Goal: Task Accomplishment & Management: Manage account settings

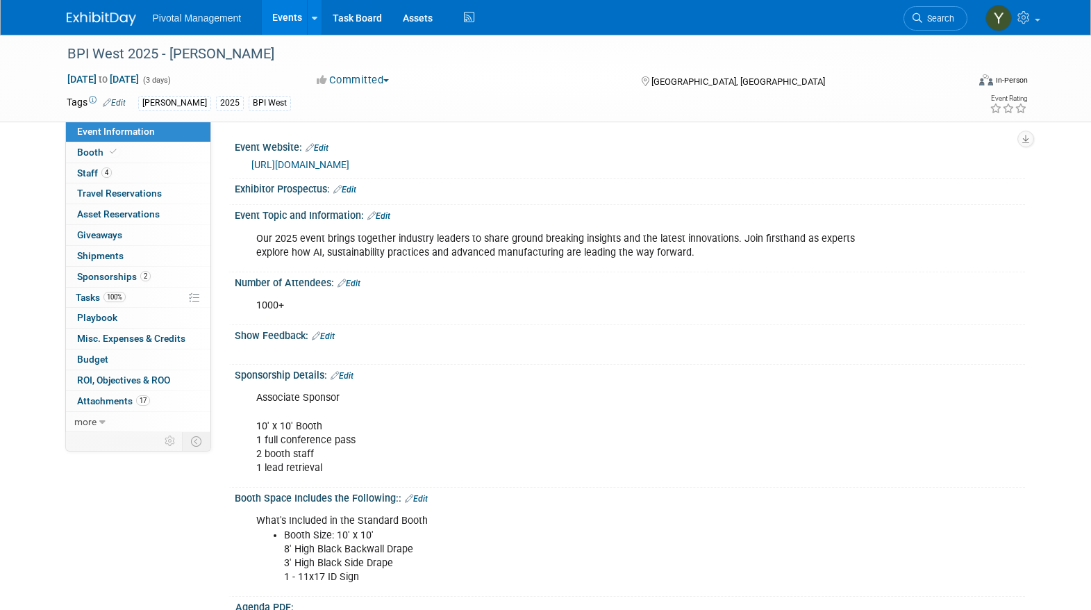
click at [288, 17] on link "Events" at bounding box center [287, 17] width 51 height 35
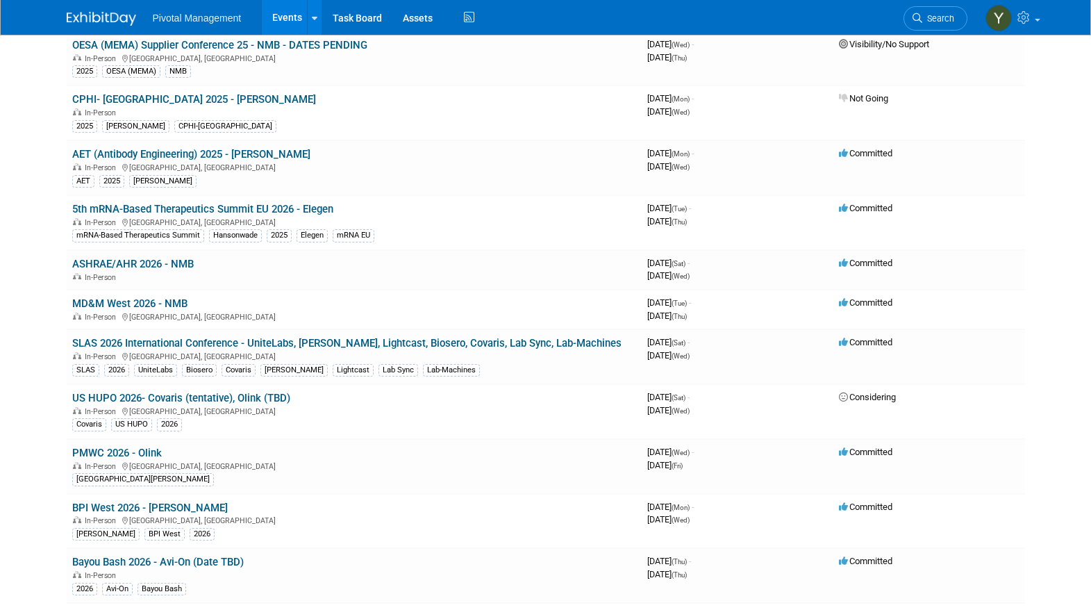
scroll to position [2153, 0]
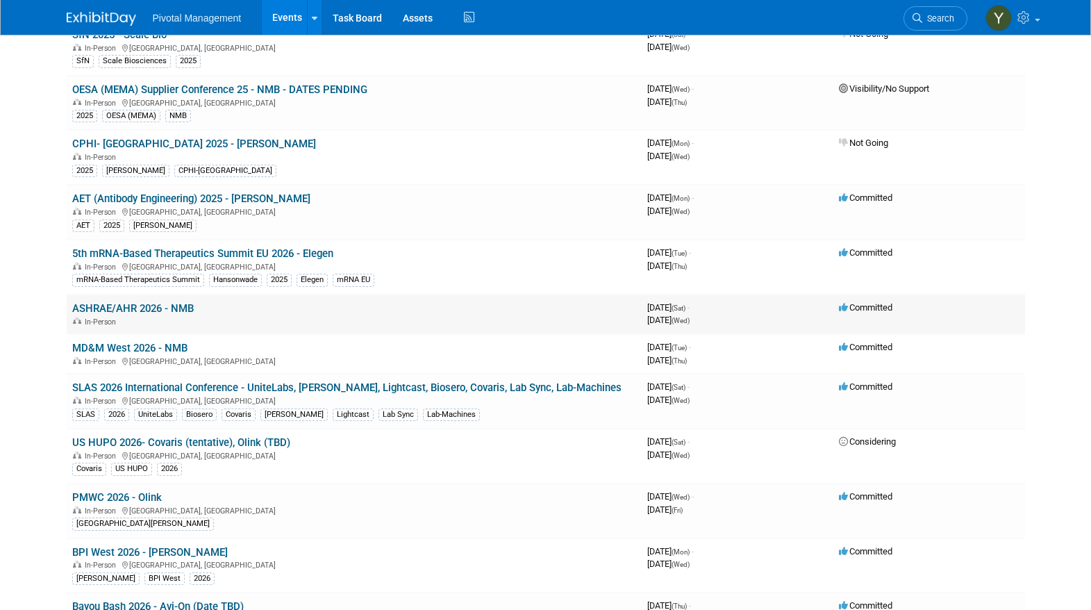
click at [154, 306] on link "ASHRAE/AHR 2026 - NMB" at bounding box center [133, 308] width 122 height 13
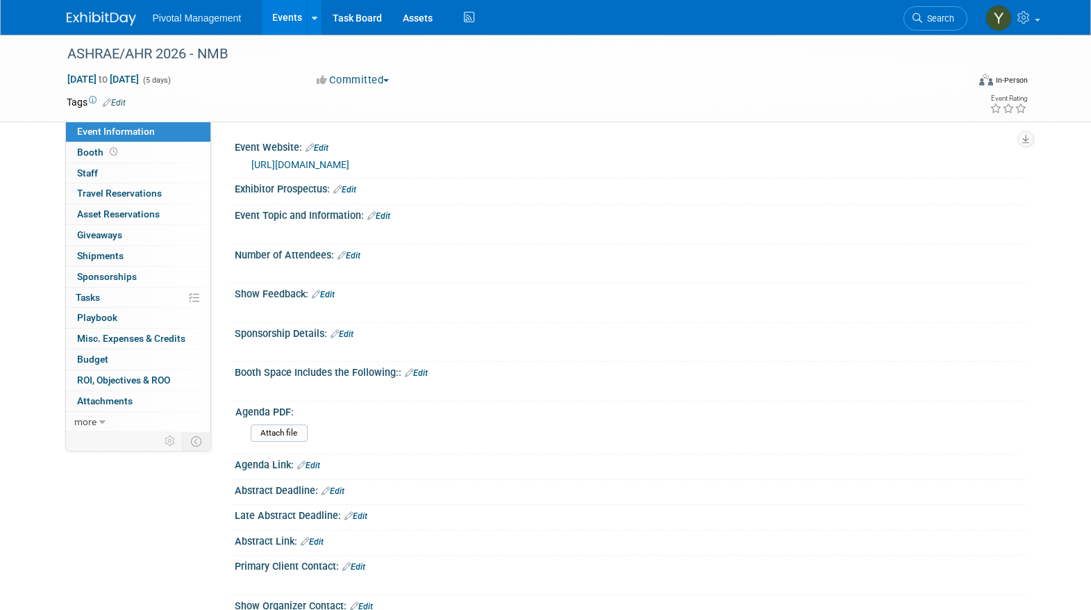
click at [349, 164] on link "https://www.ashrae.org/conferences/2026-winter-conference" at bounding box center [300, 164] width 98 height 11
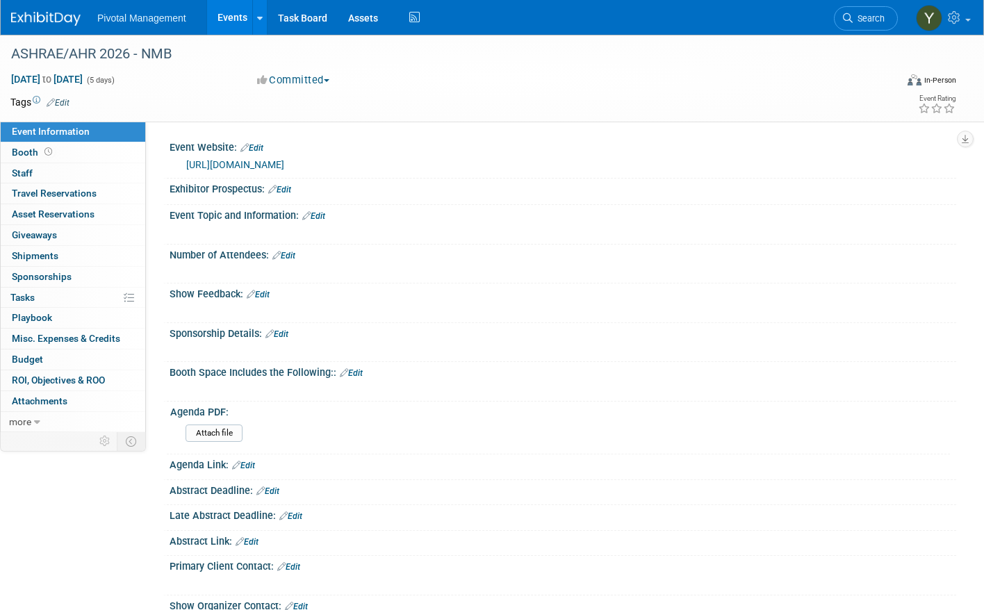
click at [390, 113] on div "Tags Edit Event Rating" at bounding box center [483, 105] width 966 height 24
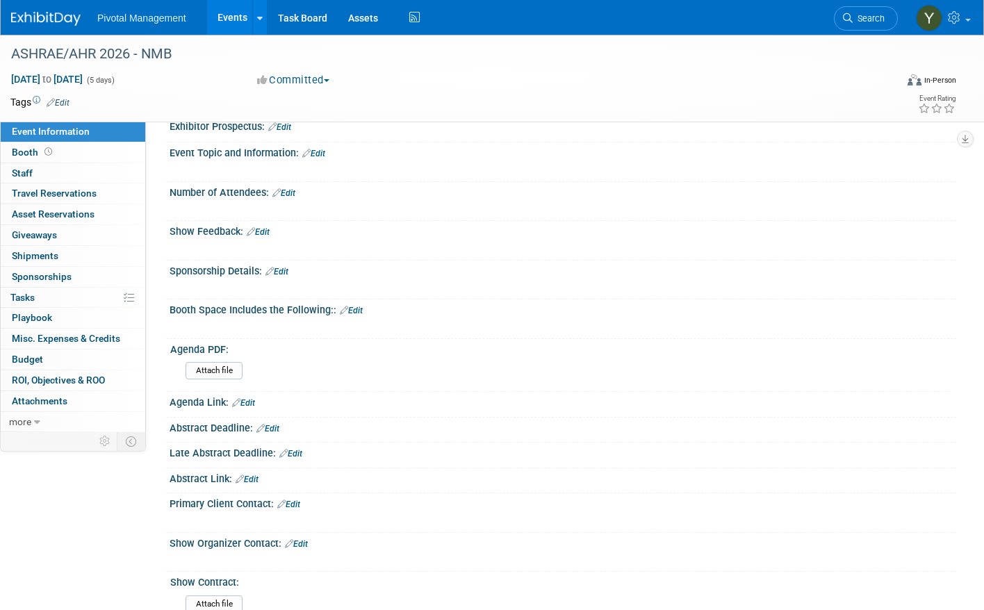
scroll to position [139, 0]
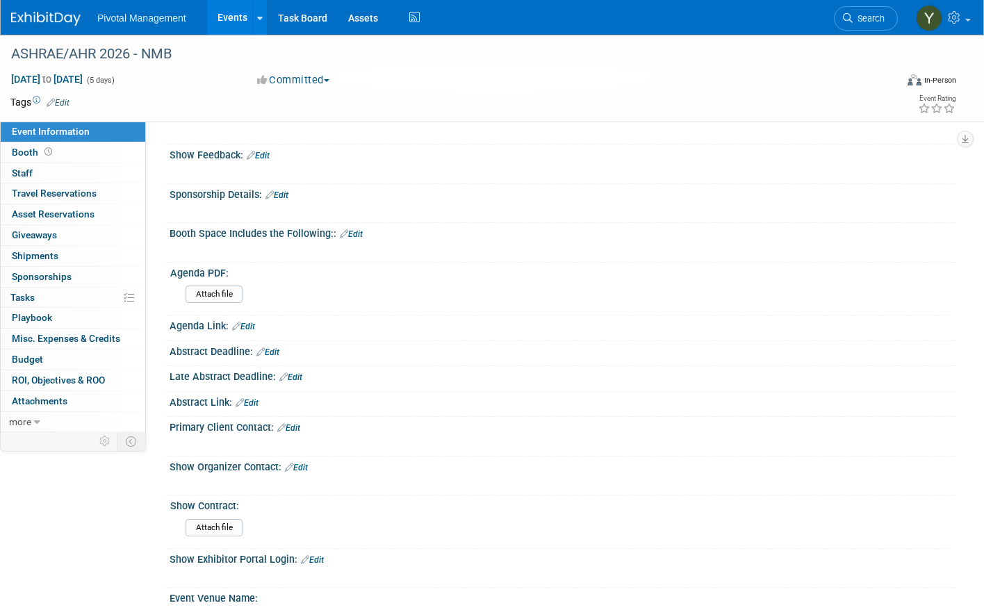
click at [255, 326] on link "Edit" at bounding box center [243, 327] width 23 height 10
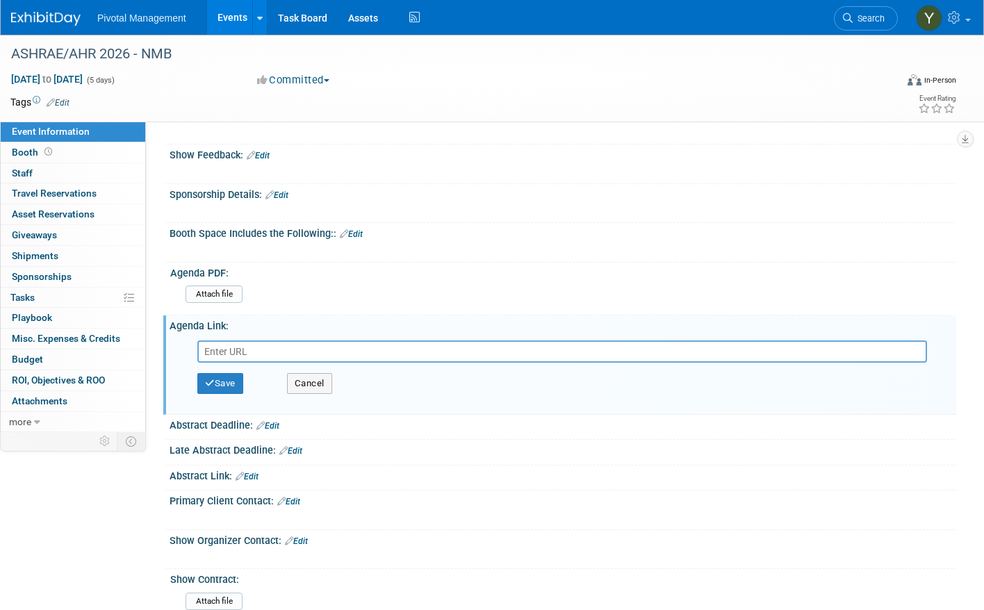
click at [272, 352] on input "text" at bounding box center [561, 351] width 729 height 22
type input "https://www.ashrae.org/conferences/2026-winter-conference/2026-winter-conferenc…"
click at [240, 382] on button "Save" at bounding box center [220, 383] width 46 height 21
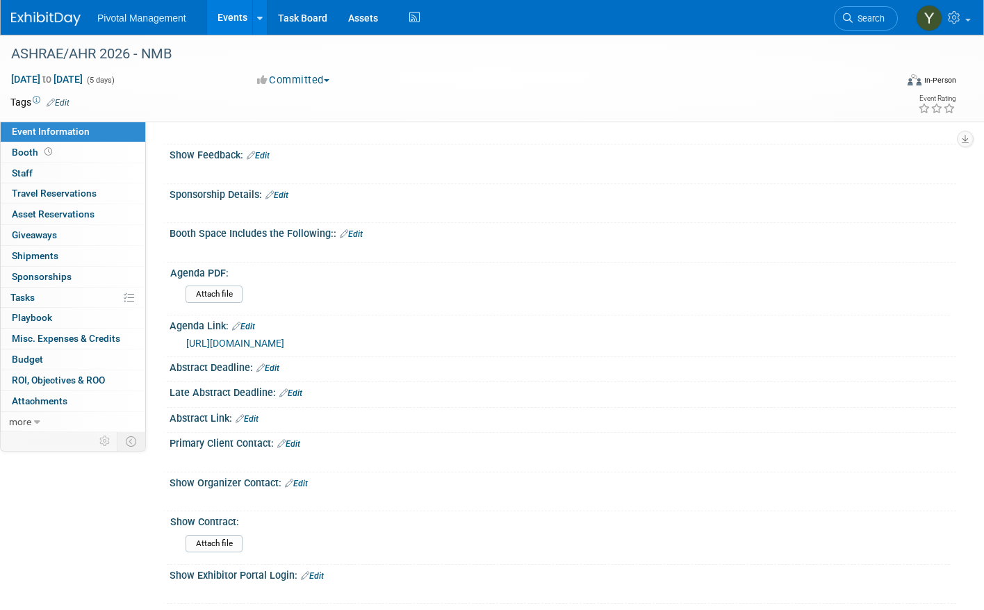
click at [329, 81] on span "button" at bounding box center [327, 80] width 6 height 3
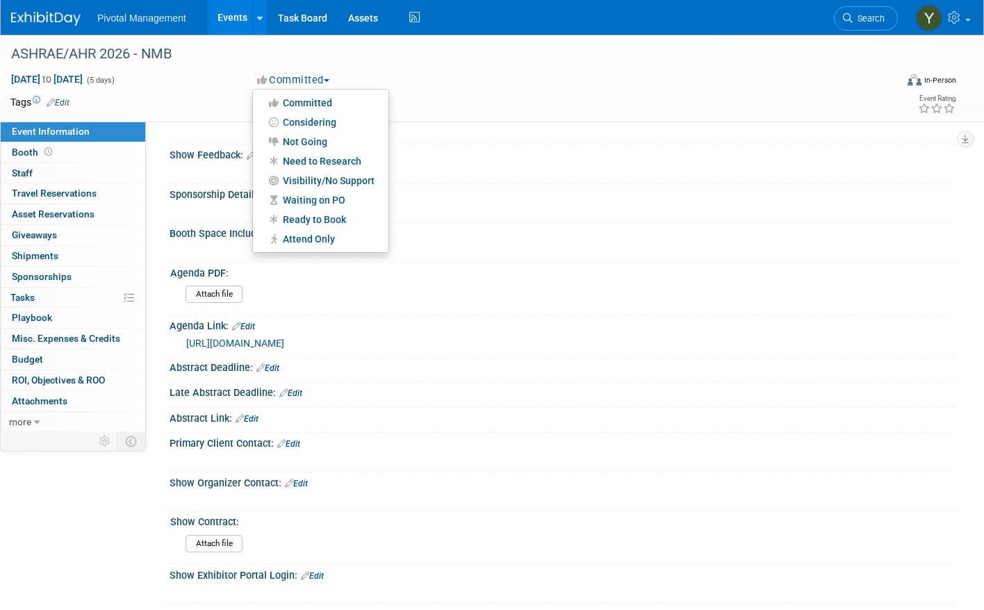
click at [497, 120] on div "ASHRAE/AHR 2026 - NMB Jan 31, 2026 to Feb 4, 2026 (5 days) Jan 31, 2026 to Feb …" at bounding box center [492, 78] width 984 height 87
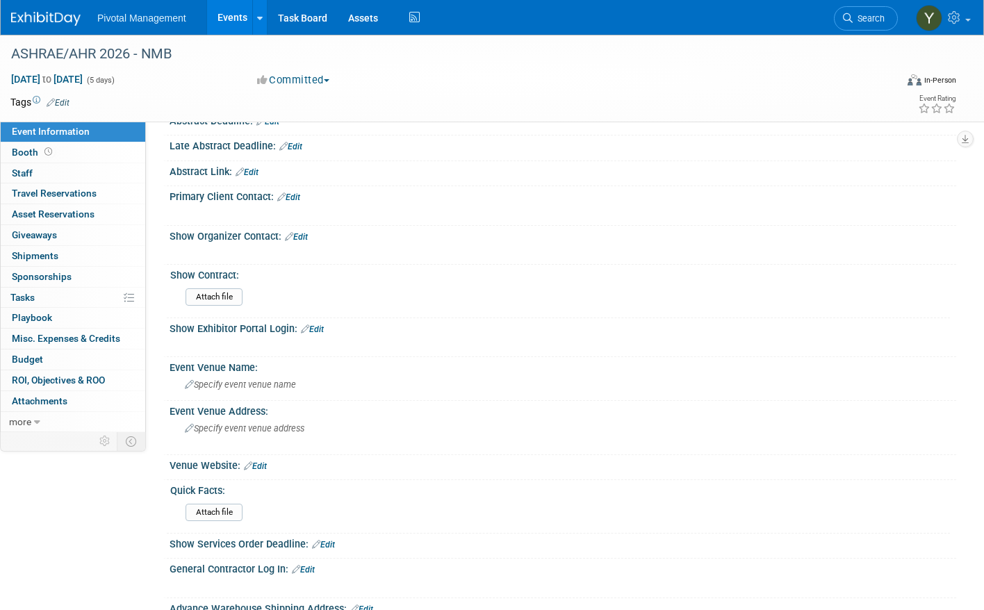
scroll to position [417, 0]
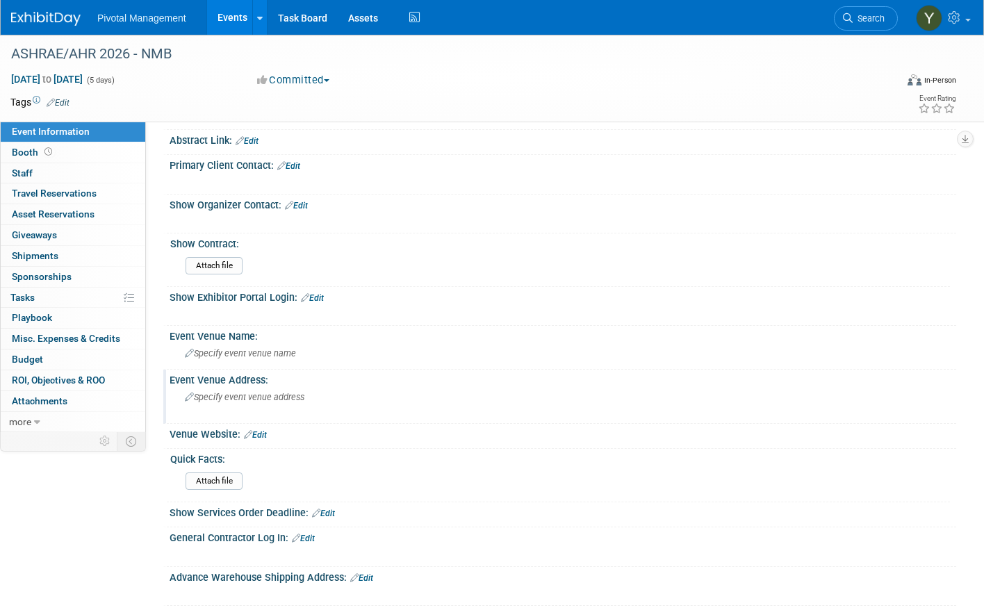
click at [309, 395] on div "Specify event venue address" at bounding box center [333, 402] width 307 height 32
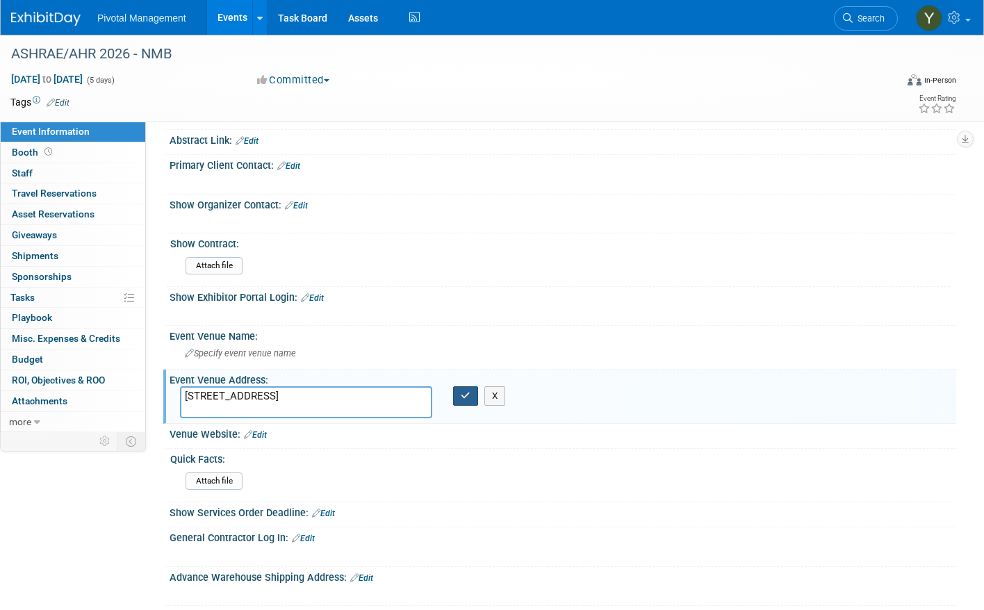
type textarea "3570 S Las Vegas Blvd, Paradise, NV 89109"
click at [470, 397] on icon "button" at bounding box center [466, 395] width 10 height 9
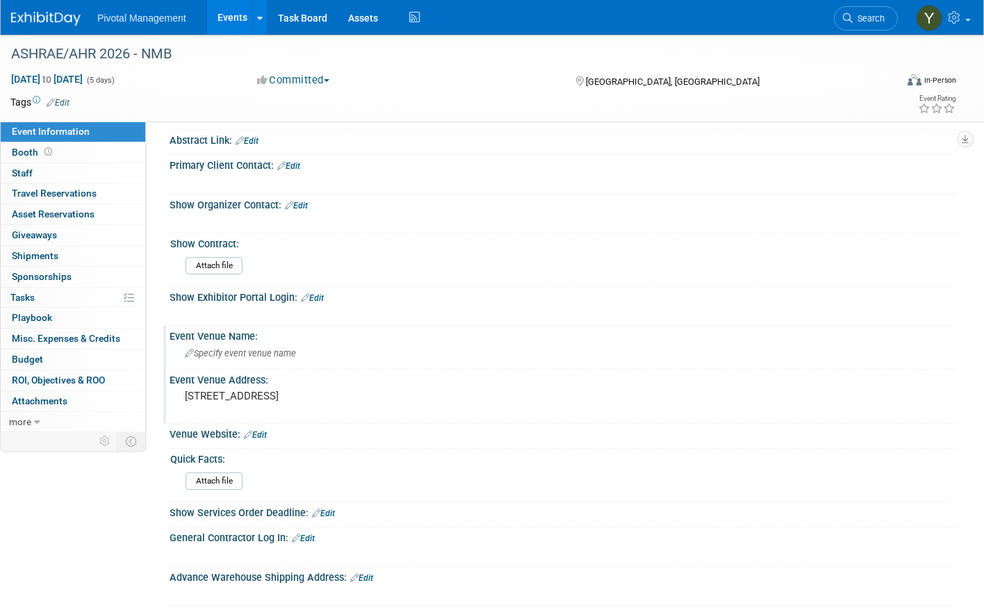
click at [206, 351] on span "Specify event venue name" at bounding box center [240, 353] width 111 height 10
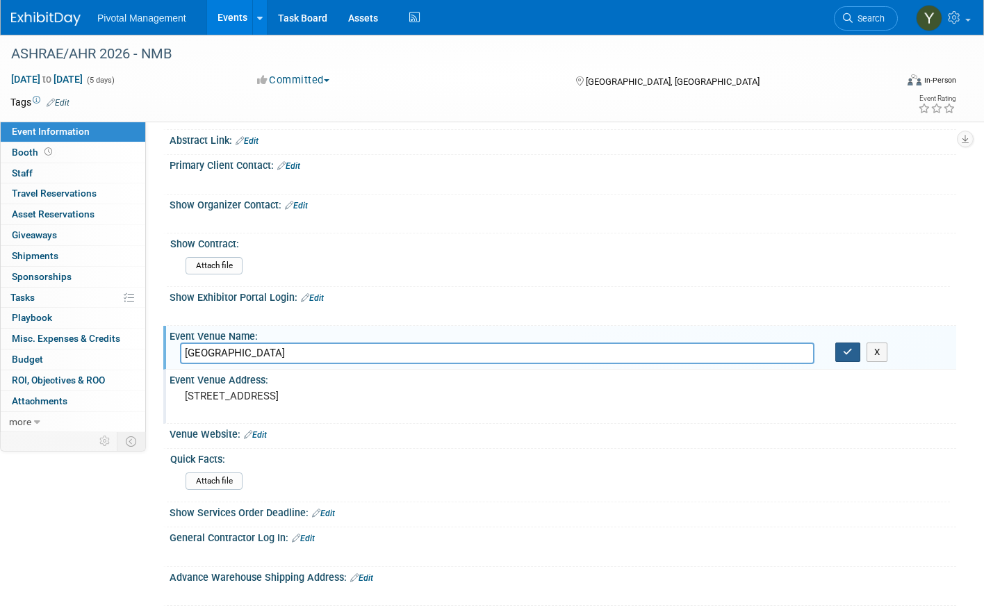
type input "Cesars Palace"
click at [846, 349] on icon "button" at bounding box center [848, 351] width 10 height 9
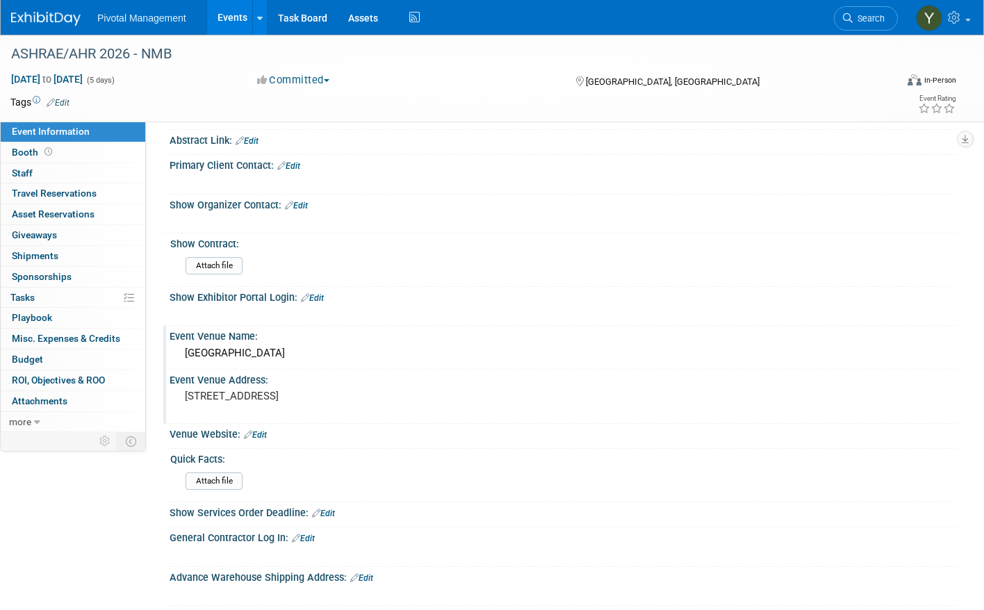
click at [186, 350] on div "Cesars Palace" at bounding box center [562, 353] width 765 height 22
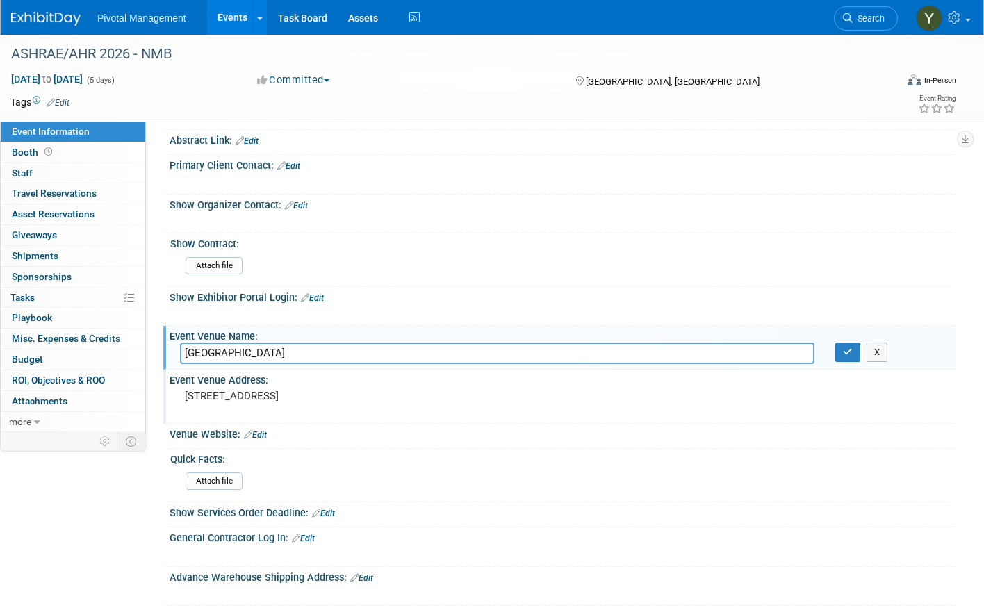
click at [190, 352] on input "Cesars Palace" at bounding box center [497, 353] width 634 height 22
type input "Caesars Palace"
click at [410, 303] on div "X" at bounding box center [560, 306] width 769 height 7
click at [840, 354] on button "button" at bounding box center [847, 351] width 25 height 19
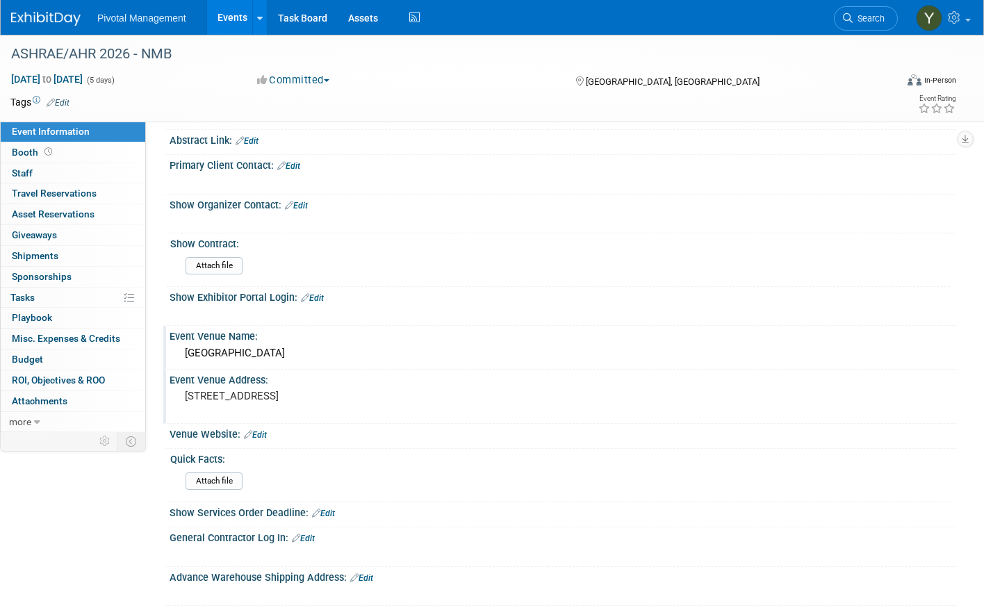
click at [323, 262] on div "Attach file" at bounding box center [564, 268] width 759 height 22
click at [266, 433] on link "Edit" at bounding box center [255, 435] width 23 height 10
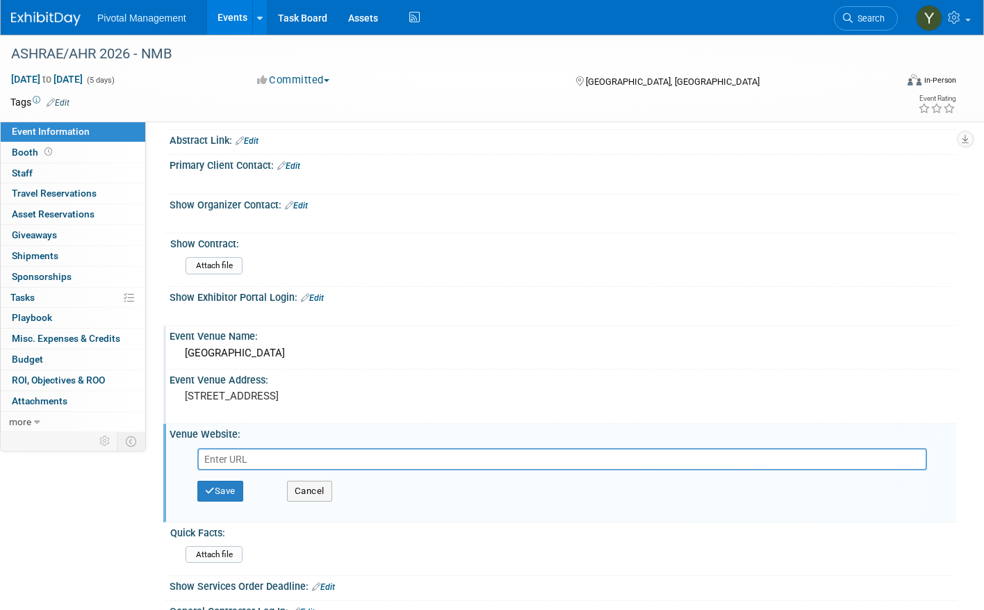
click at [254, 456] on input "text" at bounding box center [561, 459] width 729 height 22
type input "[URL][DOMAIN_NAME]"
click at [235, 494] on button "Save" at bounding box center [220, 491] width 46 height 21
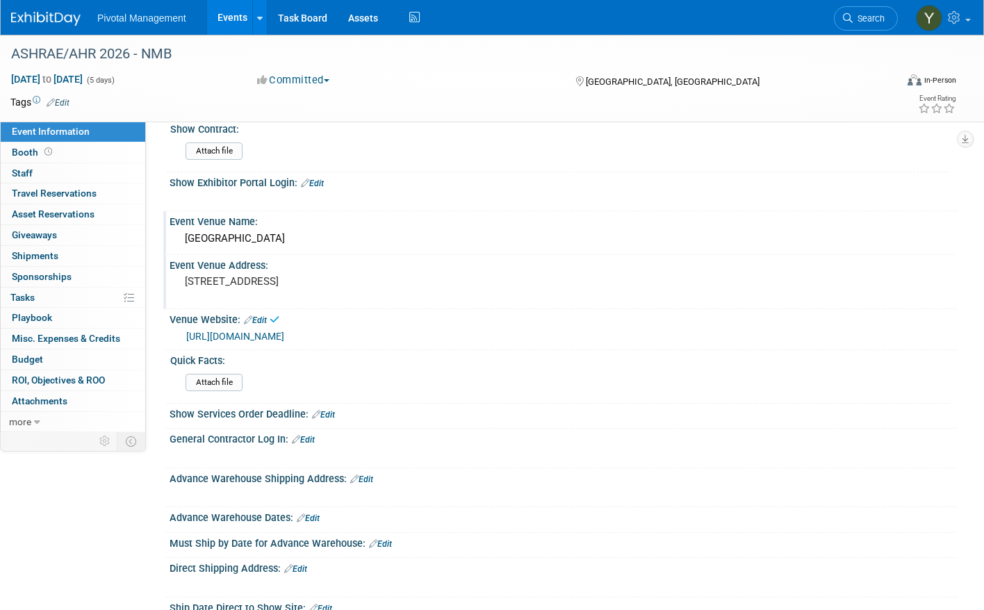
scroll to position [556, 0]
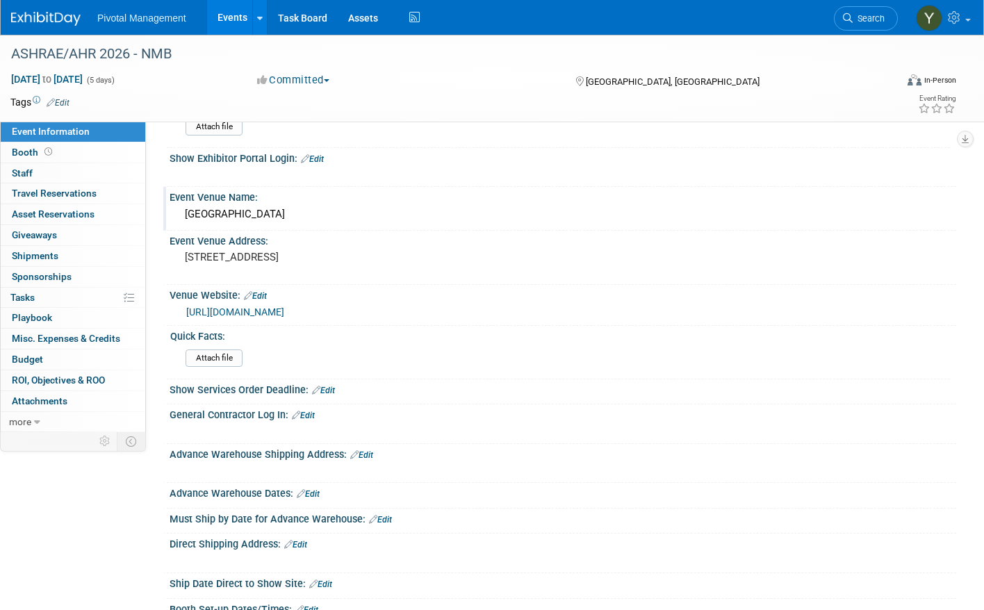
click at [233, 19] on link "Events" at bounding box center [232, 17] width 51 height 35
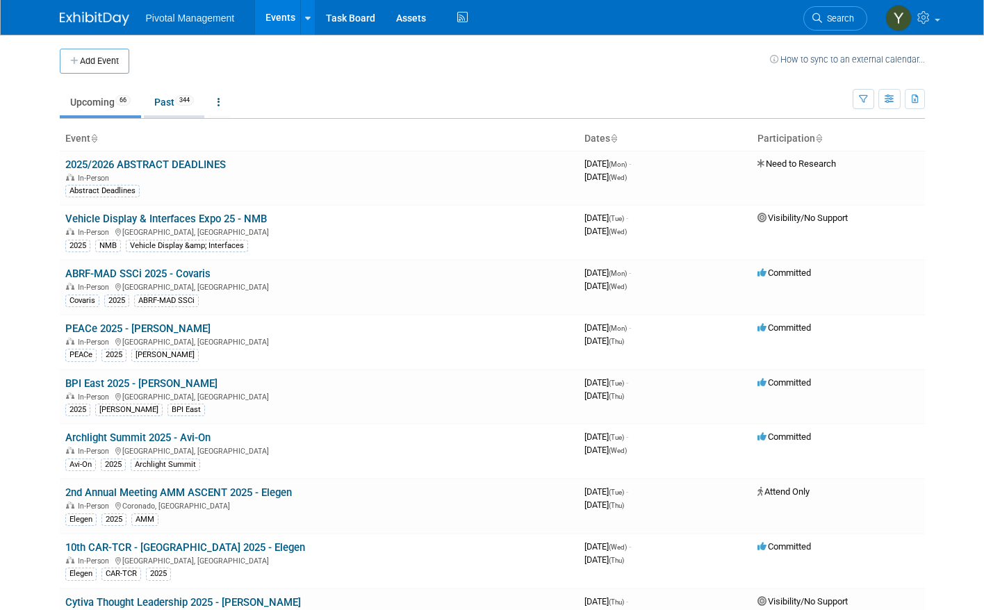
click at [160, 101] on link "Past 344" at bounding box center [174, 102] width 60 height 26
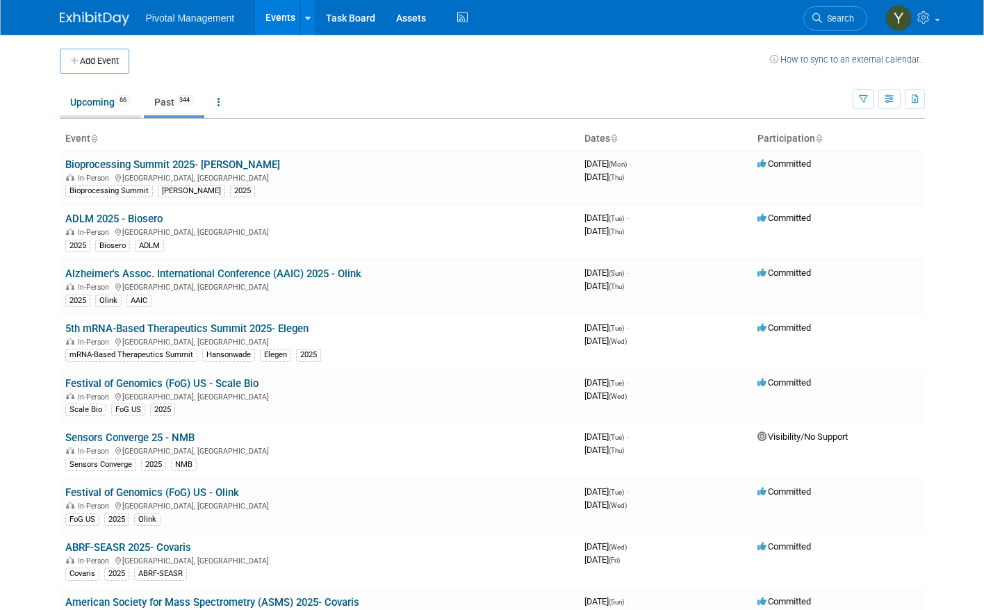
click at [69, 107] on link "Upcoming 66" at bounding box center [100, 102] width 81 height 26
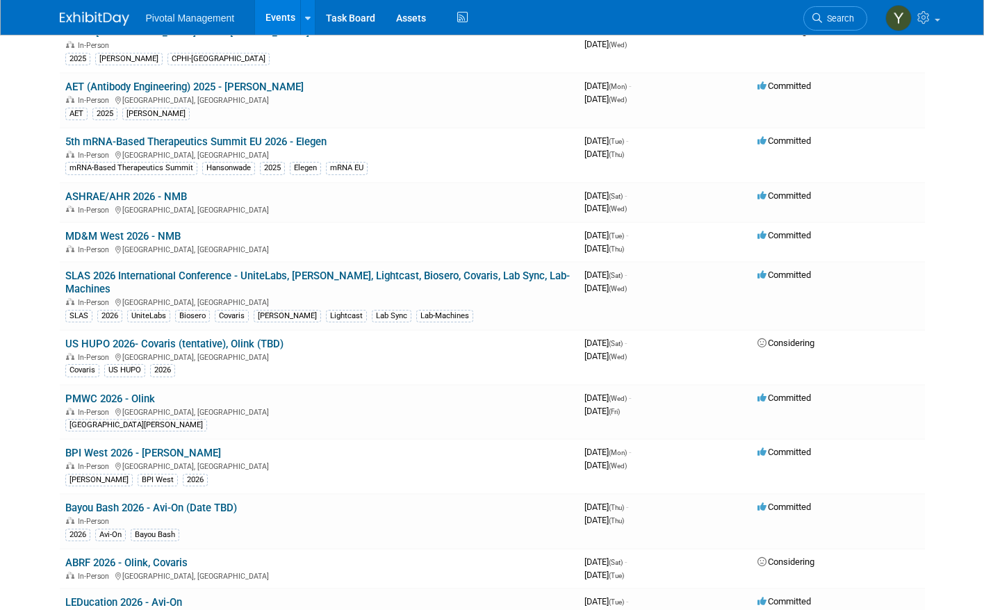
scroll to position [2209, 0]
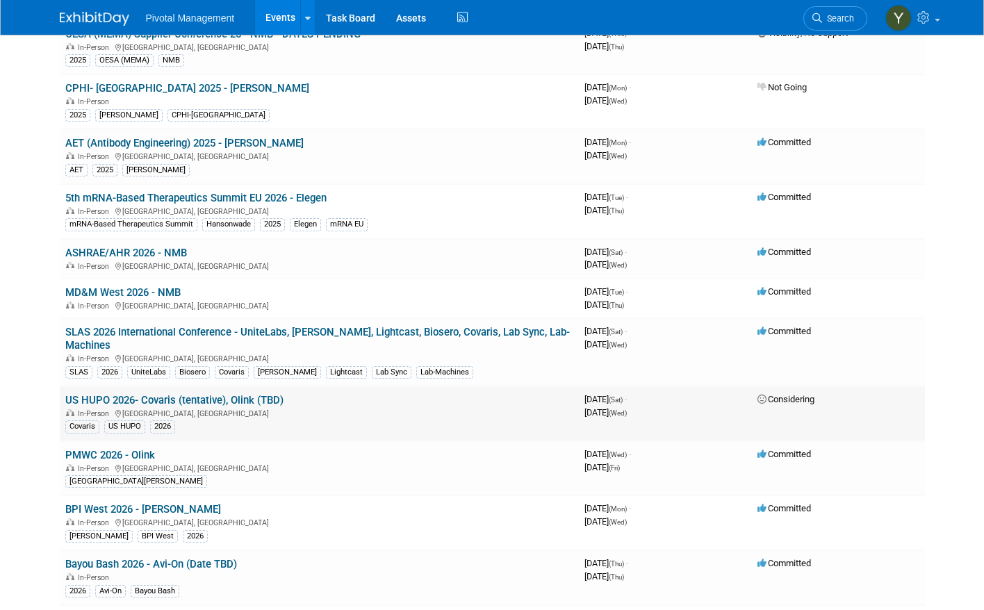
click at [154, 394] on link "US HUPO 2026- Covaris (tentative), Olink (TBD)" at bounding box center [174, 400] width 218 height 13
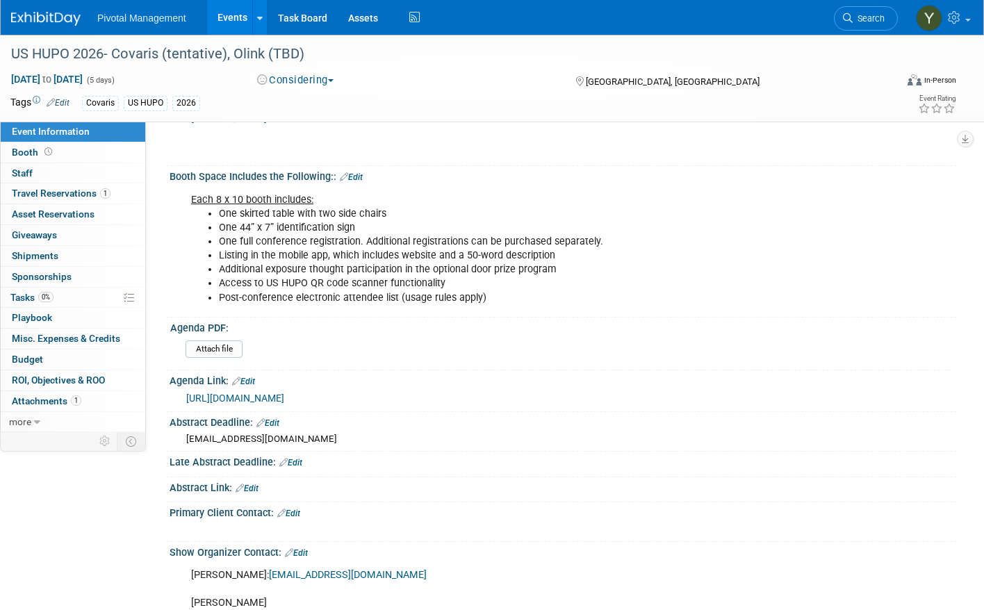
scroll to position [695, 0]
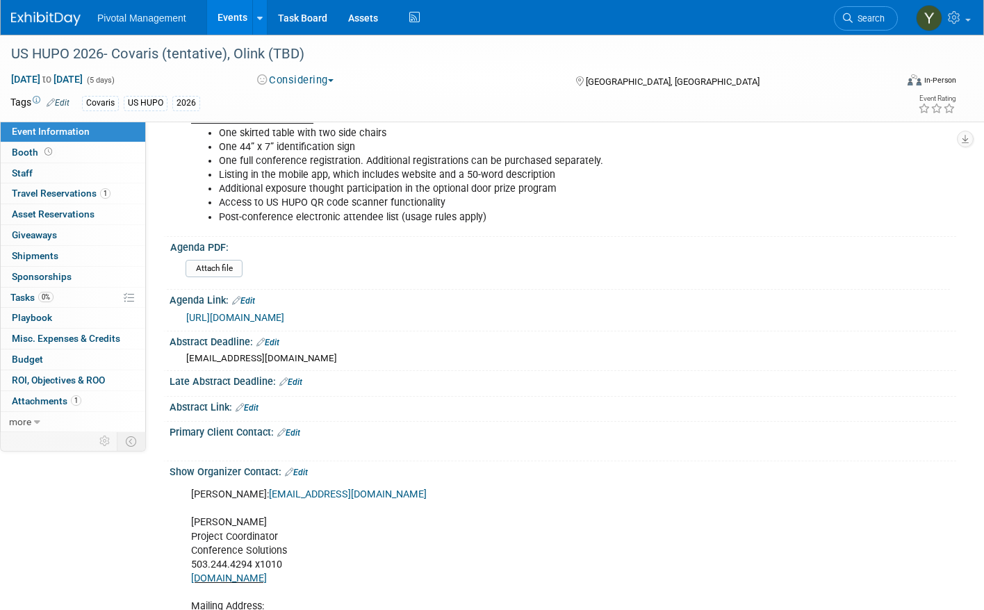
click at [332, 359] on div "USHUPO@conferencesolutionsinc.com" at bounding box center [565, 358] width 759 height 13
drag, startPoint x: 186, startPoint y: 358, endPoint x: 347, endPoint y: 356, distance: 160.5
click at [347, 356] on div "USHUPO@conferencesolutionsinc.com" at bounding box center [565, 358] width 759 height 13
copy div "USHUPO@conferencesolutionsinc.com"
click at [258, 404] on link "Edit" at bounding box center [246, 408] width 23 height 10
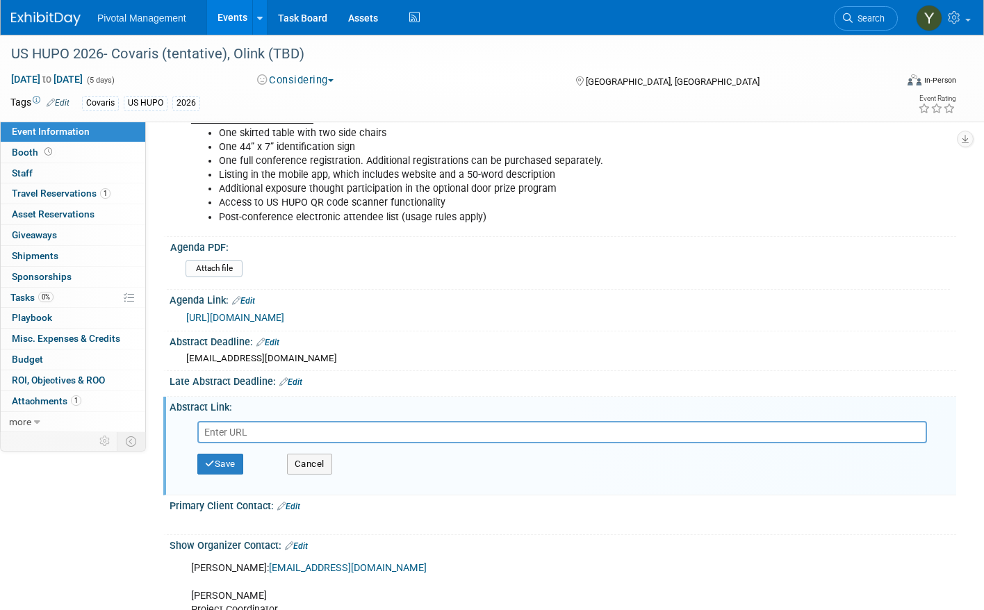
click at [379, 434] on input "text" at bounding box center [561, 432] width 729 height 22
paste input "https://www.ushupoconference.org/abstract-submissions"
type input "https://www.ushupoconference.org/abstract-submissions"
click at [212, 460] on icon "button" at bounding box center [210, 463] width 10 height 9
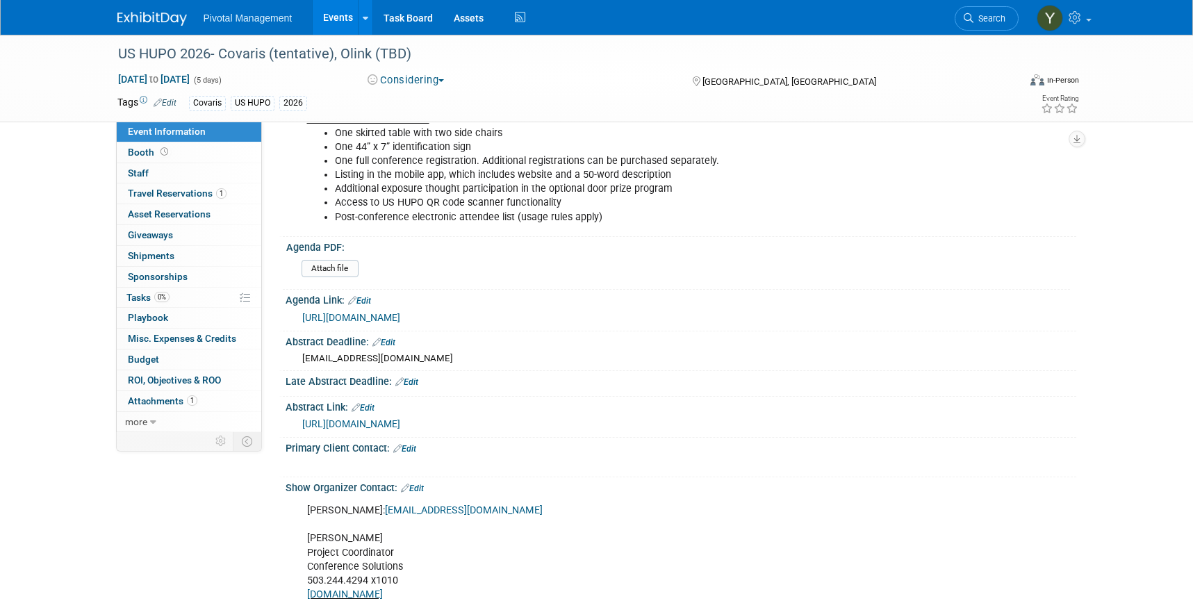
click at [395, 340] on link "Edit" at bounding box center [383, 343] width 23 height 10
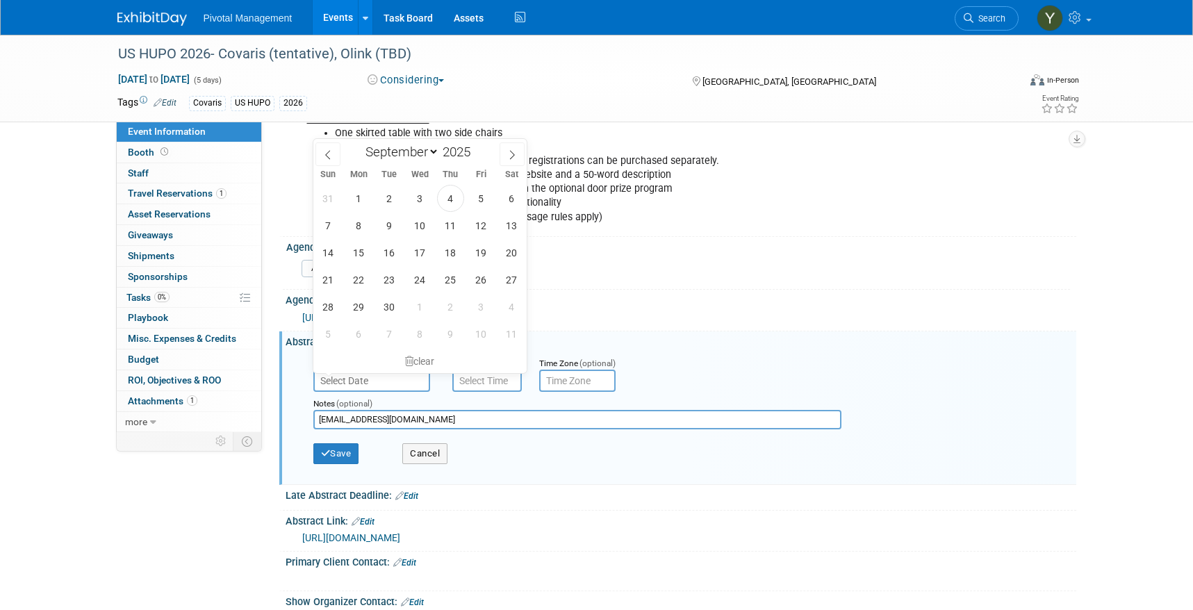
click at [370, 384] on input "text" at bounding box center [371, 381] width 117 height 22
click at [513, 157] on icon at bounding box center [512, 155] width 10 height 10
select select "9"
click at [483, 281] on span "24" at bounding box center [480, 279] width 27 height 27
type input "Oct 24, 2025"
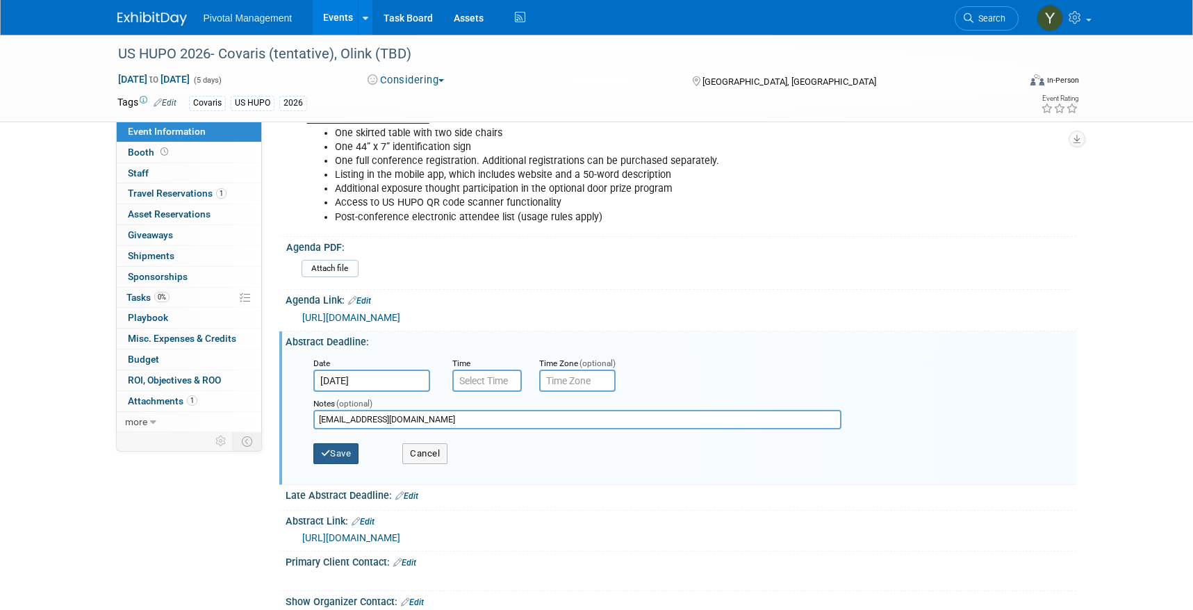
click at [334, 451] on button "Save" at bounding box center [336, 453] width 46 height 21
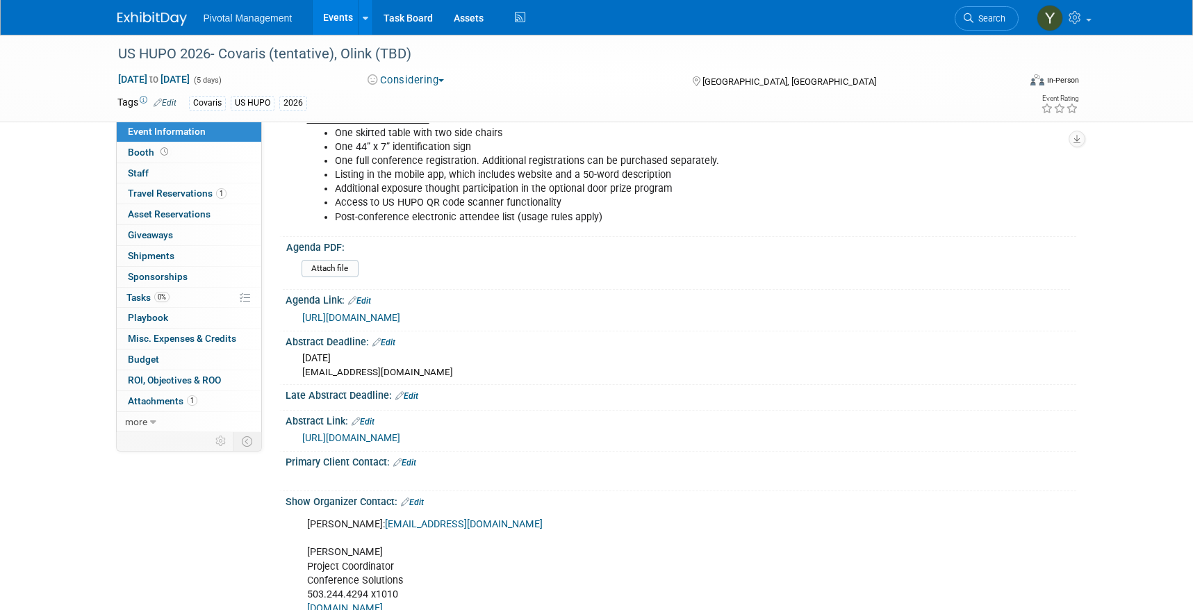
drag, startPoint x: 101, startPoint y: 486, endPoint x: 109, endPoint y: 483, distance: 8.1
click at [101, 486] on div "US HUPO 2026- Covaris (tentative), Olink (TBD) Feb 21, 2026 to Feb 25, 2026 (5 …" at bounding box center [596, 541] width 1193 height 2403
click at [385, 342] on link "Edit" at bounding box center [383, 343] width 23 height 10
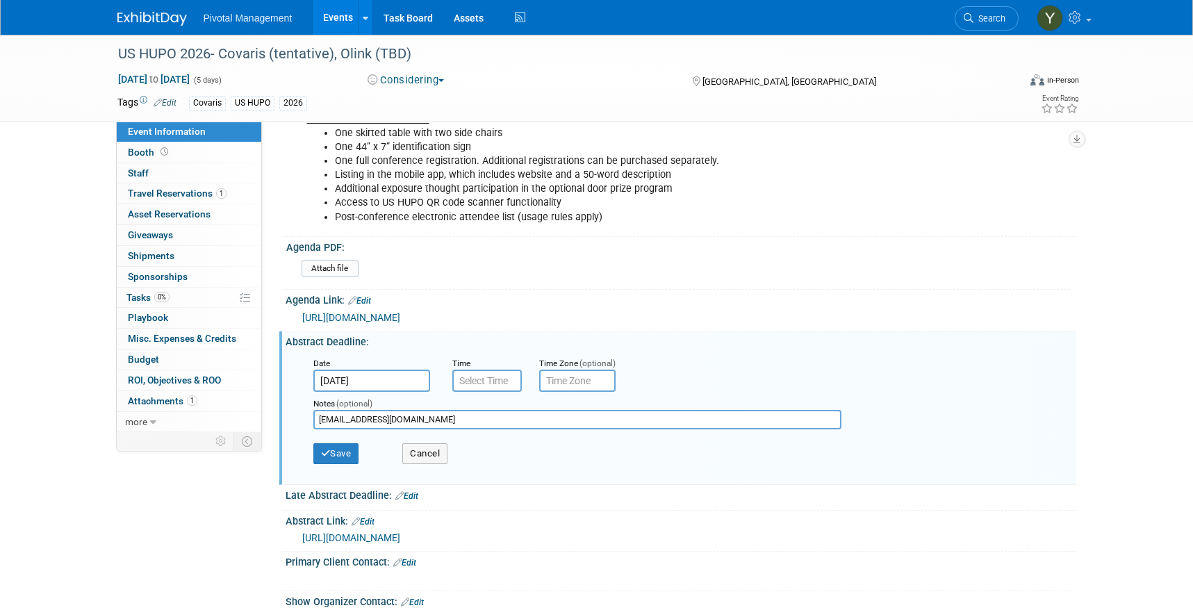
click at [504, 421] on input "USHUPO@conferencesolutionsinc.com" at bounding box center [577, 419] width 528 height 19
click at [189, 552] on div "Event Information Event Info Booth Booth 0 Staff 0 Staff 1 Travel Reservations …" at bounding box center [596, 577] width 979 height 2475
click at [338, 457] on button "Save" at bounding box center [336, 453] width 46 height 21
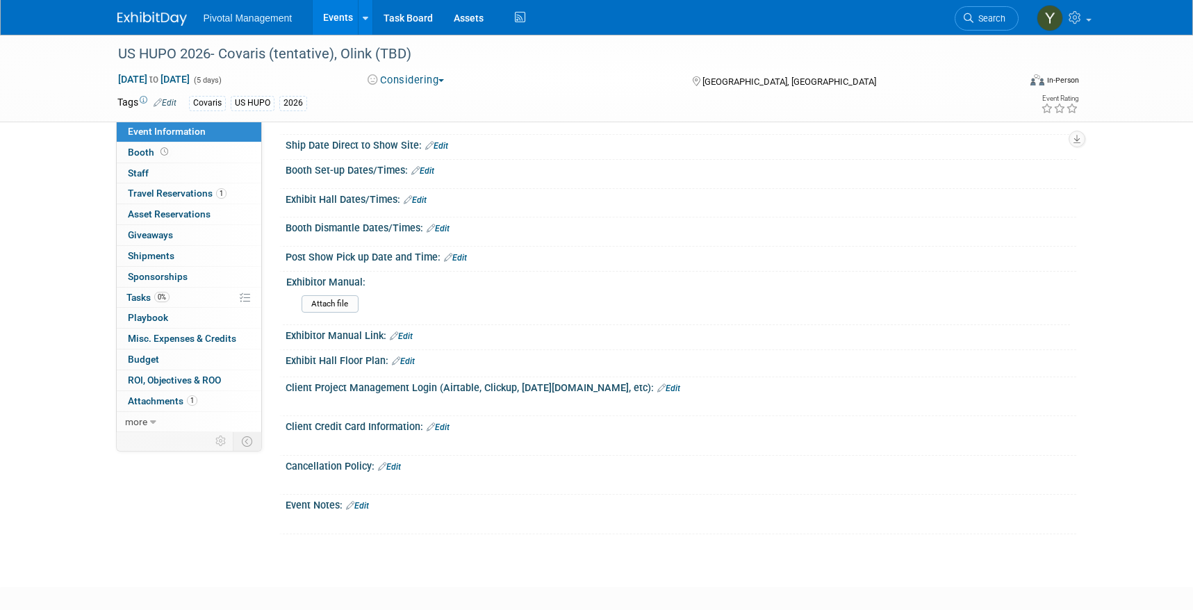
scroll to position [1598, 0]
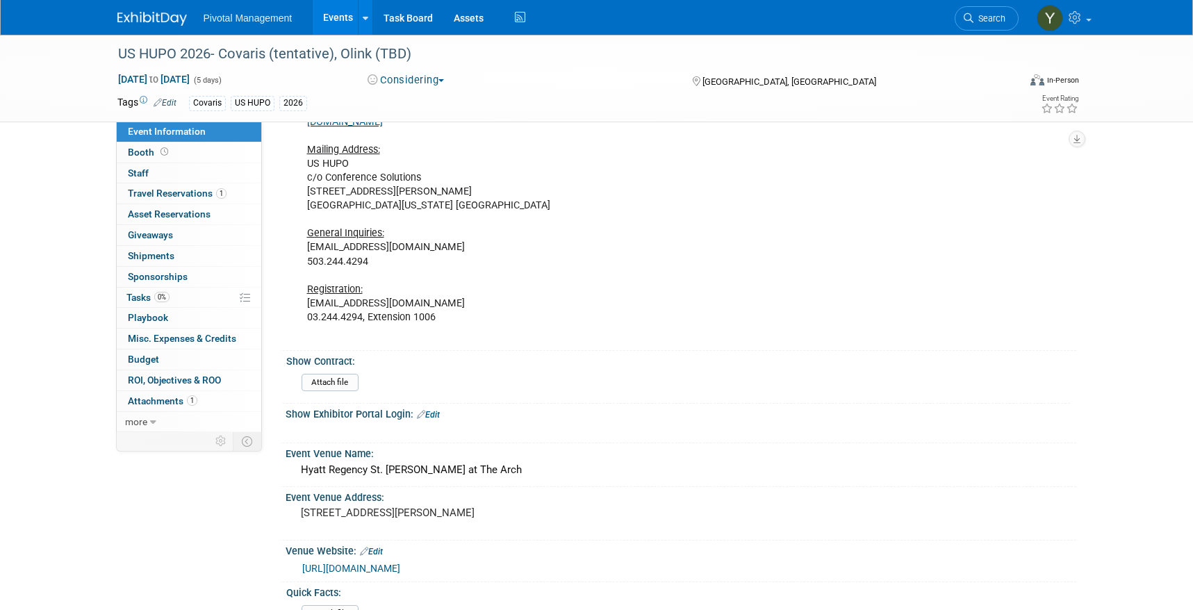
scroll to position [1320, 0]
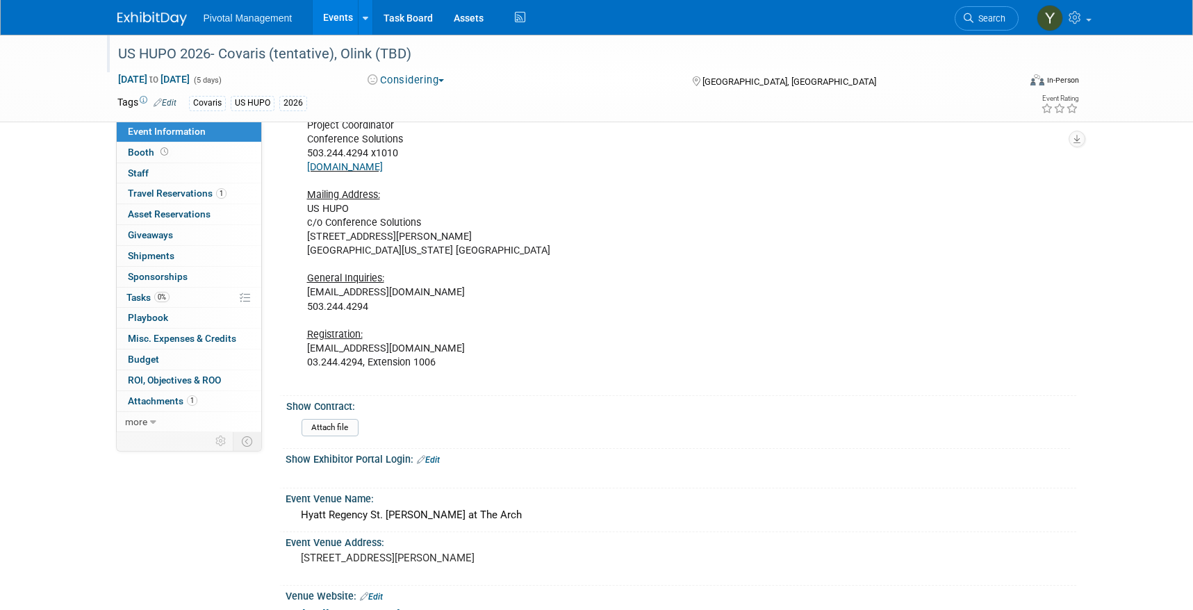
scroll to position [972, 0]
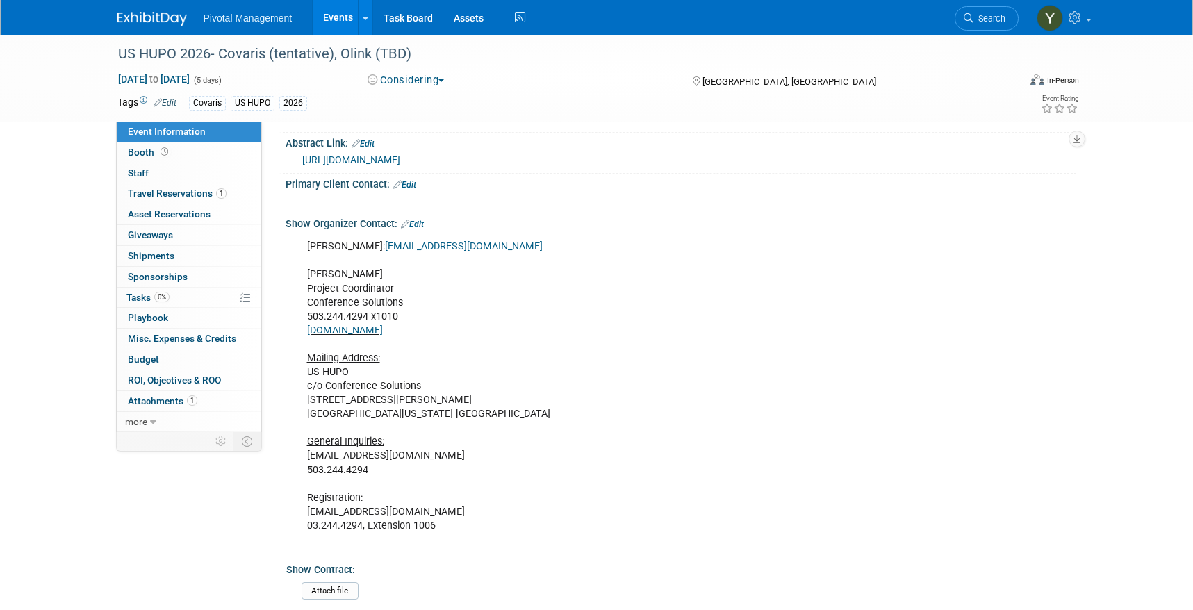
click at [331, 13] on link "Events" at bounding box center [338, 17] width 51 height 35
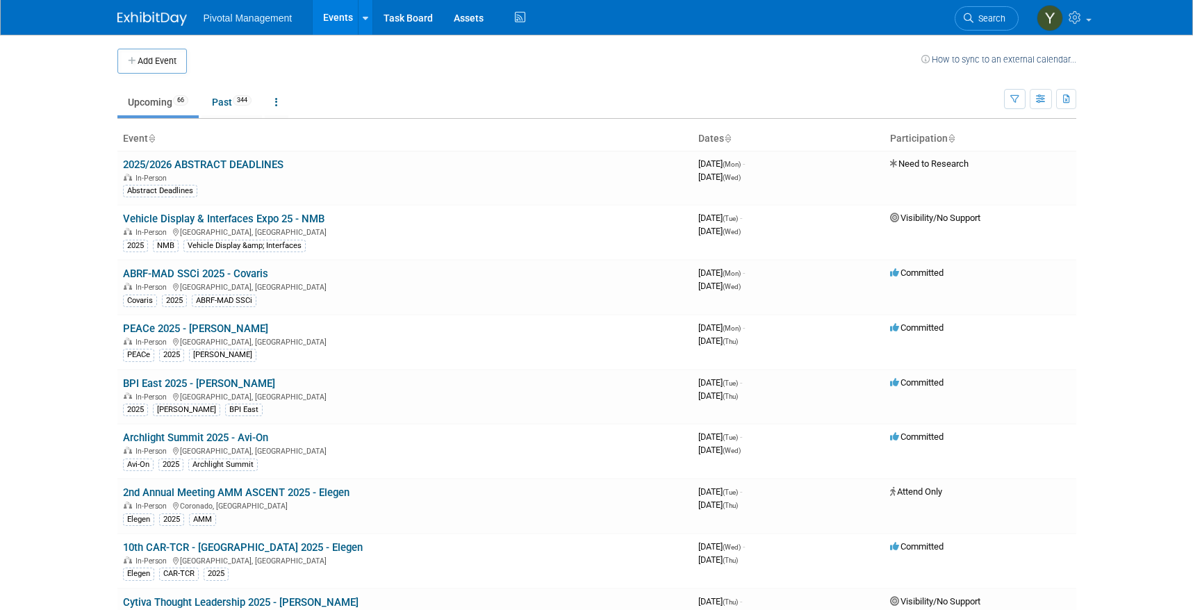
click at [158, 103] on link "Upcoming 66" at bounding box center [157, 102] width 81 height 26
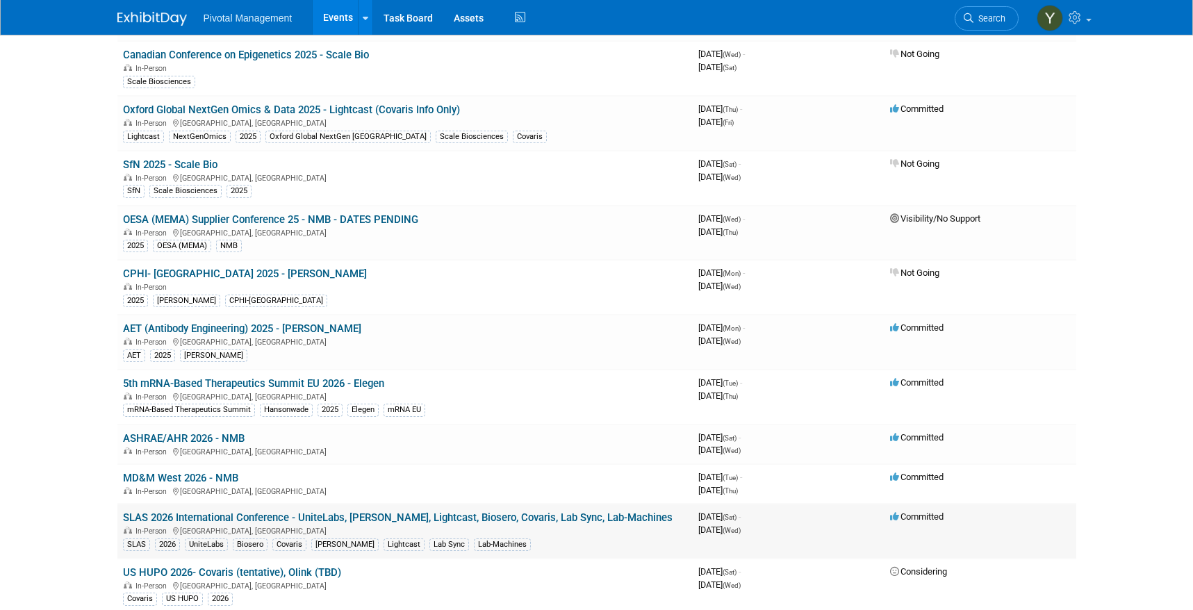
scroll to position [2014, 0]
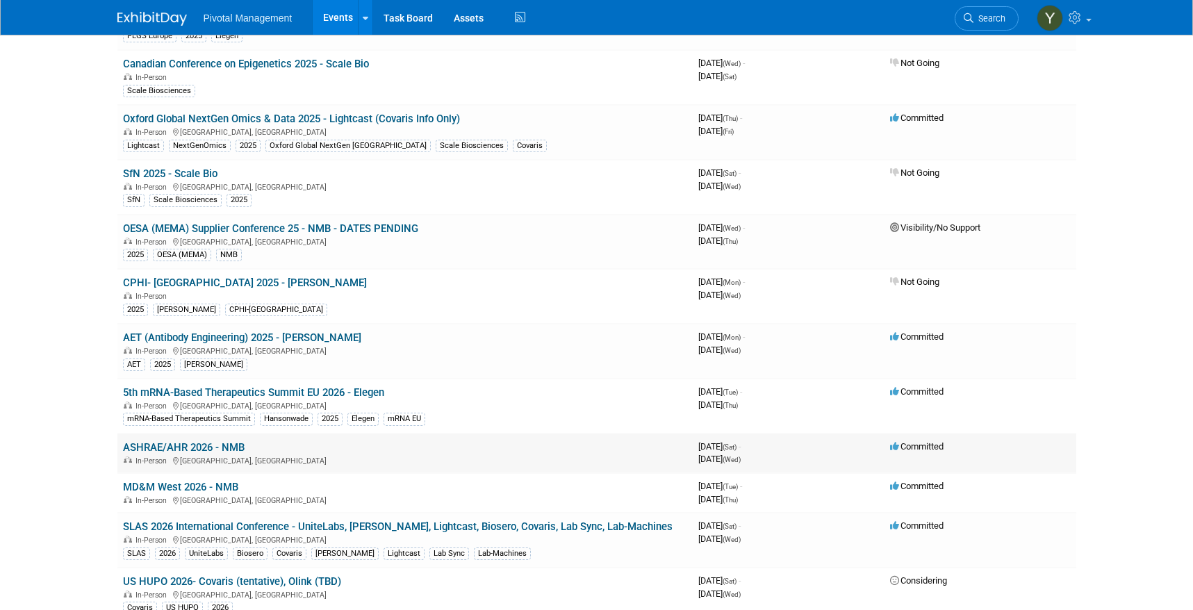
click at [207, 445] on link "ASHRAE/AHR 2026 - NMB" at bounding box center [184, 447] width 122 height 13
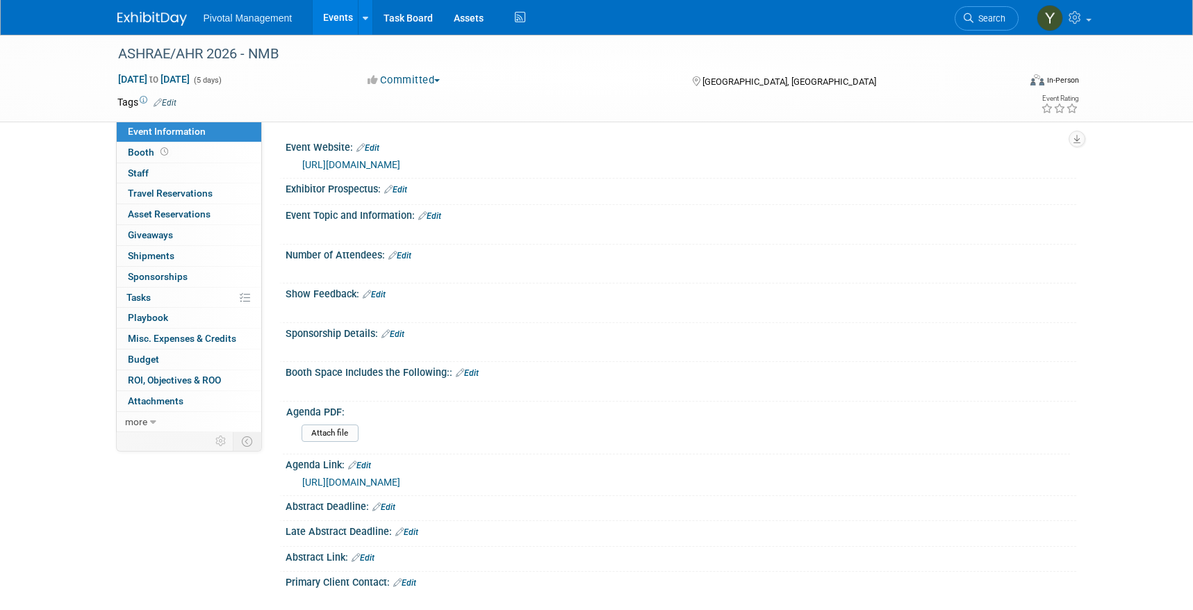
click at [331, 17] on link "Events" at bounding box center [338, 17] width 51 height 35
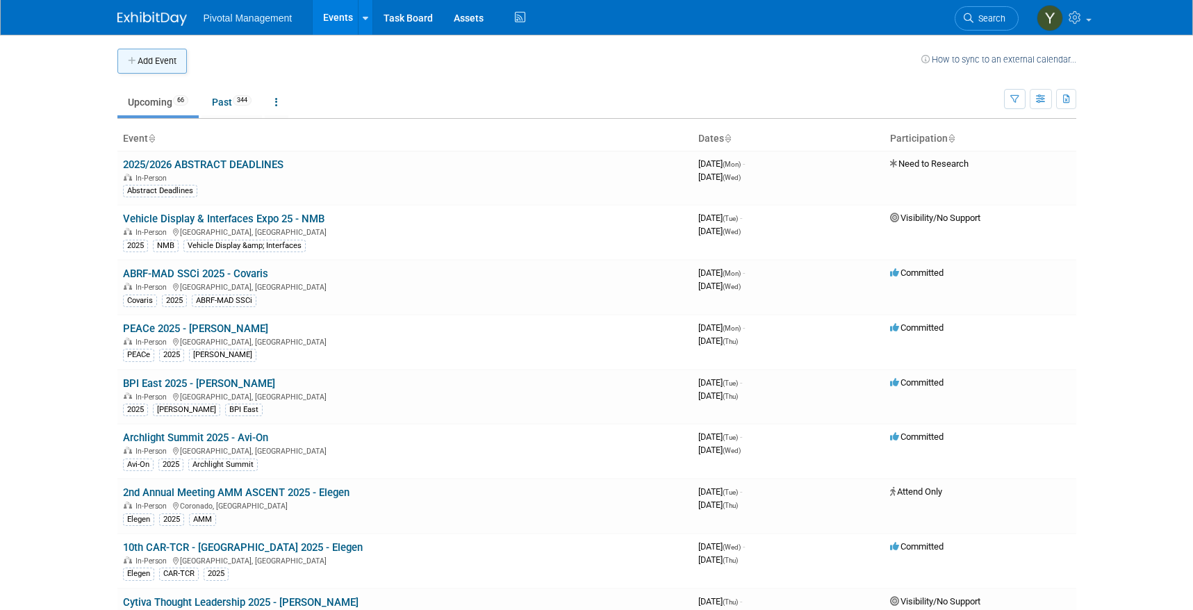
click at [164, 53] on button "Add Event" at bounding box center [151, 61] width 69 height 25
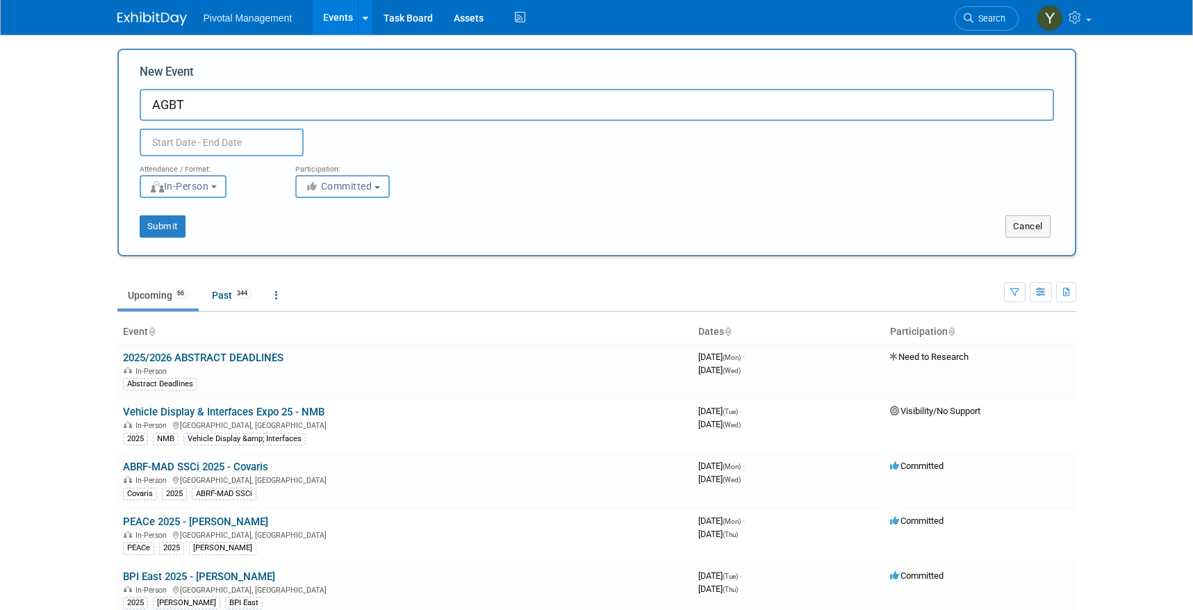
type input "AGBT"
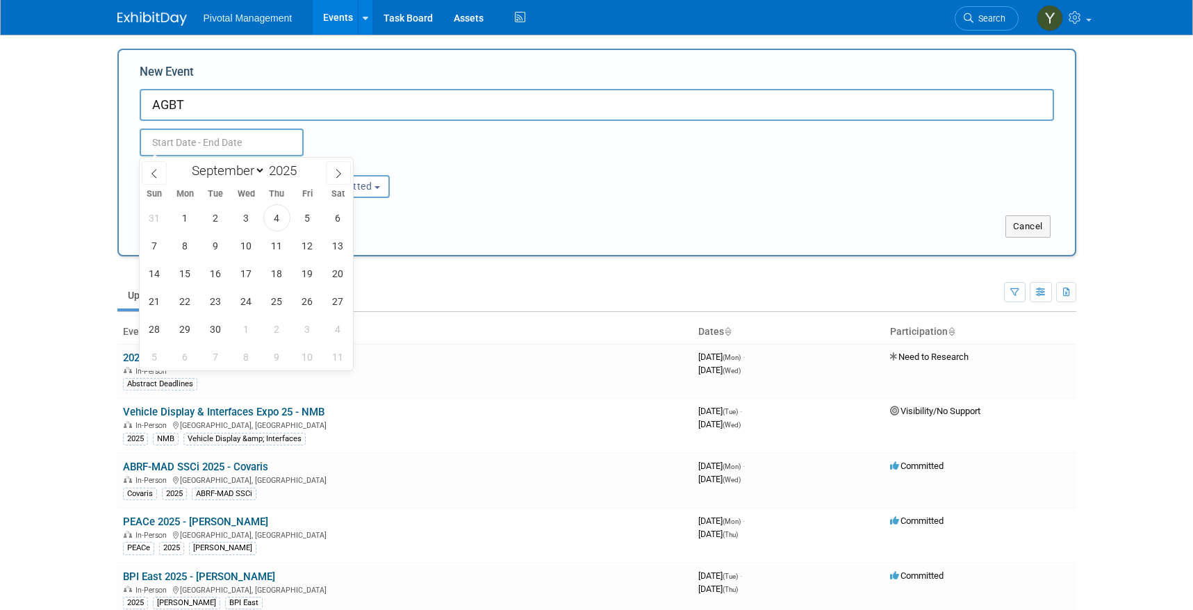
click at [219, 143] on input "text" at bounding box center [222, 142] width 164 height 28
click at [337, 169] on icon at bounding box center [338, 174] width 10 height 10
select select "11"
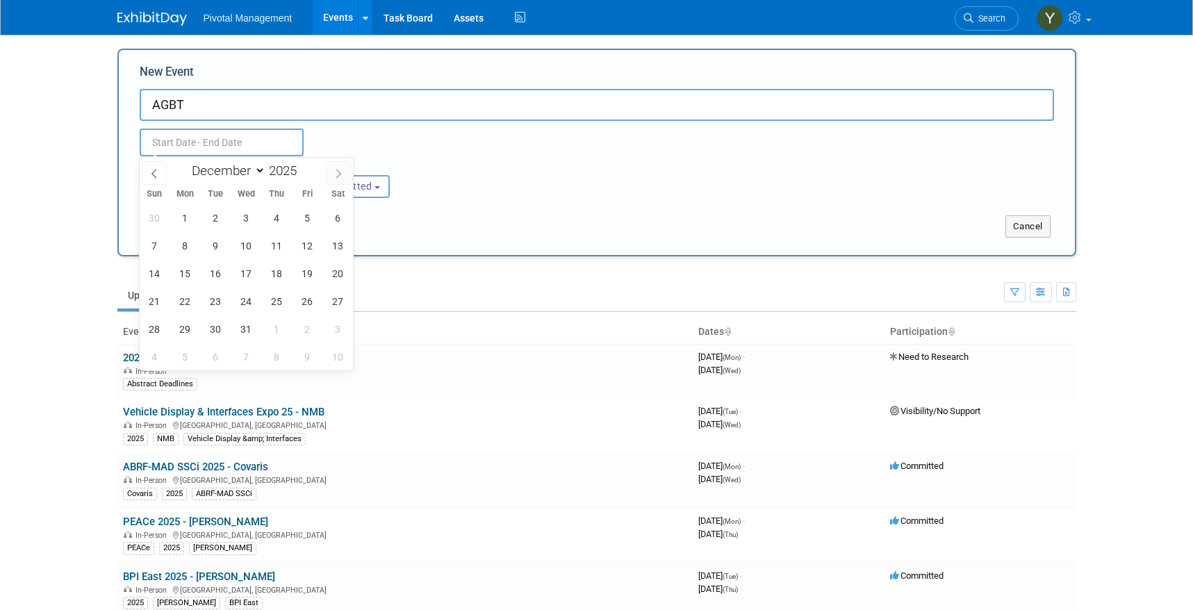
click at [337, 169] on icon at bounding box center [338, 174] width 10 height 10
type input "2026"
click at [337, 169] on icon at bounding box center [338, 174] width 10 height 10
select select "1"
click at [181, 300] on span "23" at bounding box center [185, 301] width 27 height 27
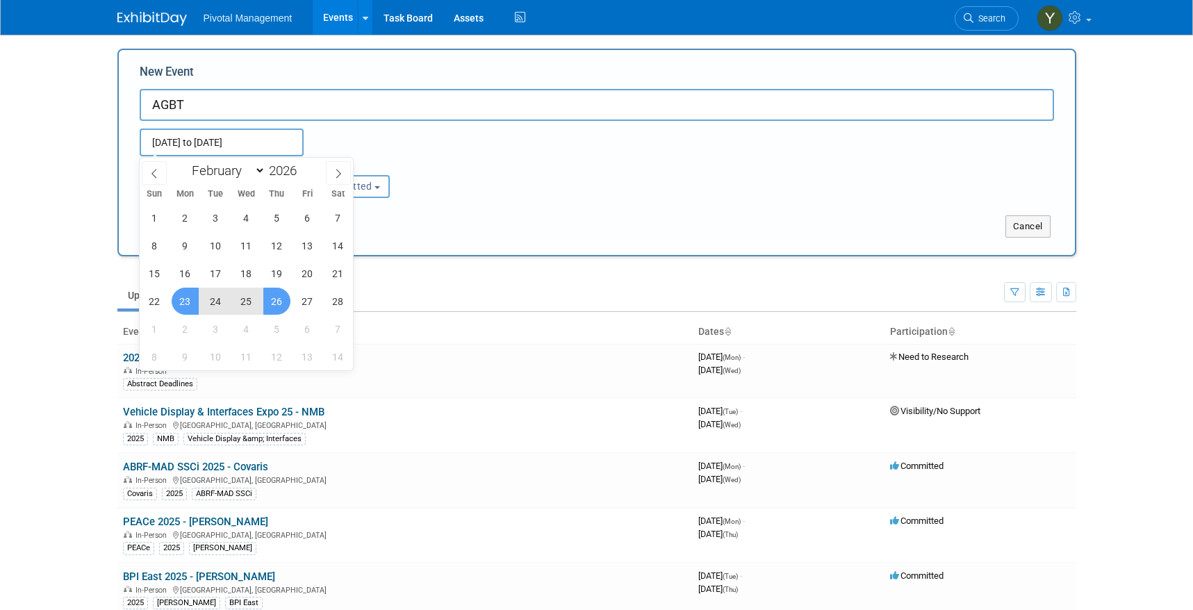
click at [281, 298] on span "26" at bounding box center [276, 301] width 27 height 27
type input "[DATE] to [DATE]"
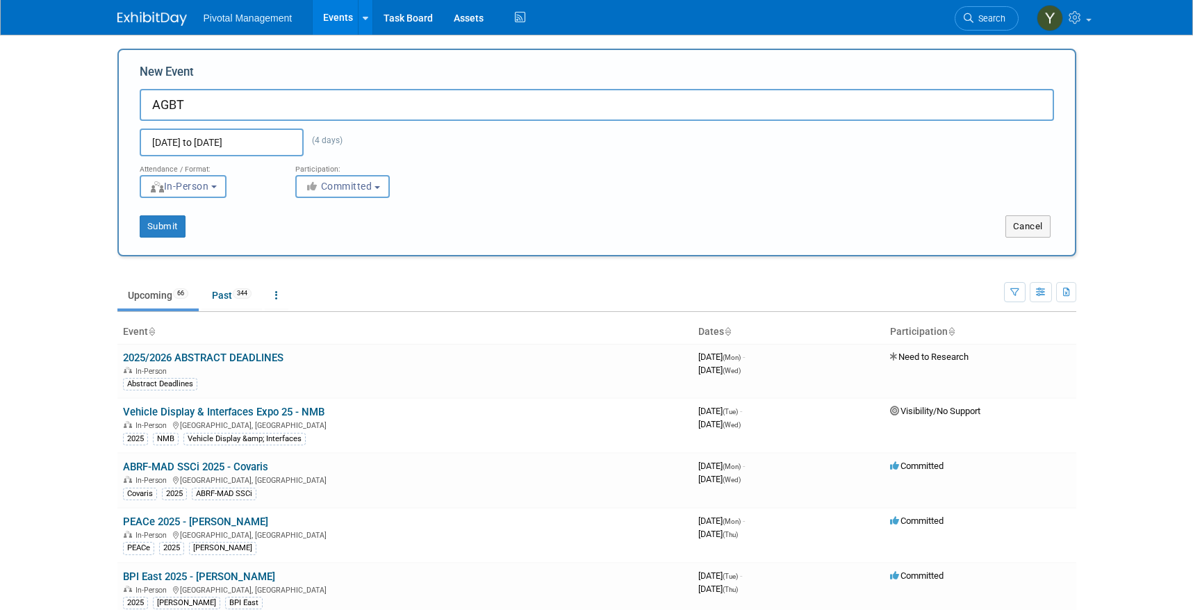
click at [246, 95] on input "AGBT" at bounding box center [597, 105] width 914 height 32
type input "AGBT 2026"
click at [163, 221] on button "Submit" at bounding box center [163, 226] width 46 height 22
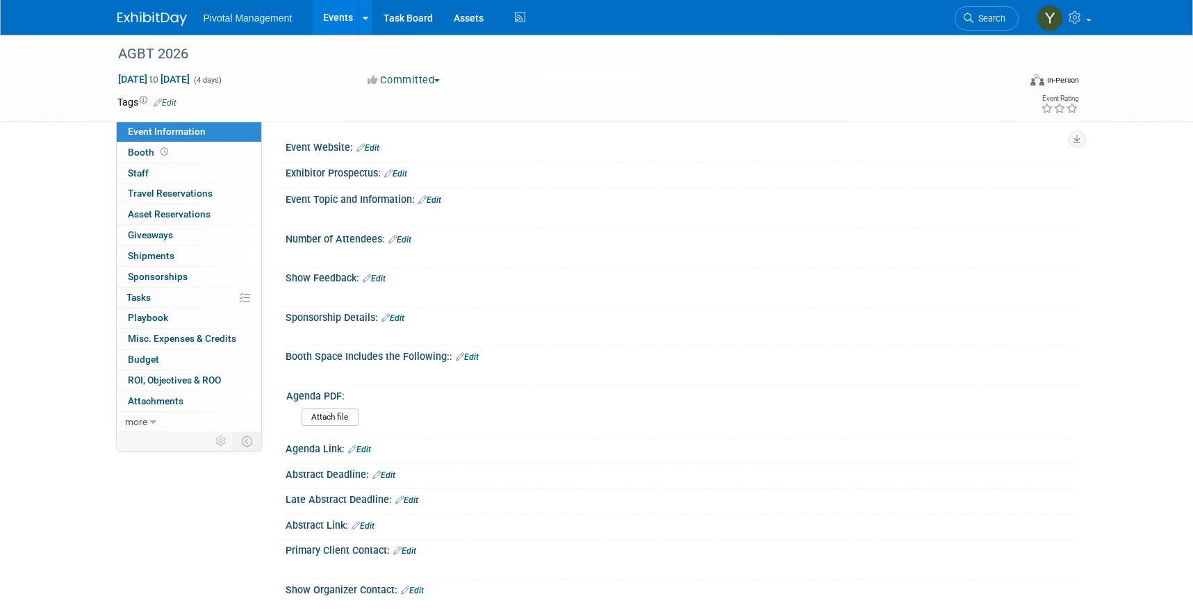
click at [372, 145] on link "Edit" at bounding box center [367, 148] width 23 height 10
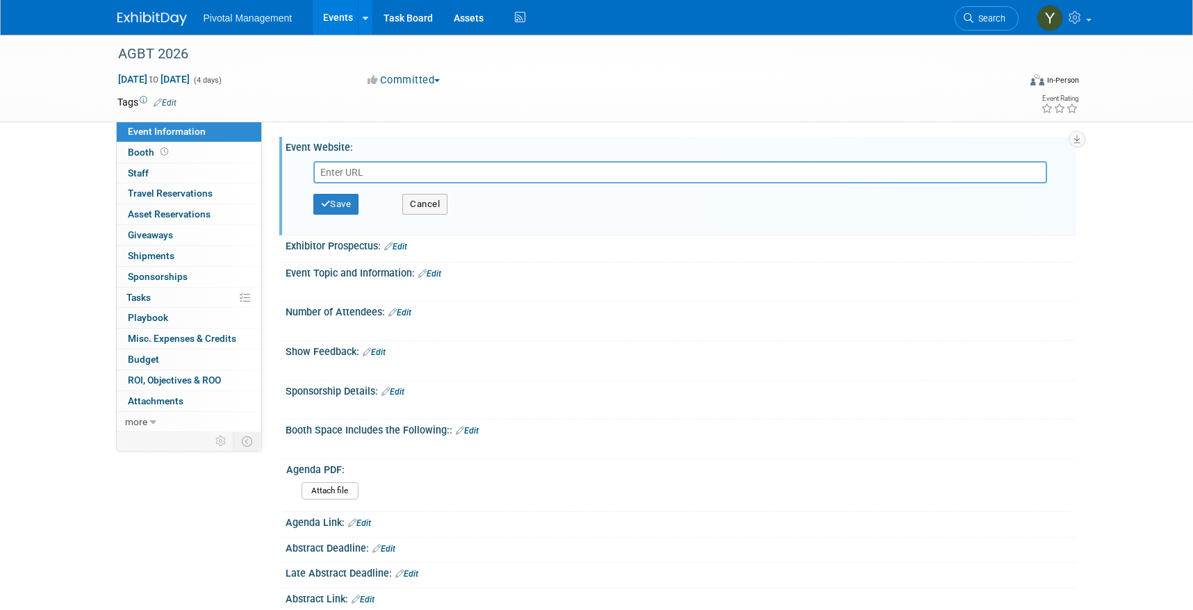
click at [401, 174] on input "text" at bounding box center [679, 172] width 733 height 22
paste input "[URL][DOMAIN_NAME]"
type input "https://www.agbt.org/home/home/general-meeting/"
click at [348, 205] on button "Save" at bounding box center [336, 204] width 46 height 21
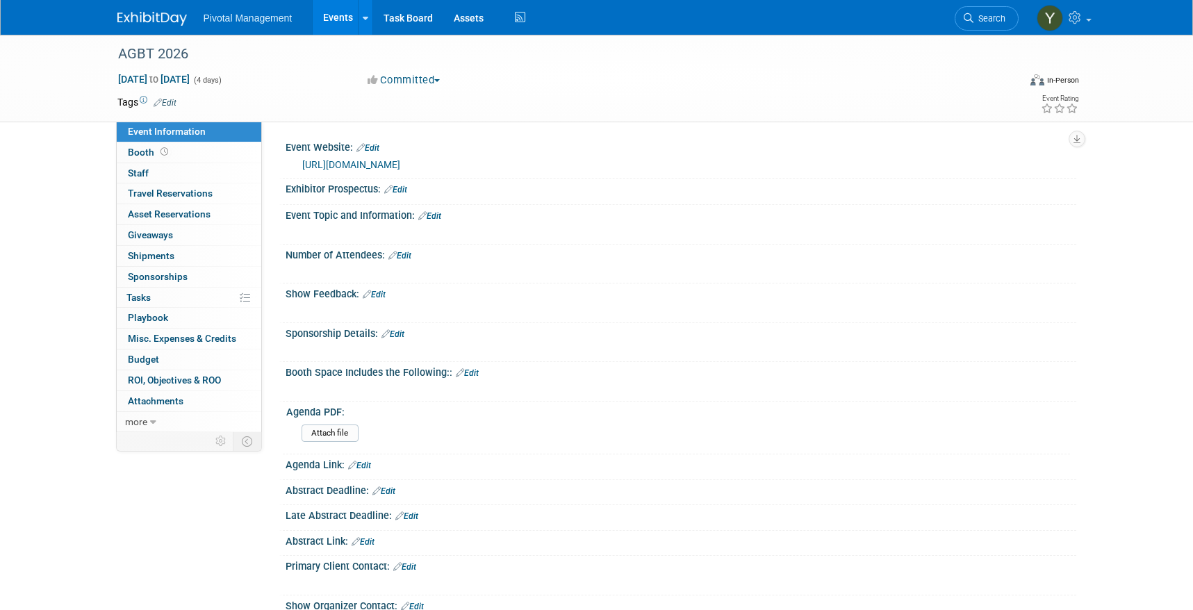
click at [410, 254] on link "Edit" at bounding box center [399, 256] width 23 height 10
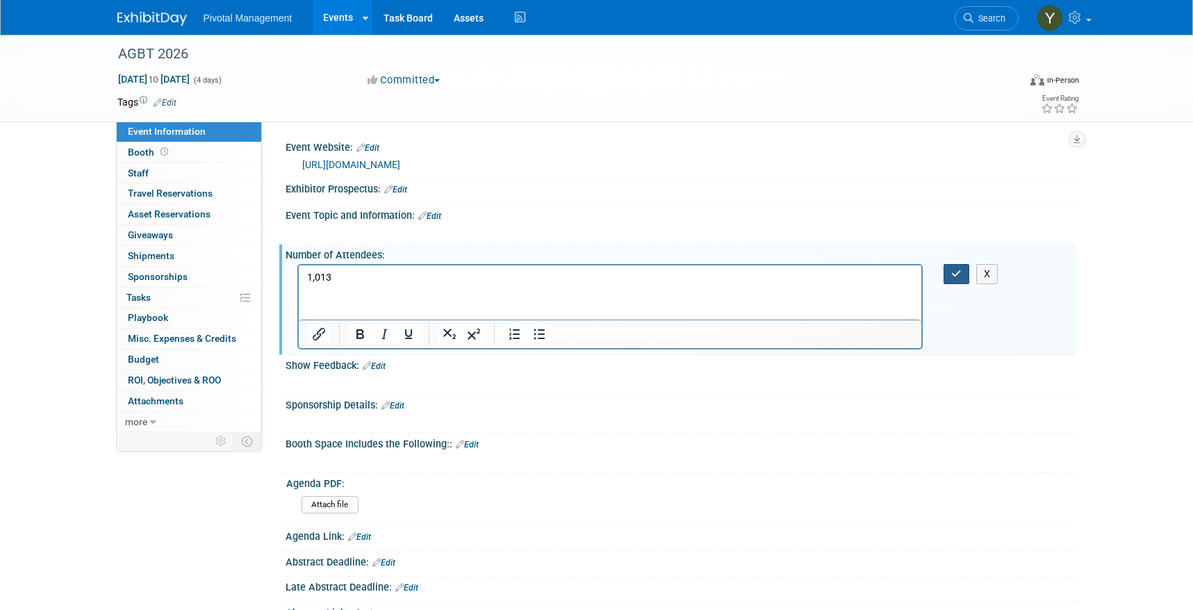
click at [958, 275] on icon "button" at bounding box center [956, 274] width 10 height 10
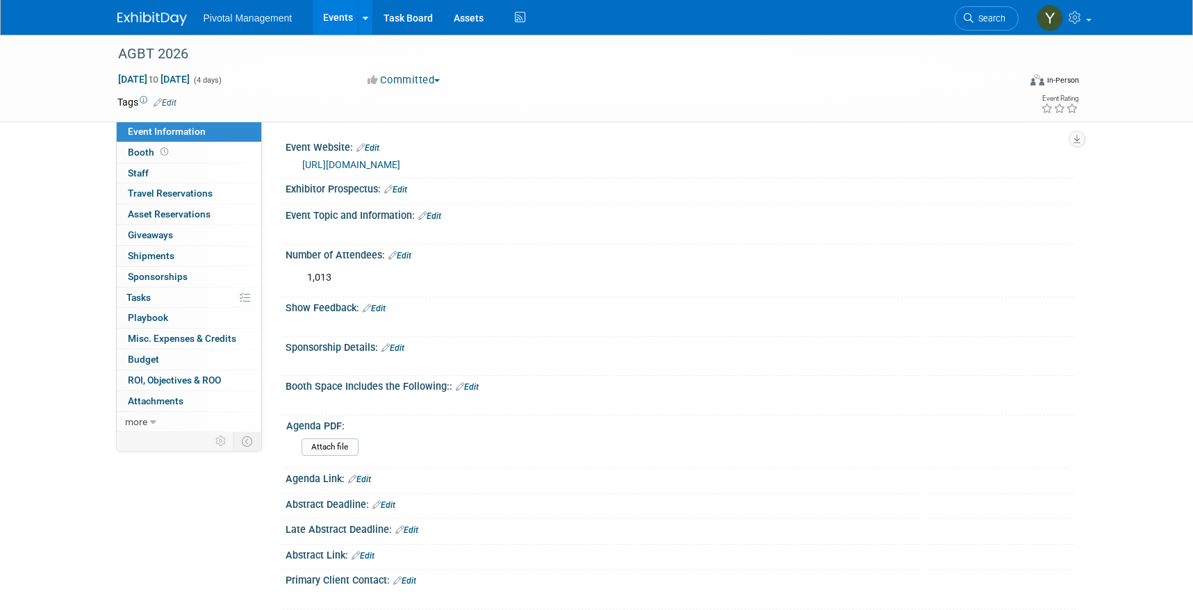
click at [401, 231] on div at bounding box center [610, 232] width 626 height 14
click at [440, 213] on link "Edit" at bounding box center [429, 216] width 23 height 10
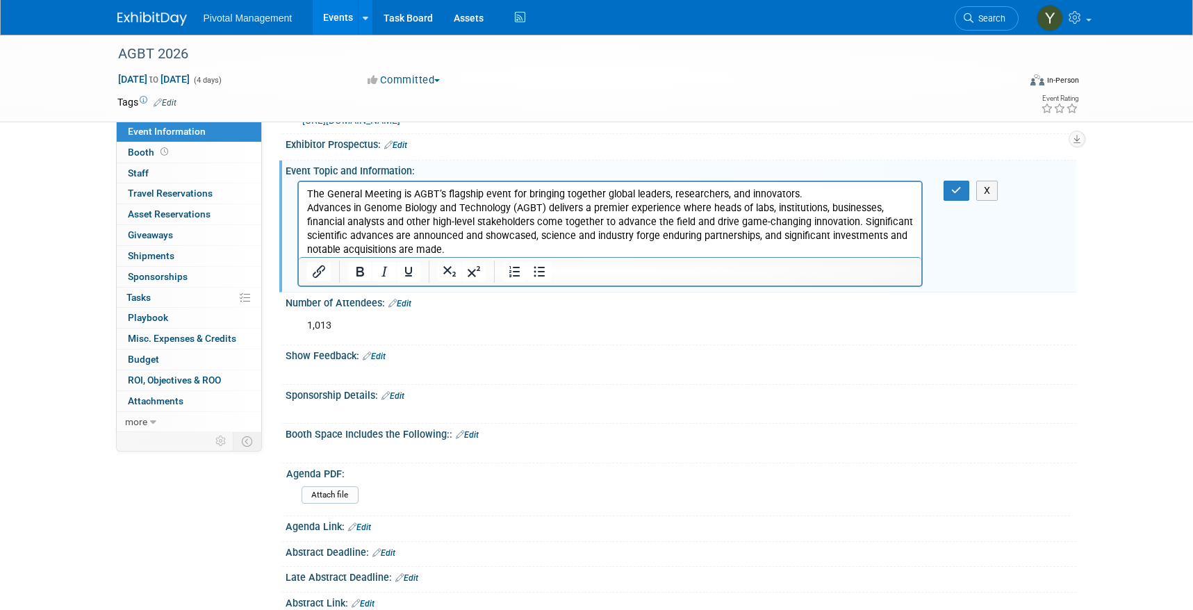
scroll to position [69, 0]
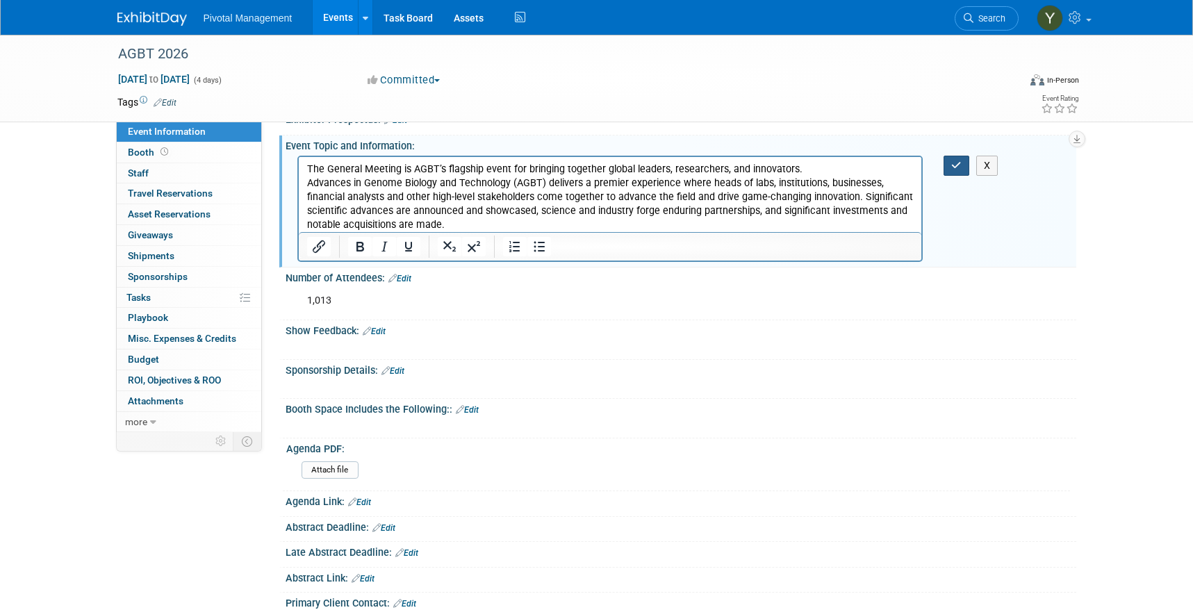
click at [954, 165] on icon "button" at bounding box center [956, 165] width 10 height 10
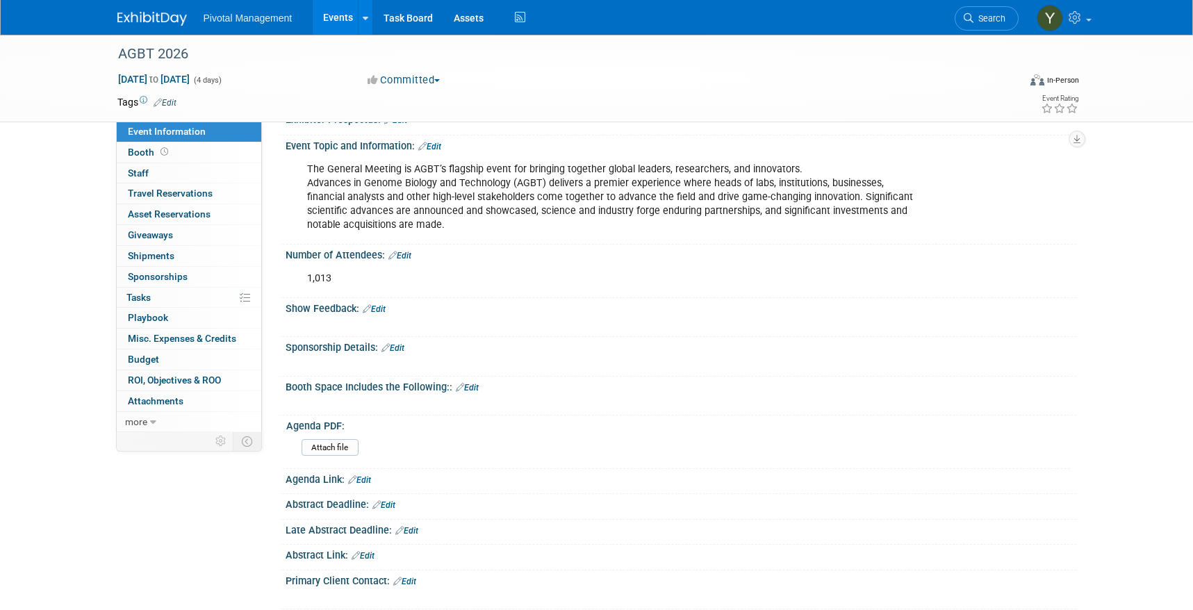
click at [369, 554] on link "Edit" at bounding box center [362, 556] width 23 height 10
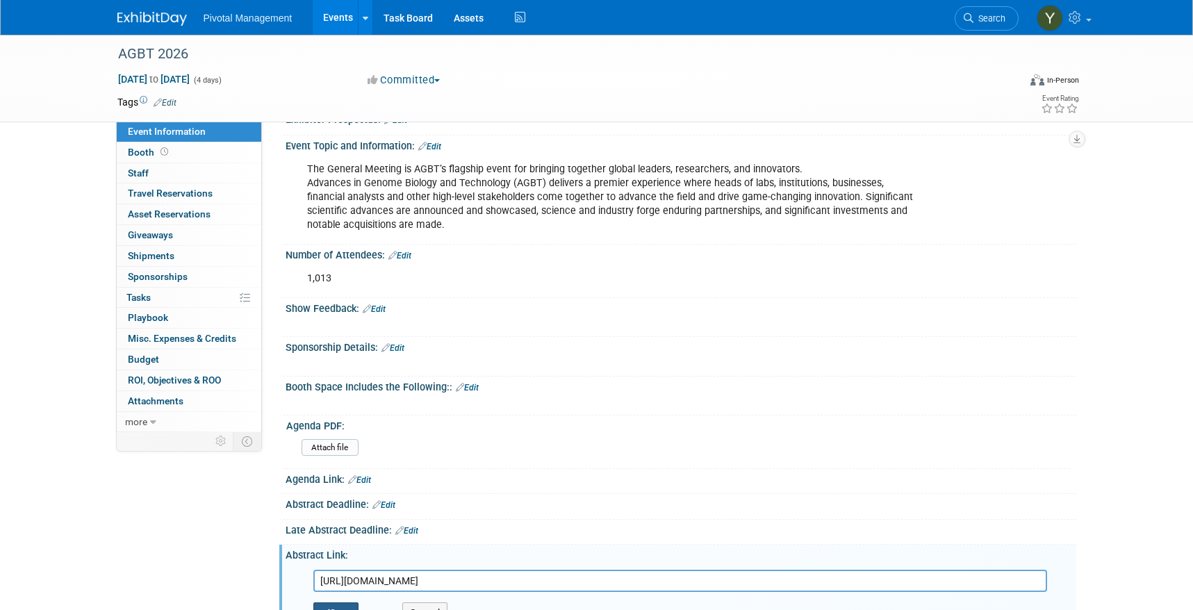
type input "https://www.agbt.org/home/home/general-meeting/register-submit-abstract/"
click at [329, 605] on button "Save" at bounding box center [336, 612] width 46 height 21
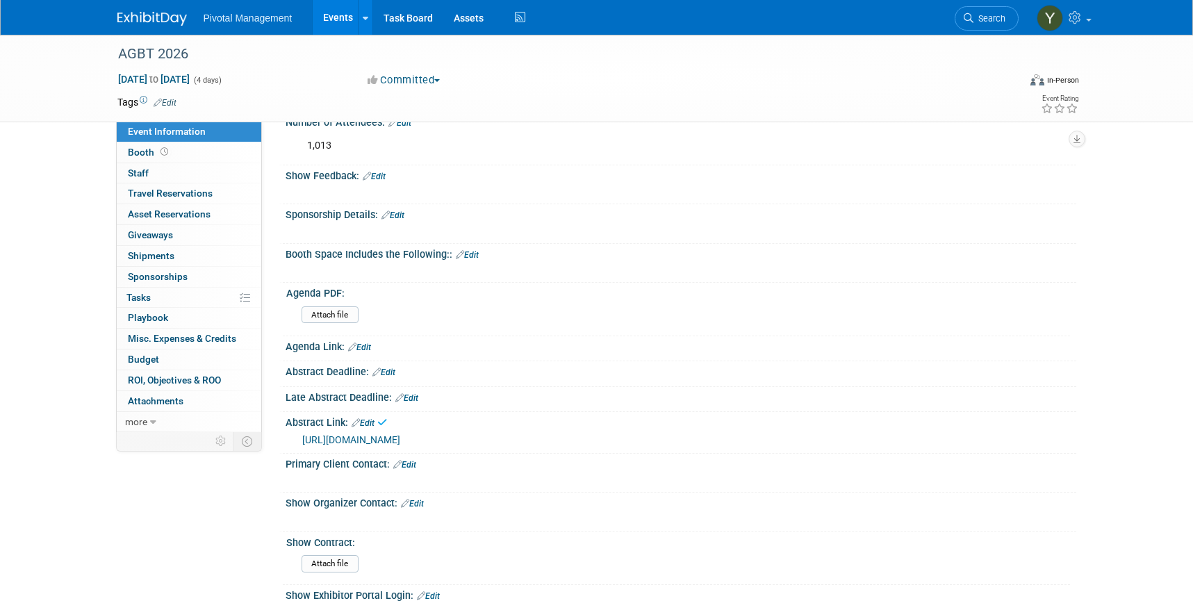
scroll to position [208, 0]
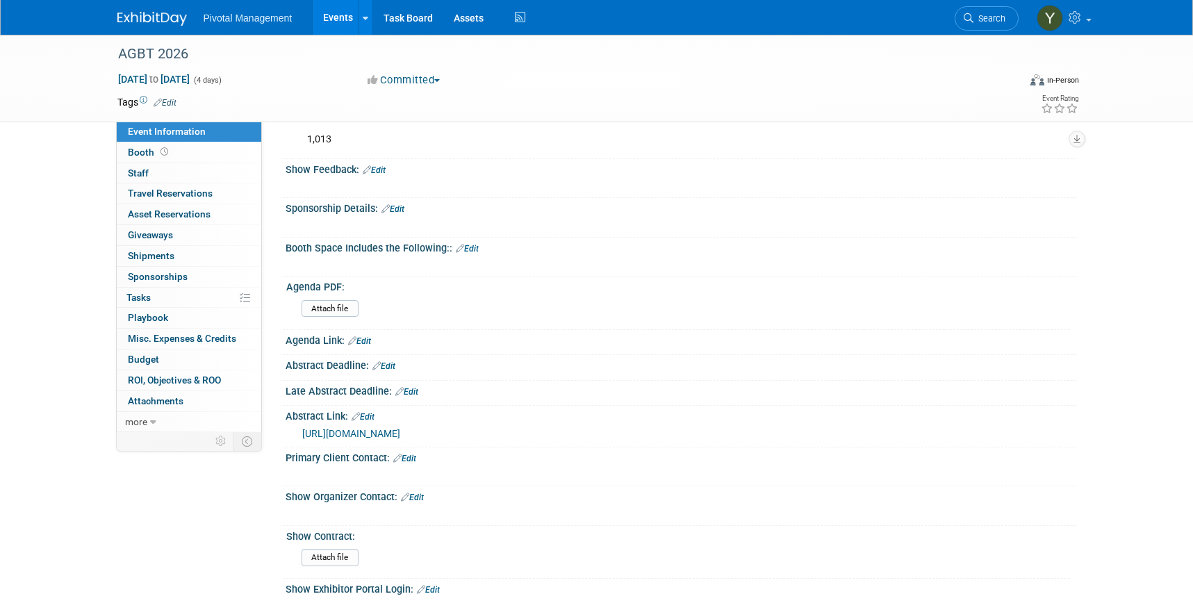
click at [390, 367] on link "Edit" at bounding box center [383, 366] width 23 height 10
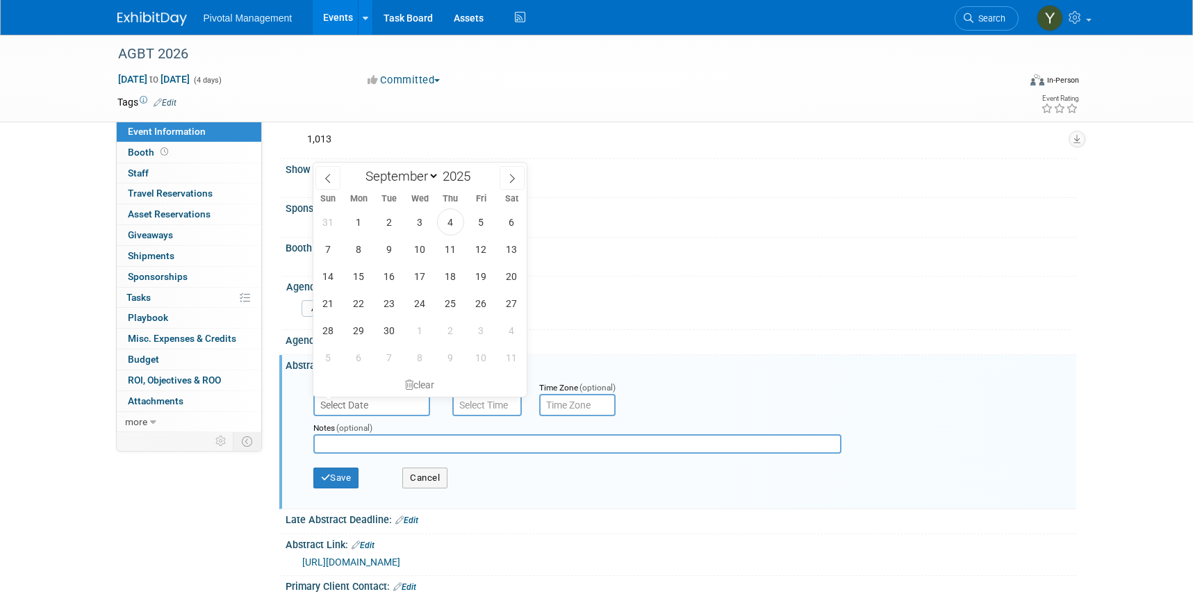
click at [401, 398] on input "text" at bounding box center [371, 405] width 117 height 22
click at [506, 178] on span at bounding box center [511, 178] width 25 height 24
select select "9"
click at [447, 278] on span "16" at bounding box center [450, 276] width 27 height 27
type input "Oct 16, 2025"
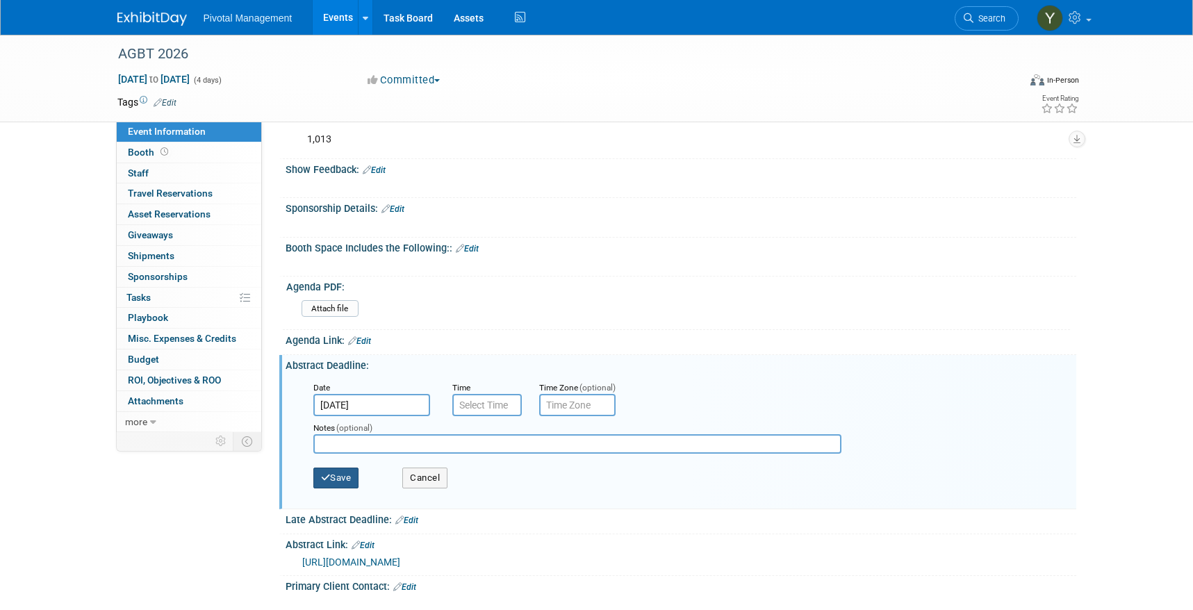
click at [336, 473] on button "Save" at bounding box center [336, 477] width 46 height 21
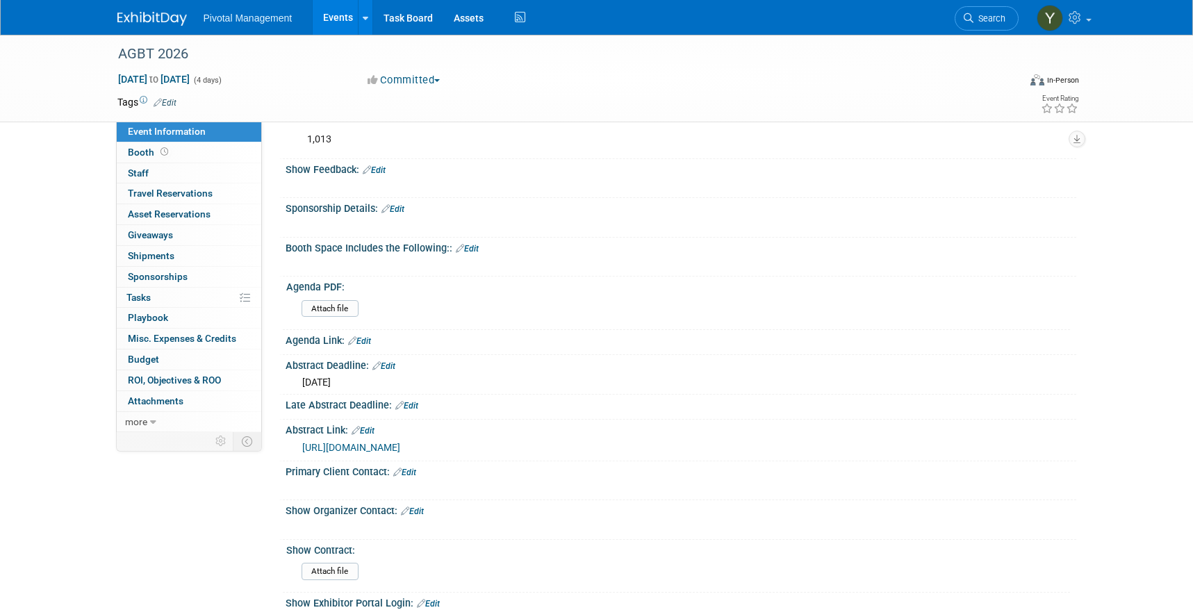
click at [213, 517] on div "Event Information Event Info Booth Booth 0 Staff 0 Staff 0 Travel Reservations …" at bounding box center [596, 613] width 979 height 1575
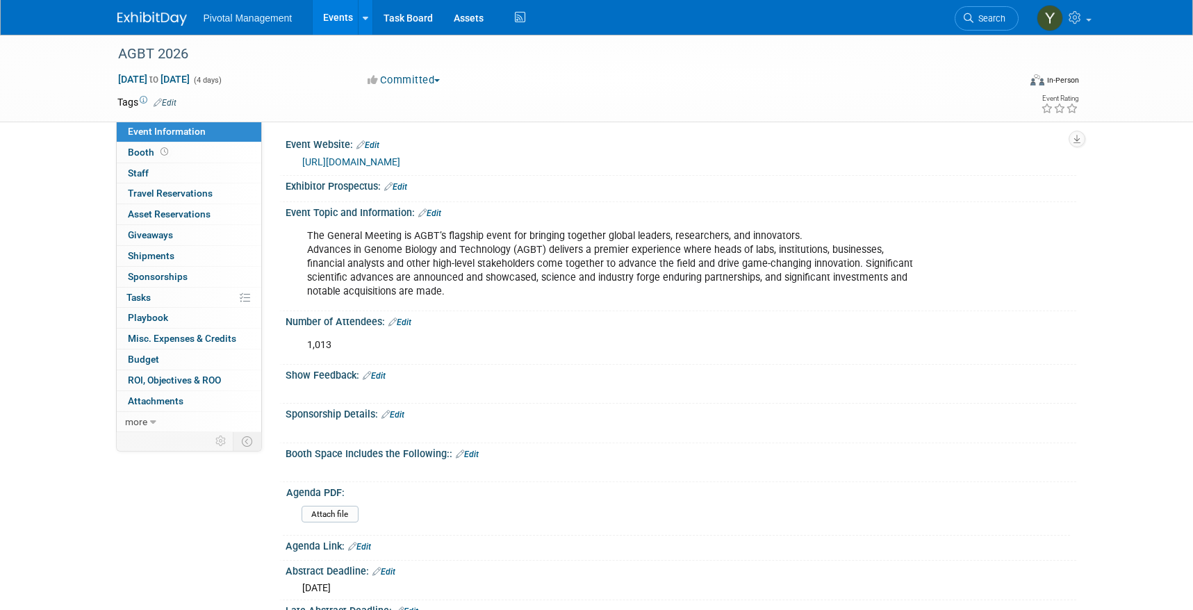
scroll to position [0, 0]
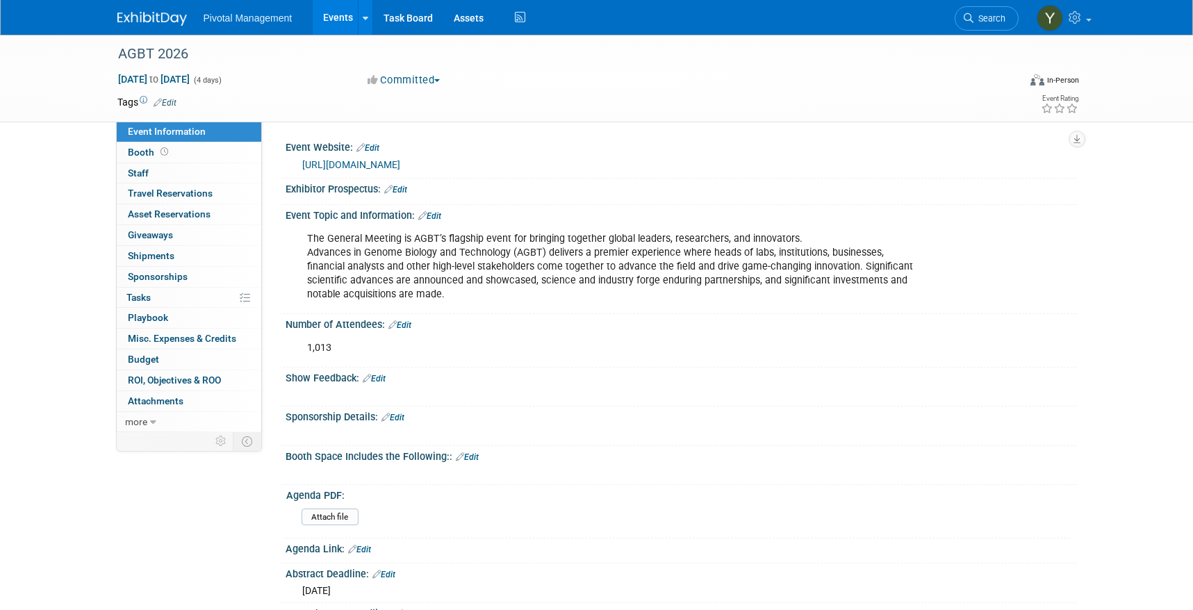
click at [400, 164] on link "https://www.agbt.org/home/home/general-meeting/" at bounding box center [351, 164] width 98 height 11
drag, startPoint x: 79, startPoint y: 147, endPoint x: 103, endPoint y: 130, distance: 29.5
click at [326, 14] on link "Events" at bounding box center [338, 17] width 51 height 35
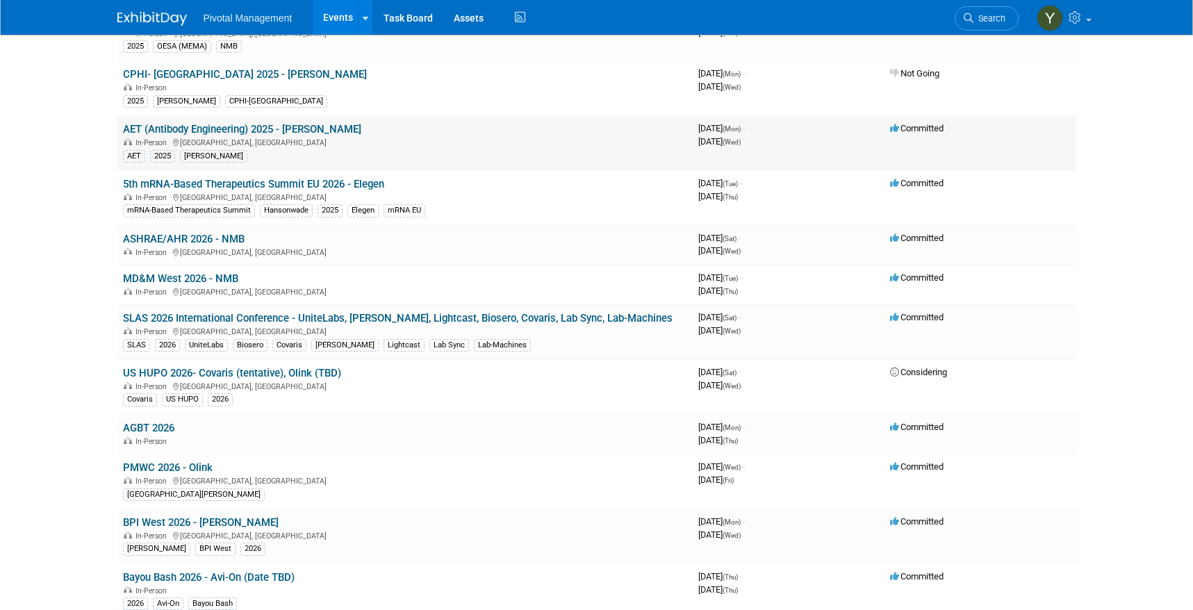
scroll to position [2153, 0]
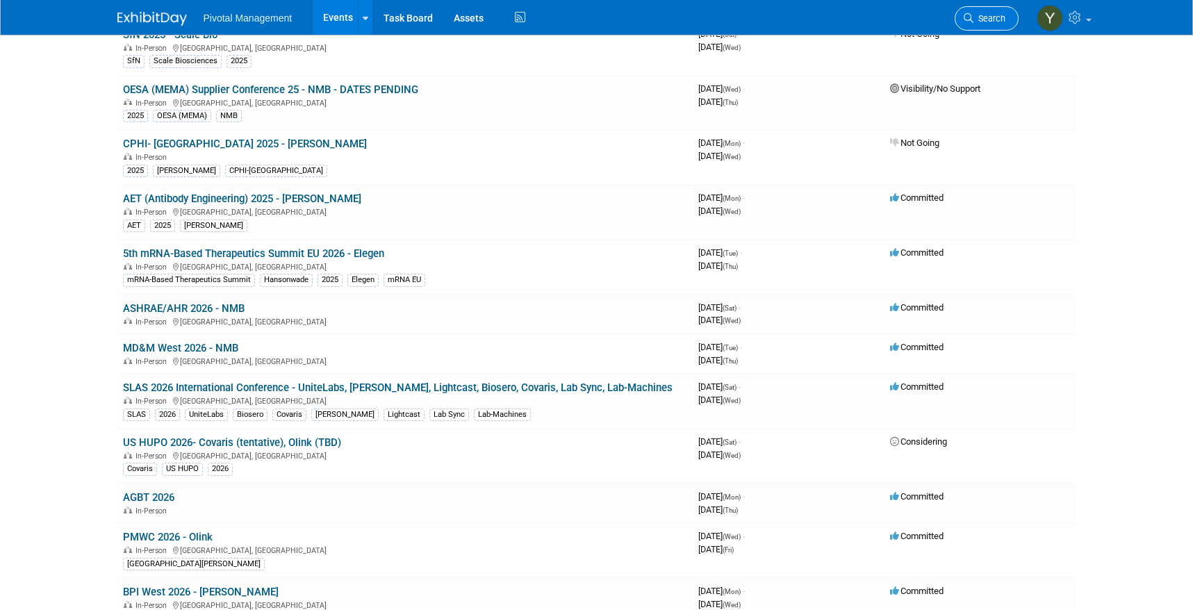
click at [983, 22] on span "Search" at bounding box center [989, 18] width 32 height 10
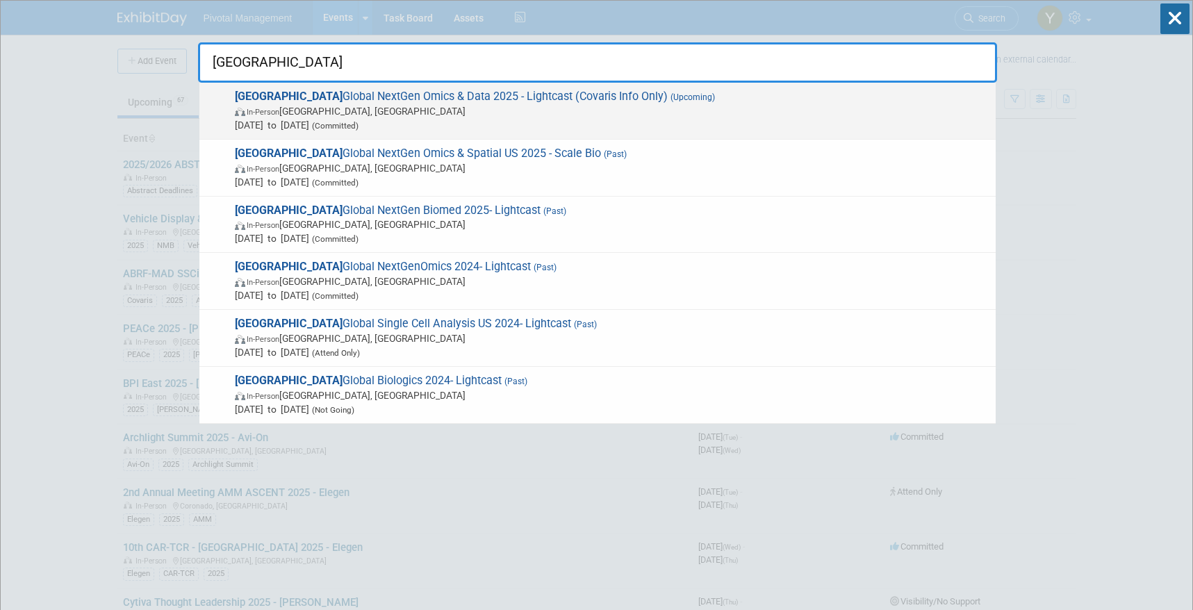
type input "[GEOGRAPHIC_DATA]"
click at [426, 104] on span "In-Person [GEOGRAPHIC_DATA], [GEOGRAPHIC_DATA]" at bounding box center [612, 111] width 754 height 14
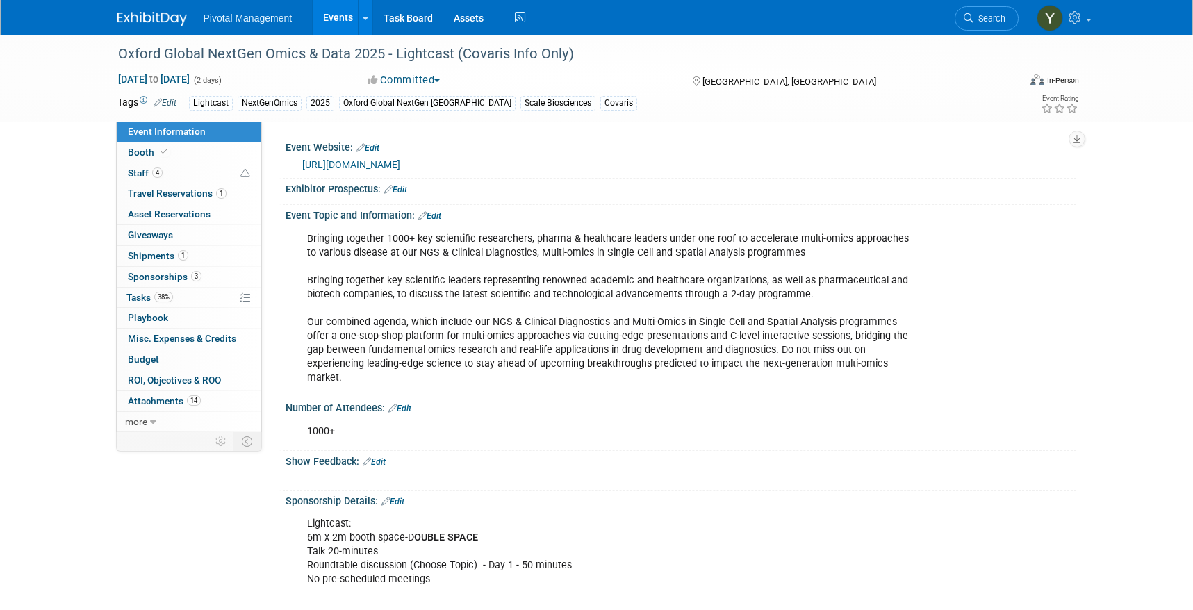
click at [400, 165] on link "https://oxfordglobal.com/precision-medicine/events/nextgen-multi-omics-2025" at bounding box center [351, 164] width 98 height 11
click at [338, 20] on link "Events" at bounding box center [338, 17] width 51 height 35
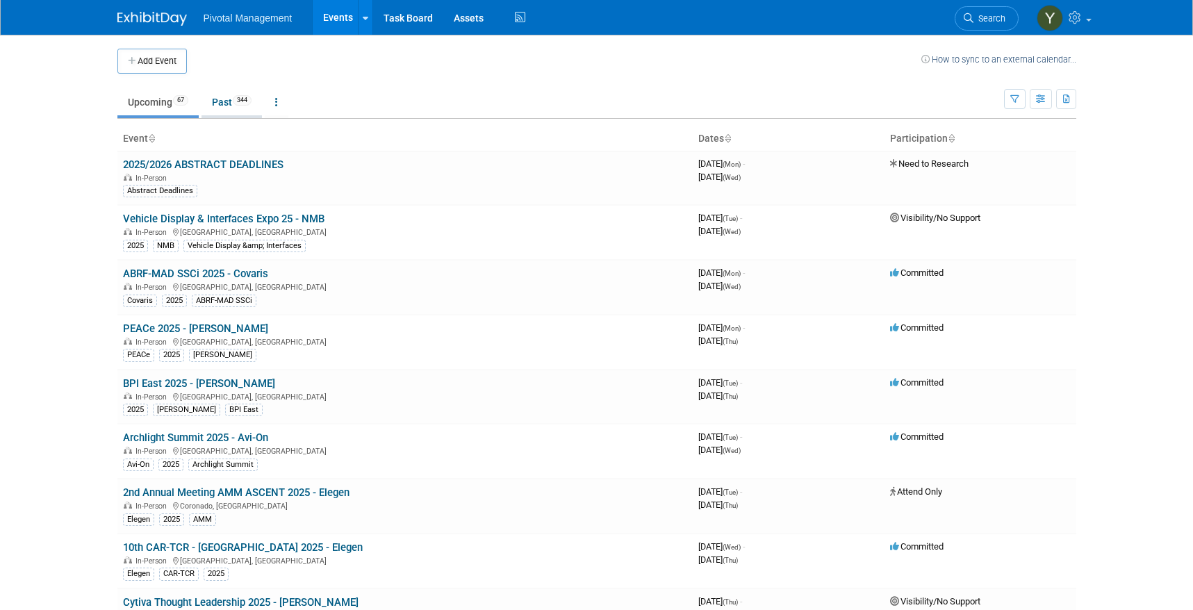
click at [224, 99] on link "Past 344" at bounding box center [231, 102] width 60 height 26
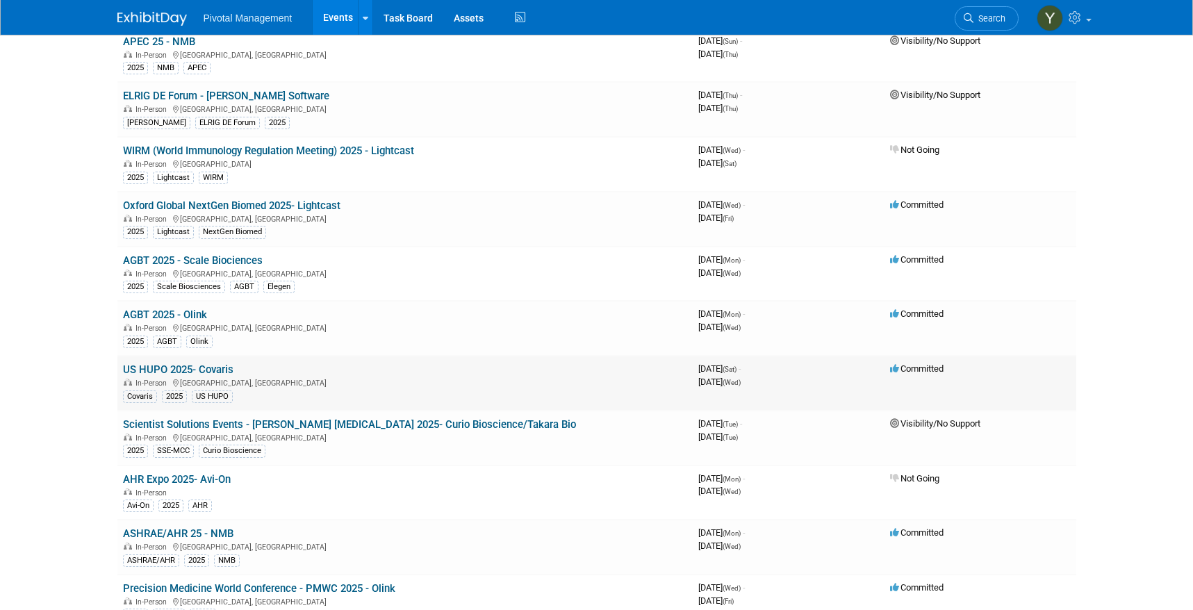
scroll to position [2778, 0]
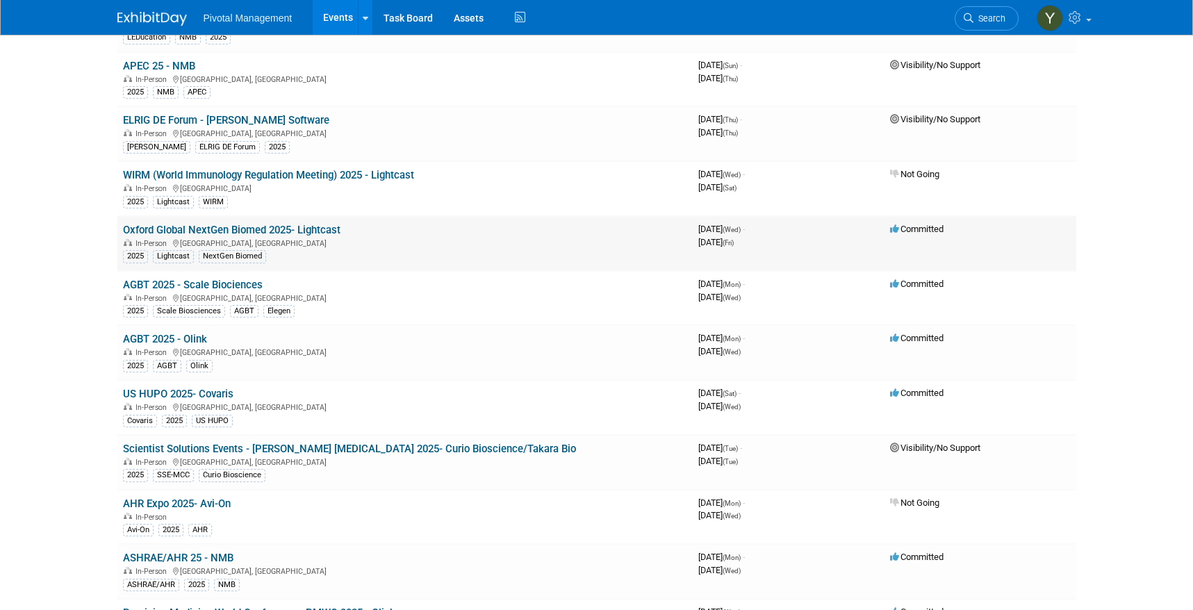
click at [322, 227] on link "Oxford Global NextGen Biomed 2025- Lightcast" at bounding box center [231, 230] width 217 height 13
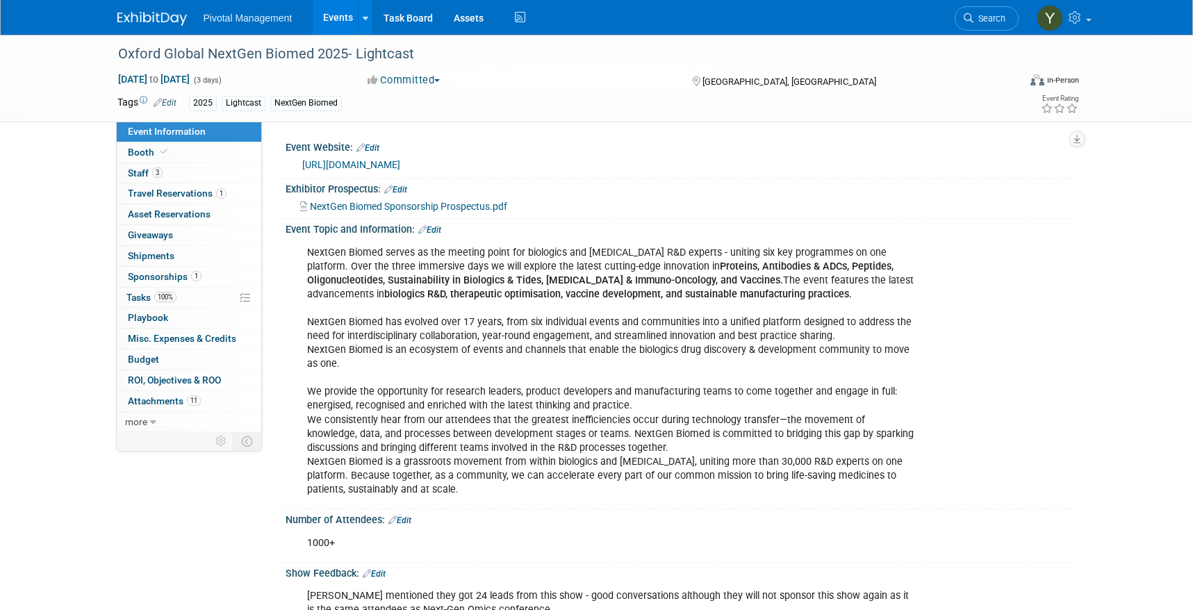
click at [365, 160] on link "[URL][DOMAIN_NAME]" at bounding box center [351, 164] width 98 height 11
click at [343, 283] on b "Proteins, Antibodies & ADCs, Peptides, Oligonucleotides, Sustainability in Biol…" at bounding box center [600, 273] width 586 height 26
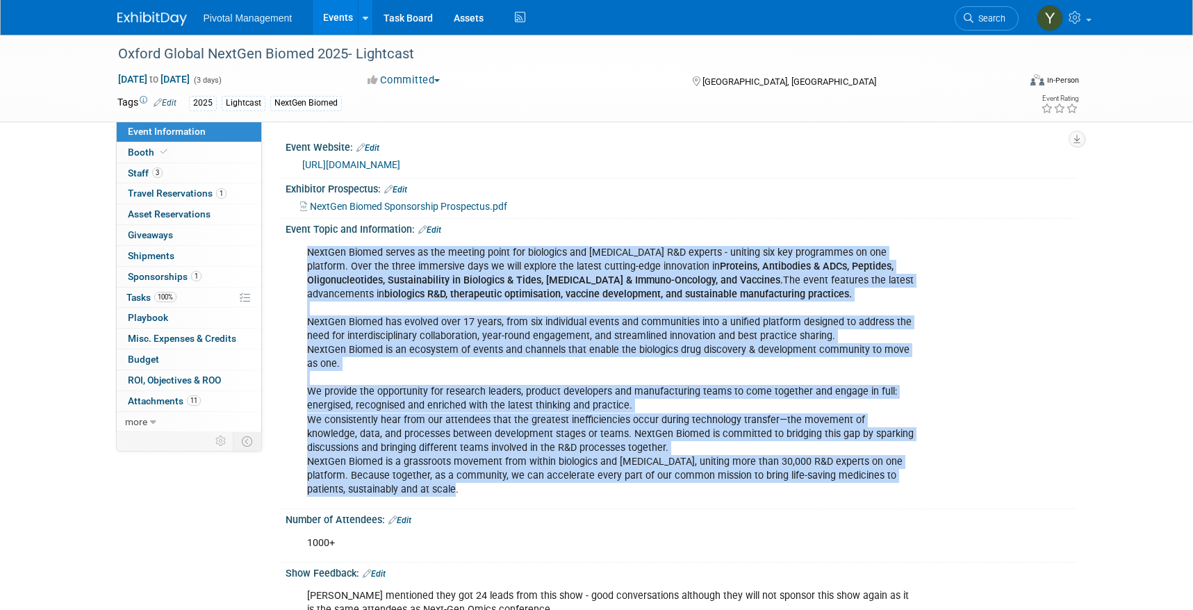
drag, startPoint x: 307, startPoint y: 250, endPoint x: 810, endPoint y: 425, distance: 532.5
click at [913, 484] on div "NextGen Biomed serves as the meeting point for biologics and immunotherapy R&D …" at bounding box center [610, 371] width 626 height 265
copy div "NextGen Biomed serves as the meeting point for biologics and immunotherapy R&D …"
click at [333, 22] on link "Events" at bounding box center [338, 17] width 51 height 35
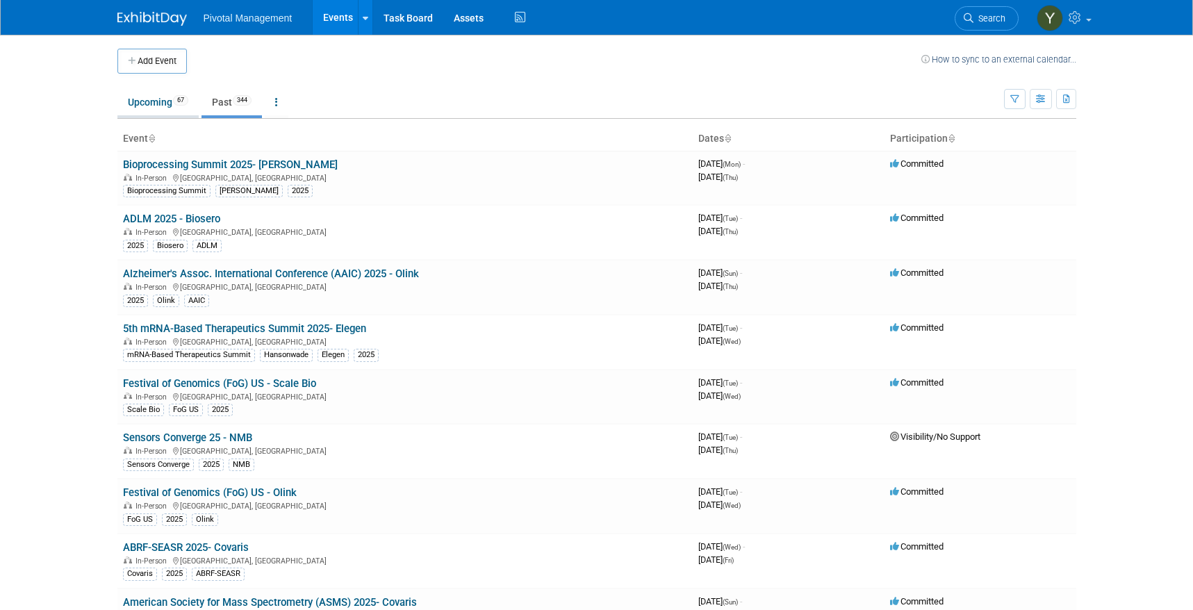
click at [154, 105] on link "Upcoming 67" at bounding box center [157, 102] width 81 height 26
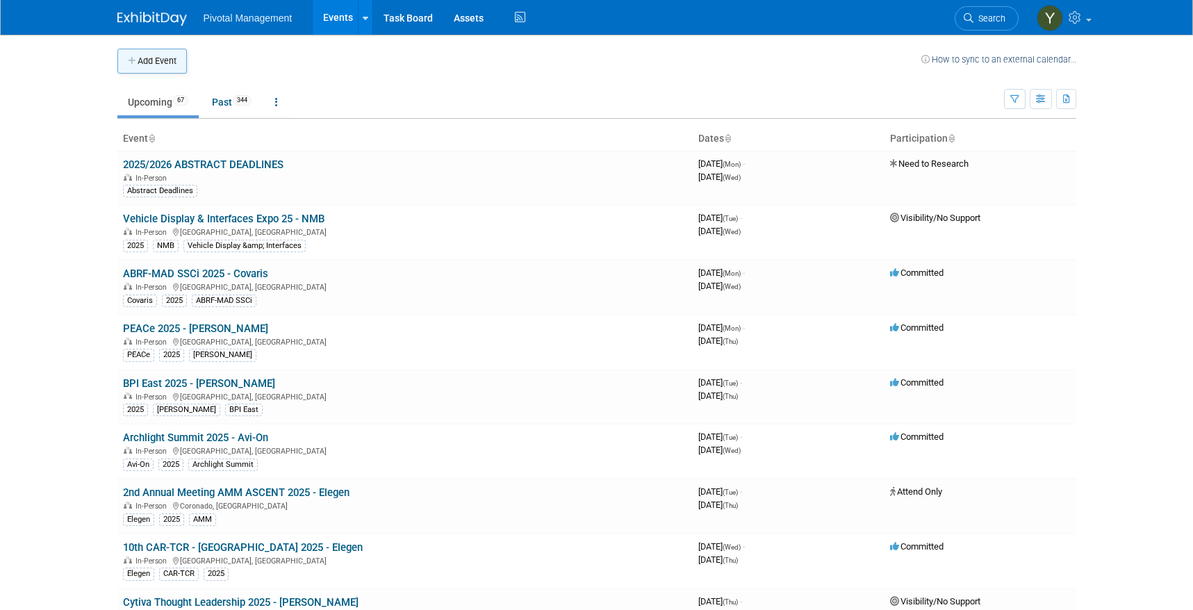
click at [157, 60] on button "Add Event" at bounding box center [151, 61] width 69 height 25
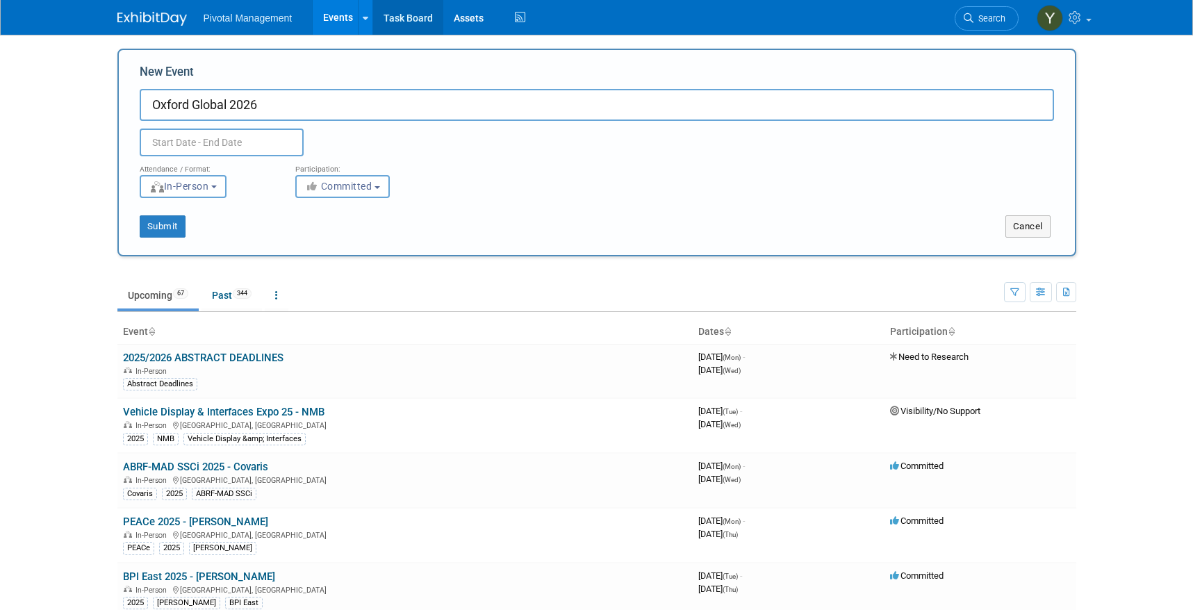
type input "Oxford Global 2026"
click at [348, 226] on div "Submit" at bounding box center [318, 226] width 398 height 22
click at [196, 140] on input "text" at bounding box center [222, 142] width 164 height 28
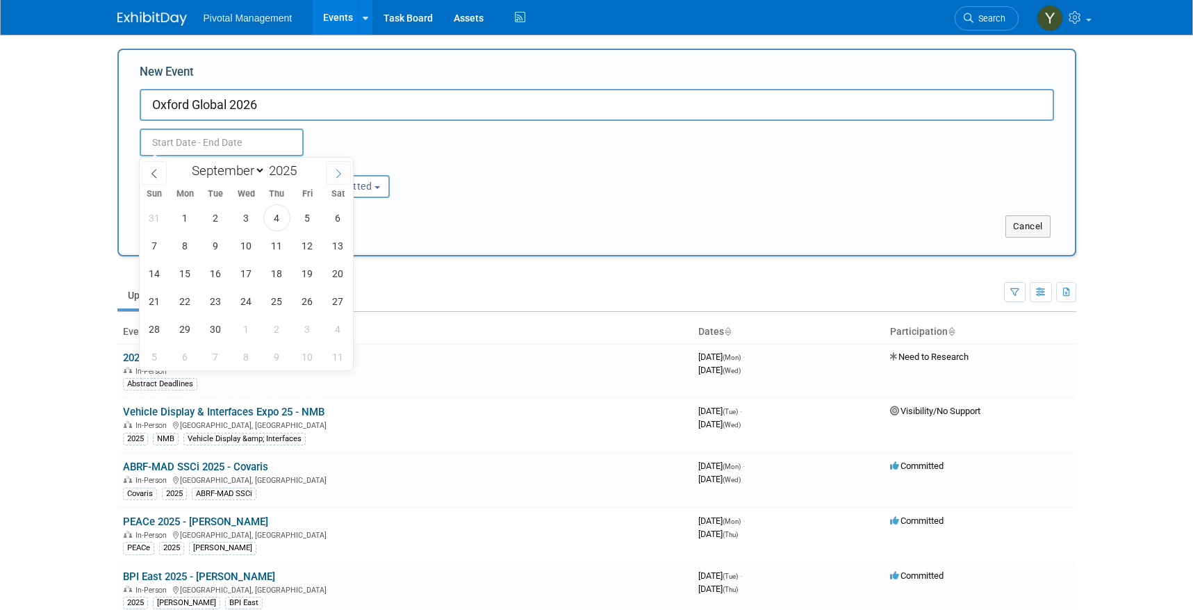
click at [338, 173] on icon at bounding box center [338, 174] width 10 height 10
select select "11"
click at [338, 173] on icon at bounding box center [338, 174] width 10 height 10
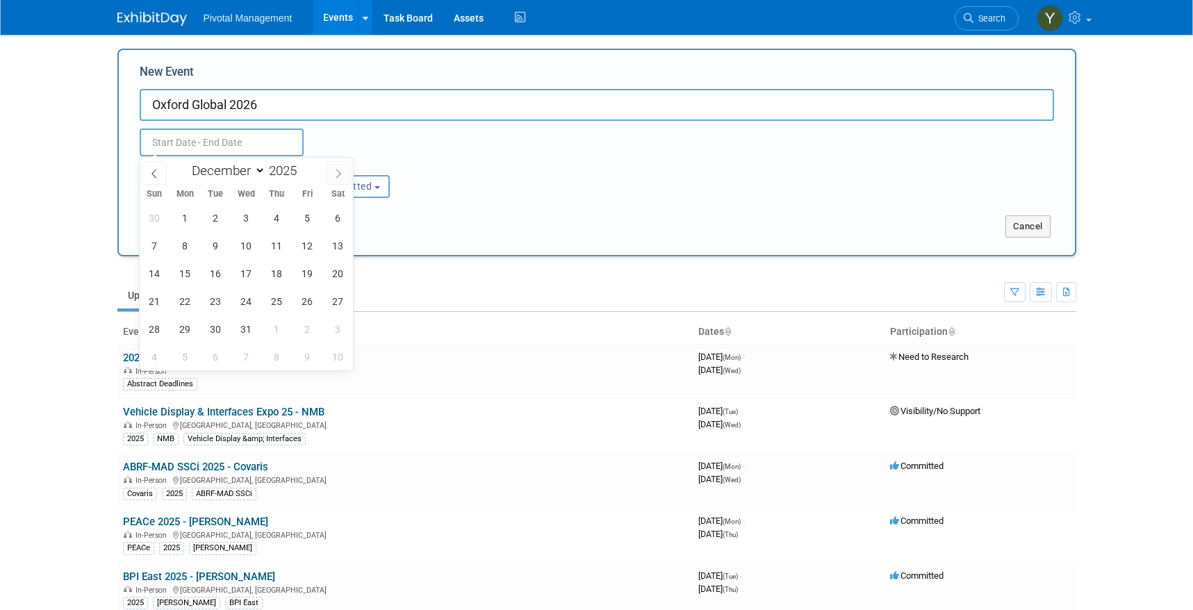
type input "2026"
click at [338, 173] on icon at bounding box center [338, 174] width 10 height 10
select select "2"
click at [209, 298] on span "24" at bounding box center [215, 301] width 27 height 27
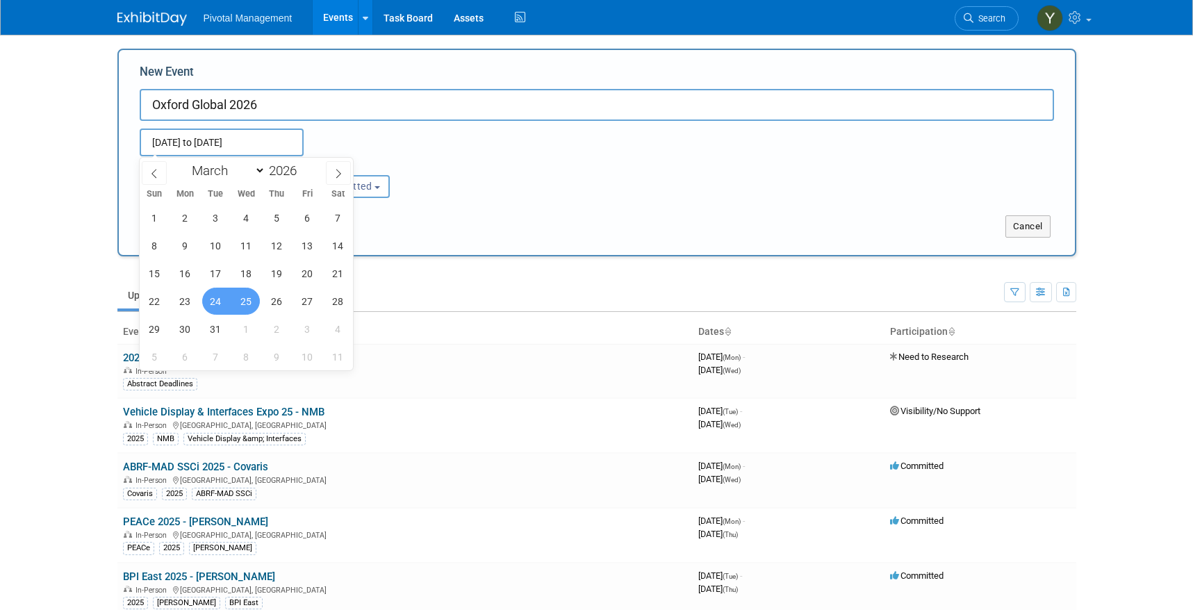
click at [244, 294] on span "25" at bounding box center [246, 301] width 27 height 27
type input "[DATE] to [DATE]"
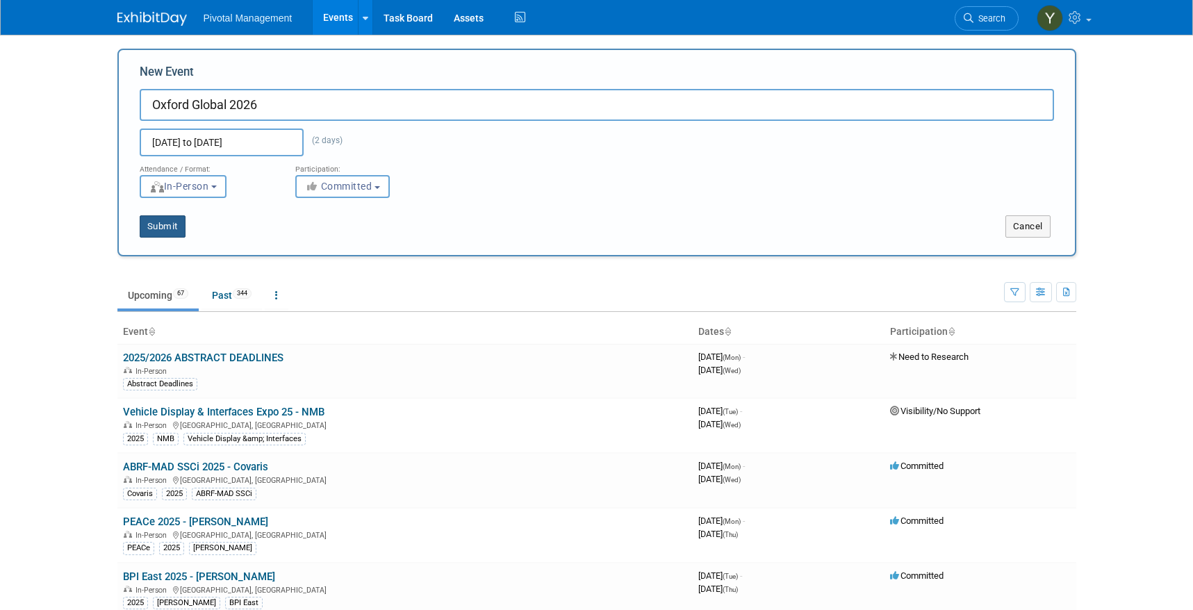
click at [167, 230] on button "Submit" at bounding box center [163, 226] width 46 height 22
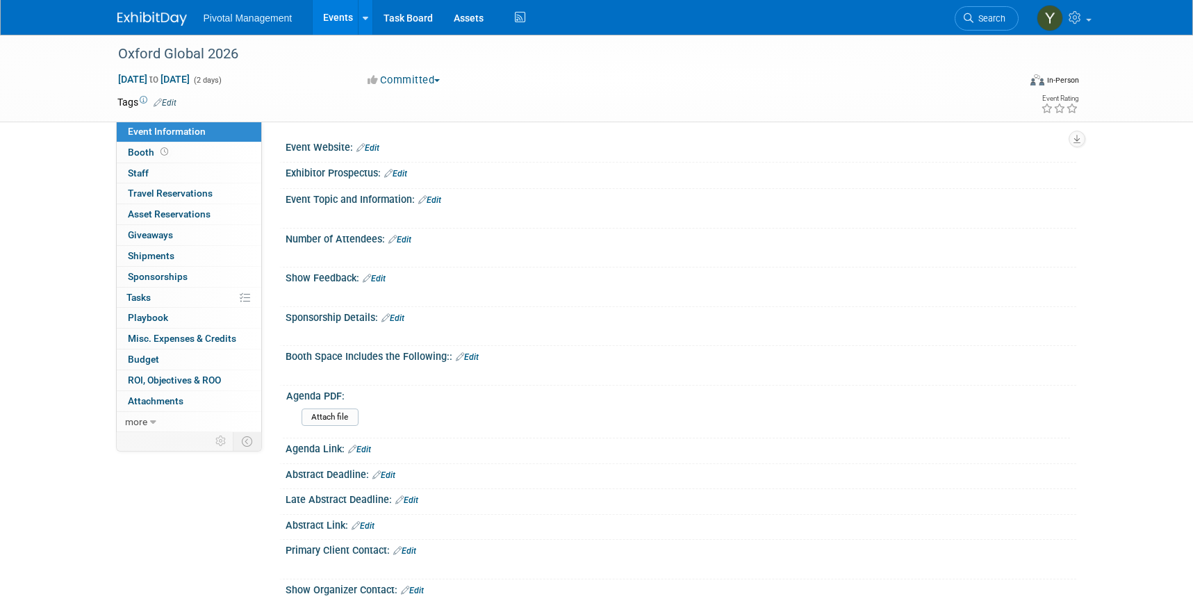
click at [440, 195] on link "Edit" at bounding box center [429, 200] width 23 height 10
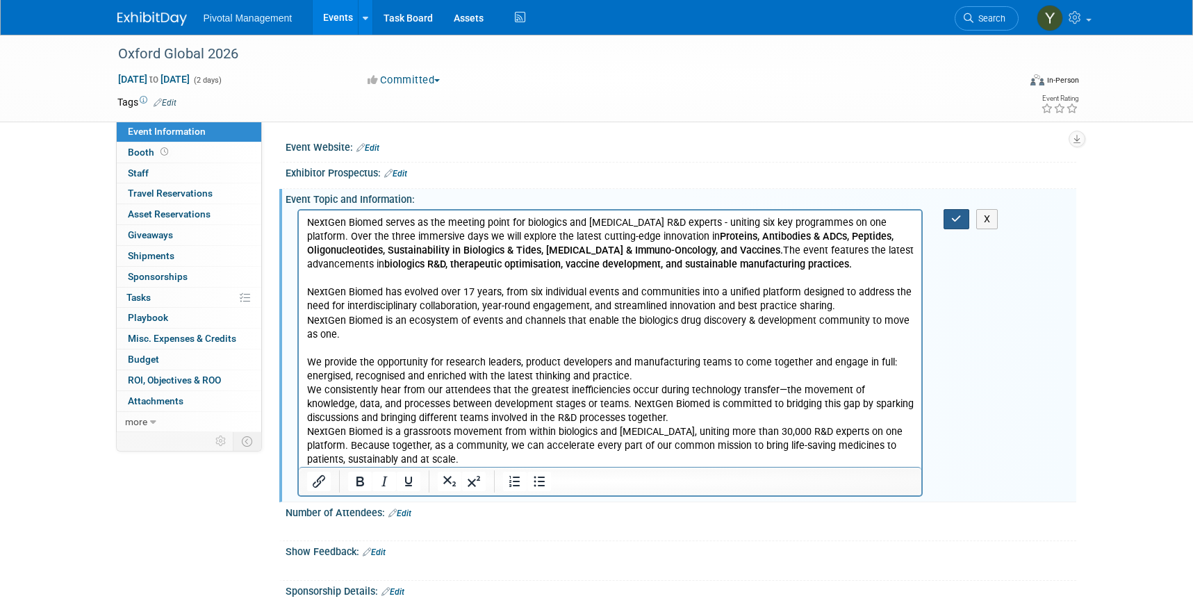
click at [960, 214] on icon "button" at bounding box center [956, 219] width 10 height 10
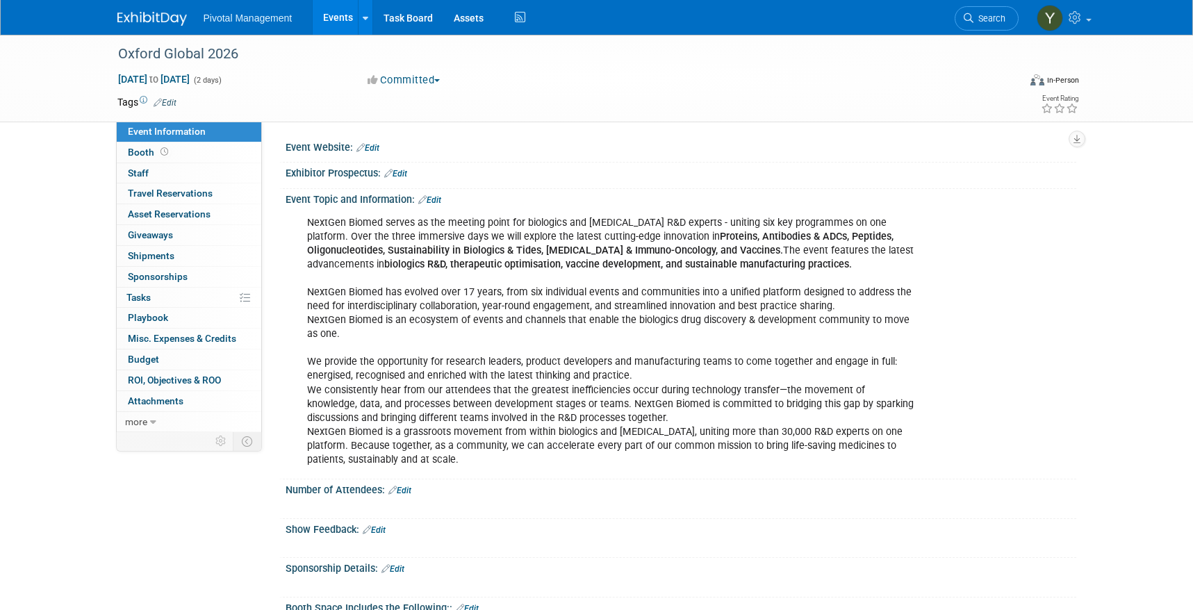
click at [379, 150] on link "Edit" at bounding box center [367, 148] width 23 height 10
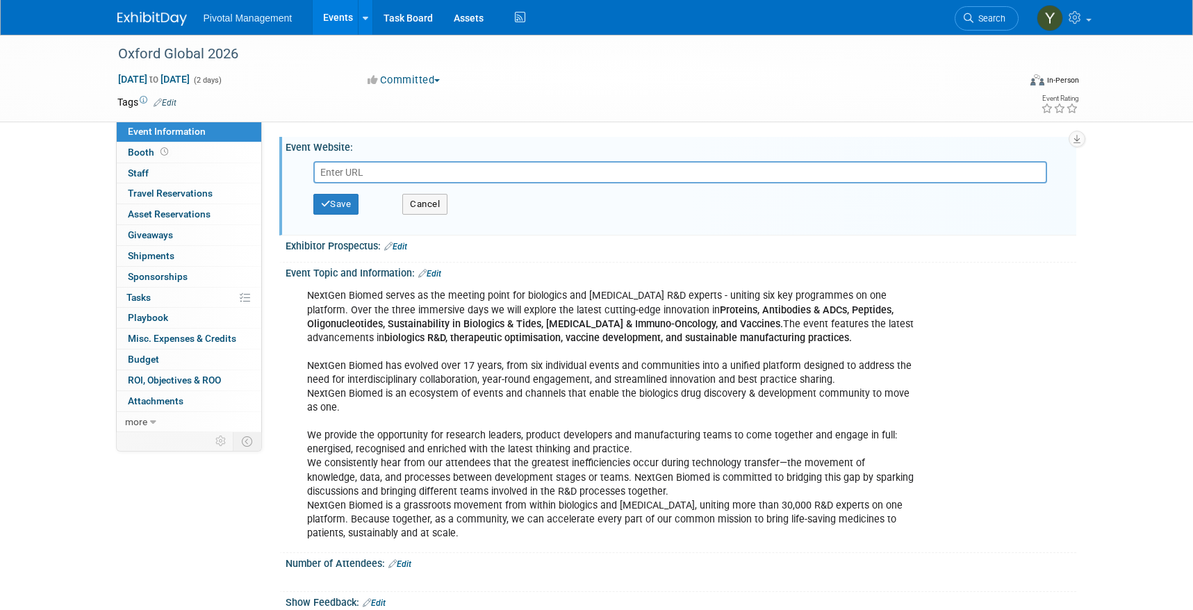
click at [399, 173] on input "text" at bounding box center [679, 172] width 733 height 22
paste input "https://oxfordglobal.com/nextgen-biomed/events/nextgen-biomed"
type input "https://oxfordglobal.com/nextgen-biomed/events/nextgen-biomed"
click at [333, 206] on button "Save" at bounding box center [336, 204] width 46 height 21
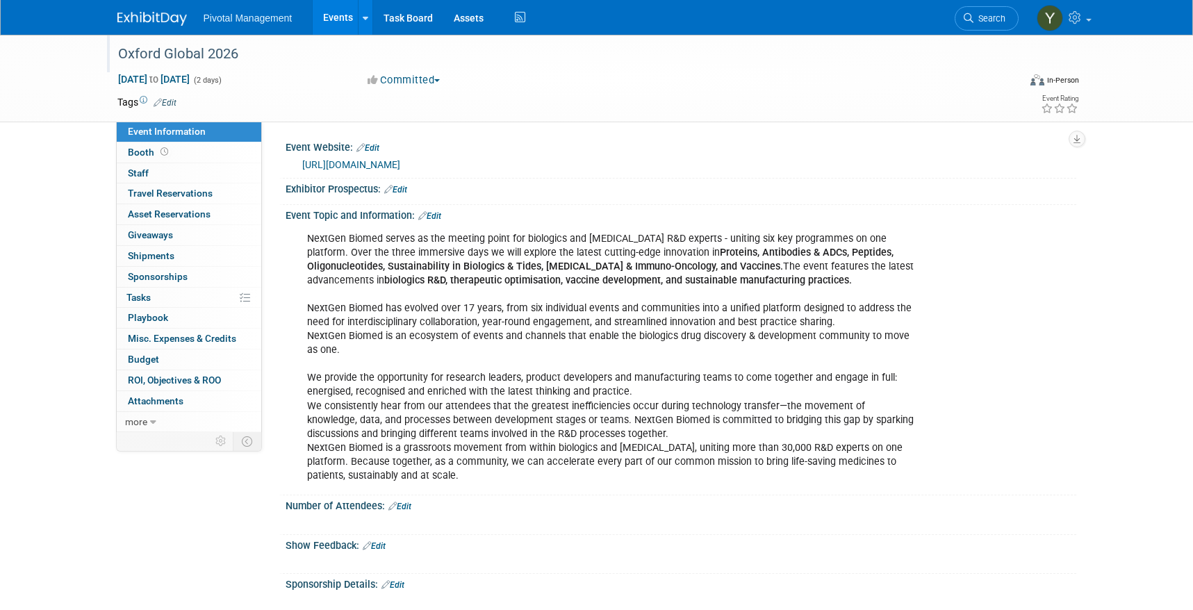
click at [235, 65] on div "Oxford Global 2026" at bounding box center [555, 54] width 884 height 25
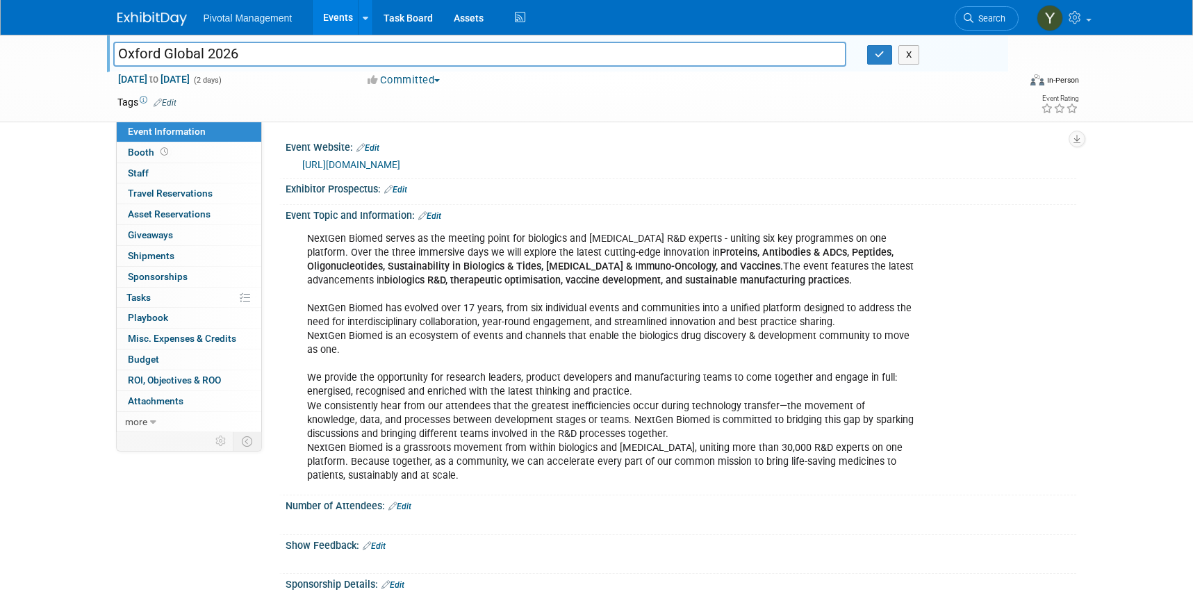
click at [207, 56] on input "Oxford Global 2026" at bounding box center [479, 54] width 733 height 24
type input "Oxford Global NextGen Biomed 2026"
click at [871, 59] on button "button" at bounding box center [879, 54] width 25 height 19
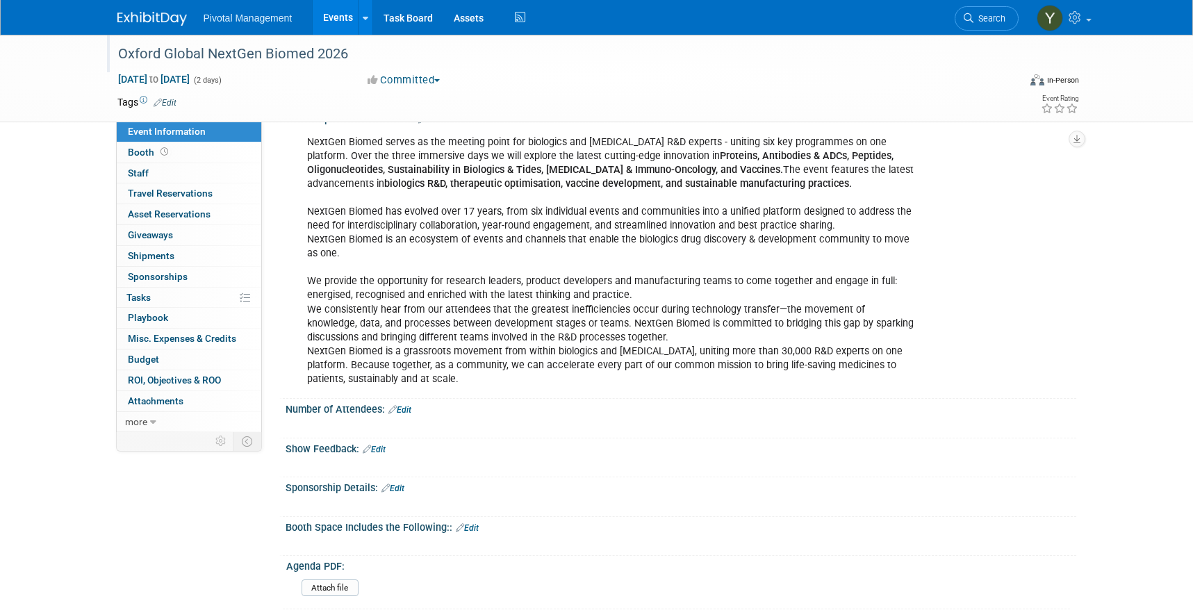
scroll to position [208, 0]
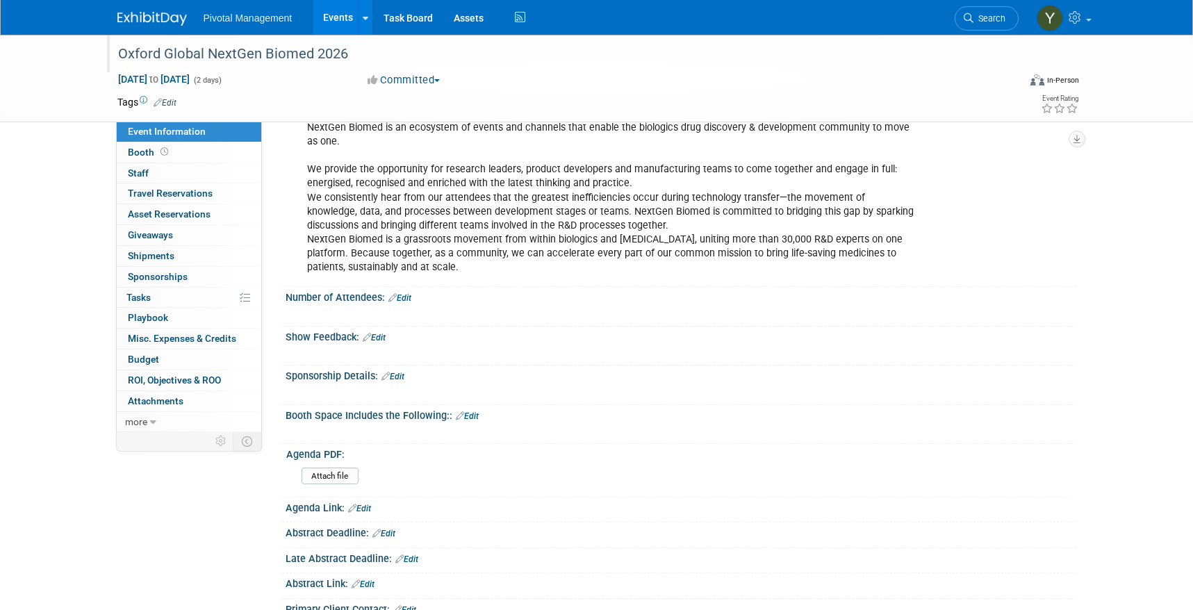
click at [405, 301] on link "Edit" at bounding box center [399, 298] width 23 height 10
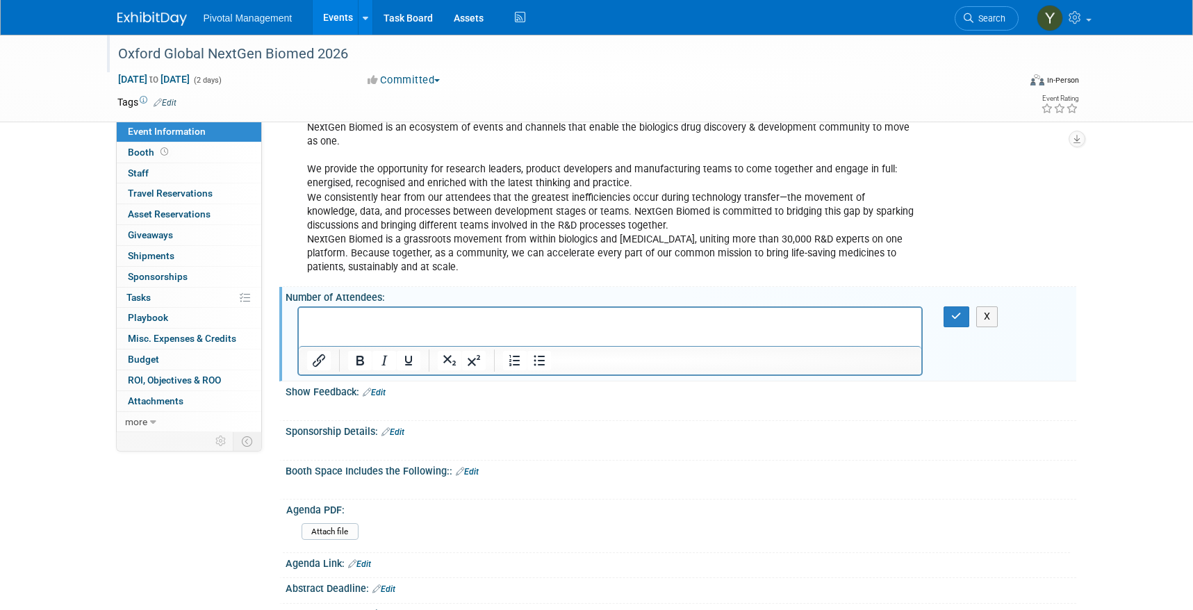
scroll to position [0, 0]
click at [956, 316] on icon "button" at bounding box center [956, 316] width 10 height 10
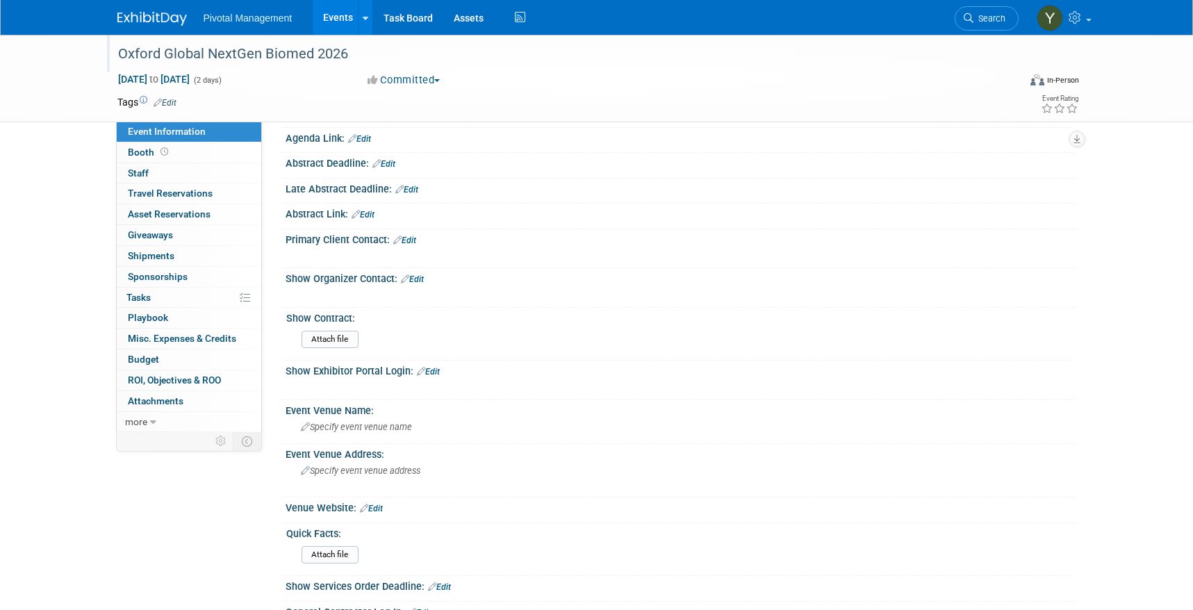
scroll to position [625, 0]
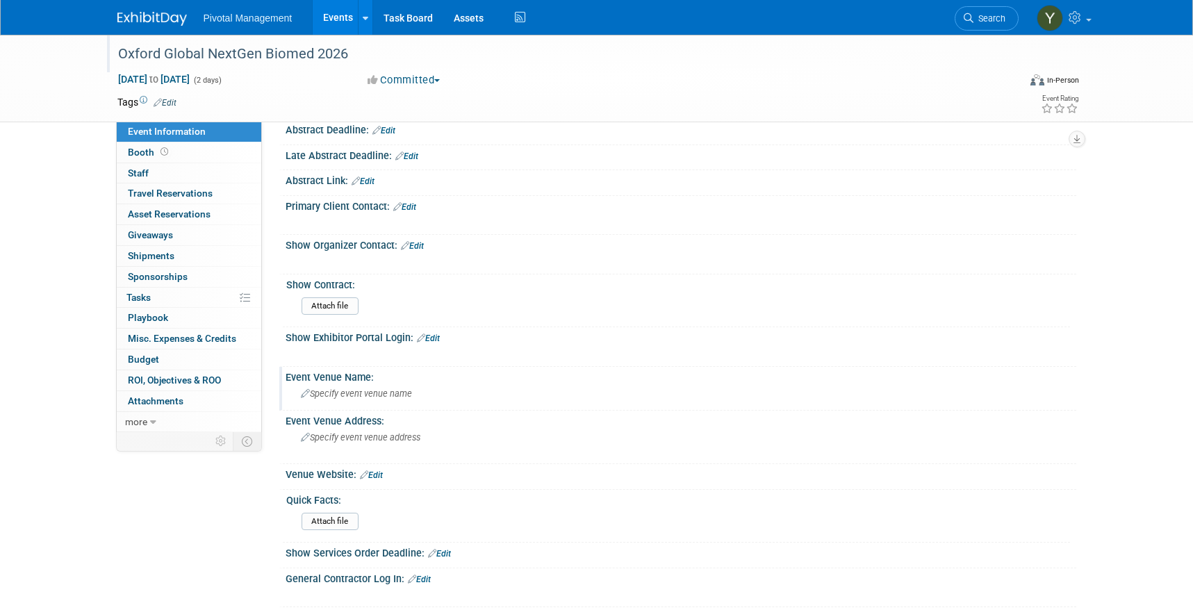
click at [357, 391] on span "Specify event venue name" at bounding box center [356, 393] width 111 height 10
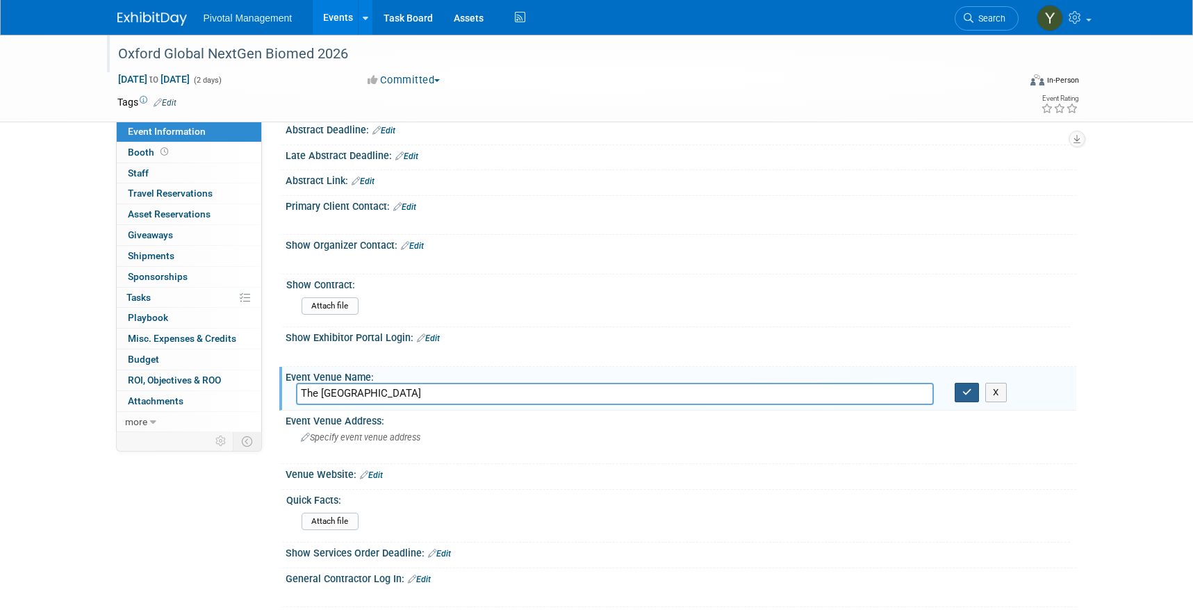
type input "The QEII Centre"
click at [967, 394] on icon "button" at bounding box center [967, 392] width 10 height 9
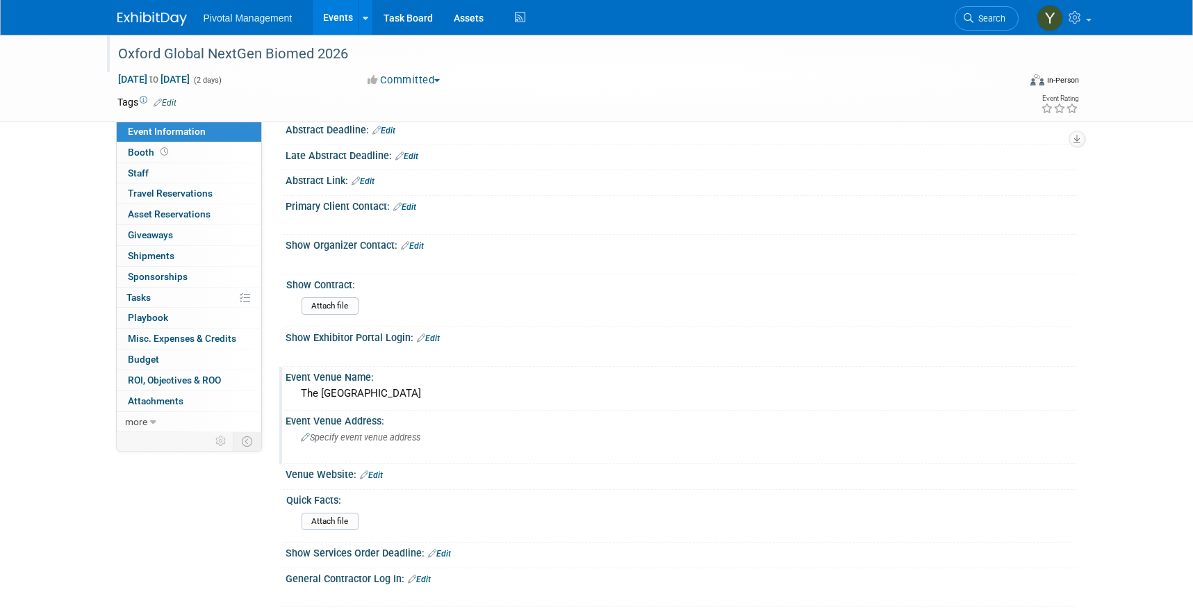
click at [348, 436] on span "Specify event venue address" at bounding box center [360, 437] width 119 height 10
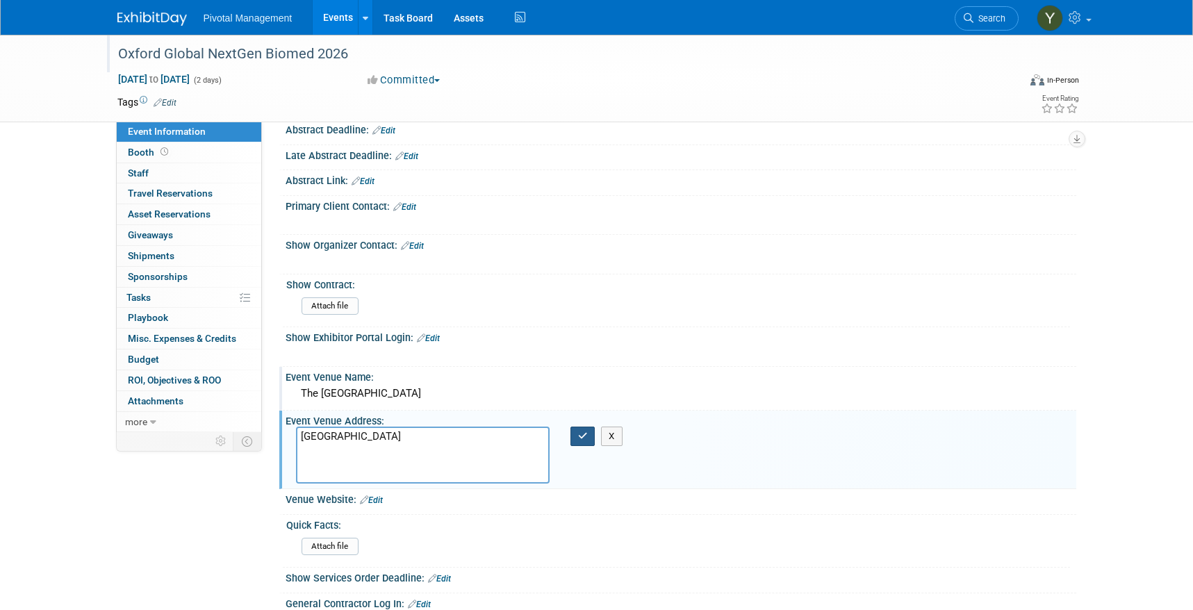
type textarea "Broad Sanctuary Westminster London SW1P 3EE"
click at [583, 436] on icon "button" at bounding box center [583, 435] width 10 height 9
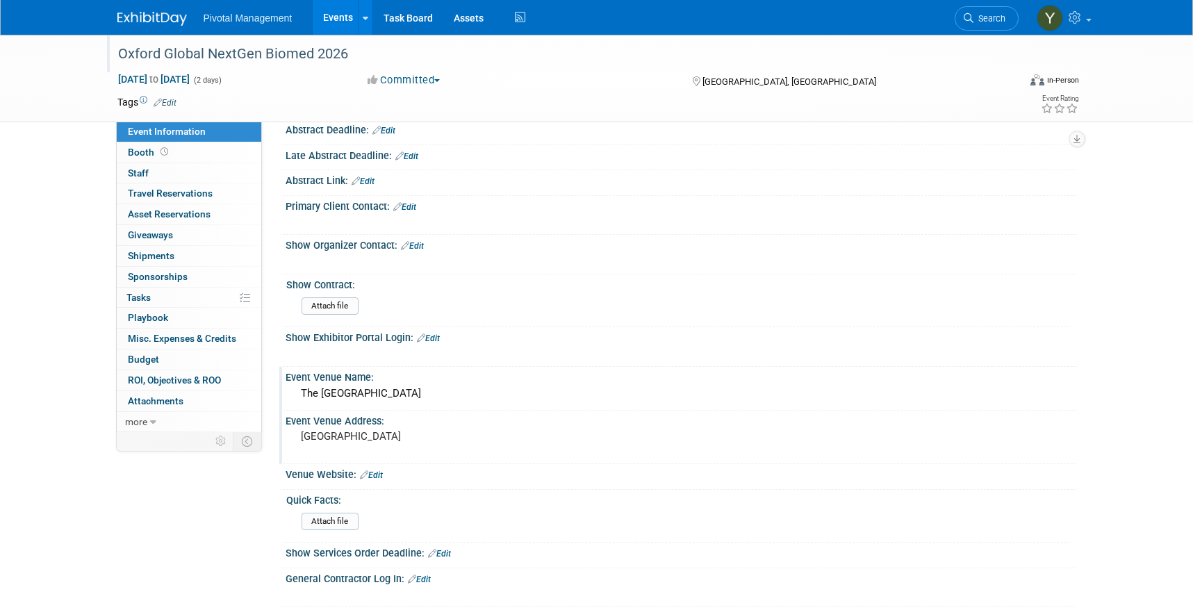
click at [377, 480] on link "Edit" at bounding box center [371, 475] width 23 height 10
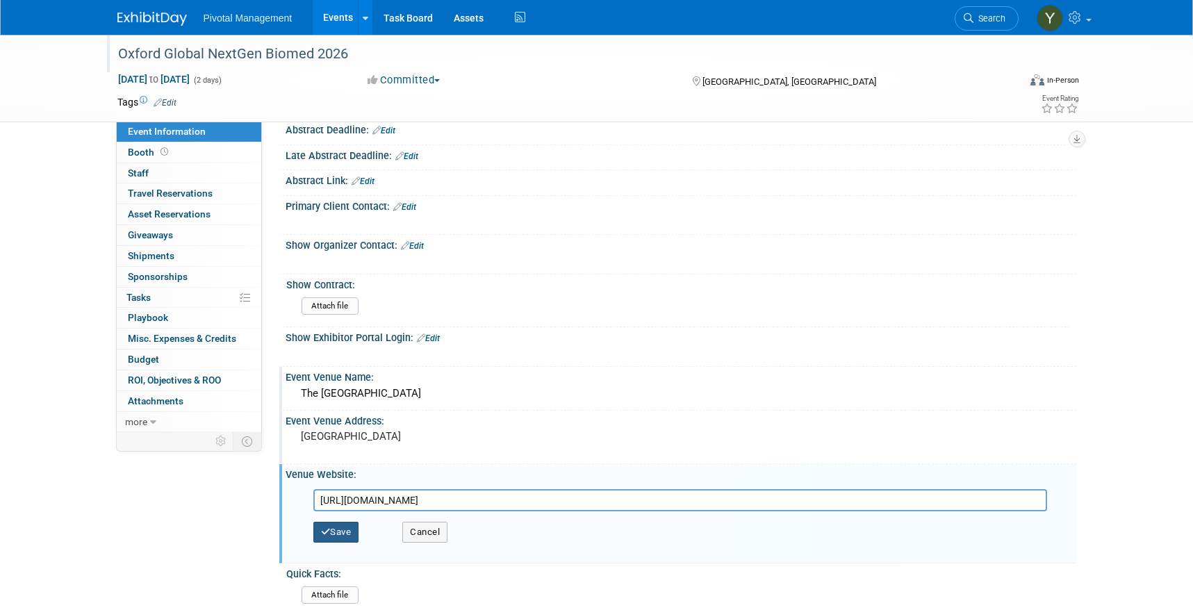
type input "https://qeiicentre.london/about/location/"
click at [353, 542] on button "Save" at bounding box center [336, 532] width 46 height 21
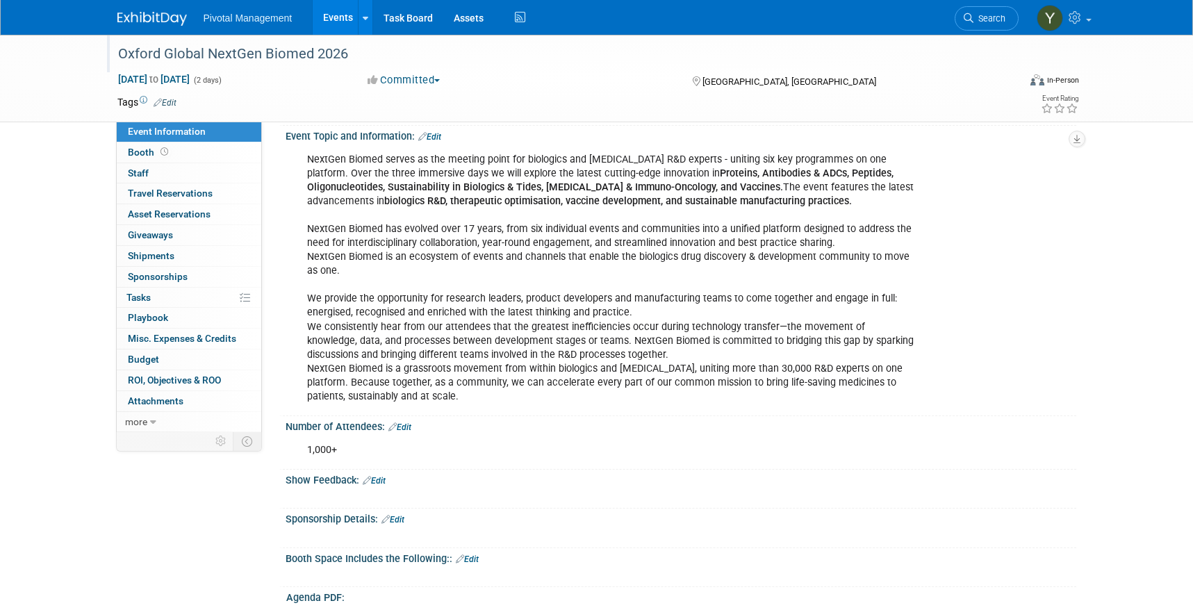
scroll to position [69, 0]
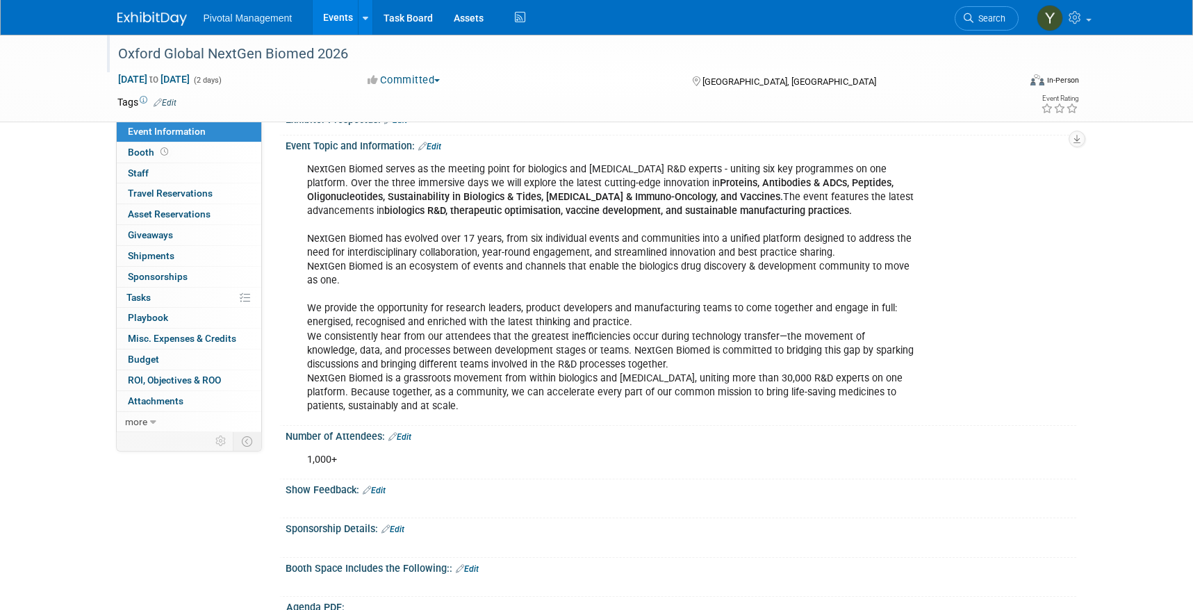
click at [338, 65] on div "Oxford Global NextGen Biomed 2026" at bounding box center [555, 54] width 884 height 25
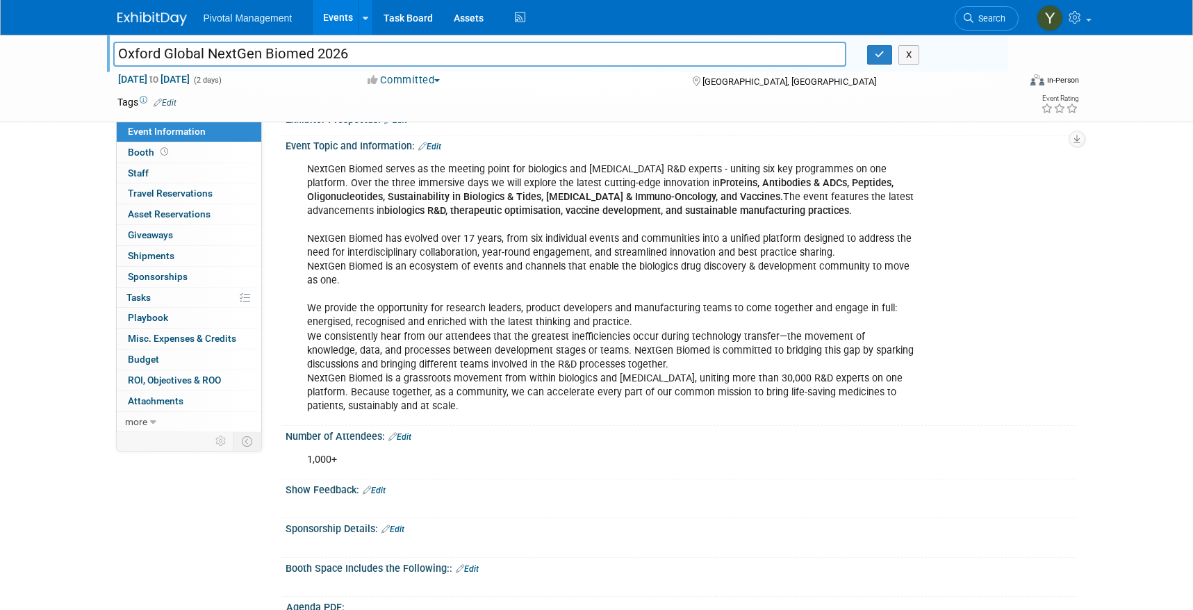
click at [727, 285] on div "NextGen Biomed serves as the meeting point for biologics and immunotherapy R&D …" at bounding box center [610, 288] width 626 height 265
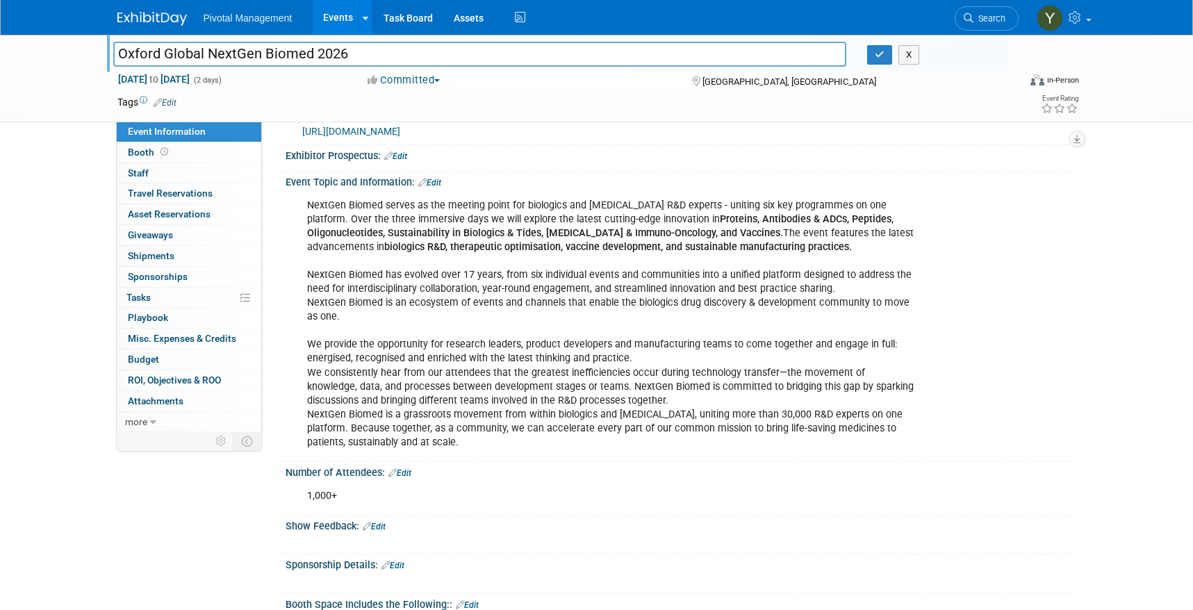
scroll to position [0, 0]
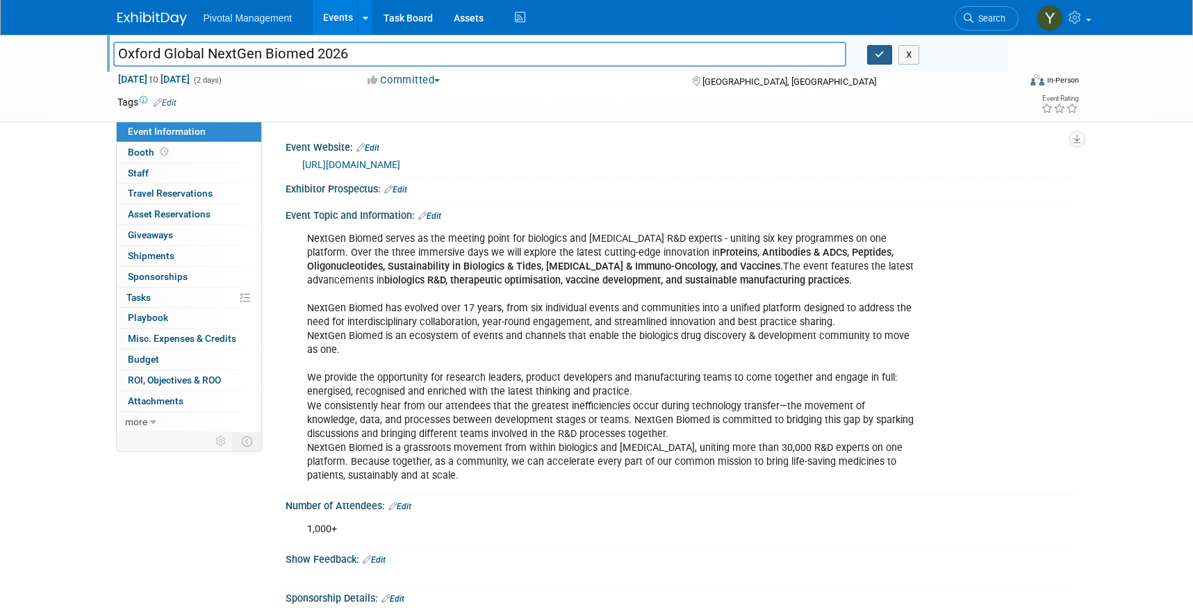
click at [876, 57] on icon "button" at bounding box center [879, 54] width 10 height 9
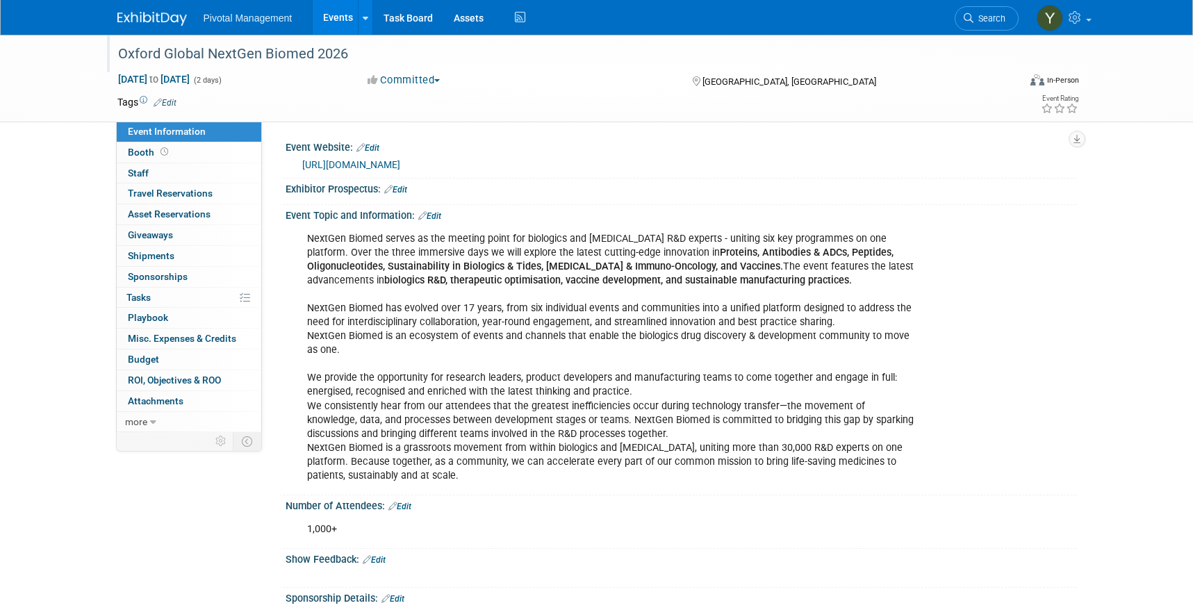
click at [341, 15] on link "Events" at bounding box center [338, 17] width 51 height 35
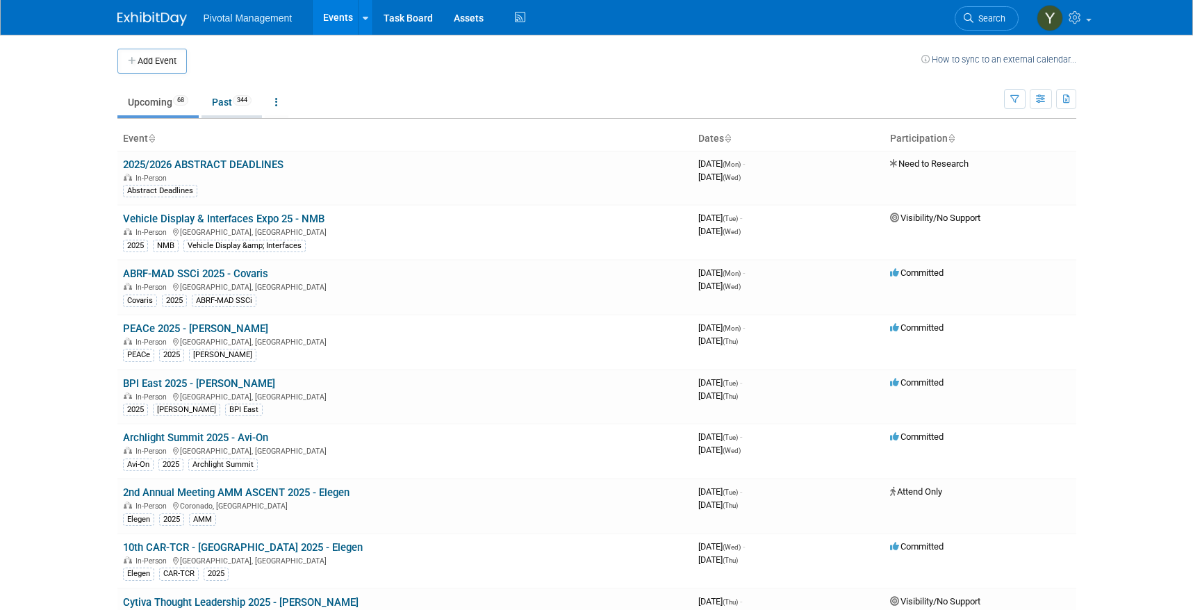
click at [218, 101] on link "Past 344" at bounding box center [231, 102] width 60 height 26
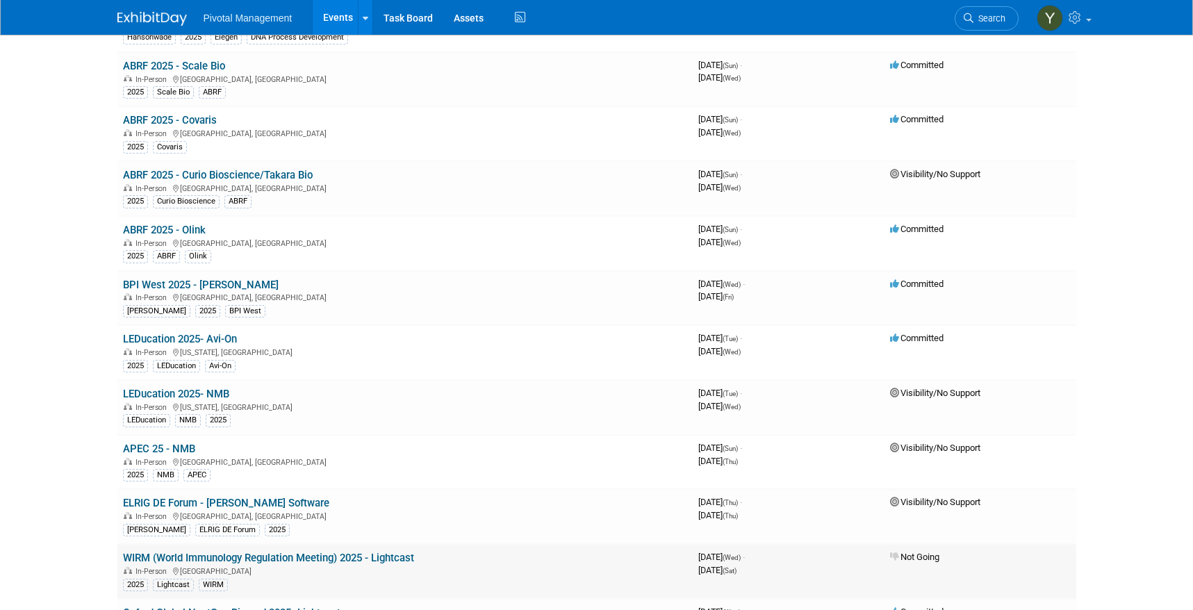
scroll to position [2362, 0]
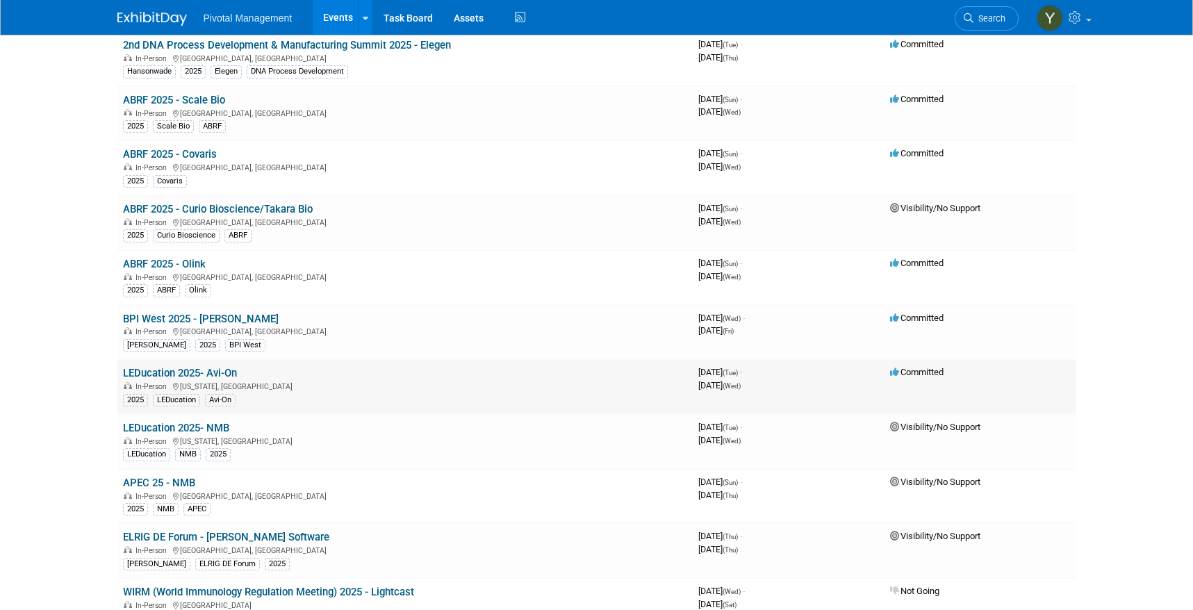
click at [184, 366] on td "LEDucation 2025- Avi-On In-Person [US_STATE], [GEOGRAPHIC_DATA] 2025 LEDucation…" at bounding box center [404, 386] width 575 height 55
click at [172, 376] on link "LEDucation 2025- Avi-On" at bounding box center [180, 373] width 114 height 13
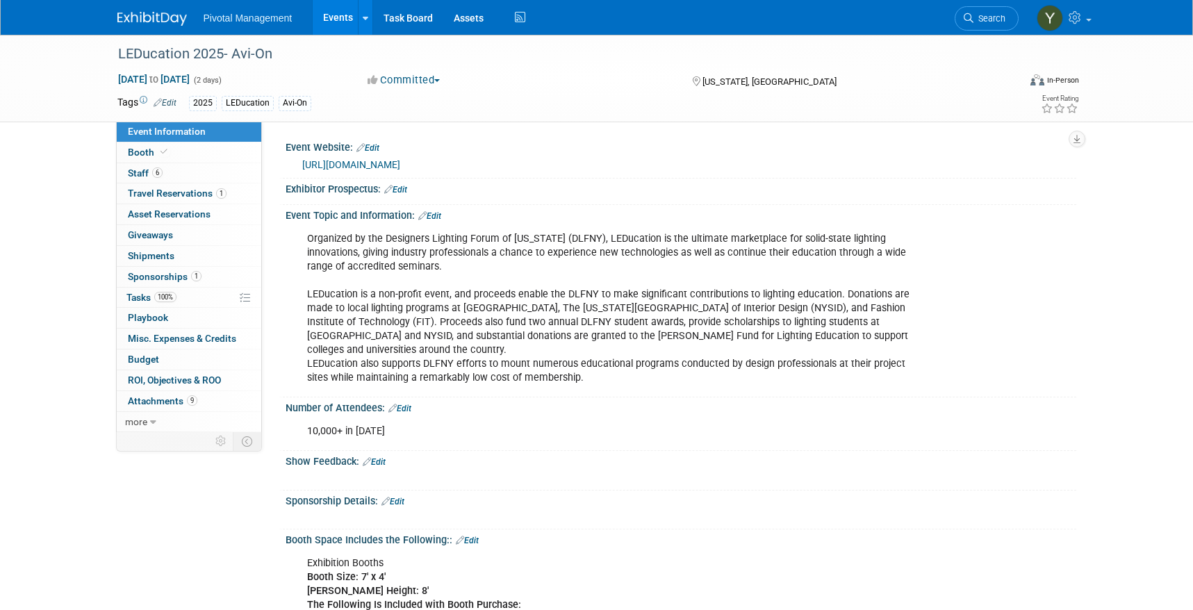
click at [379, 160] on link "[URL][DOMAIN_NAME]" at bounding box center [351, 164] width 98 height 11
click at [332, 17] on link "Events" at bounding box center [338, 17] width 51 height 35
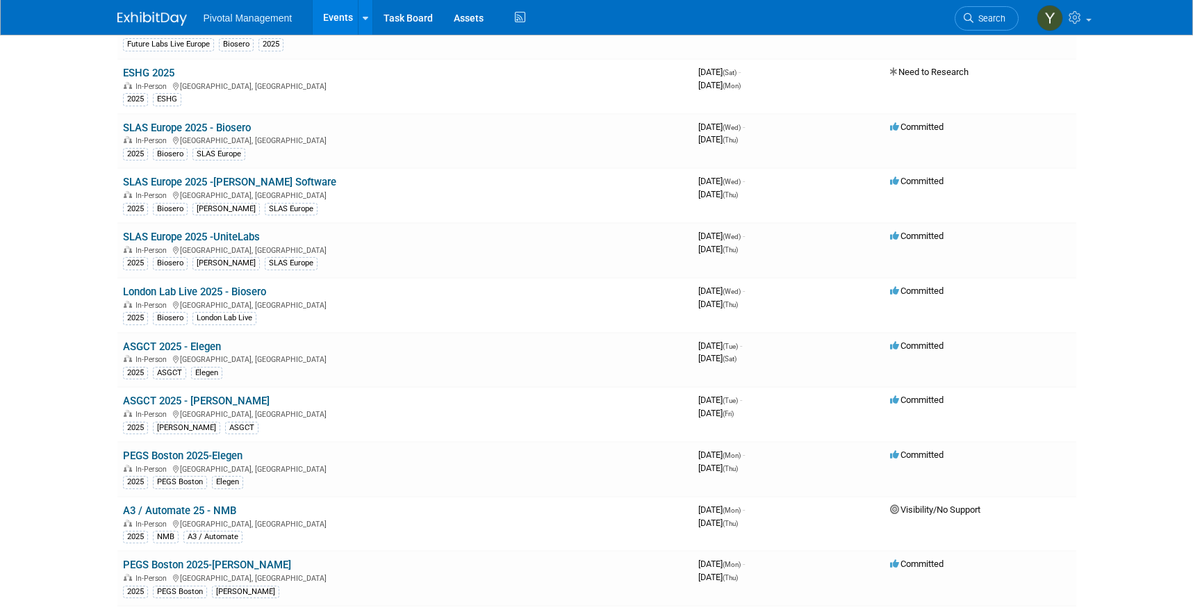
scroll to position [695, 0]
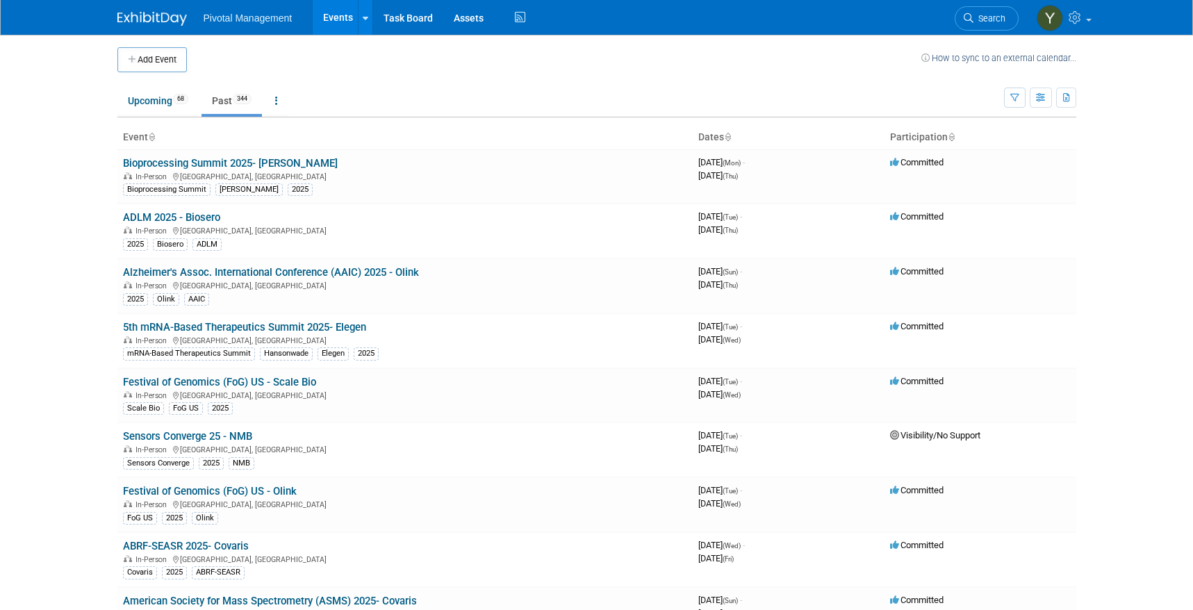
scroll to position [0, 0]
click at [145, 96] on link "Upcoming 68" at bounding box center [157, 102] width 81 height 26
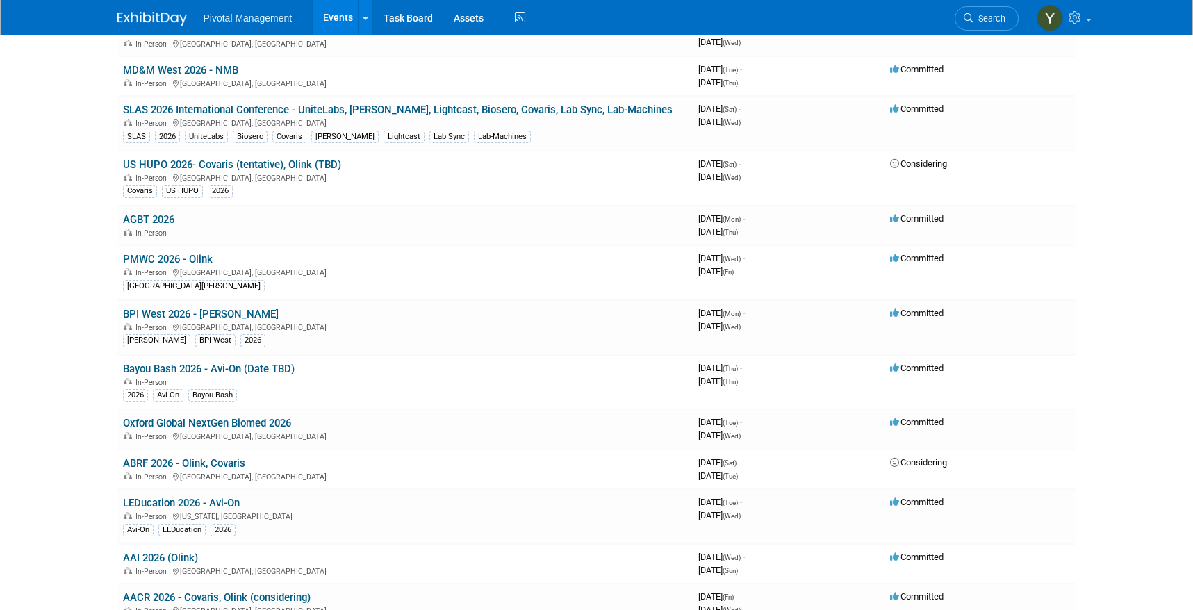
scroll to position [2570, 0]
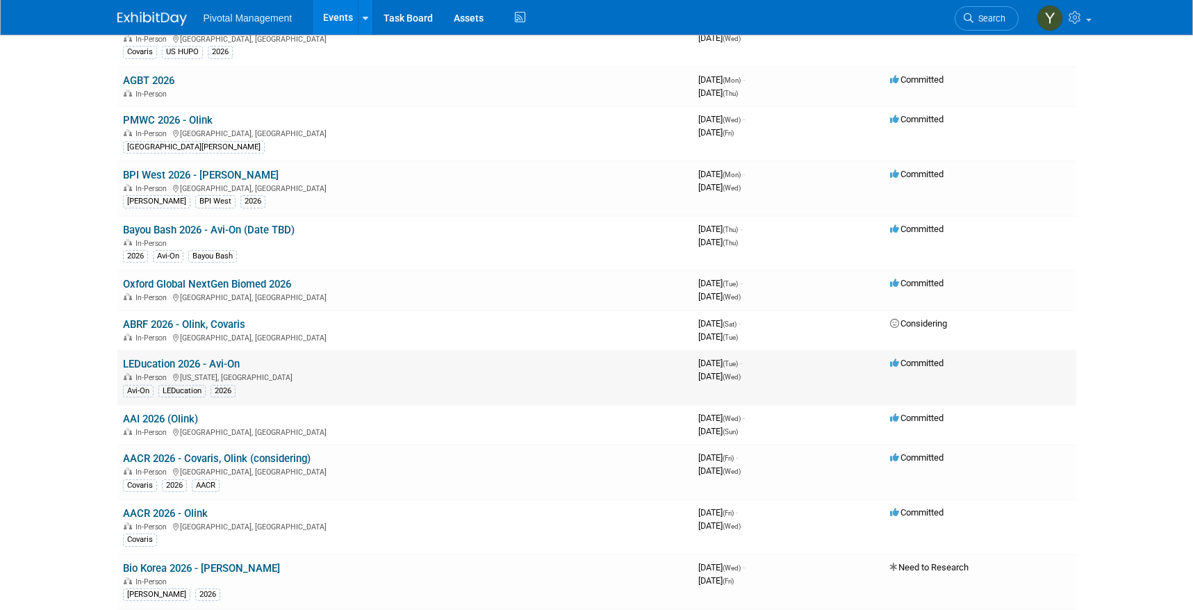
click at [171, 360] on link "LEDucation 2026 - Avi-On" at bounding box center [181, 364] width 117 height 13
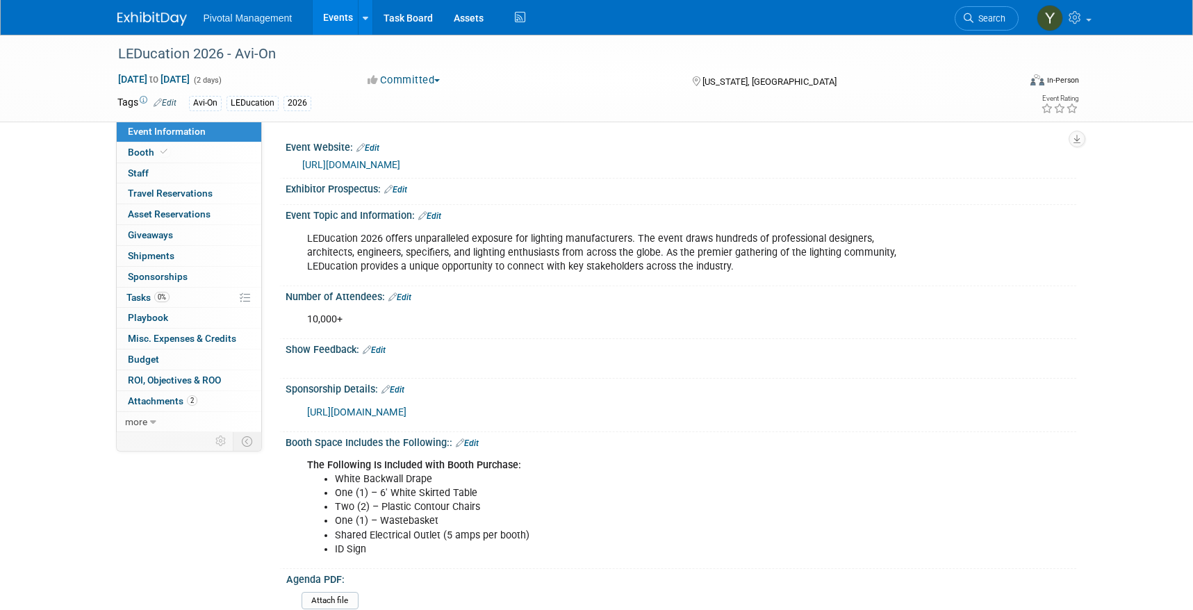
click at [343, 11] on link "Events" at bounding box center [338, 17] width 51 height 35
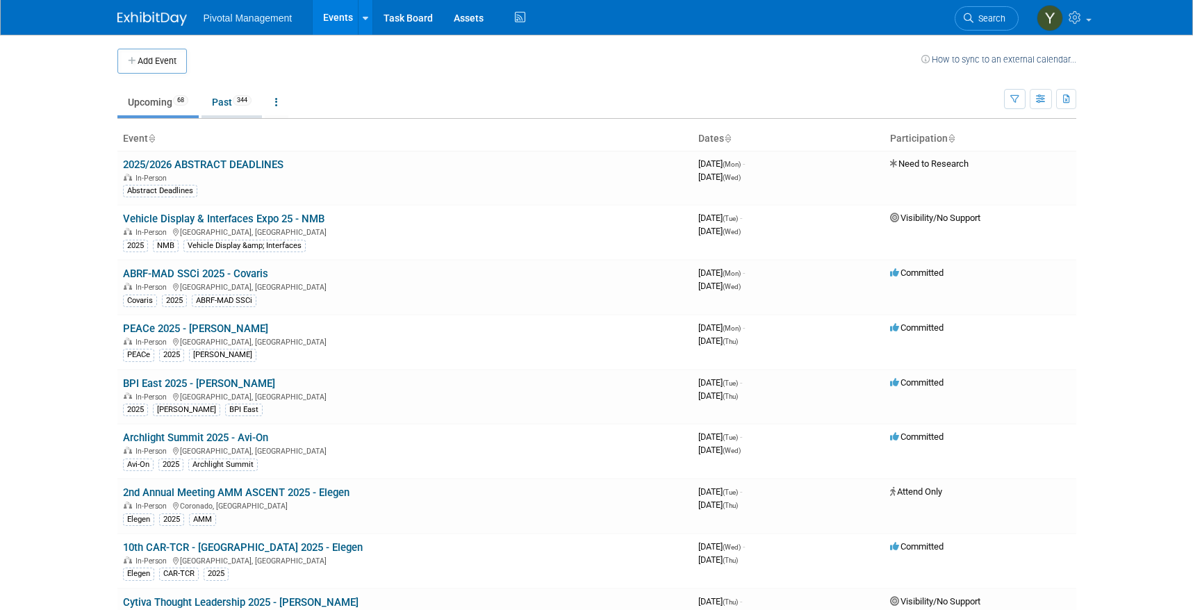
click at [224, 98] on link "Past 344" at bounding box center [231, 102] width 60 height 26
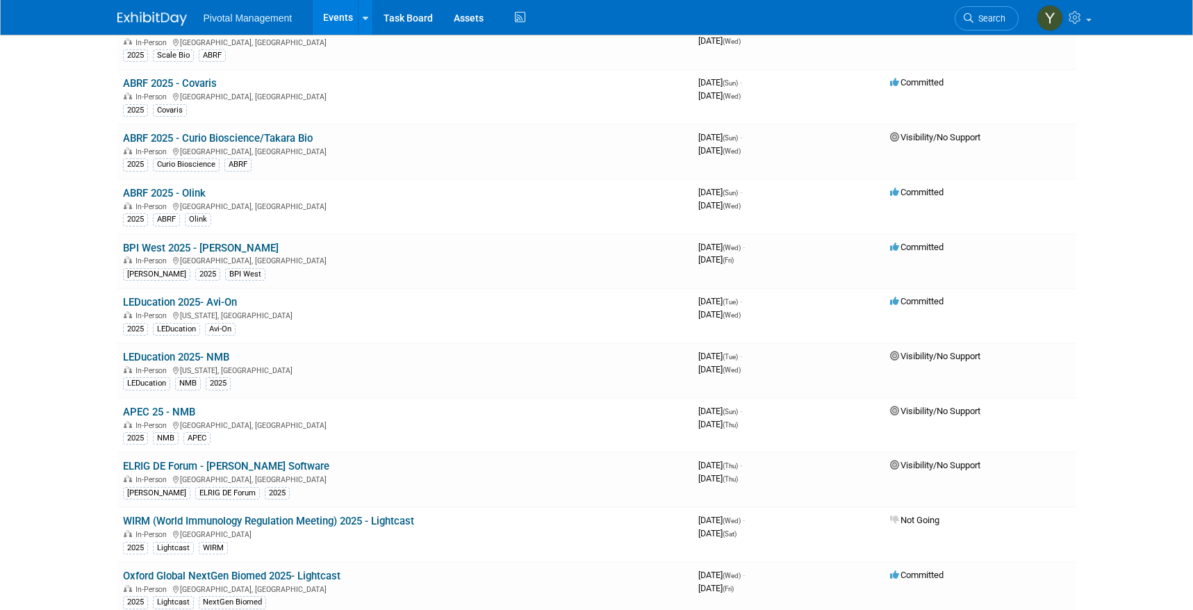
scroll to position [2431, 0]
click at [139, 251] on link "BPI West 2025 - Asimov" at bounding box center [201, 249] width 156 height 13
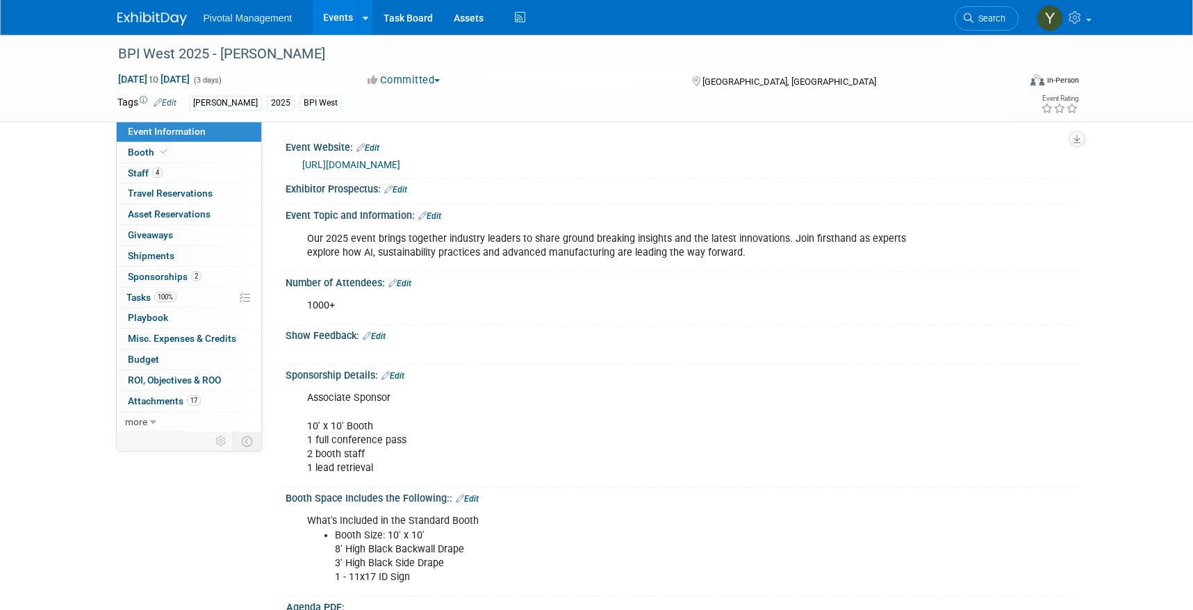
click at [329, 159] on link "[URL][DOMAIN_NAME]" at bounding box center [351, 164] width 98 height 11
click at [331, 17] on link "Events" at bounding box center [338, 17] width 51 height 35
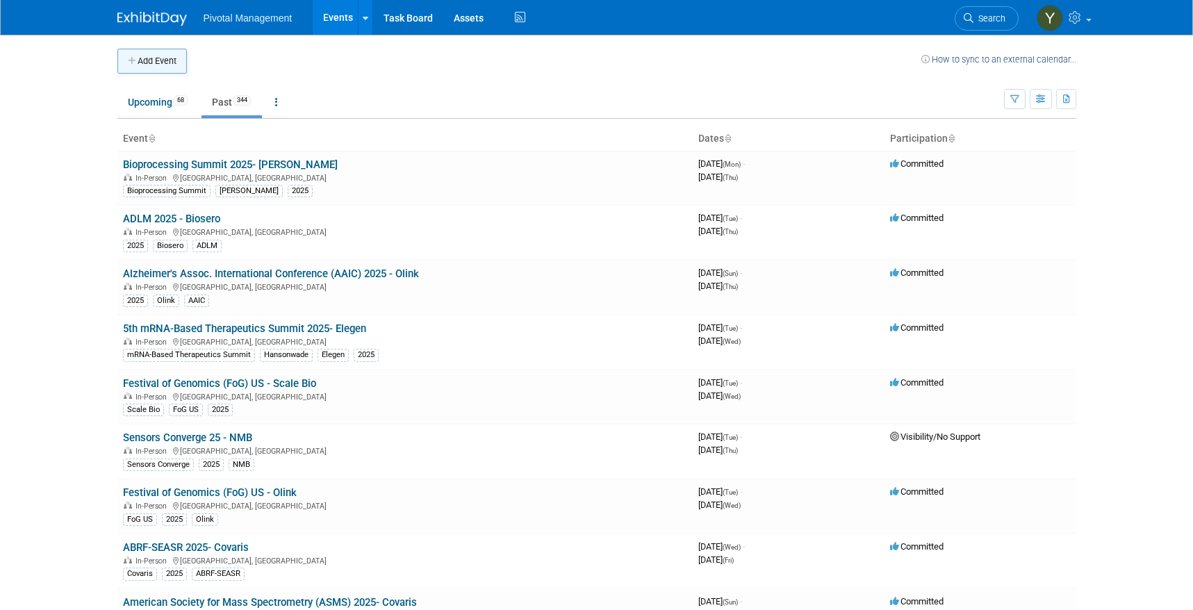
click at [135, 60] on icon "button" at bounding box center [133, 61] width 10 height 9
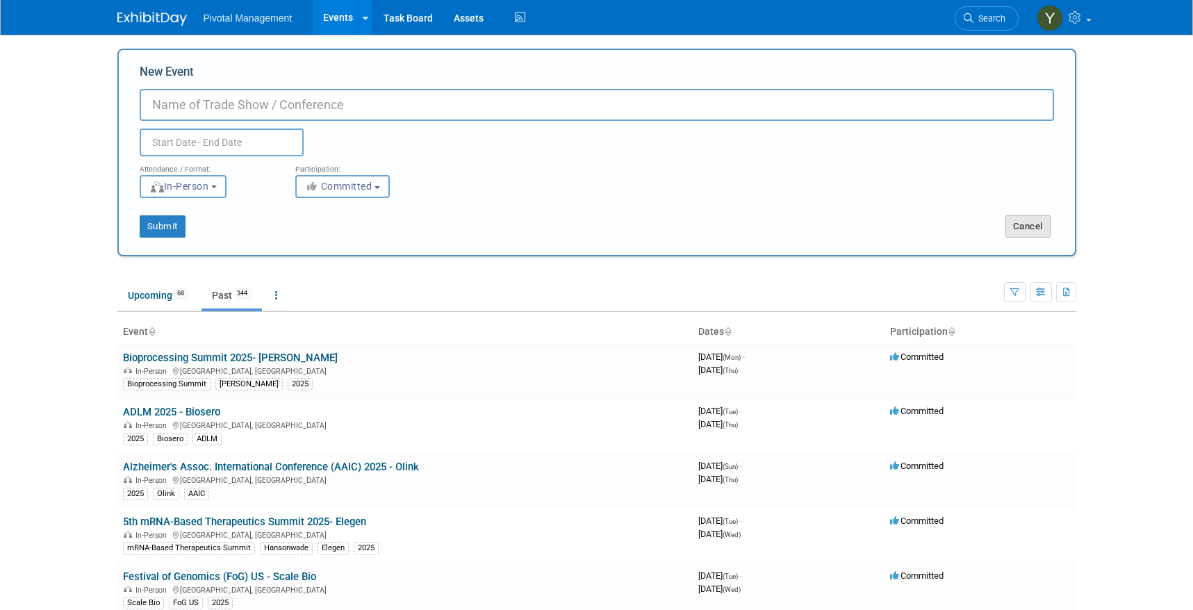
click at [1034, 224] on button "Cancel" at bounding box center [1027, 226] width 45 height 22
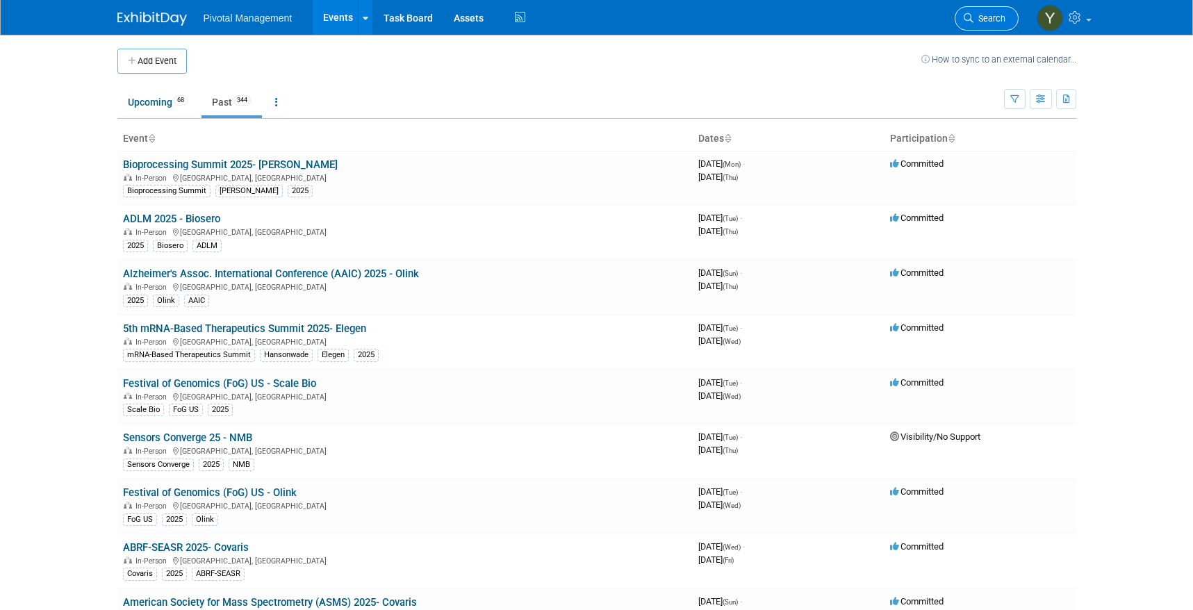
click at [990, 19] on span "Search" at bounding box center [989, 18] width 32 height 10
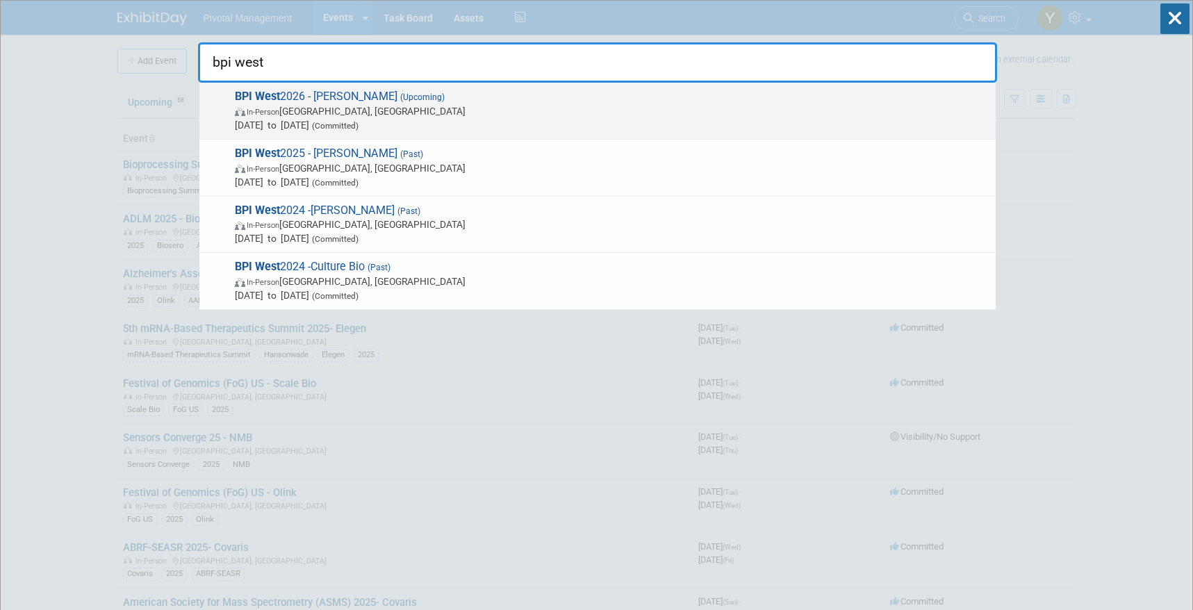
type input "bpi west"
click at [331, 112] on span "In-Person San Diego, CA" at bounding box center [612, 111] width 754 height 14
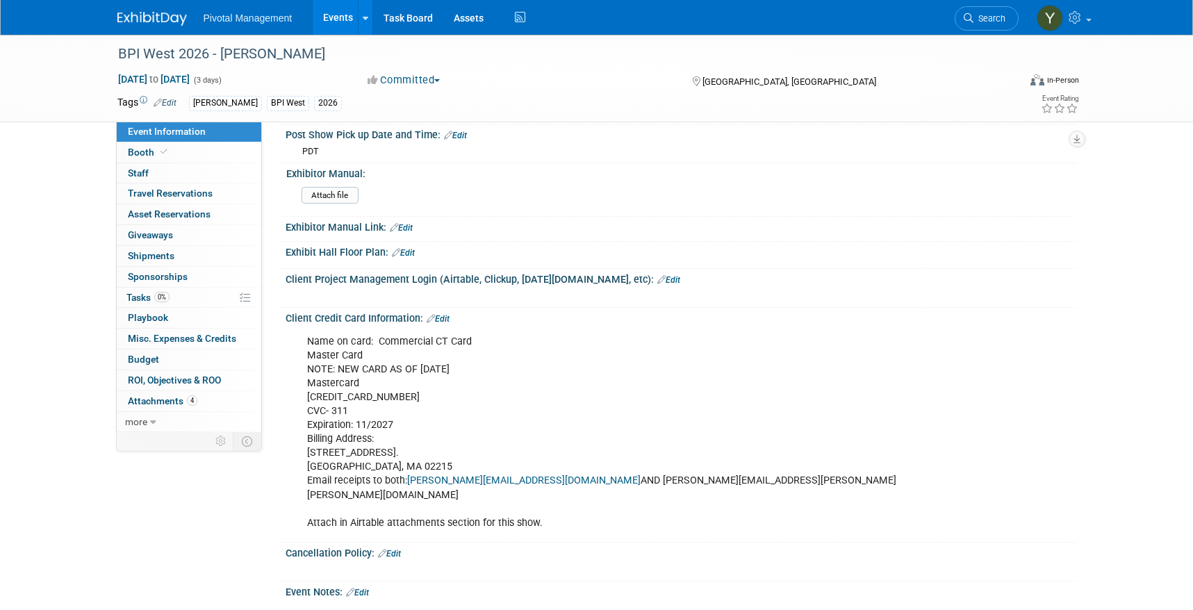
scroll to position [1528, 0]
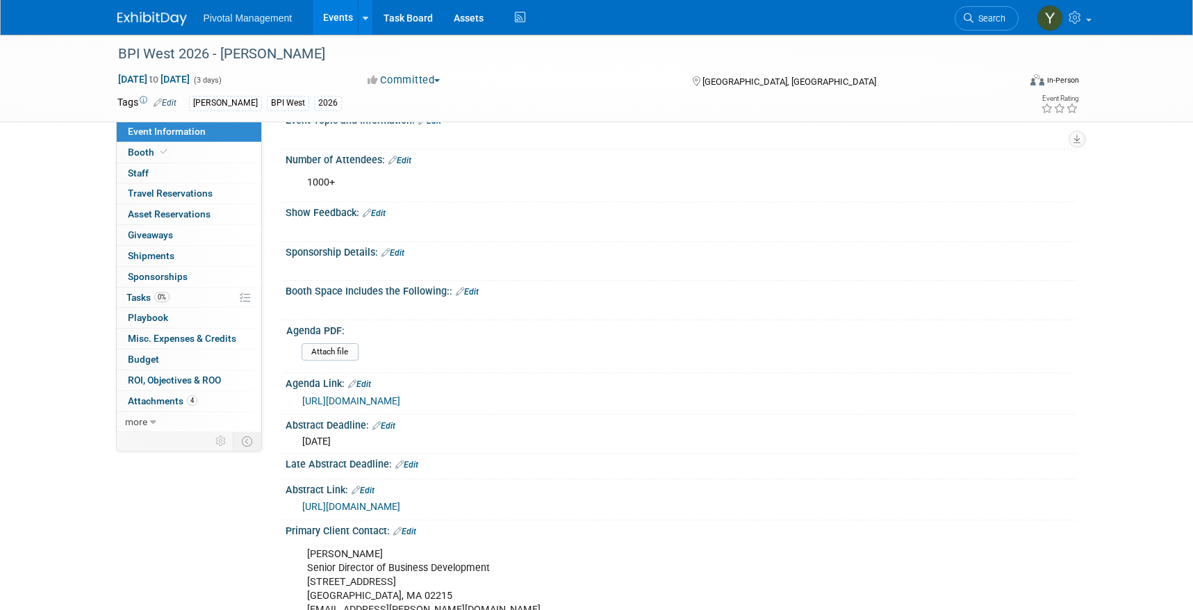
scroll to position [0, 0]
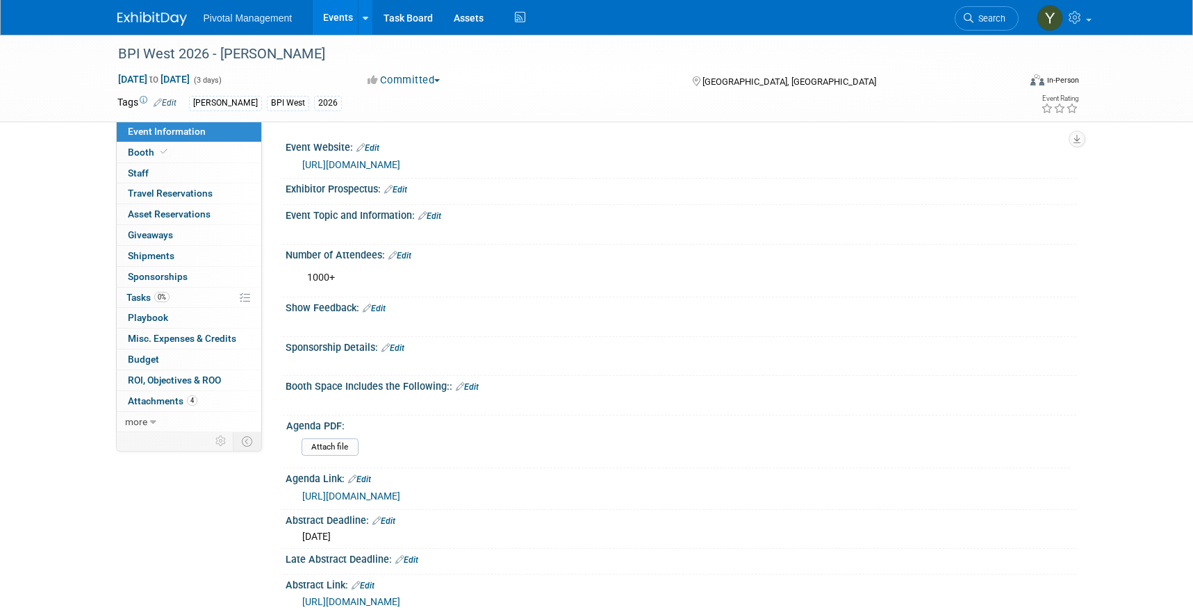
click at [338, 16] on link "Events" at bounding box center [338, 17] width 51 height 35
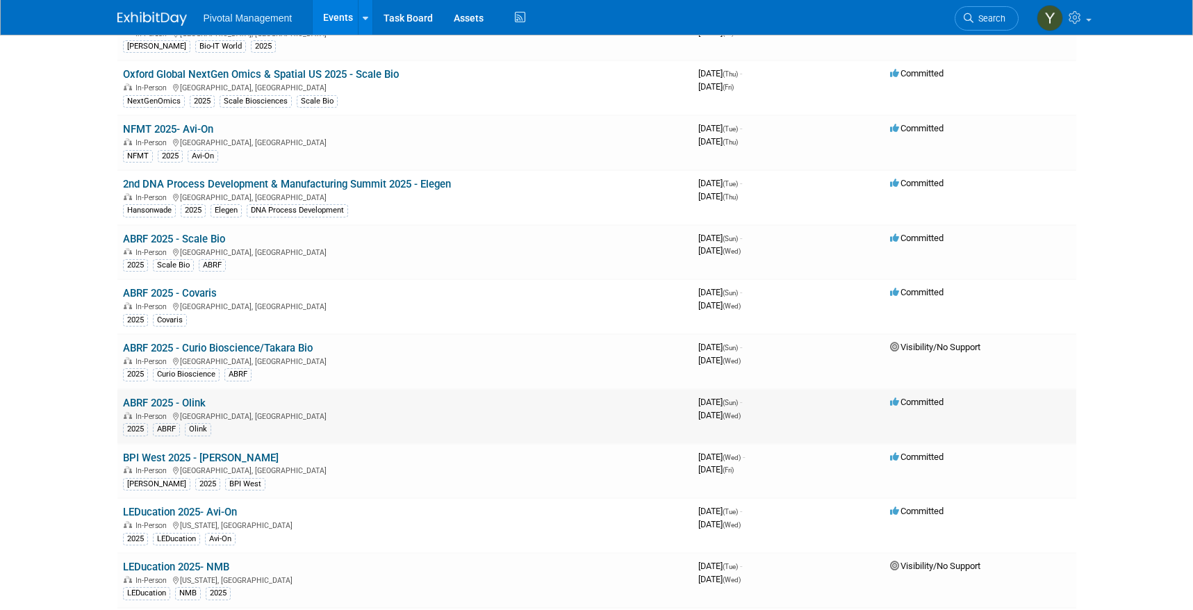
scroll to position [2153, 0]
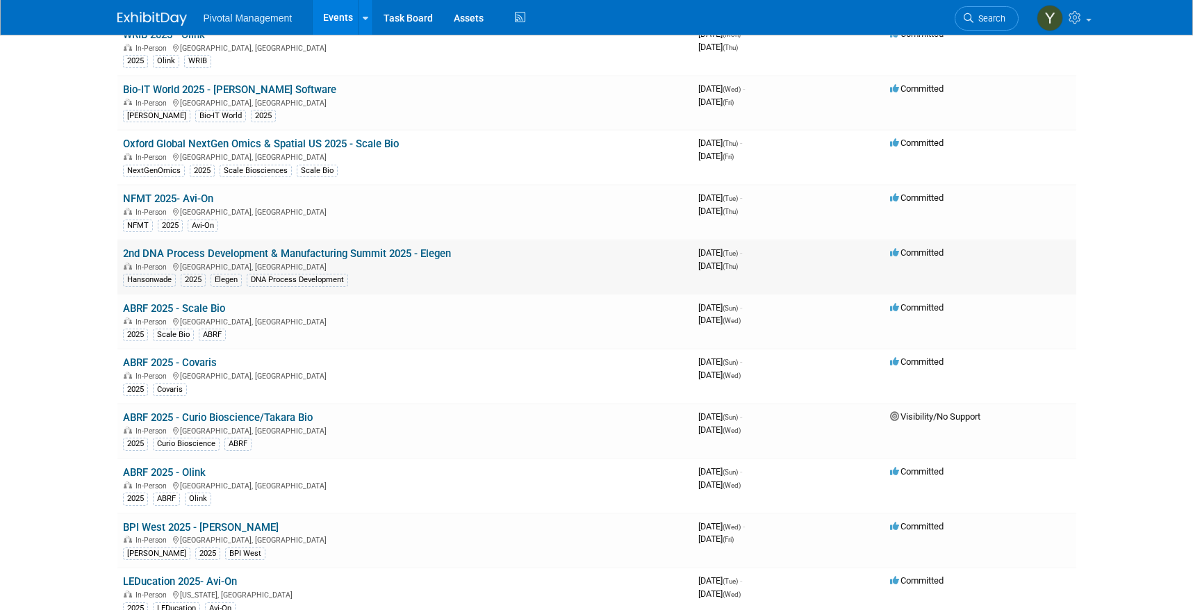
click at [228, 252] on link "2nd DNA Process Development & Manufacturing Summit 2025 - Elegen" at bounding box center [287, 253] width 328 height 13
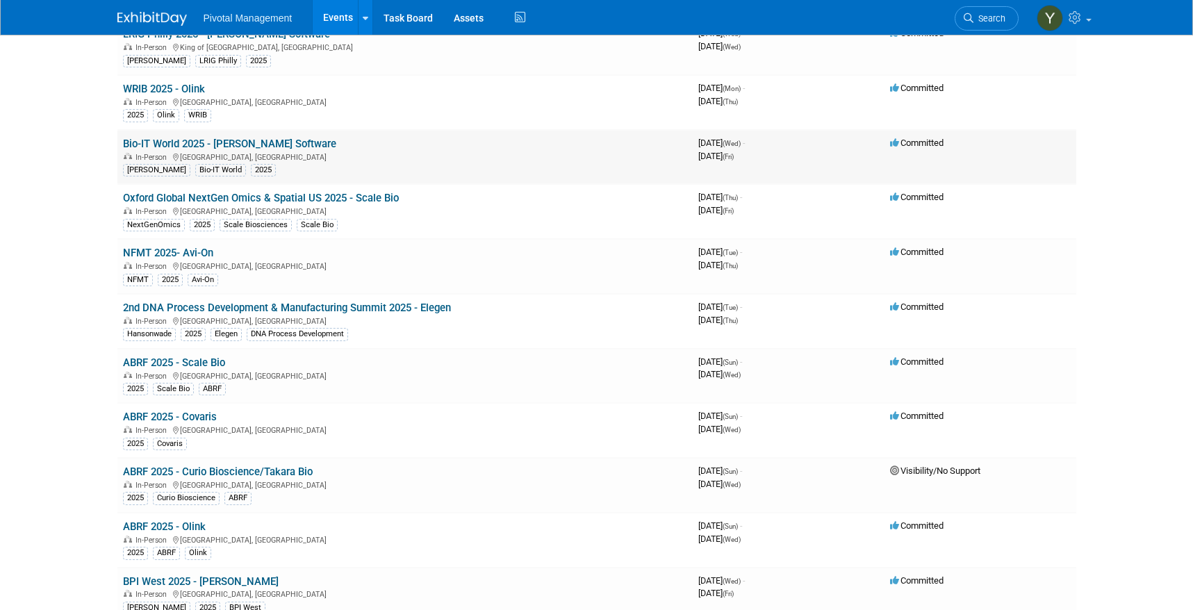
scroll to position [2084, 0]
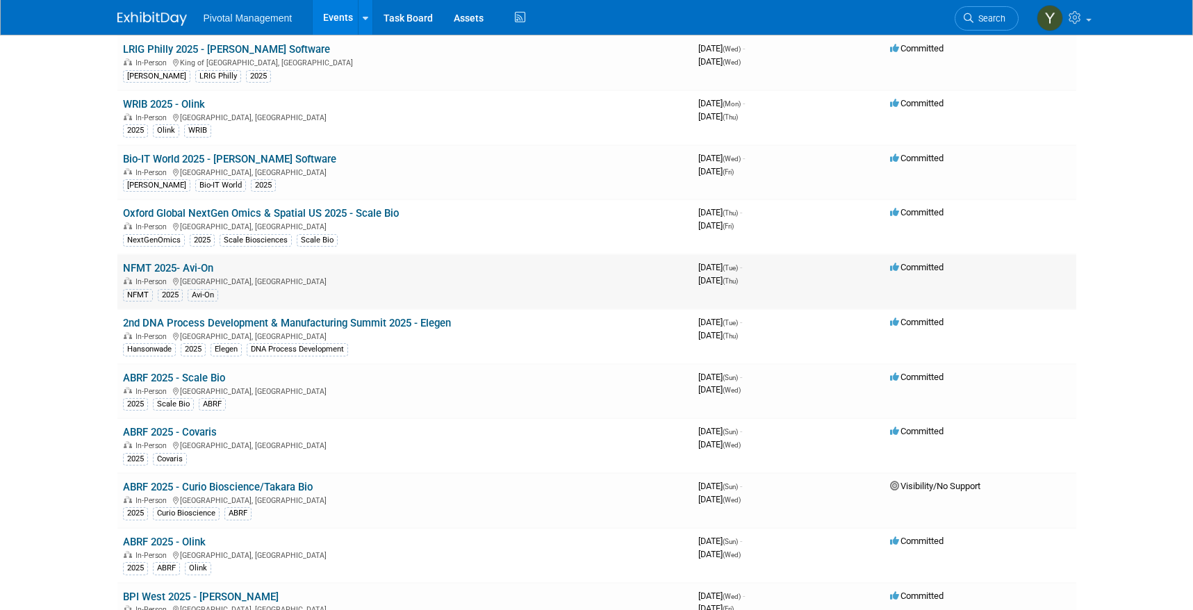
click at [162, 265] on link "NFMT 2025- Avi-On" at bounding box center [168, 268] width 90 height 13
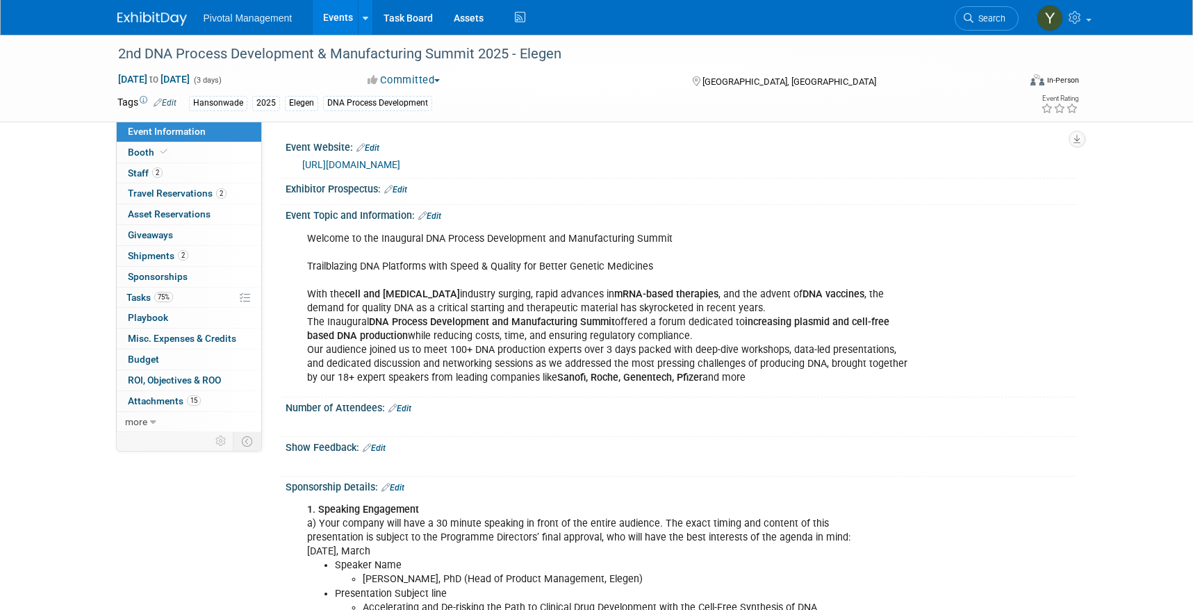
click at [400, 164] on link "https://dna-process-development-manufacturing.com/" at bounding box center [351, 164] width 98 height 11
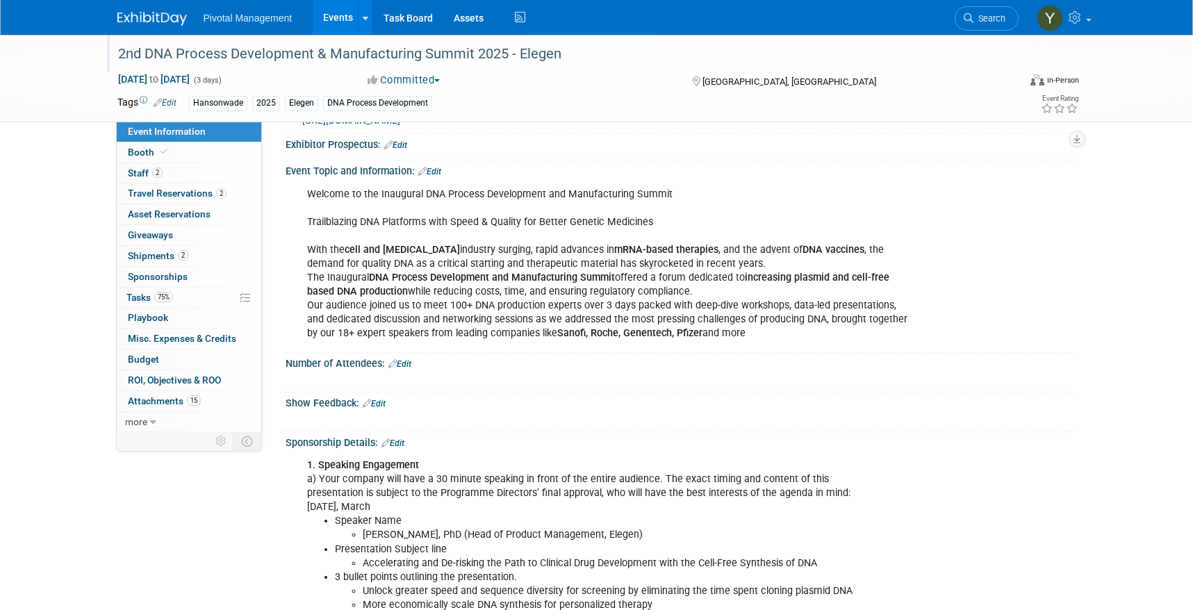
scroll to position [69, 0]
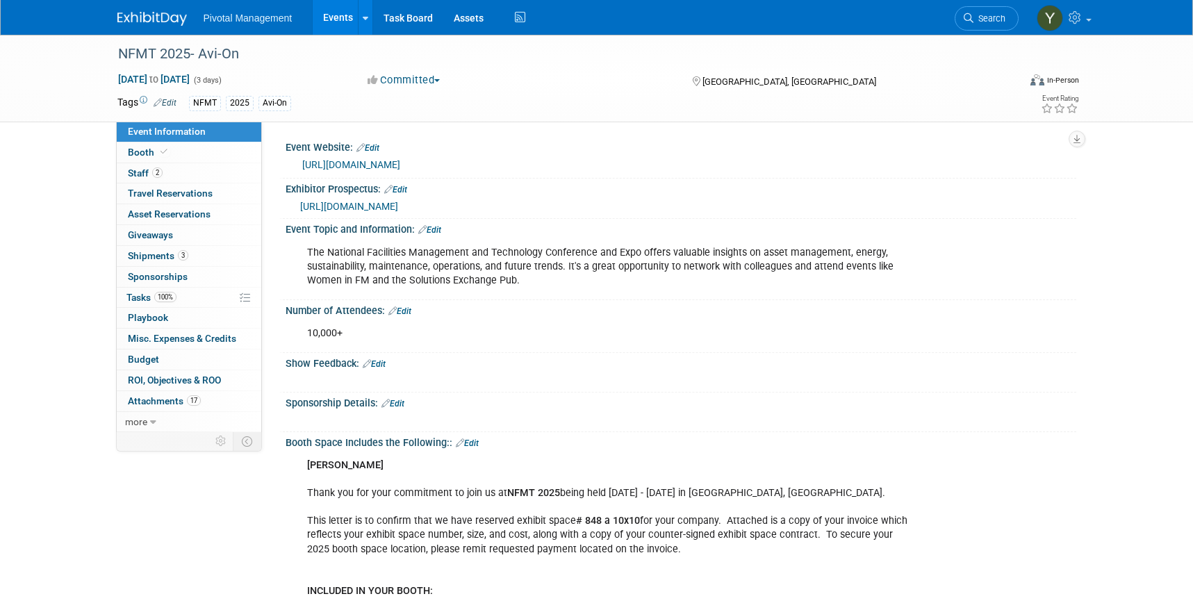
click at [400, 161] on link "[URL][DOMAIN_NAME]" at bounding box center [351, 164] width 98 height 11
click at [118, 55] on div "NFMT 2025- Avi-On" at bounding box center [555, 54] width 884 height 25
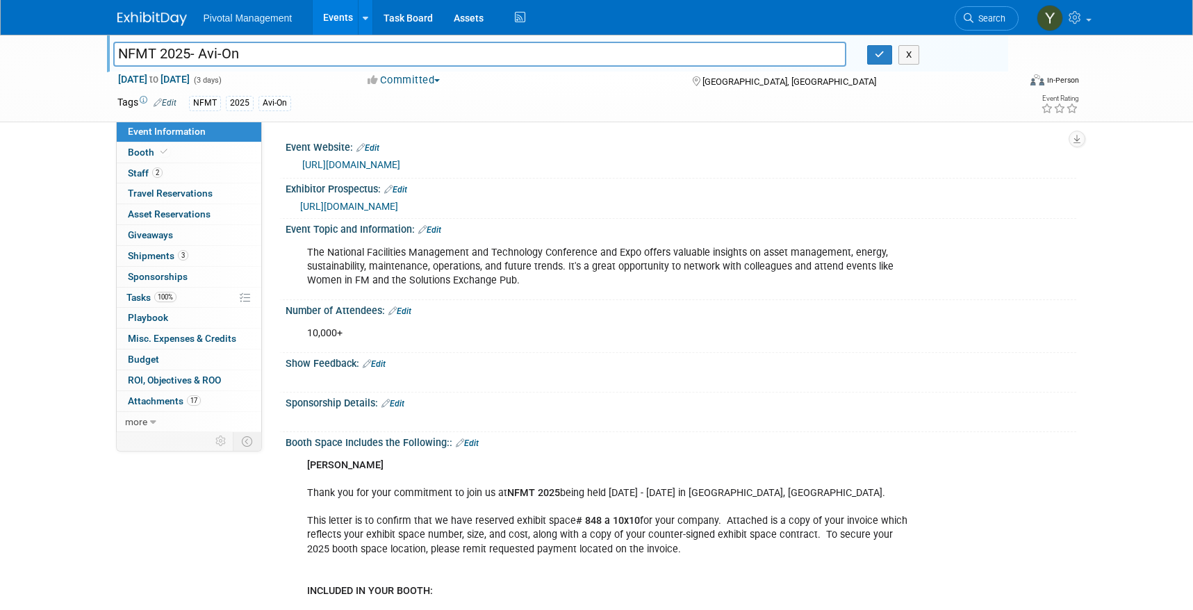
click at [340, 20] on link "Events" at bounding box center [338, 17] width 51 height 35
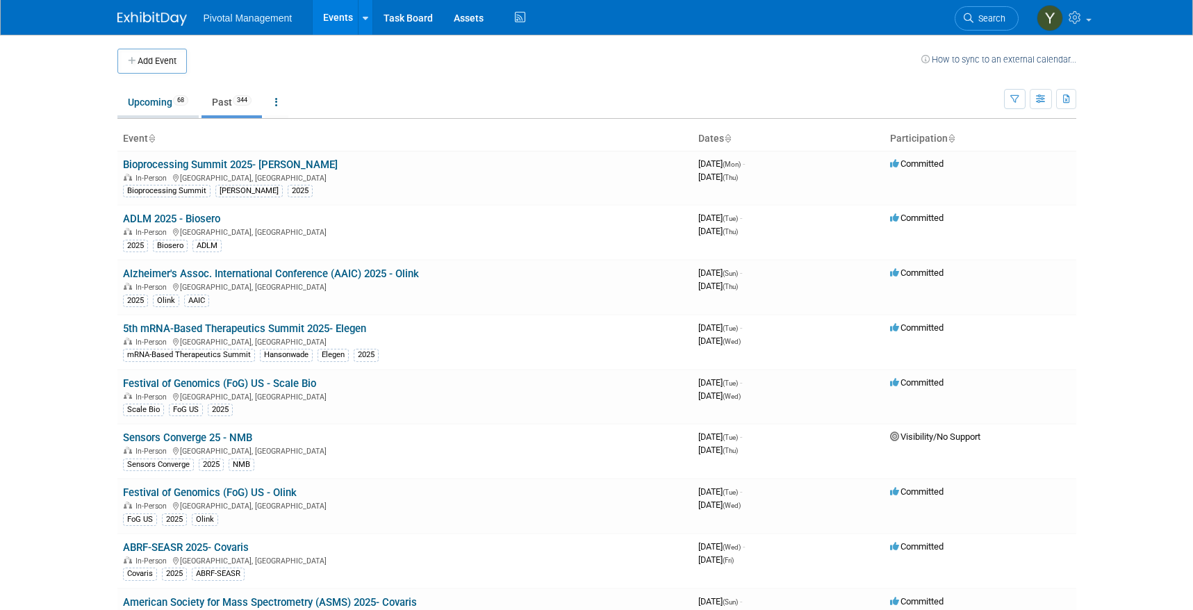
click at [151, 110] on link "Upcoming 68" at bounding box center [157, 102] width 81 height 26
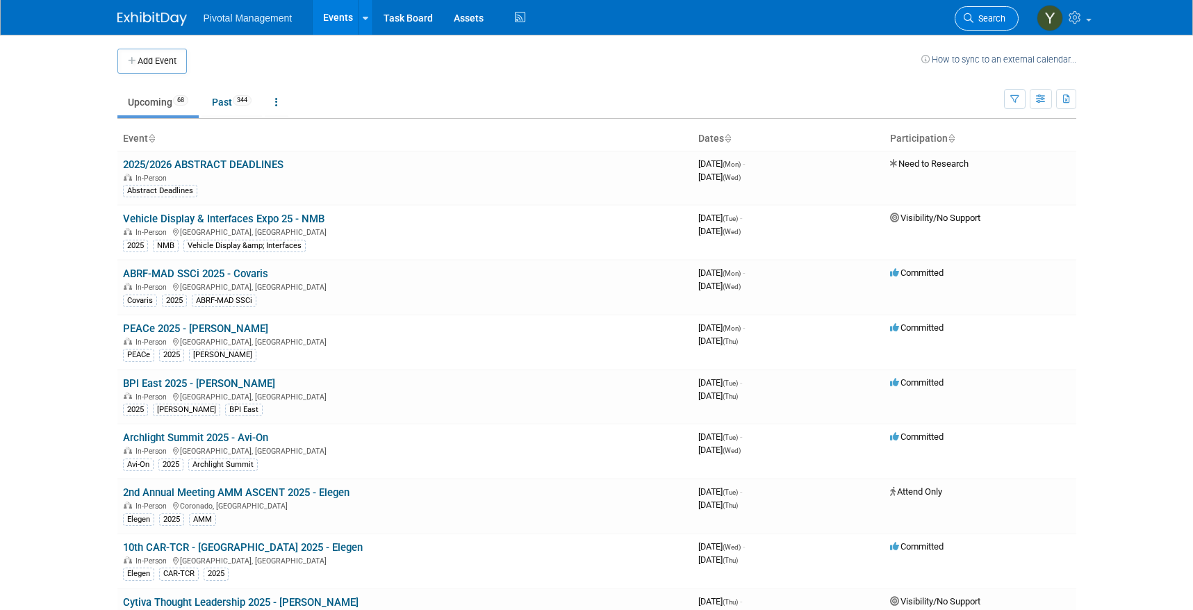
click at [1000, 17] on span "Search" at bounding box center [989, 18] width 32 height 10
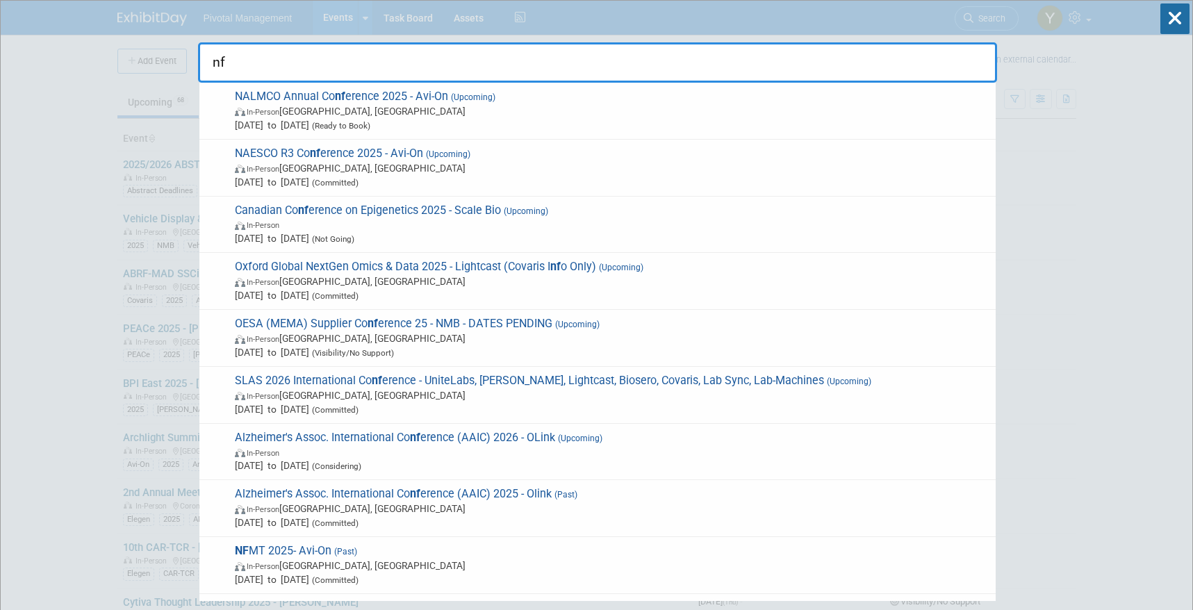
type input "n"
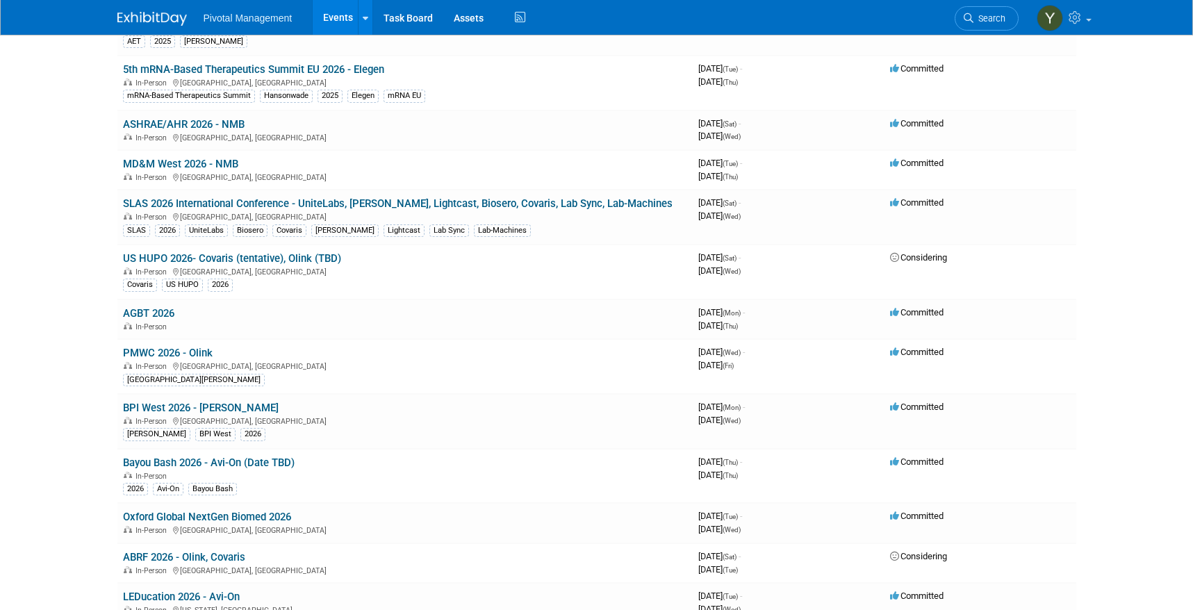
scroll to position [2292, 0]
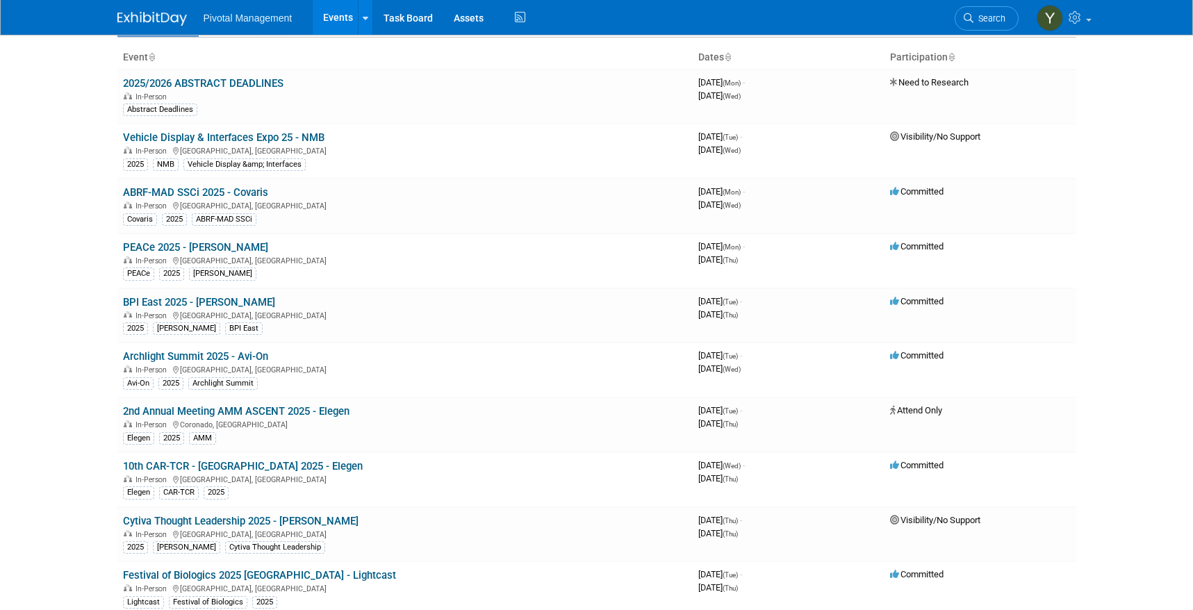
scroll to position [0, 0]
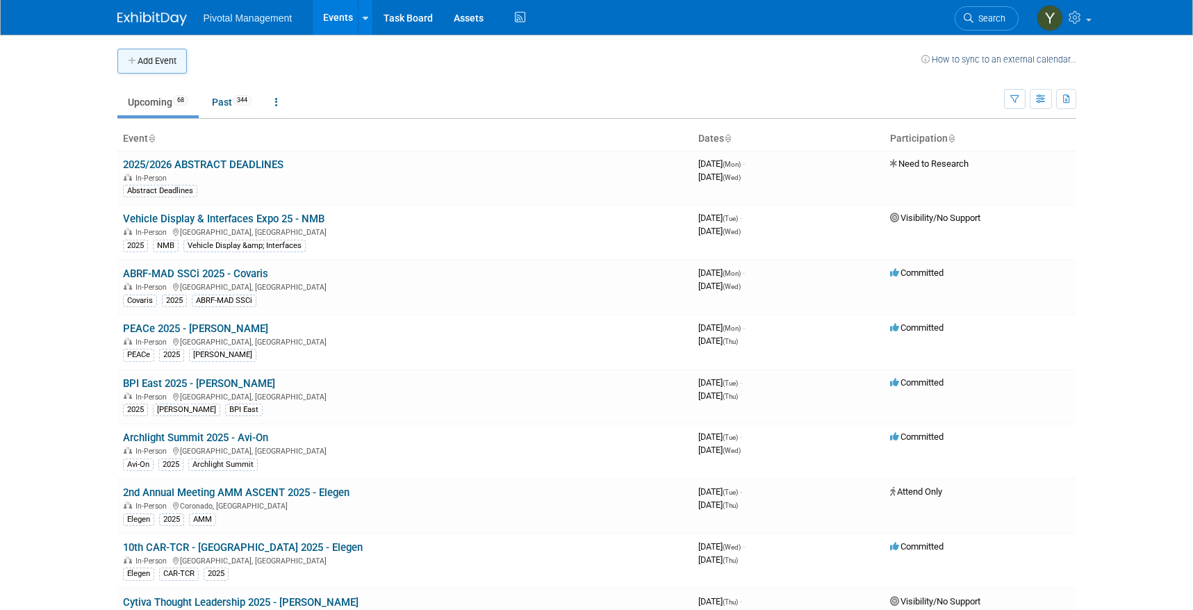
click at [179, 63] on button "Add Event" at bounding box center [151, 61] width 69 height 25
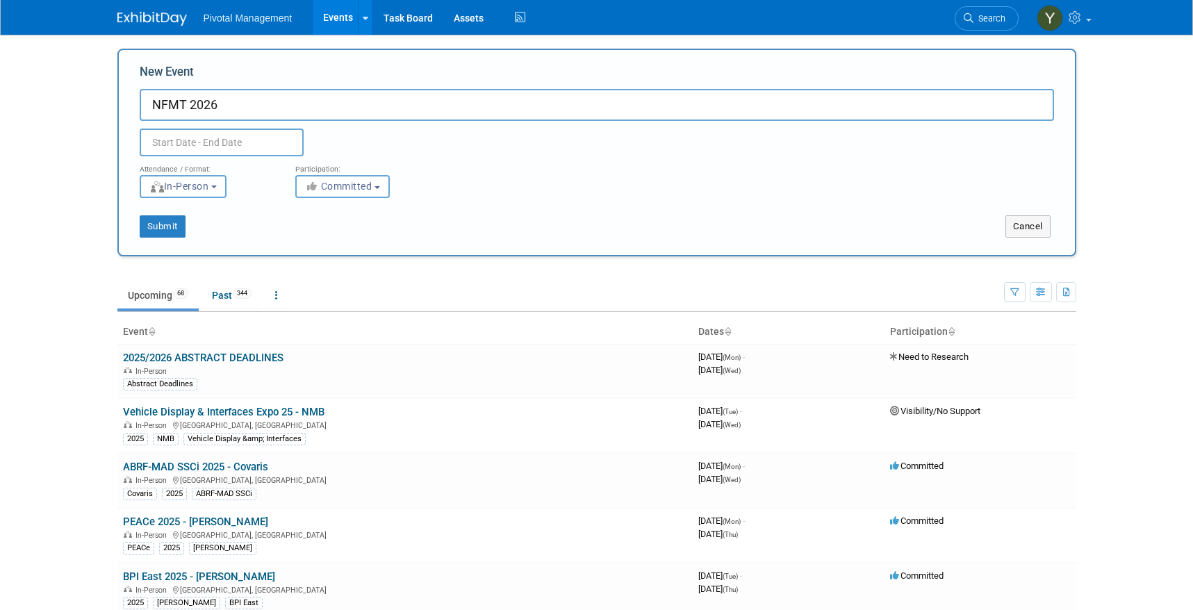
type input "NFMT 2026"
drag, startPoint x: 82, startPoint y: 228, endPoint x: 144, endPoint y: 197, distance: 69.6
click at [82, 228] on body "Pivotal Management Events Add Event Bulk Upload Events Shareable Event Boards R…" at bounding box center [596, 305] width 1193 height 610
click at [222, 154] on input "text" at bounding box center [222, 142] width 164 height 28
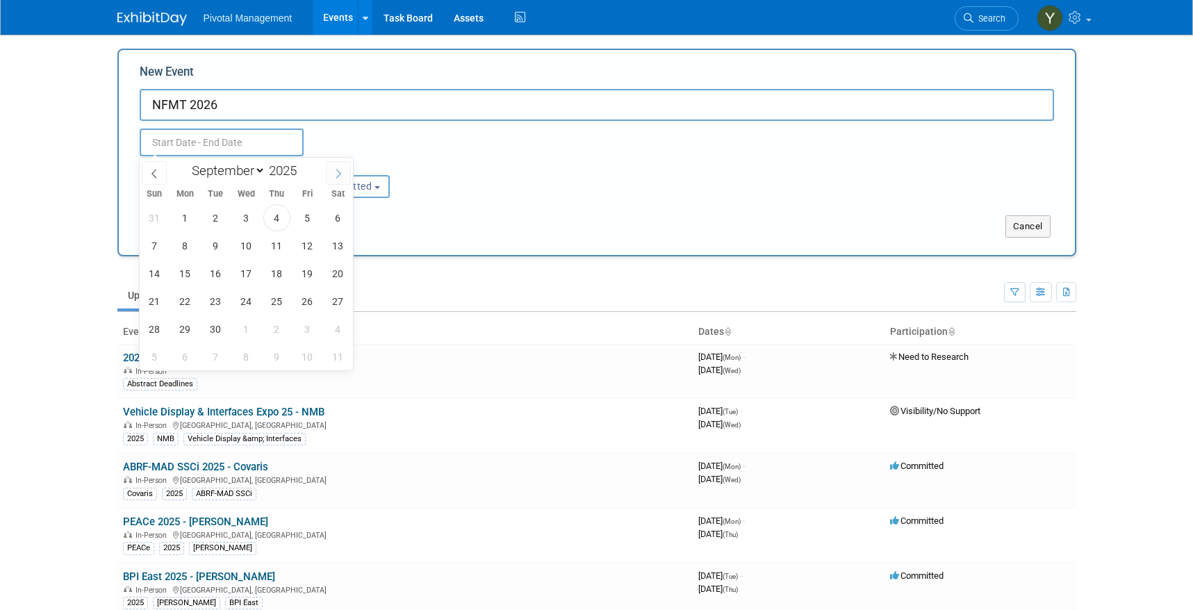
click at [334, 172] on icon at bounding box center [338, 174] width 10 height 10
click at [335, 172] on icon at bounding box center [338, 174] width 10 height 10
select select "11"
click at [335, 172] on icon at bounding box center [338, 174] width 10 height 10
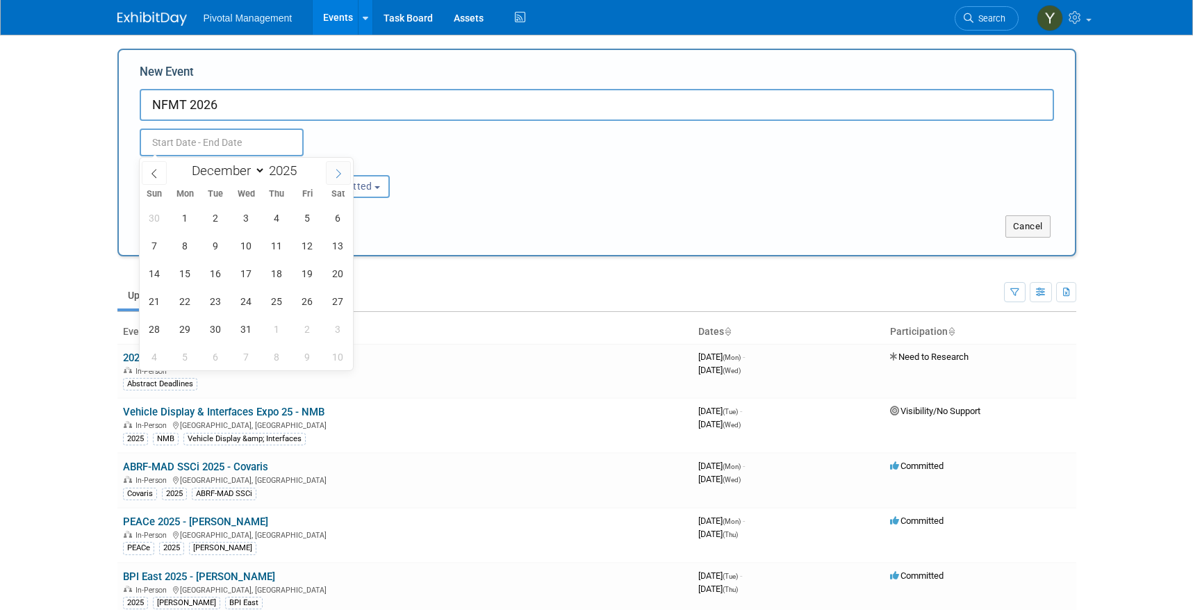
type input "2026"
click at [335, 172] on icon at bounding box center [338, 174] width 10 height 10
select select "2"
click at [222, 245] on span "10" at bounding box center [215, 245] width 27 height 27
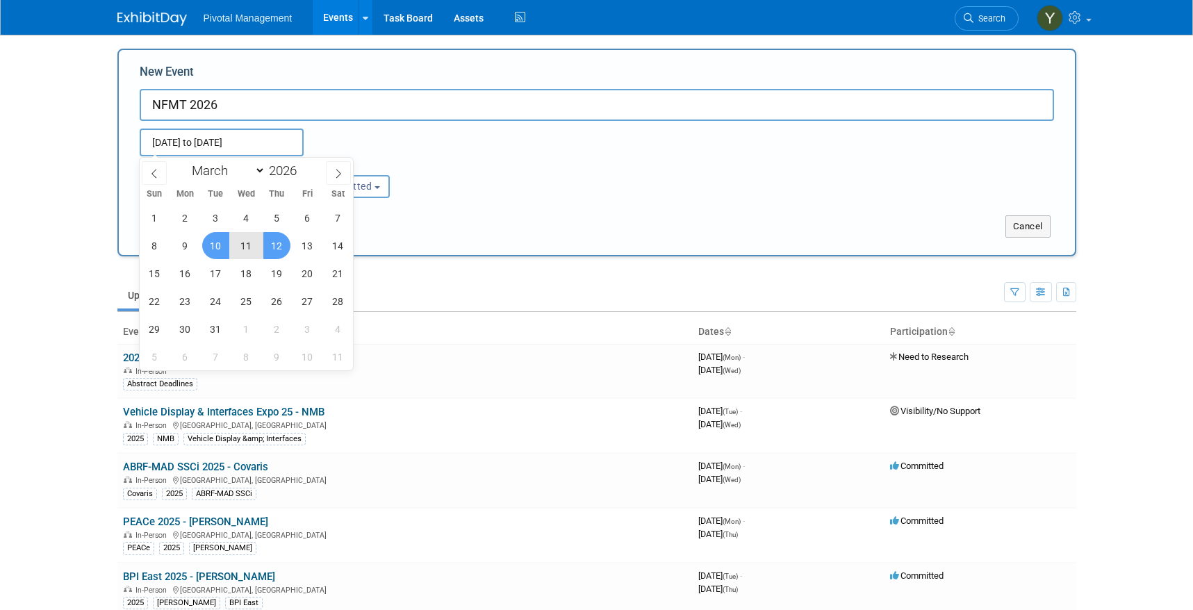
click at [285, 240] on span "12" at bounding box center [276, 245] width 27 height 27
type input "Mar 10, 2026 to Mar 12, 2026"
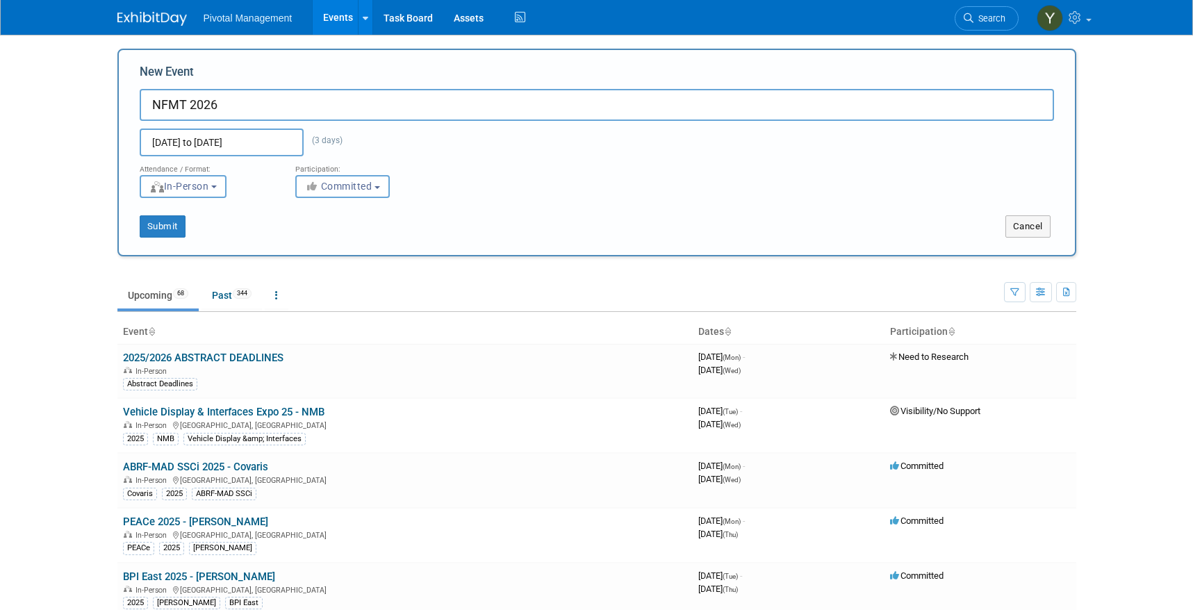
click at [300, 105] on input "NFMT 2026" at bounding box center [597, 105] width 914 height 32
click at [165, 226] on button "Submit" at bounding box center [163, 226] width 46 height 22
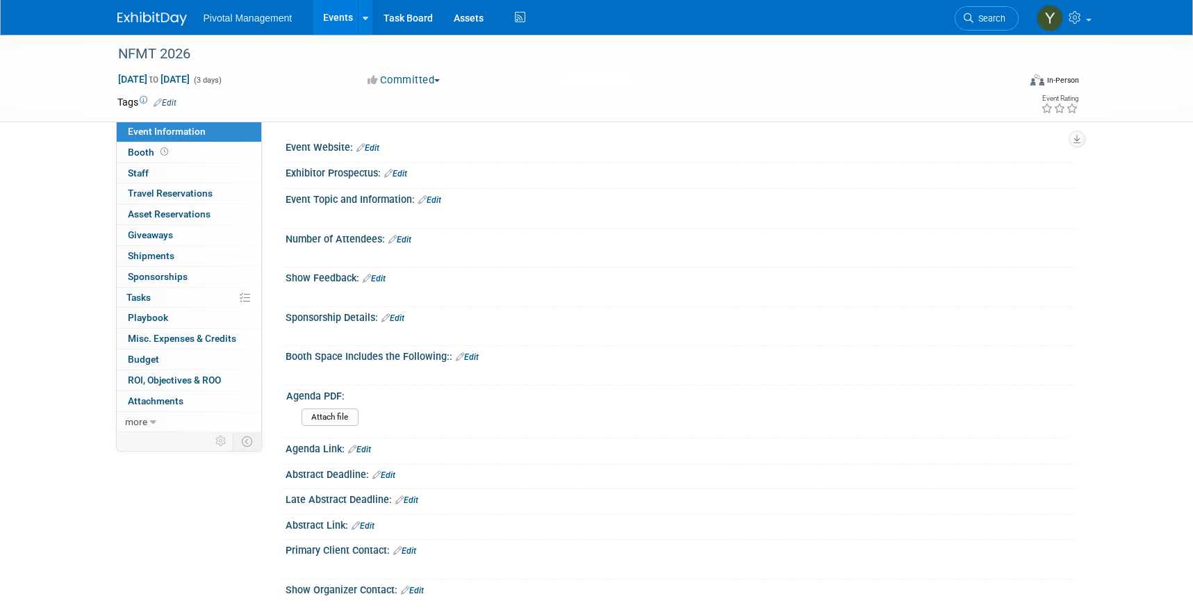
click at [370, 144] on link "Edit" at bounding box center [367, 148] width 23 height 10
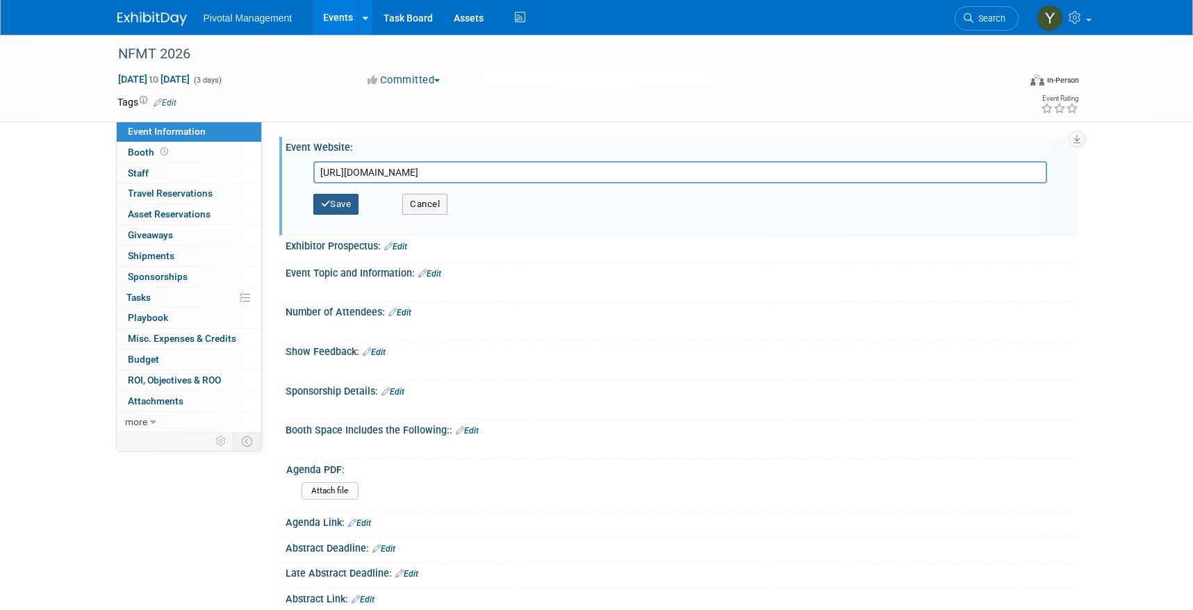
type input "https://www.nfmt.com/Charlotte/2026/"
click at [346, 199] on button "Save" at bounding box center [336, 204] width 46 height 21
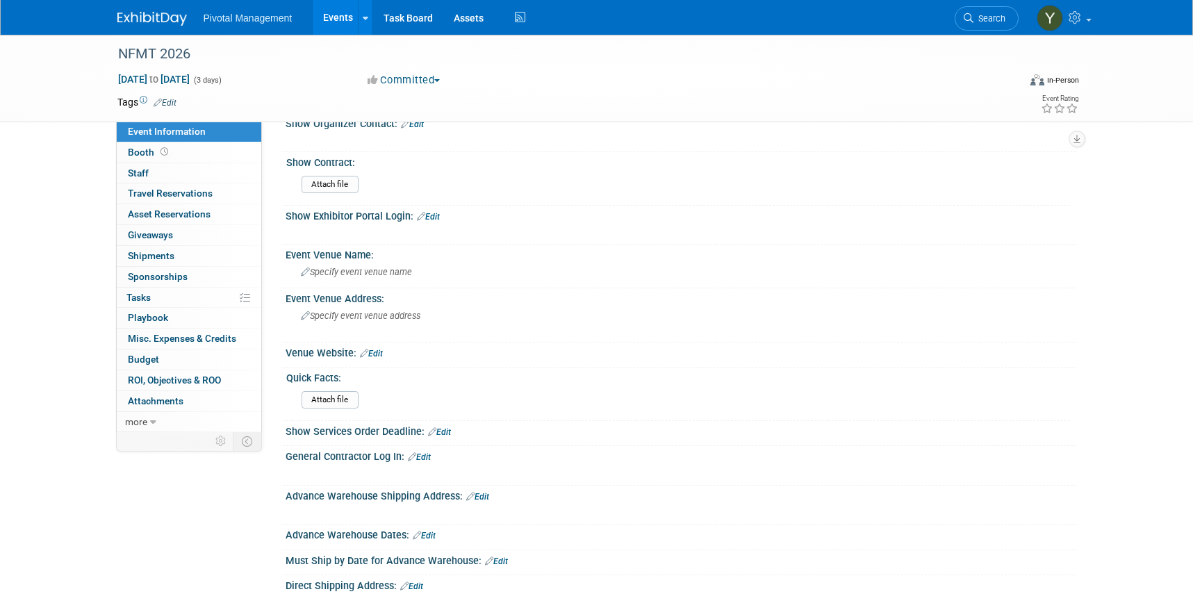
scroll to position [486, 0]
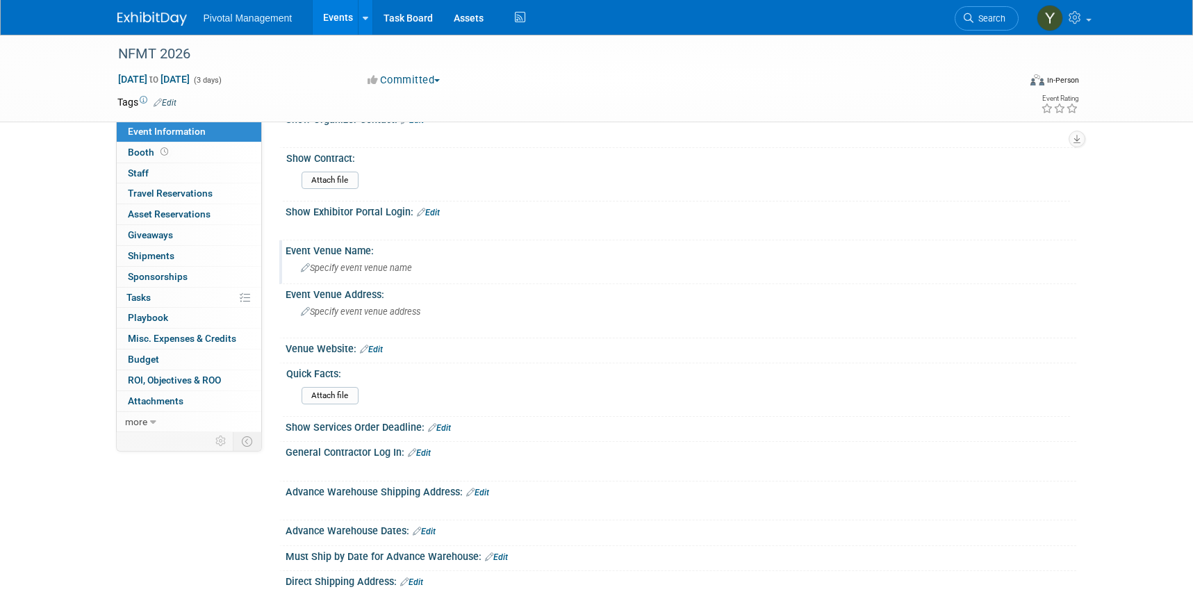
click at [369, 279] on div "Event Venue Name: Specify event venue name" at bounding box center [677, 262] width 797 height 44
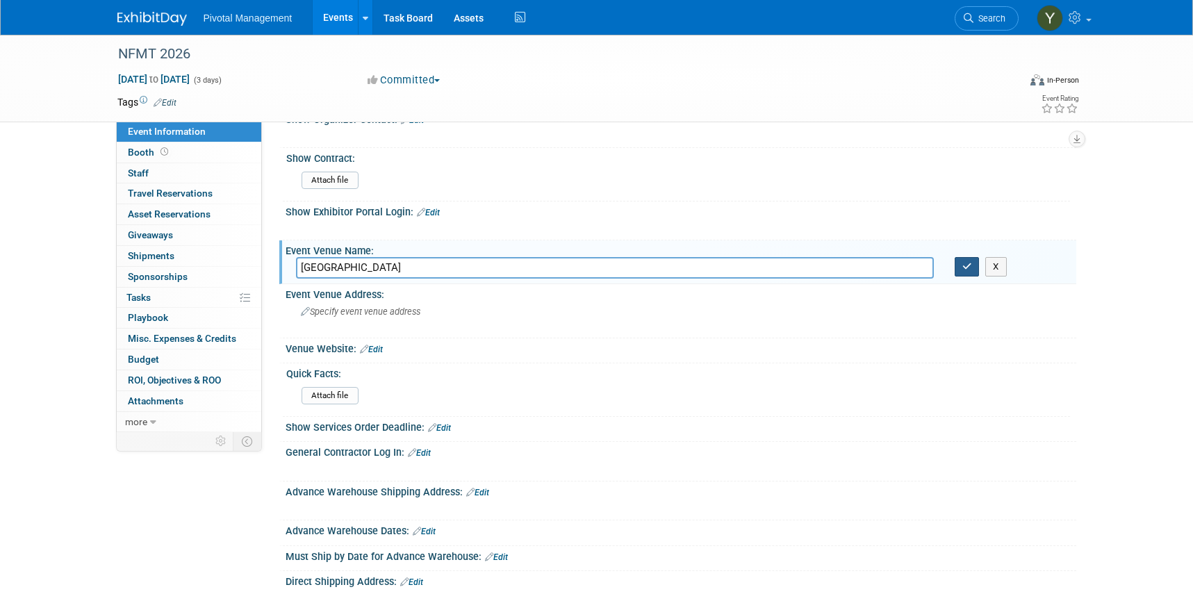
type input "Charlotte Convention Center"
click at [968, 265] on icon "button" at bounding box center [967, 266] width 10 height 9
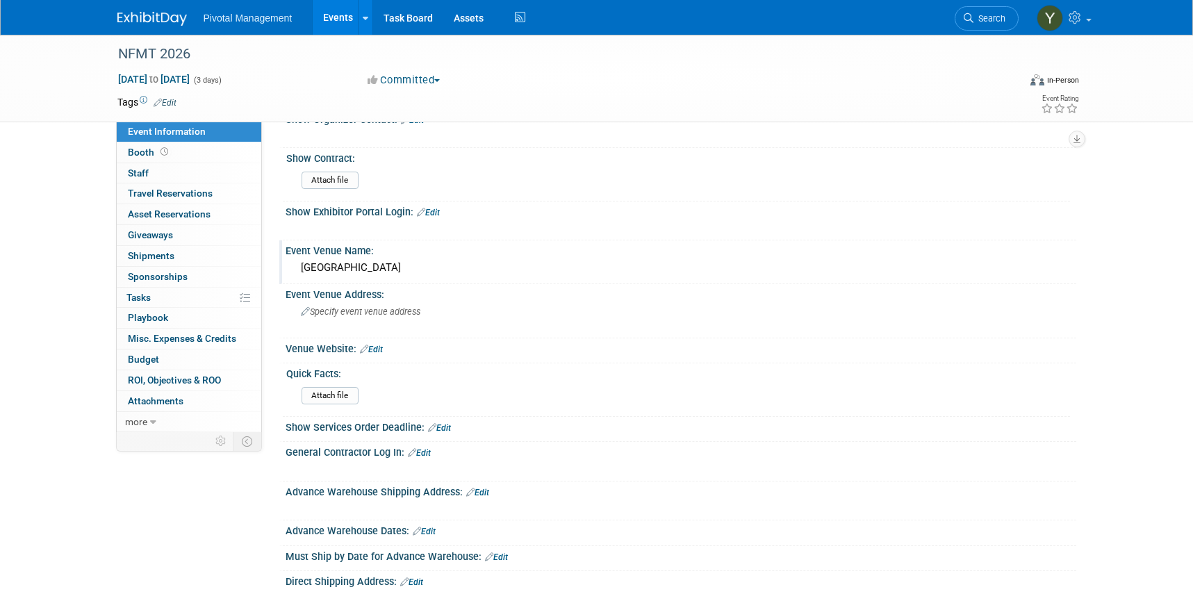
drag, startPoint x: 184, startPoint y: 524, endPoint x: 188, endPoint y: 516, distance: 8.4
click at [184, 524] on div "Event Information Event Info Booth Booth 0 Staff 0 Staff 0 Travel Reservations …" at bounding box center [596, 279] width 979 height 1461
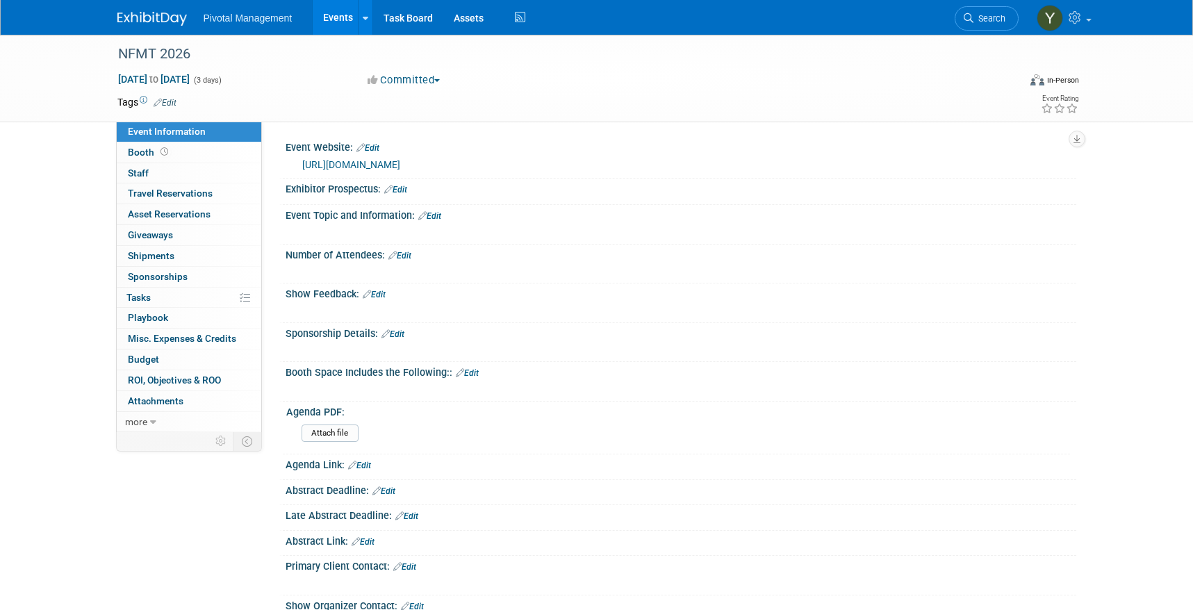
click at [438, 214] on link "Edit" at bounding box center [429, 216] width 23 height 10
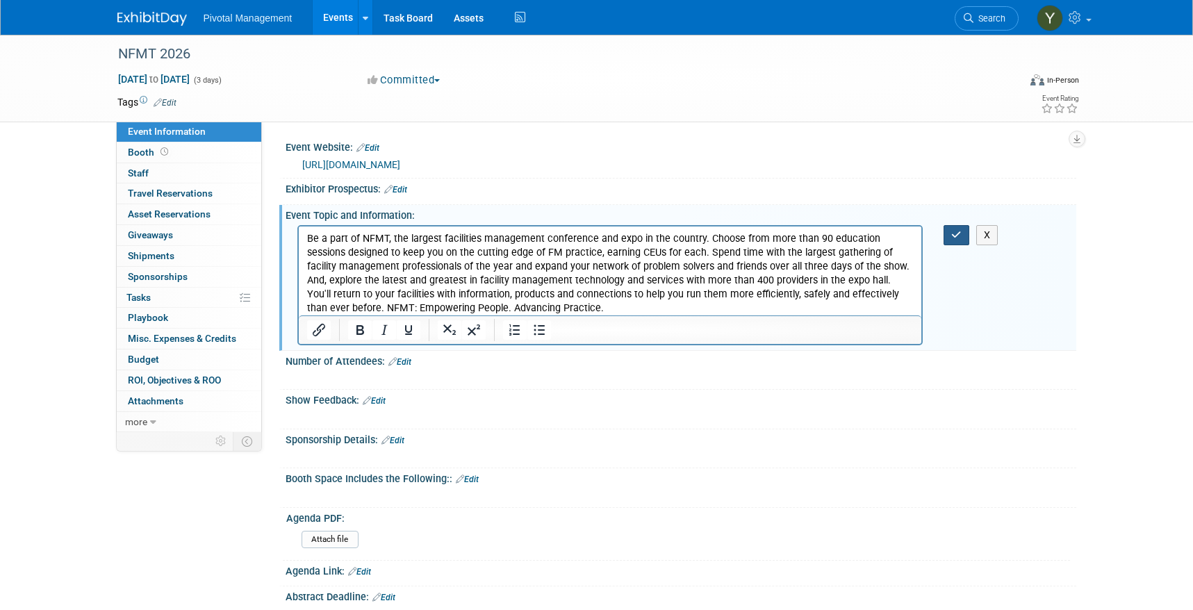
click at [961, 225] on button "button" at bounding box center [956, 235] width 26 height 20
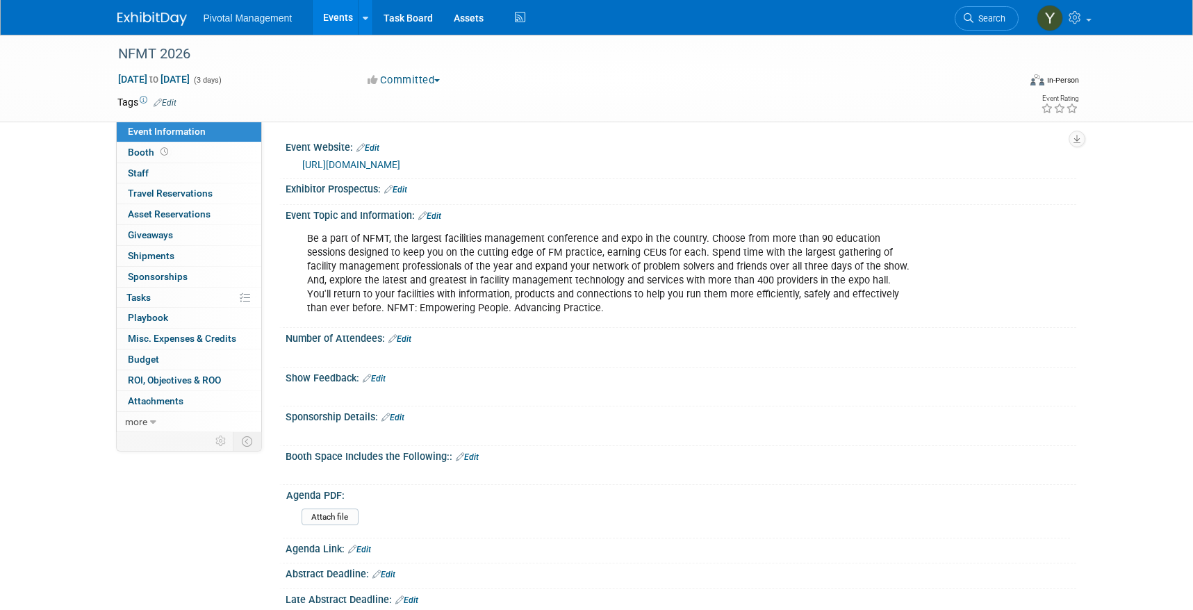
click at [406, 267] on div "Be a part of NFMT, the largest facilities management conference and expo in the…" at bounding box center [610, 273] width 626 height 97
click at [340, 9] on link "Events" at bounding box center [338, 17] width 51 height 35
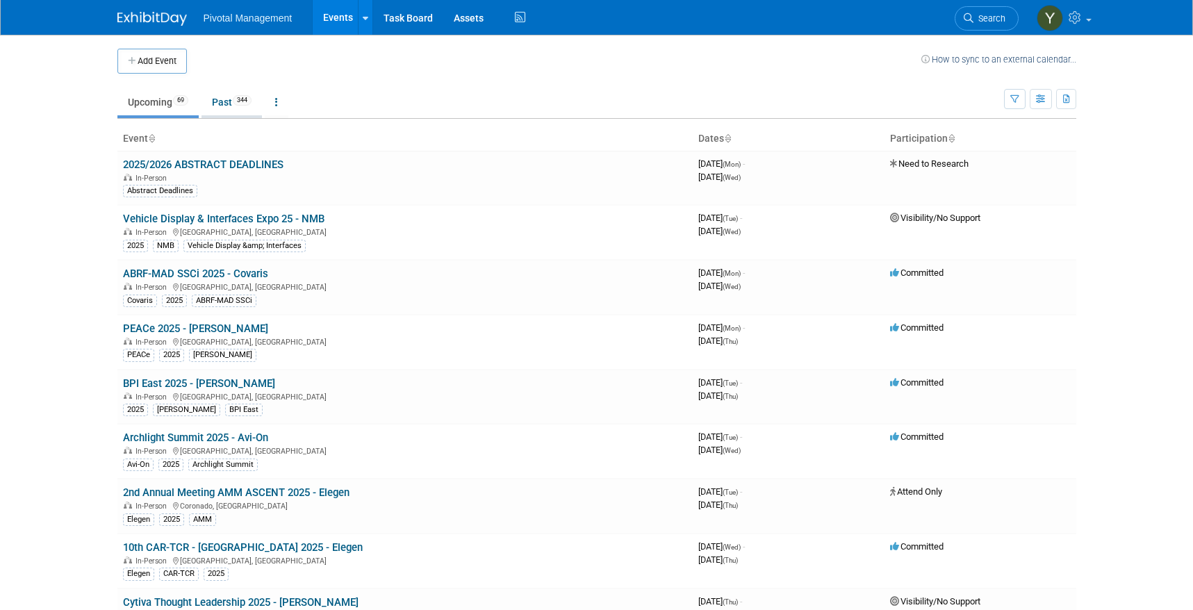
click at [219, 99] on link "Past 344" at bounding box center [231, 102] width 60 height 26
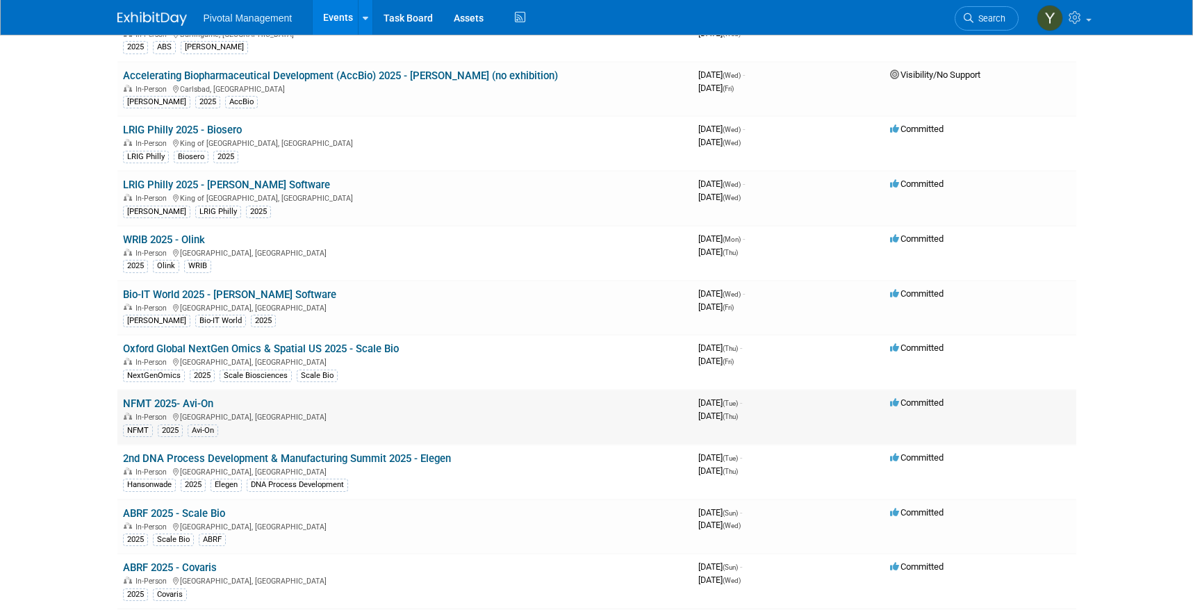
scroll to position [1945, 0]
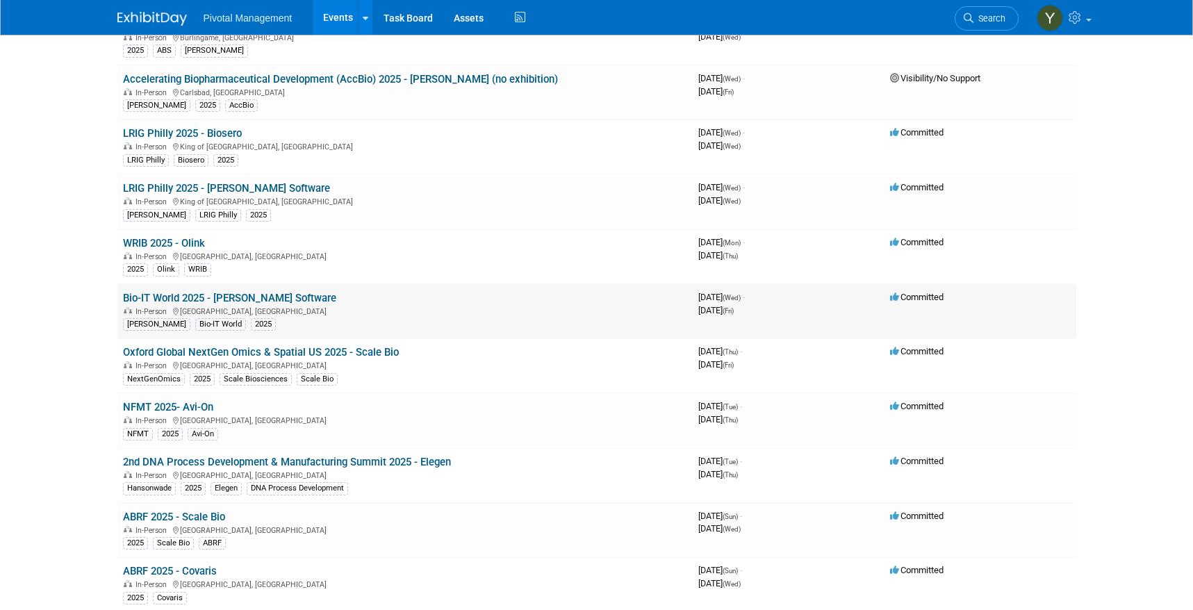
click at [270, 297] on link "Bio-IT World 2025 - [PERSON_NAME] Software" at bounding box center [229, 298] width 213 height 13
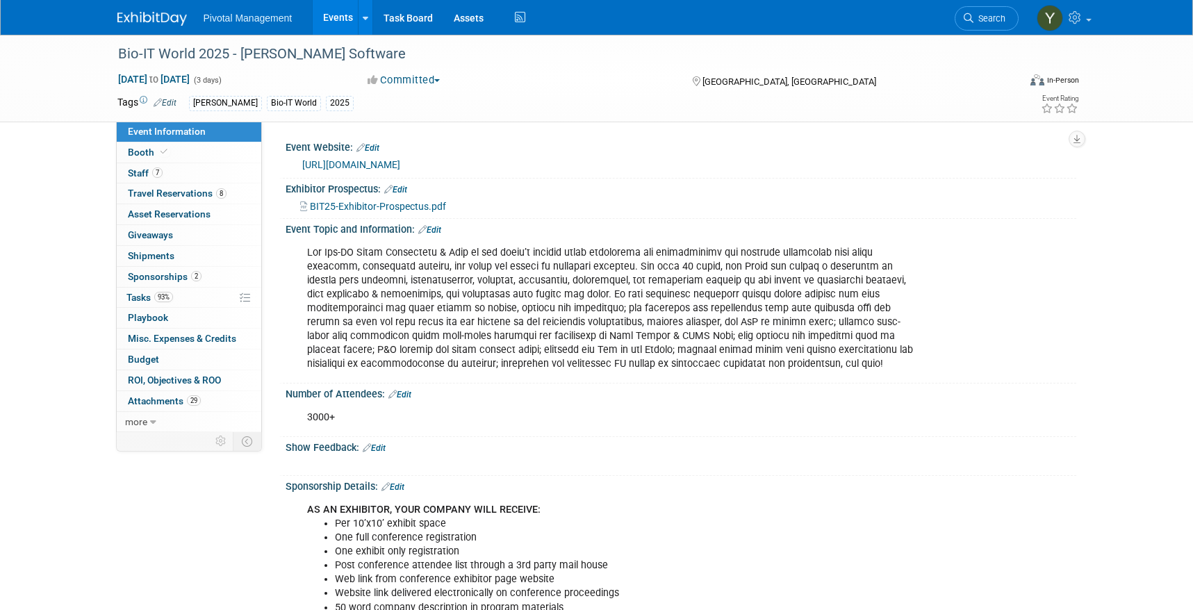
click at [400, 161] on link "[URL][DOMAIN_NAME]" at bounding box center [351, 164] width 98 height 11
click at [342, 14] on link "Events" at bounding box center [338, 17] width 51 height 35
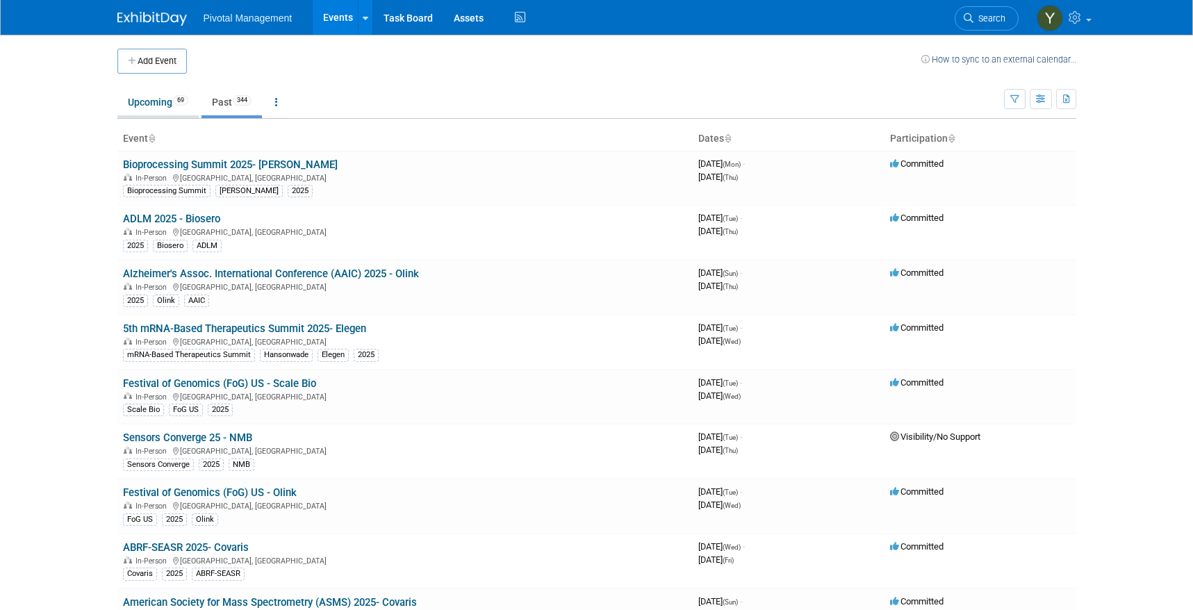
click at [171, 99] on link "Upcoming 69" at bounding box center [157, 102] width 81 height 26
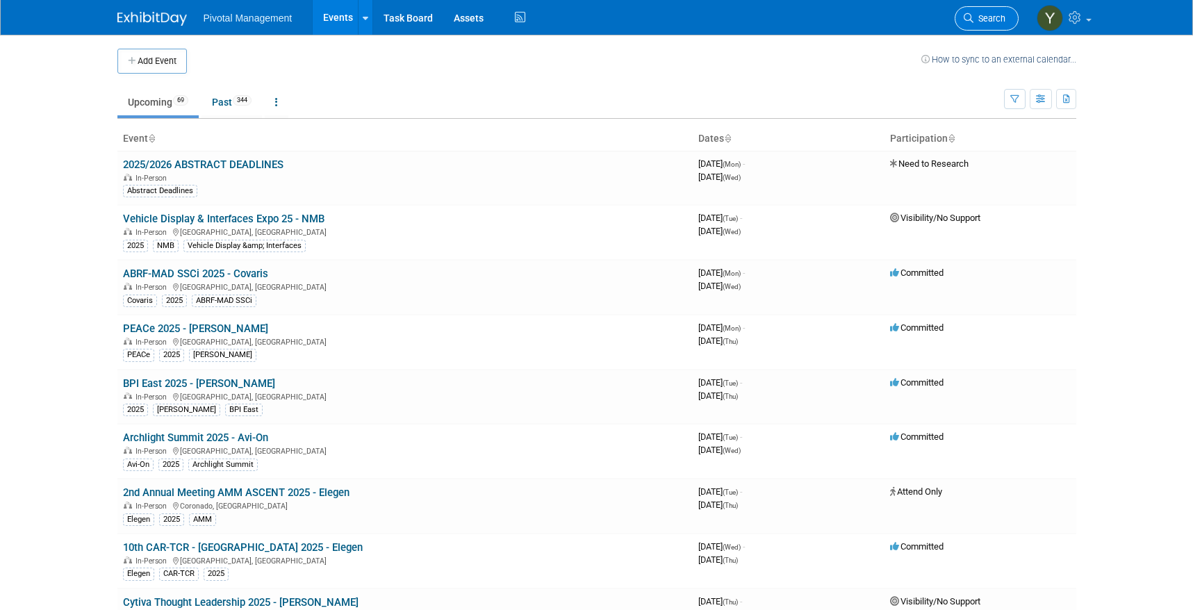
click at [978, 13] on link "Search" at bounding box center [986, 18] width 64 height 24
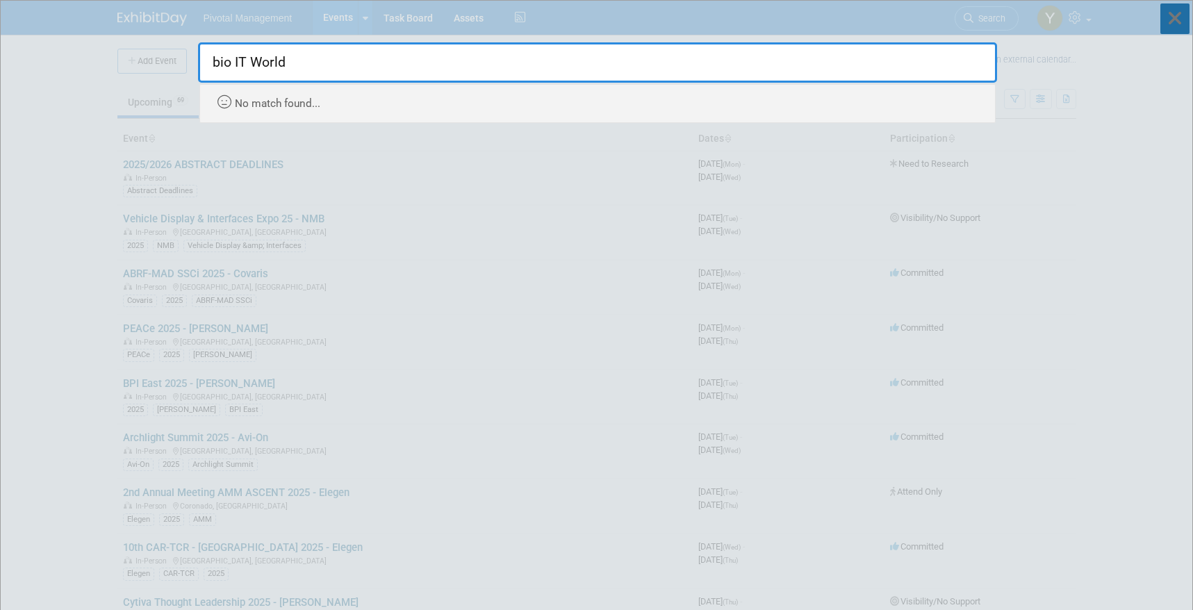
type input "bio IT World"
click at [1179, 13] on icon at bounding box center [1174, 18] width 29 height 31
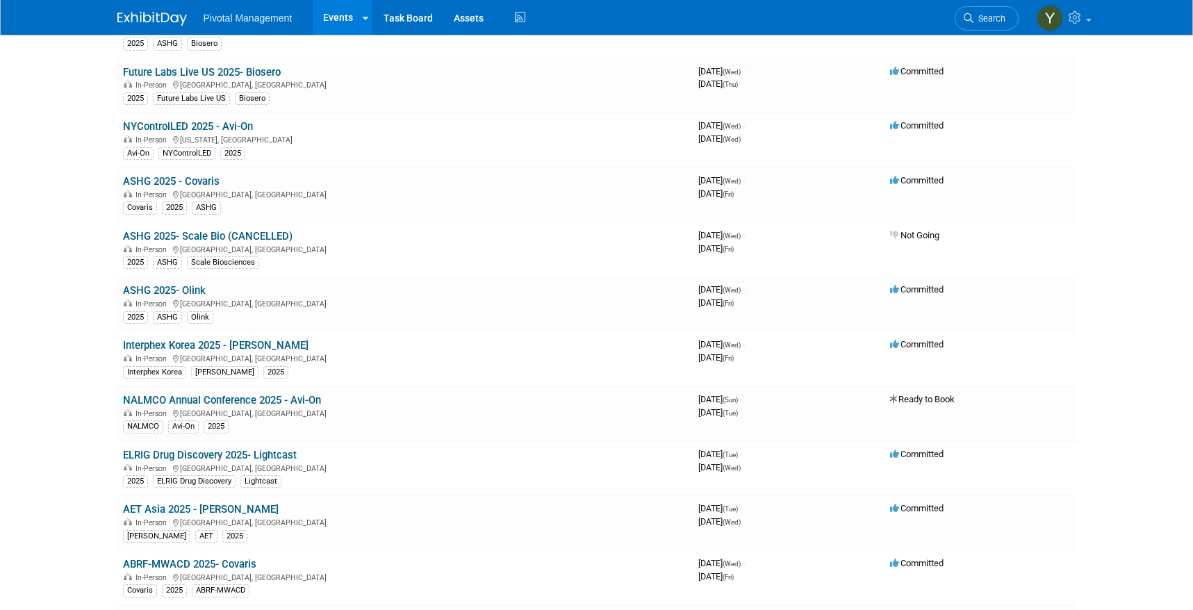
scroll to position [972, 0]
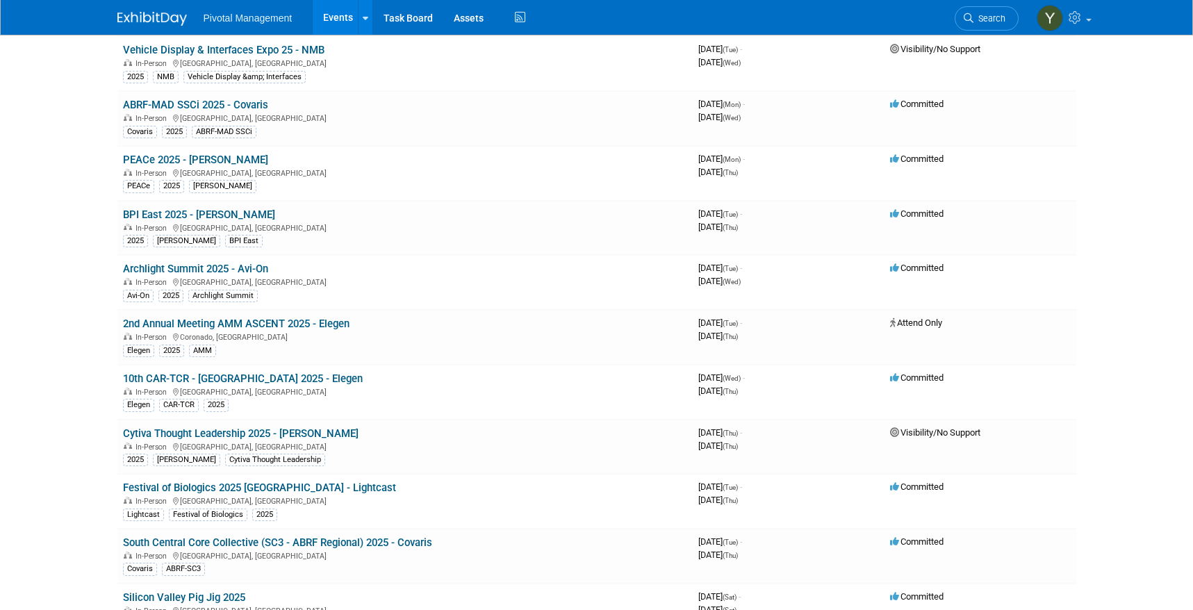
scroll to position [0, 0]
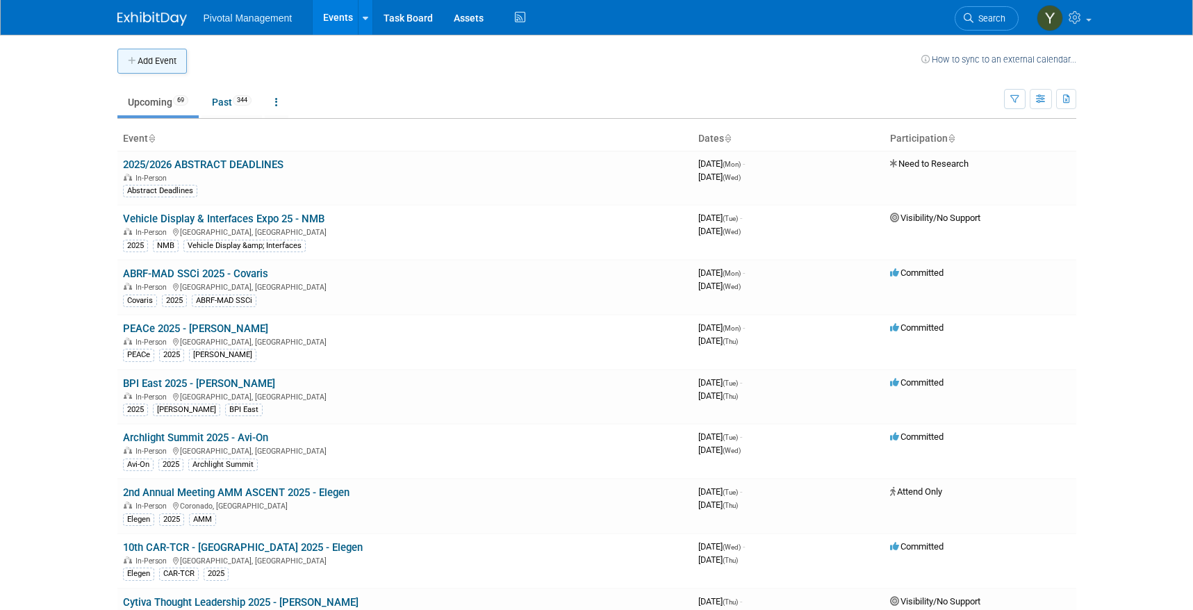
click at [147, 60] on button "Add Event" at bounding box center [151, 61] width 69 height 25
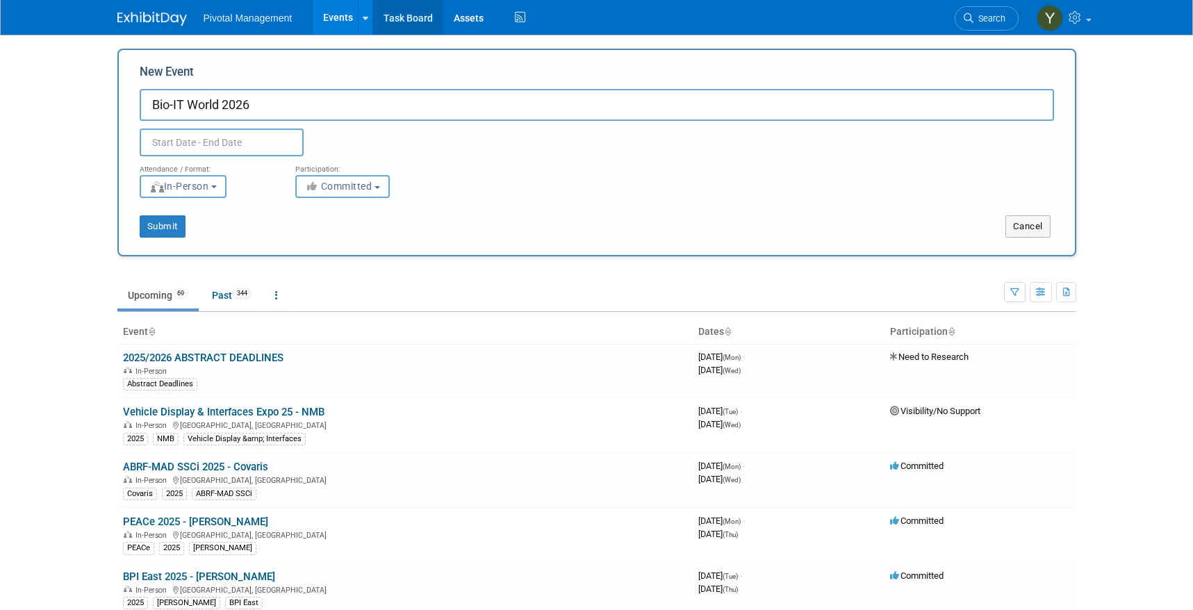
type input "Bio-IT World 2026"
click at [196, 144] on input "text" at bounding box center [222, 142] width 164 height 28
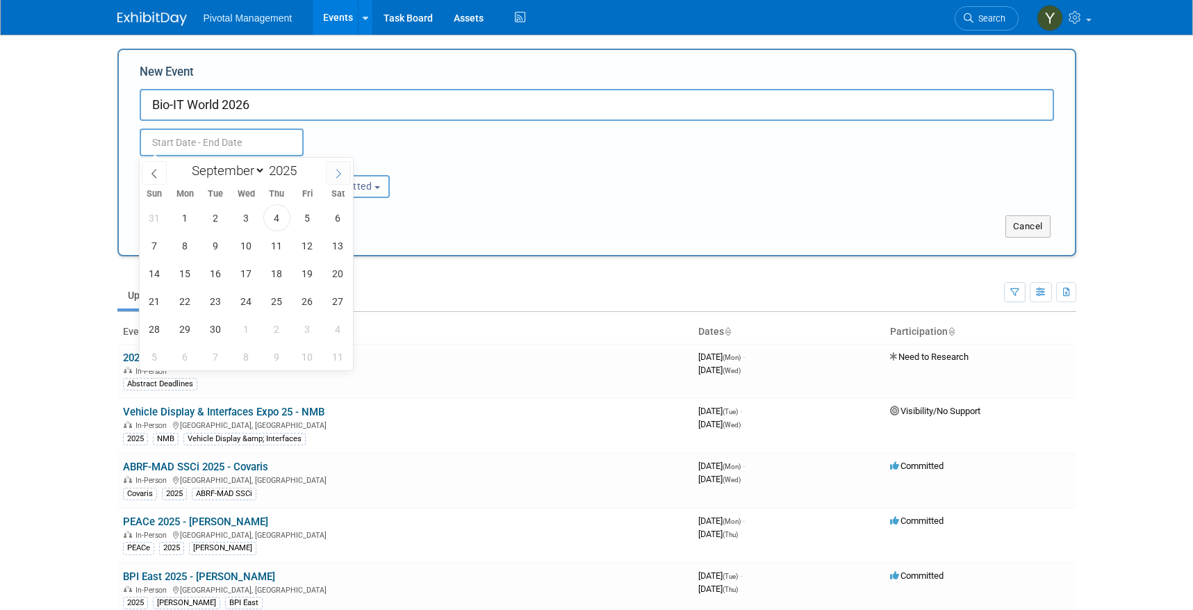
click at [342, 169] on icon at bounding box center [338, 174] width 10 height 10
select select "0"
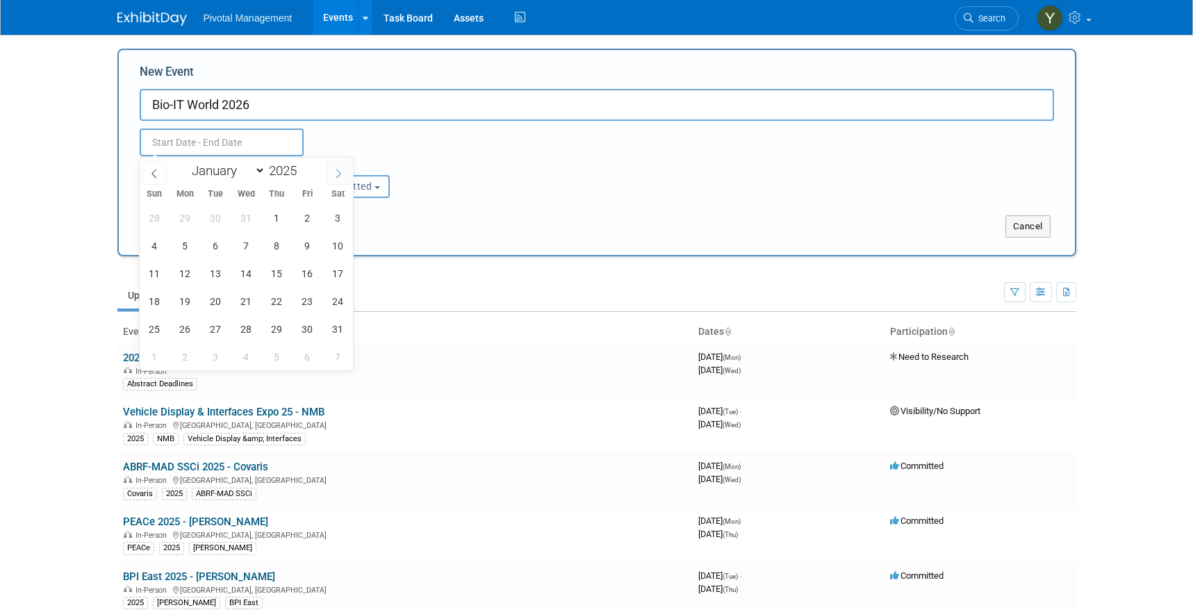
type input "2026"
click at [342, 169] on icon at bounding box center [338, 174] width 10 height 10
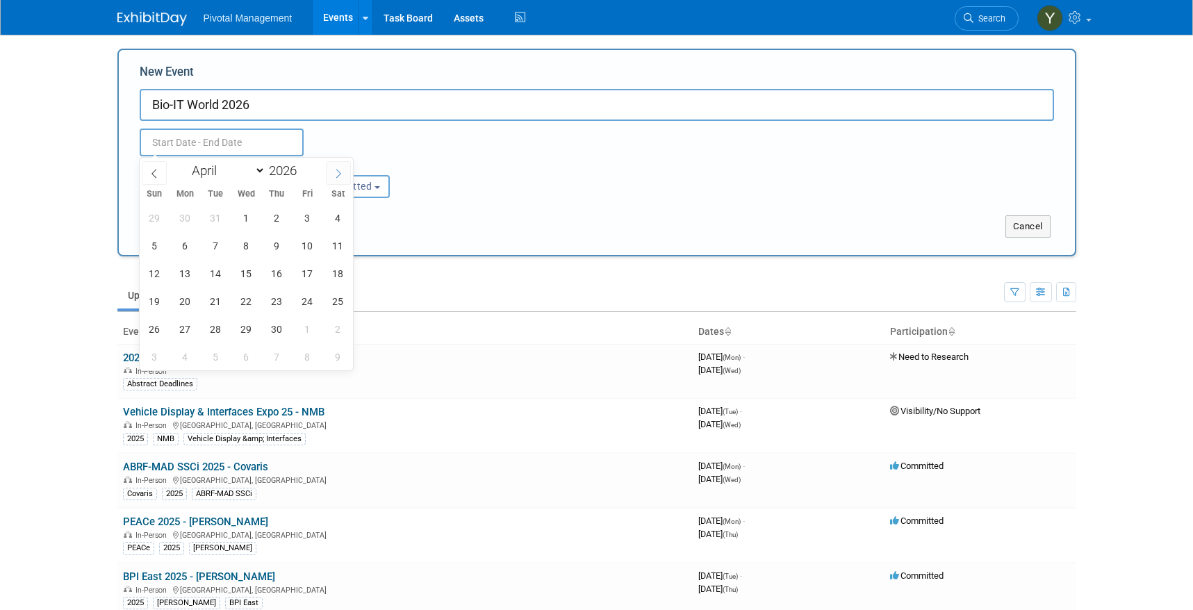
select select "4"
click at [216, 304] on span "19" at bounding box center [215, 301] width 27 height 27
click at [272, 300] on span "21" at bounding box center [276, 301] width 27 height 27
type input "[DATE] to [DATE]"
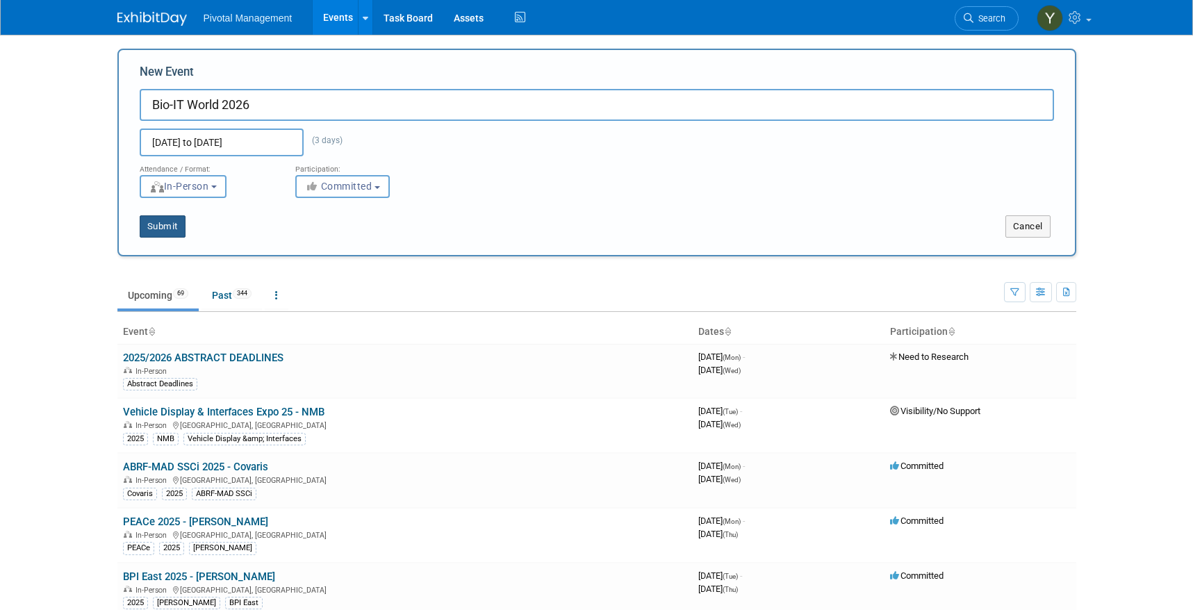
click at [167, 220] on button "Submit" at bounding box center [163, 226] width 46 height 22
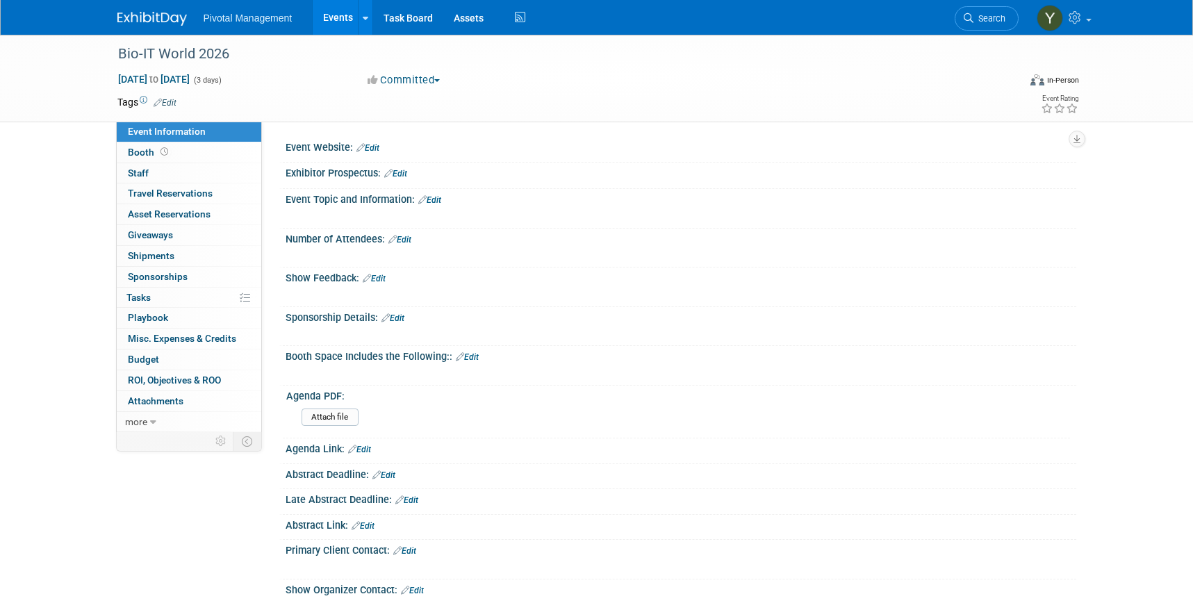
click at [379, 144] on link "Edit" at bounding box center [367, 148] width 23 height 10
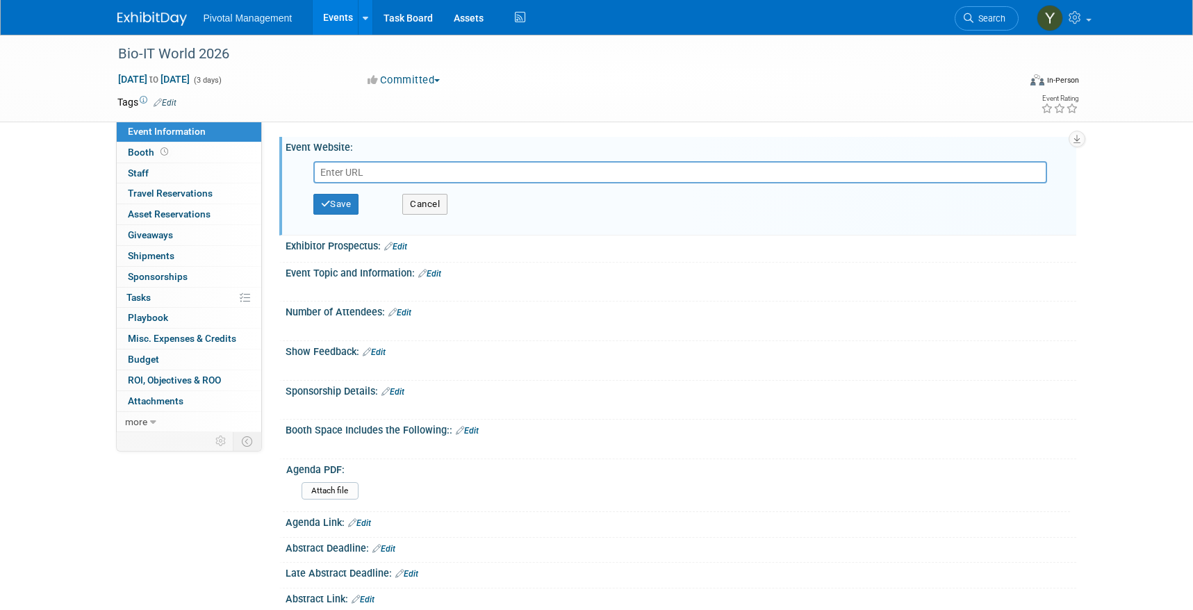
click at [426, 171] on input "text" at bounding box center [679, 172] width 733 height 22
type input "https://www.bio-itworldexpo.com/exhibit-services-schedule"
click at [355, 204] on button "Save" at bounding box center [336, 204] width 46 height 21
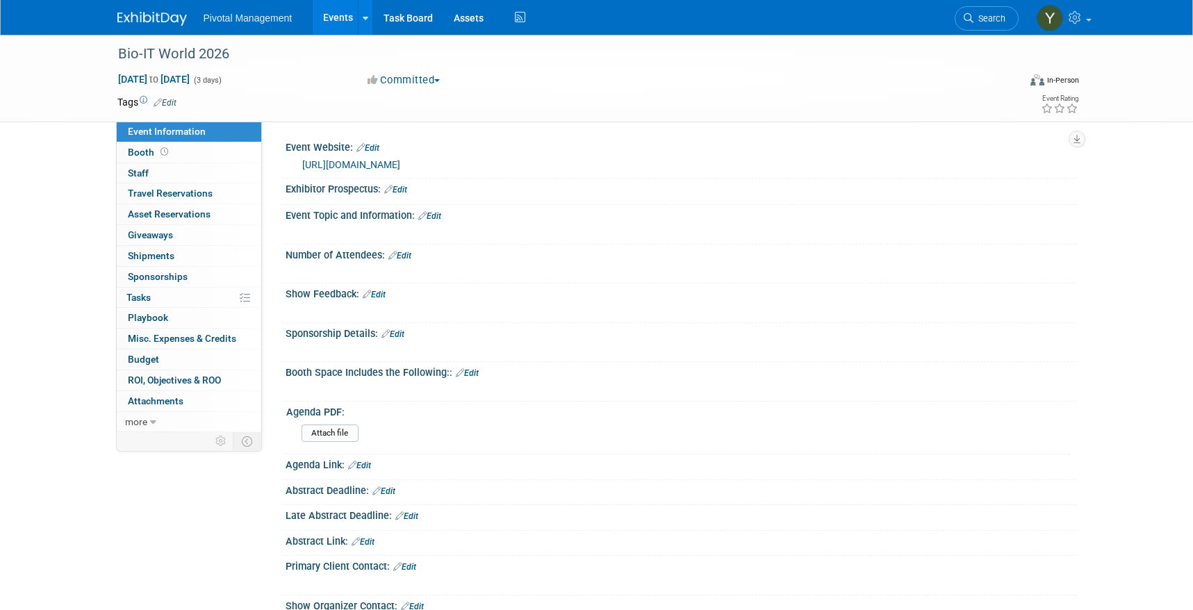
click at [371, 146] on link "Edit" at bounding box center [367, 148] width 23 height 10
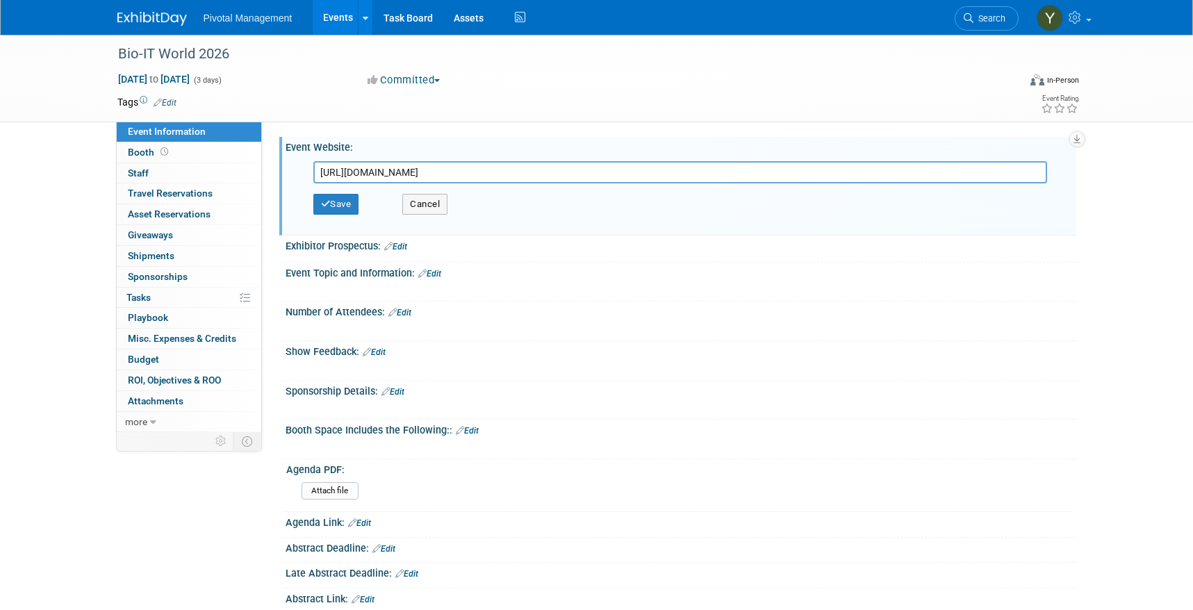
drag, startPoint x: 542, startPoint y: 176, endPoint x: 276, endPoint y: 187, distance: 265.5
click at [283, 184] on div "Event Website: Edit https://www.bio-itworldexpo.com/exhibit-services-schedule h…" at bounding box center [677, 186] width 797 height 99
click at [389, 175] on input "text" at bounding box center [679, 172] width 733 height 22
paste input "[URL][DOMAIN_NAME]"
type input "[URL][DOMAIN_NAME]"
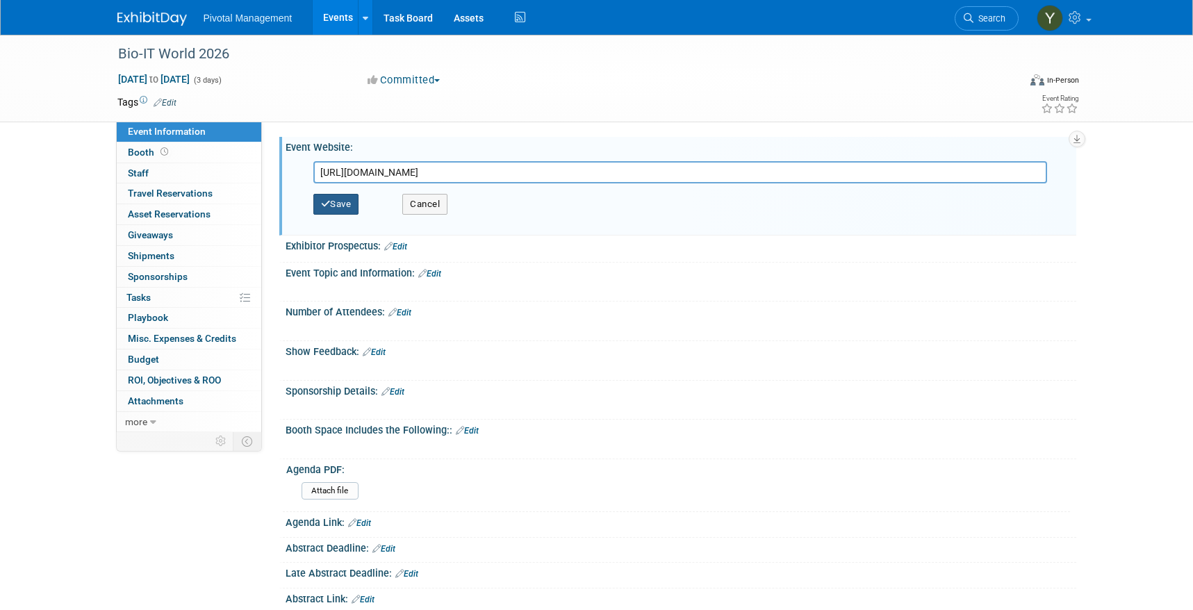
click at [350, 206] on button "Save" at bounding box center [336, 204] width 46 height 21
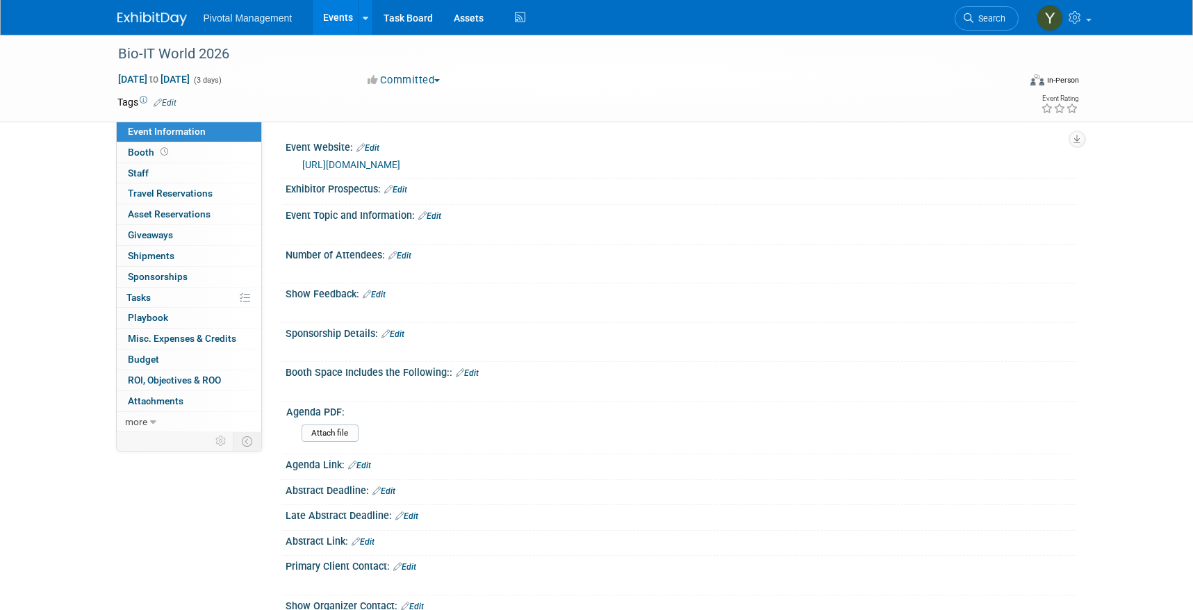
click at [346, 193] on div "Exhibitor Prospectus: Edit" at bounding box center [680, 188] width 790 height 18
click at [434, 215] on link "Edit" at bounding box center [429, 216] width 23 height 10
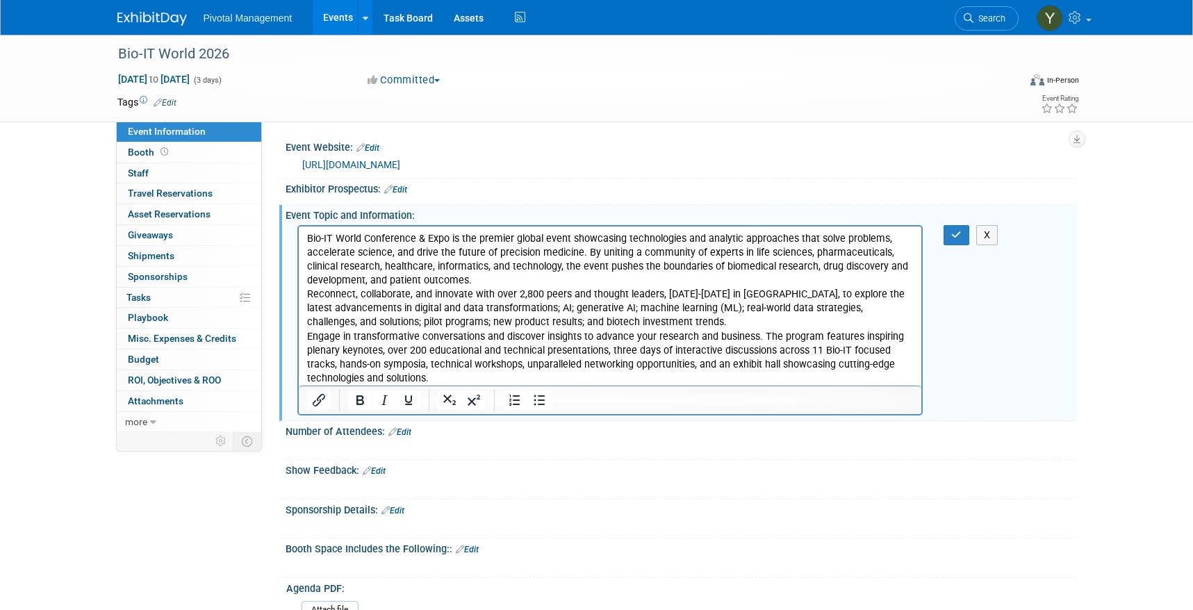
click at [497, 285] on p "Bio-IT World Conference & Expo is the premier global event showcasing technolog…" at bounding box center [609, 259] width 607 height 56
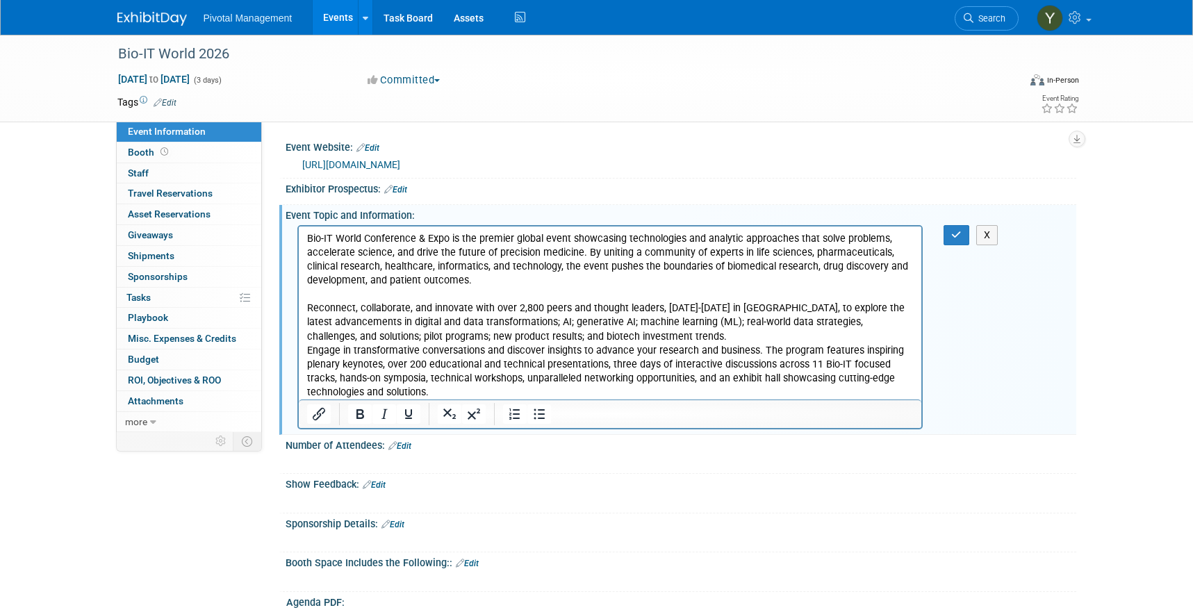
click at [596, 337] on p "Reconnect, collaborate, and innovate with over 2,800 peers and thought leaders,…" at bounding box center [609, 322] width 607 height 42
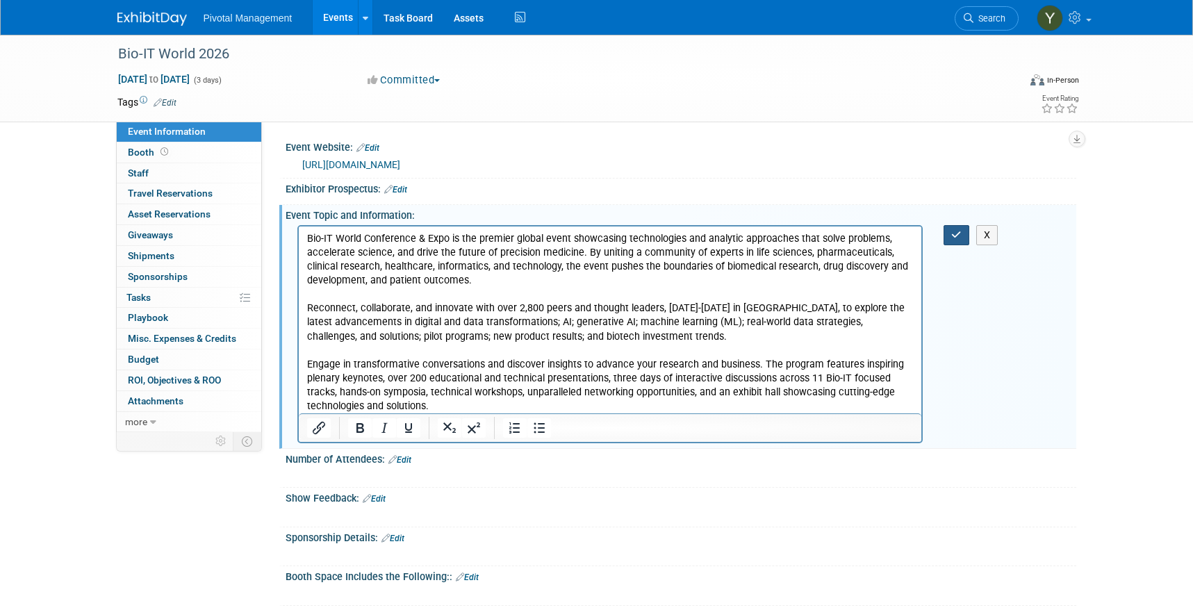
click at [957, 237] on icon "button" at bounding box center [956, 235] width 10 height 10
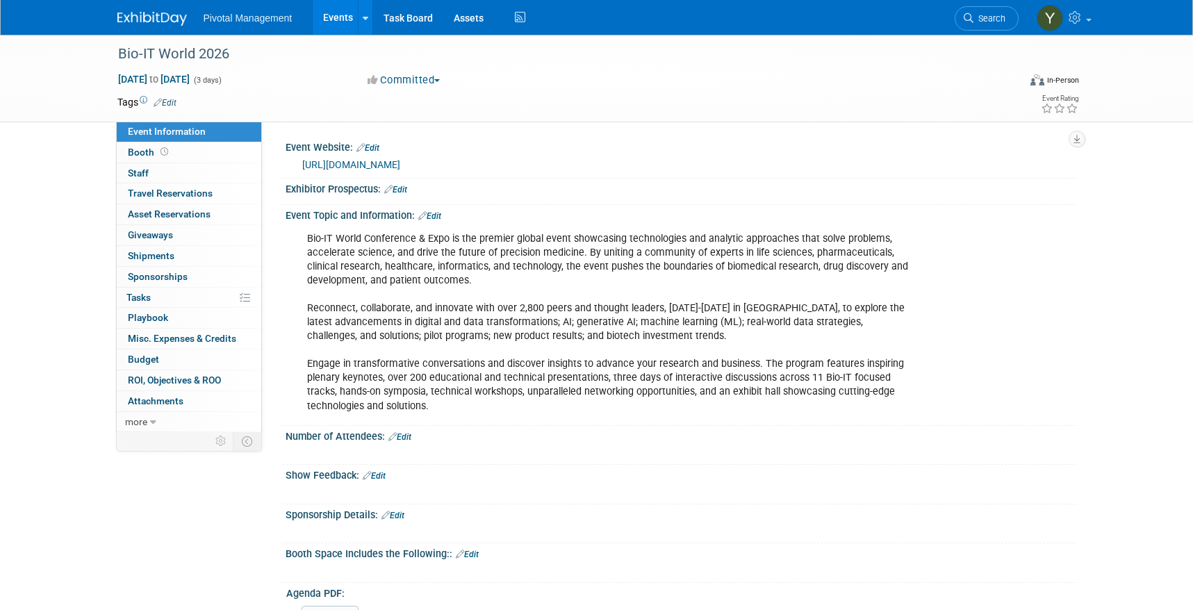
click at [396, 246] on div "Bio-IT World Conference & Expo is the premier global event showcasing technolog…" at bounding box center [610, 322] width 626 height 195
click at [438, 217] on link "Edit" at bounding box center [429, 216] width 23 height 10
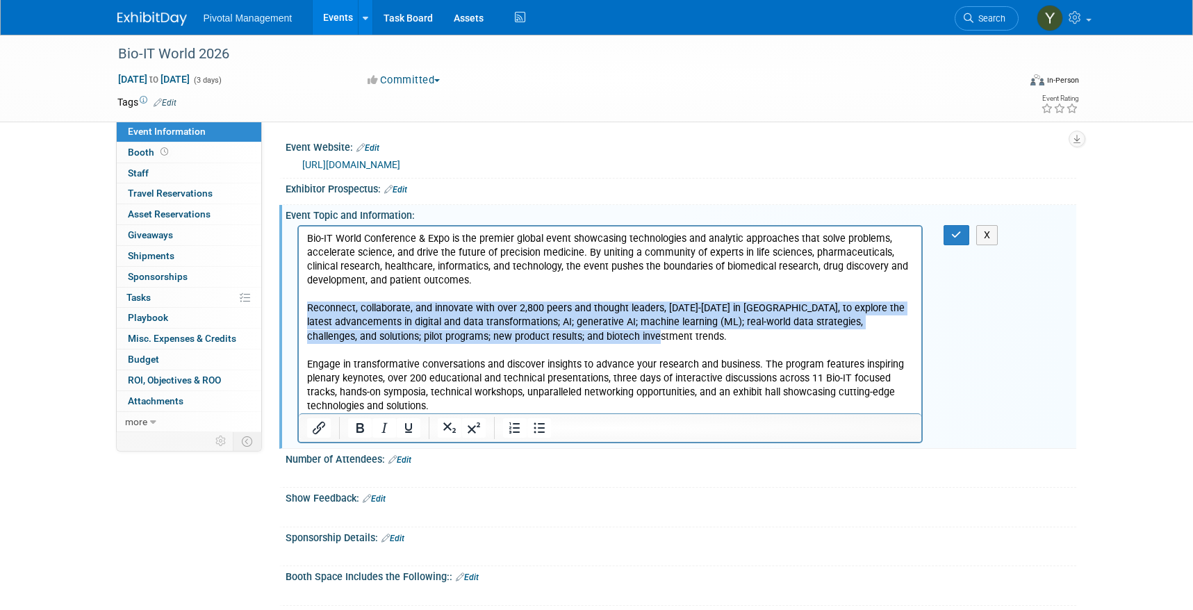
drag, startPoint x: 308, startPoint y: 306, endPoint x: 600, endPoint y: 329, distance: 293.3
click at [602, 332] on p "Bio-IT World Conference & Expo is the premier global event showcasing technolog…" at bounding box center [609, 321] width 607 height 181
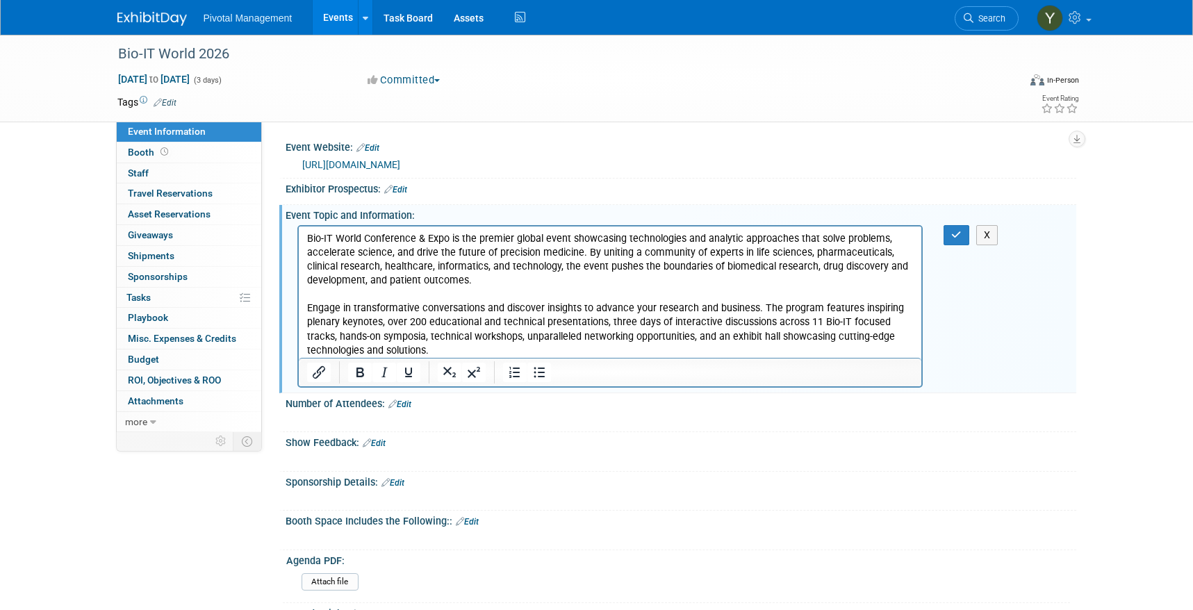
click at [489, 424] on div at bounding box center [610, 420] width 626 height 14
drag, startPoint x: 956, startPoint y: 237, endPoint x: 922, endPoint y: 250, distance: 36.5
click at [956, 236] on icon "button" at bounding box center [956, 235] width 10 height 10
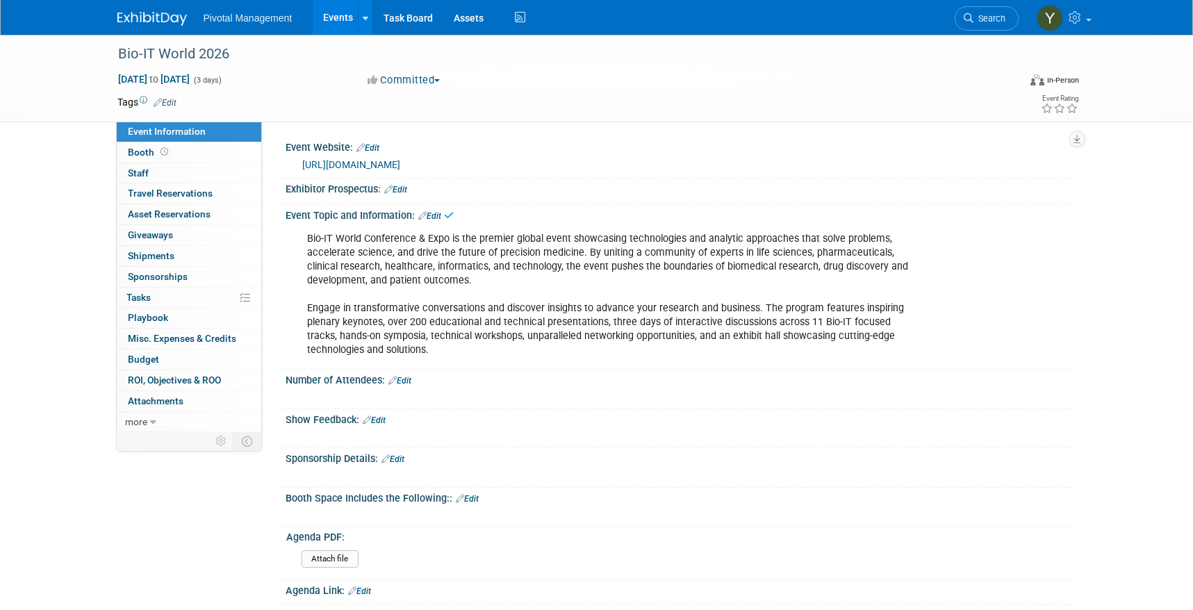
click at [402, 379] on link "Edit" at bounding box center [399, 381] width 23 height 10
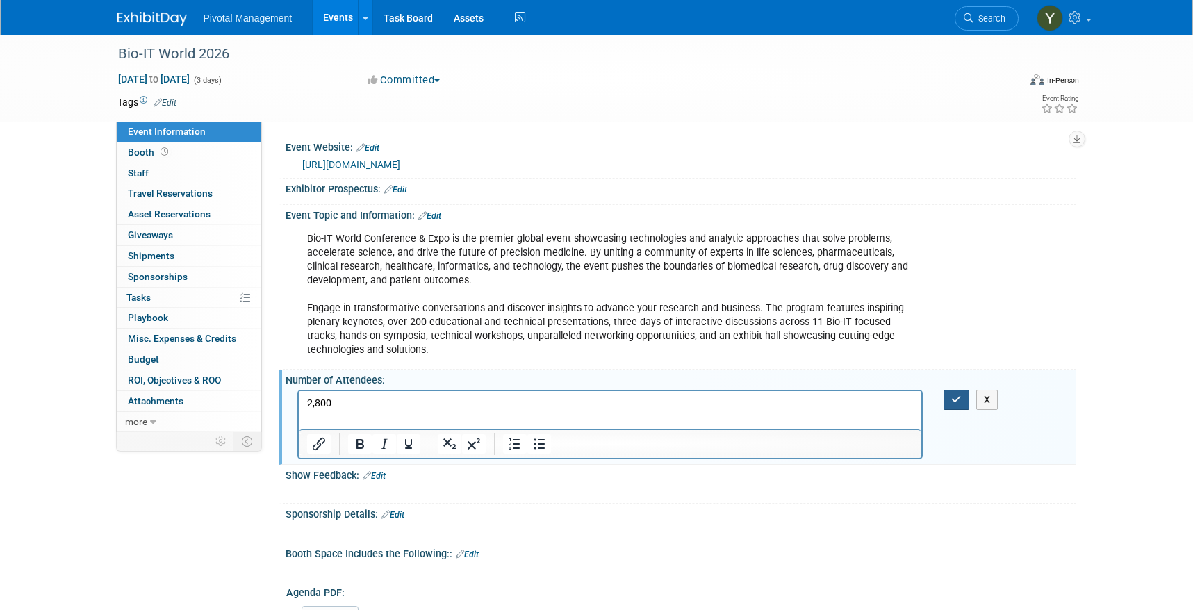
click at [953, 400] on icon "button" at bounding box center [956, 400] width 10 height 10
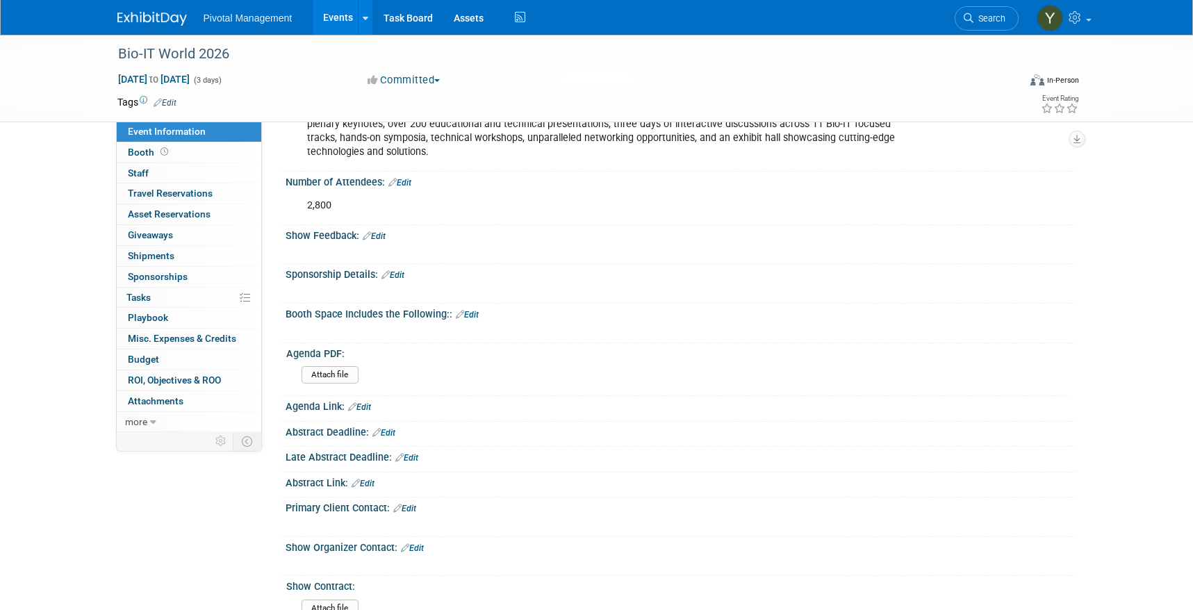
scroll to position [278, 0]
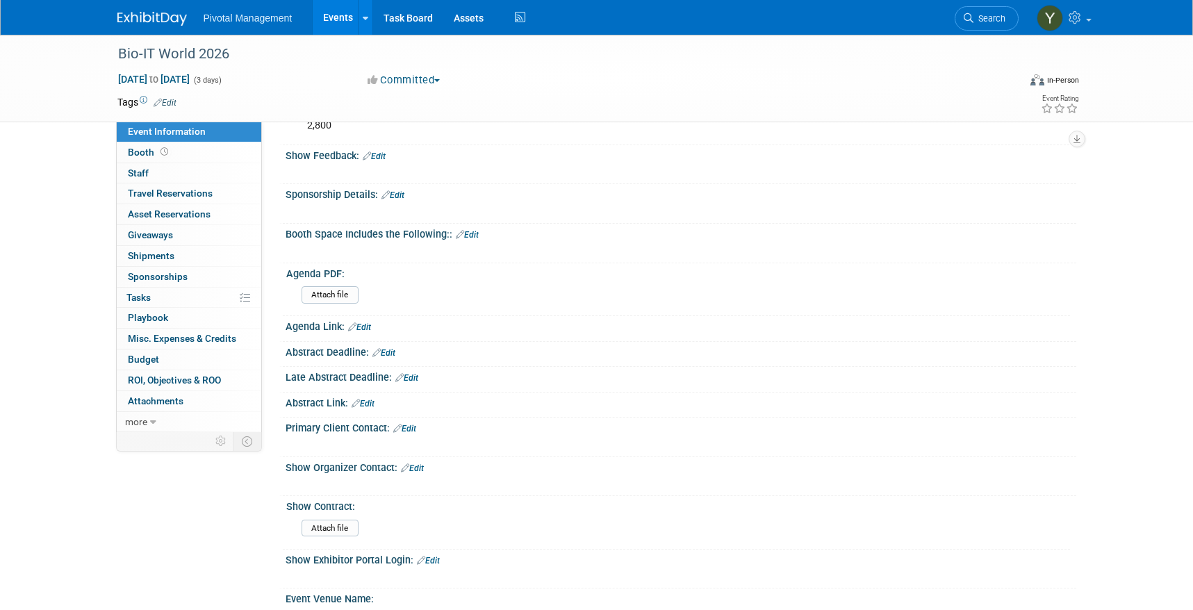
drag, startPoint x: 193, startPoint y: 468, endPoint x: 210, endPoint y: 462, distance: 17.8
click at [193, 468] on div "Event Information Event Info Booth Booth 0 Staff 0 Staff 0 Travel Reservations …" at bounding box center [596, 557] width 979 height 1601
click at [127, 495] on div "Event Information Event Info Booth Booth 0 Staff 0 Staff 0 Travel Reservations …" at bounding box center [596, 557] width 979 height 1601
click at [390, 351] on link "Edit" at bounding box center [383, 353] width 23 height 10
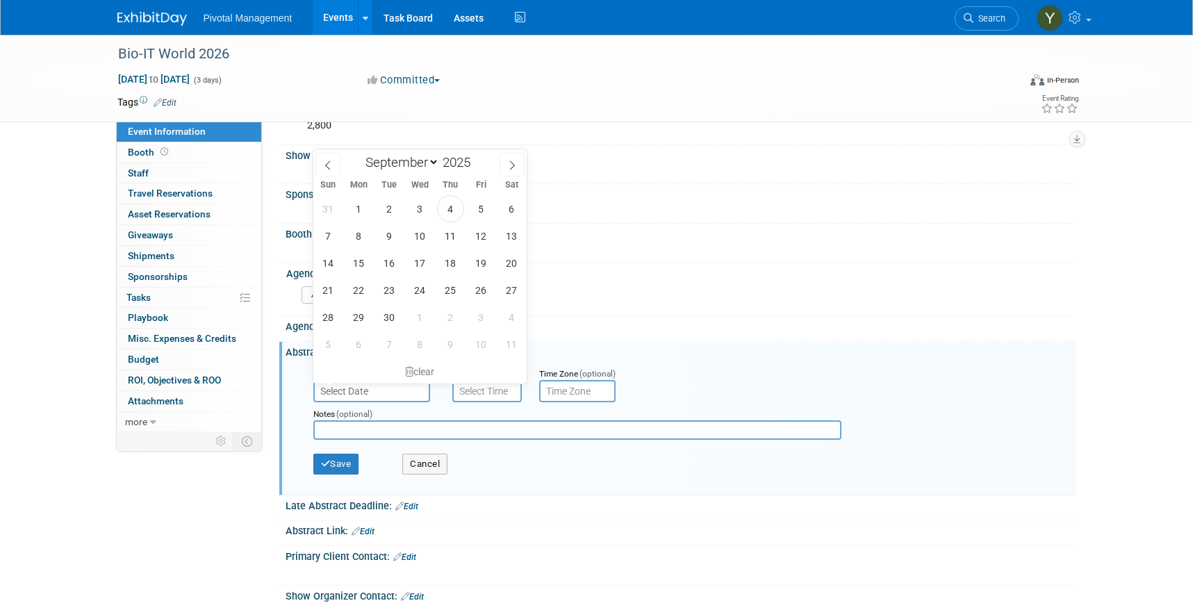
click at [367, 389] on input "text" at bounding box center [371, 391] width 117 height 22
click at [516, 164] on icon at bounding box center [512, 165] width 10 height 10
select select "11"
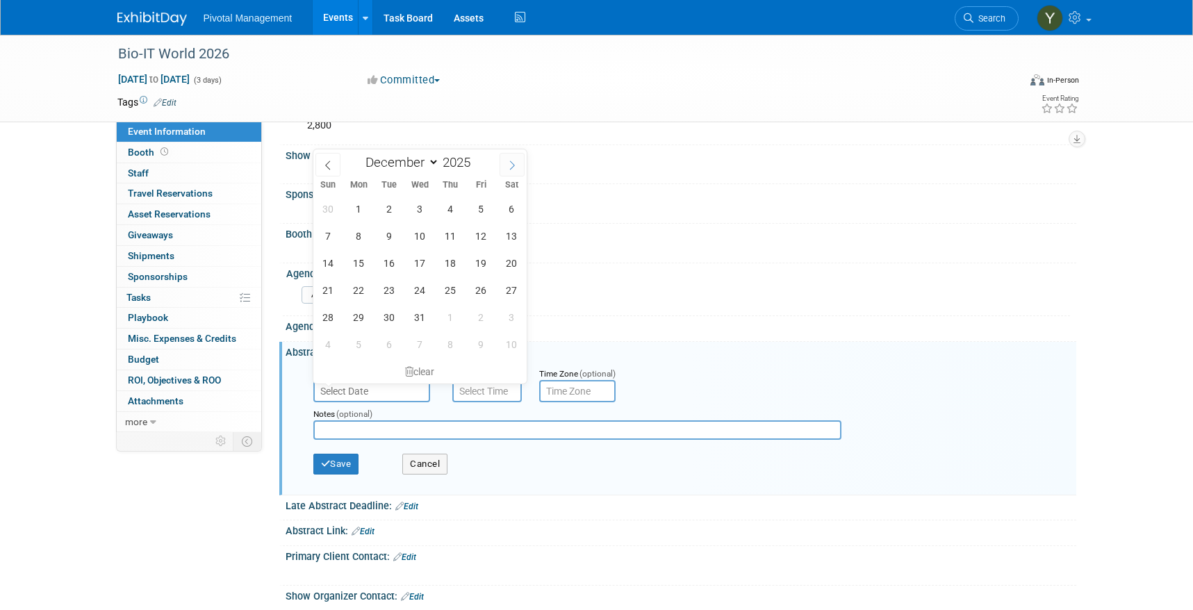
click at [516, 164] on icon at bounding box center [512, 165] width 10 height 10
type input "2026"
click at [516, 164] on icon at bounding box center [512, 165] width 10 height 10
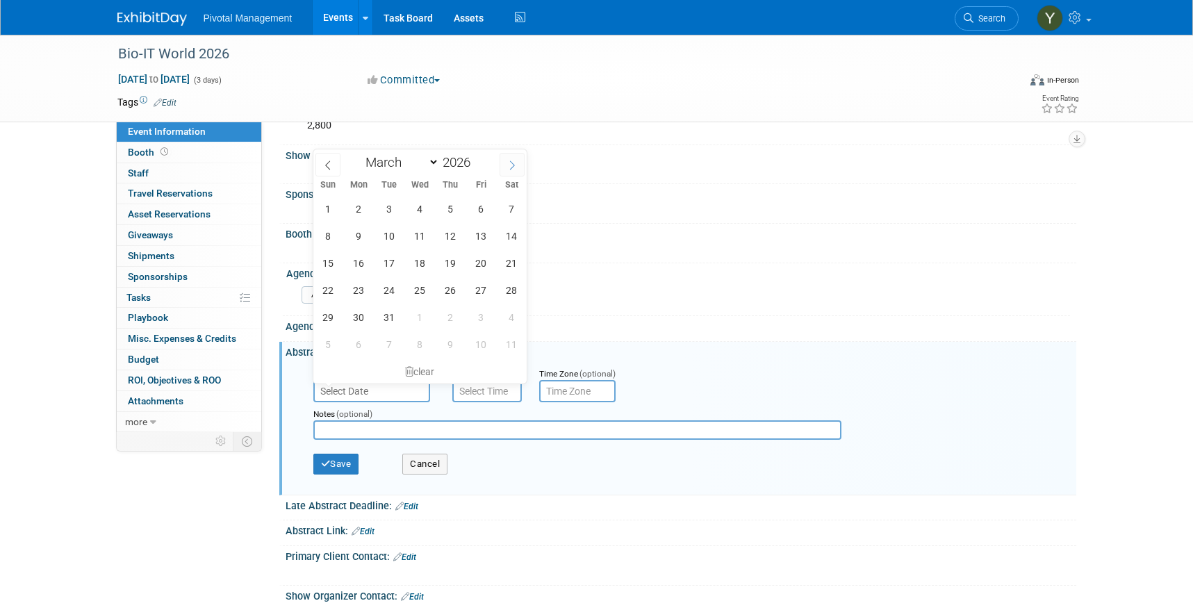
select select "3"
click at [484, 233] on span "10" at bounding box center [480, 235] width 27 height 27
type input "Apr 10, 2026"
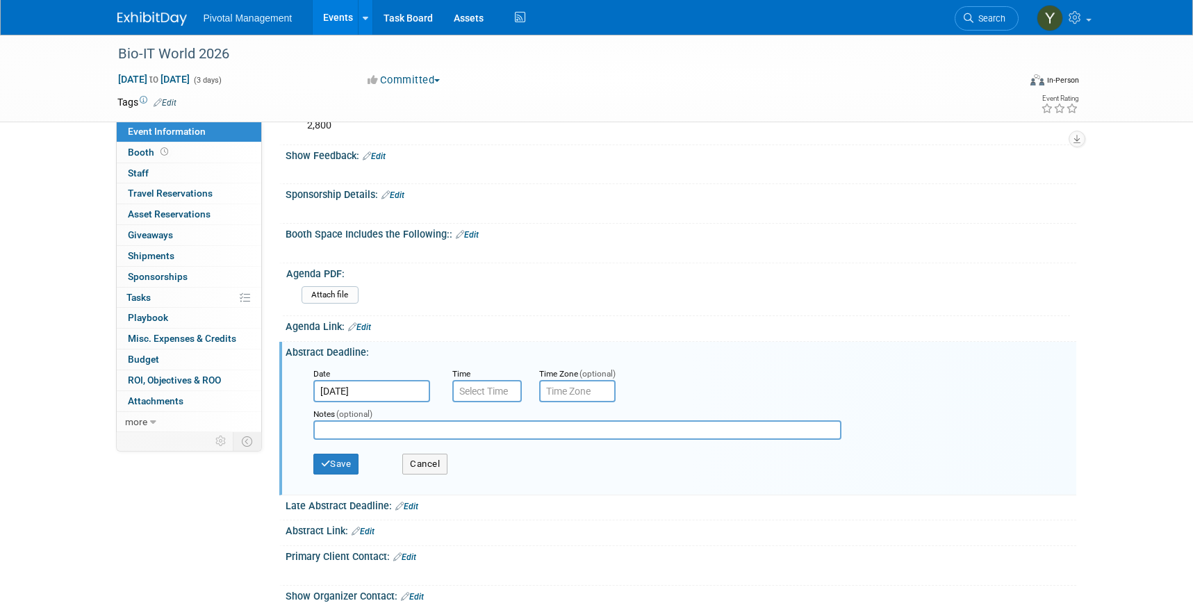
click at [356, 429] on input "text" at bounding box center [577, 429] width 528 height 19
paste input "[URL][DOMAIN_NAME]"
type input "[URL][DOMAIN_NAME]"
drag, startPoint x: 530, startPoint y: 426, endPoint x: 292, endPoint y: 426, distance: 238.2
click at [291, 425] on div "Date Apr 10, 2026 Time Time Zone (optional) Notes (optional) https://www.bio-it…" at bounding box center [680, 424] width 790 height 133
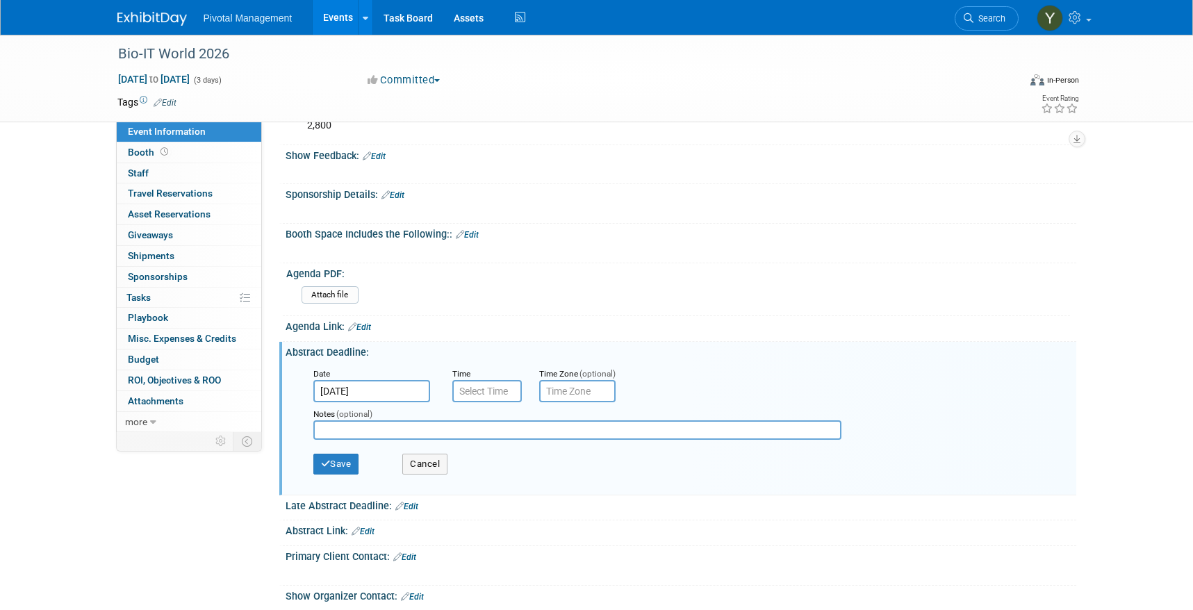
click at [398, 437] on input "text" at bounding box center [577, 429] width 528 height 19
paste input "To secure an onsite poster board and/or ensure your poster is included in the c…"
type input "To secure an onsite poster board and/or ensure your poster is included in the c…"
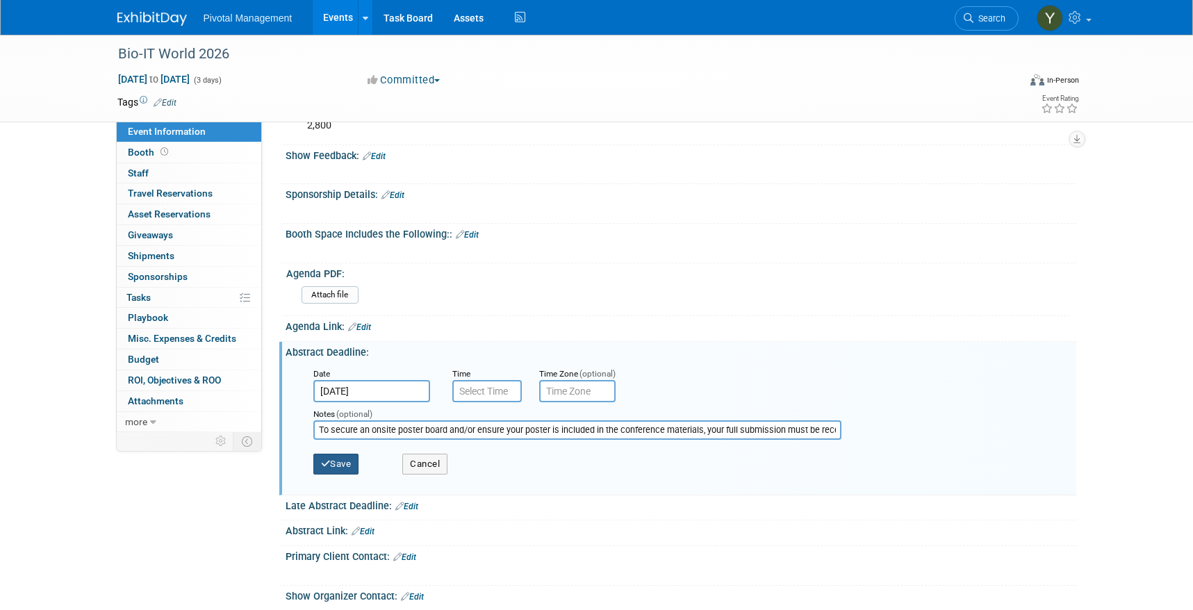
click at [347, 456] on button "Save" at bounding box center [336, 464] width 46 height 21
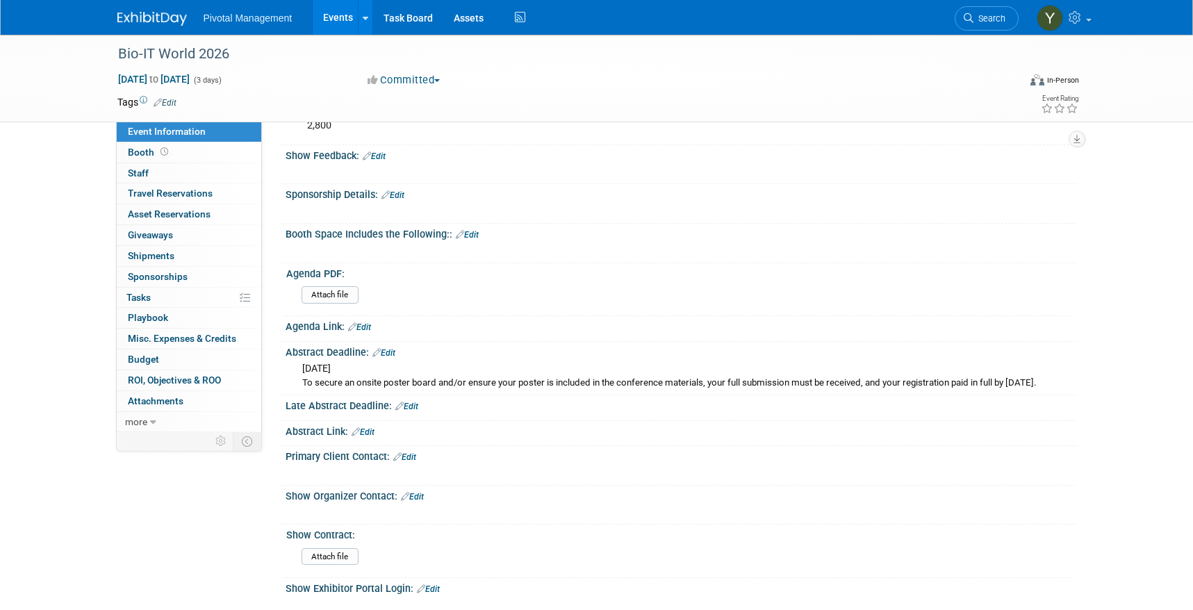
click at [189, 508] on div "Event Information Event Info Booth Booth 0 Staff 0 Staff 0 Travel Reservations …" at bounding box center [596, 572] width 979 height 1630
click at [370, 437] on link "Edit" at bounding box center [362, 432] width 23 height 10
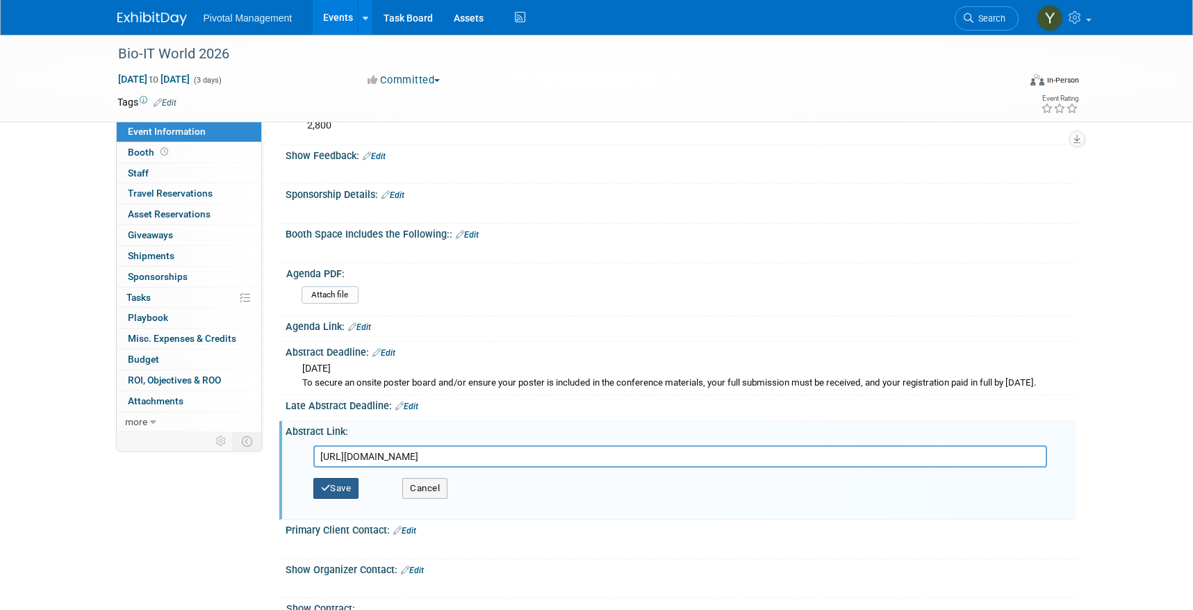
type input "https://www.bio-itworldexpo.com/poster-information"
click at [345, 499] on button "Save" at bounding box center [336, 488] width 46 height 21
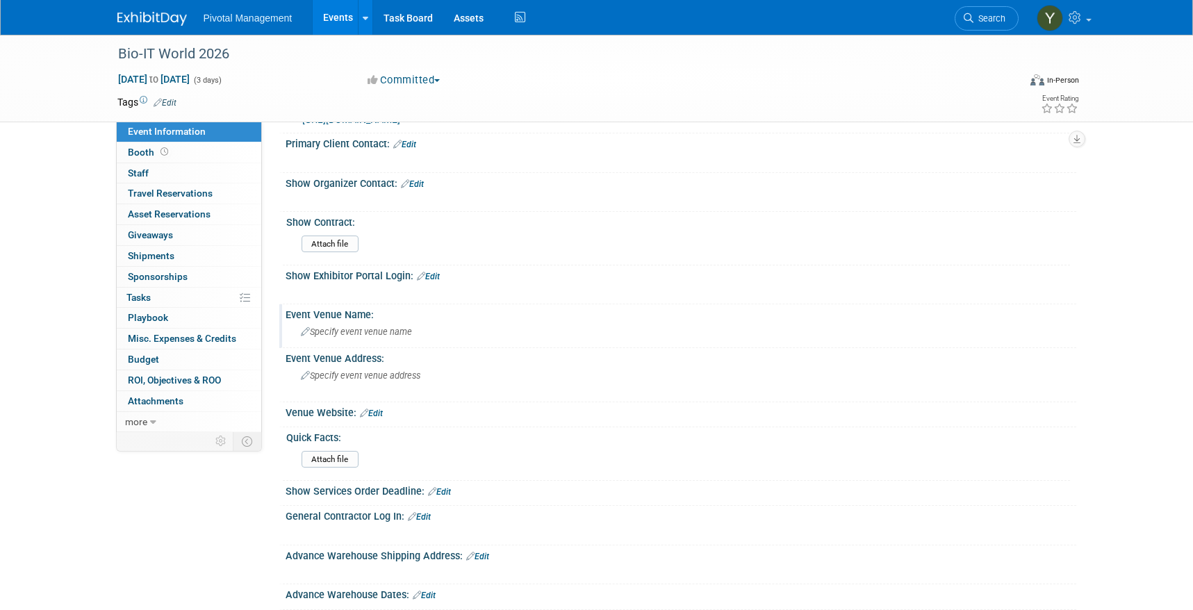
scroll to position [625, 0]
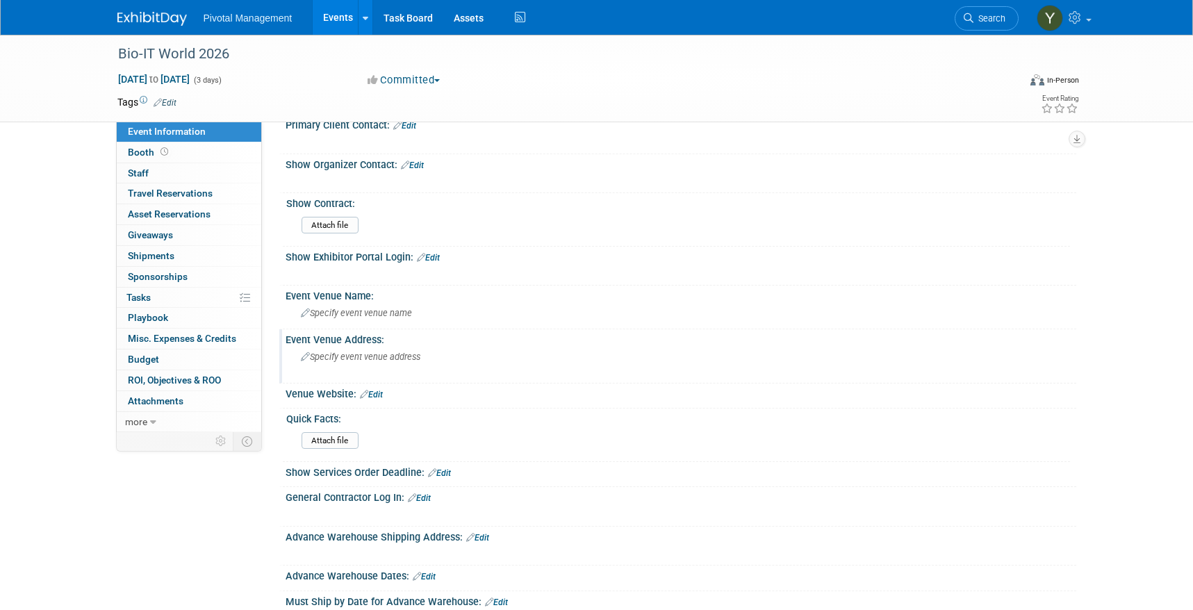
click at [383, 362] on span "Specify event venue address" at bounding box center [360, 356] width 119 height 10
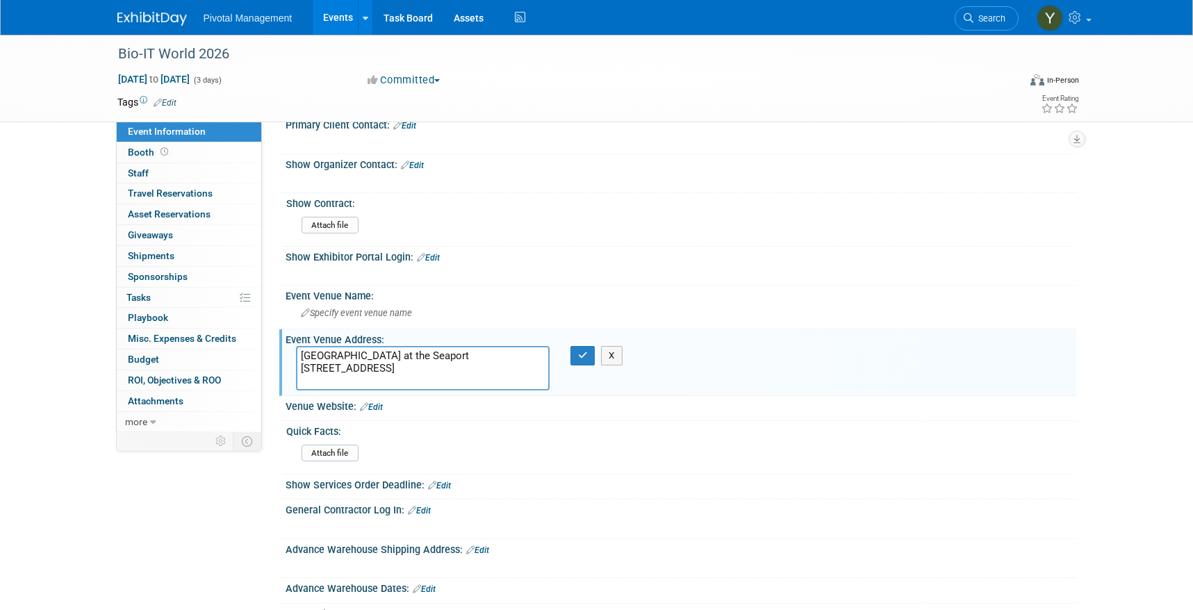
drag, startPoint x: 298, startPoint y: 367, endPoint x: 470, endPoint y: 355, distance: 172.0
click at [470, 355] on div "Event Venue Address: Omni Boston Hotel at the Seaport 450 Summer Street Boston,…" at bounding box center [677, 362] width 797 height 66
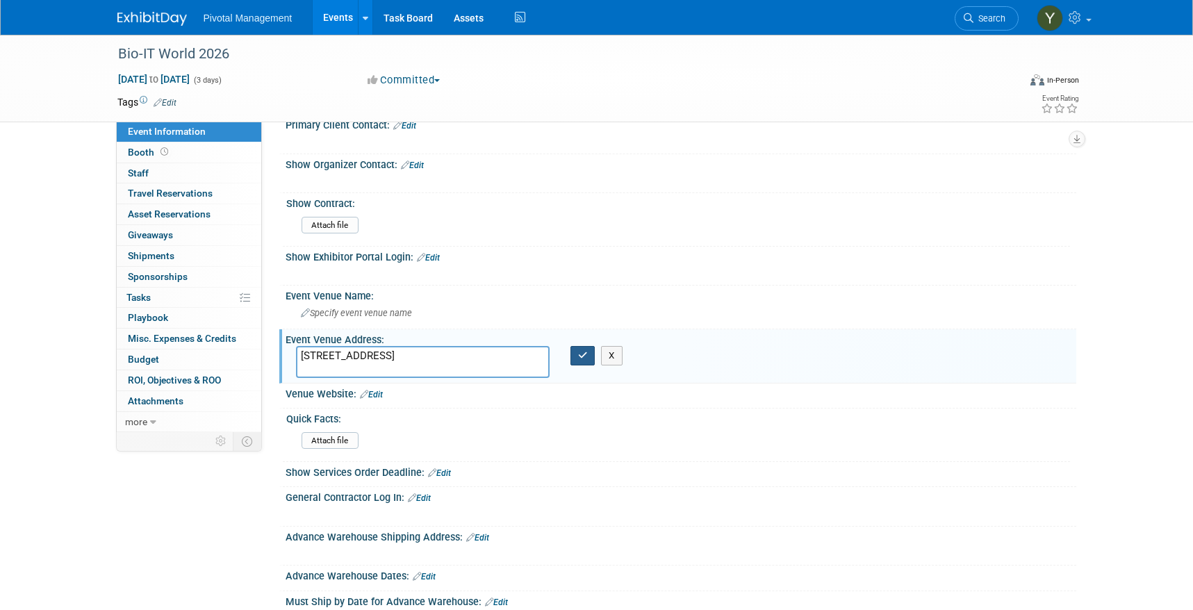
type textarea "450 Summer Street Boston, MA 02210"
click at [582, 360] on icon "button" at bounding box center [583, 355] width 10 height 9
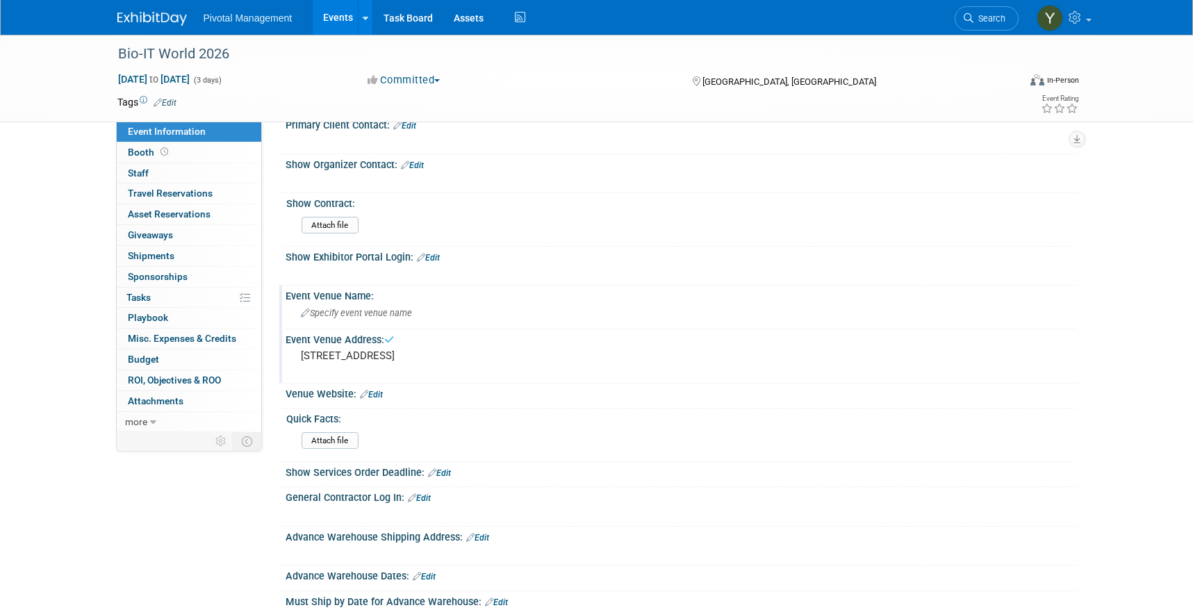
click at [356, 324] on div "Specify event venue name" at bounding box center [681, 313] width 770 height 22
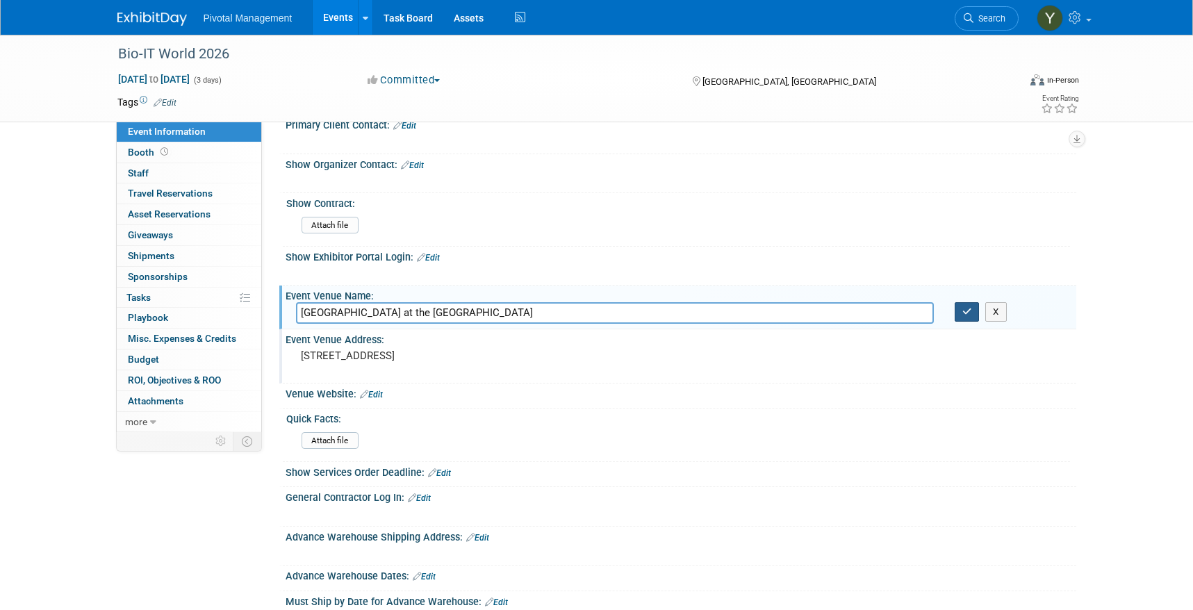
type input "Omni Boston Hotel at the Seaport"
click at [972, 322] on button "button" at bounding box center [966, 311] width 25 height 19
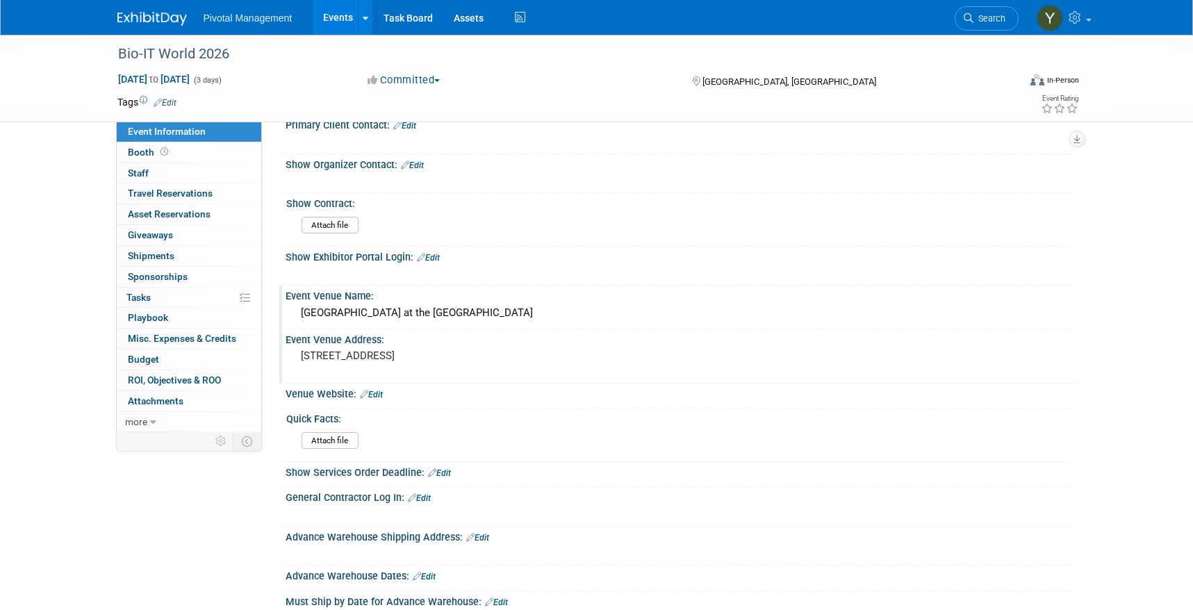
drag, startPoint x: 175, startPoint y: 517, endPoint x: 199, endPoint y: 506, distance: 25.8
click at [175, 517] on div "Event Information Event Info Booth Booth 0 Staff 0 Staff 0 Travel Reservations …" at bounding box center [596, 232] width 979 height 1645
click at [377, 399] on link "Edit" at bounding box center [371, 395] width 23 height 10
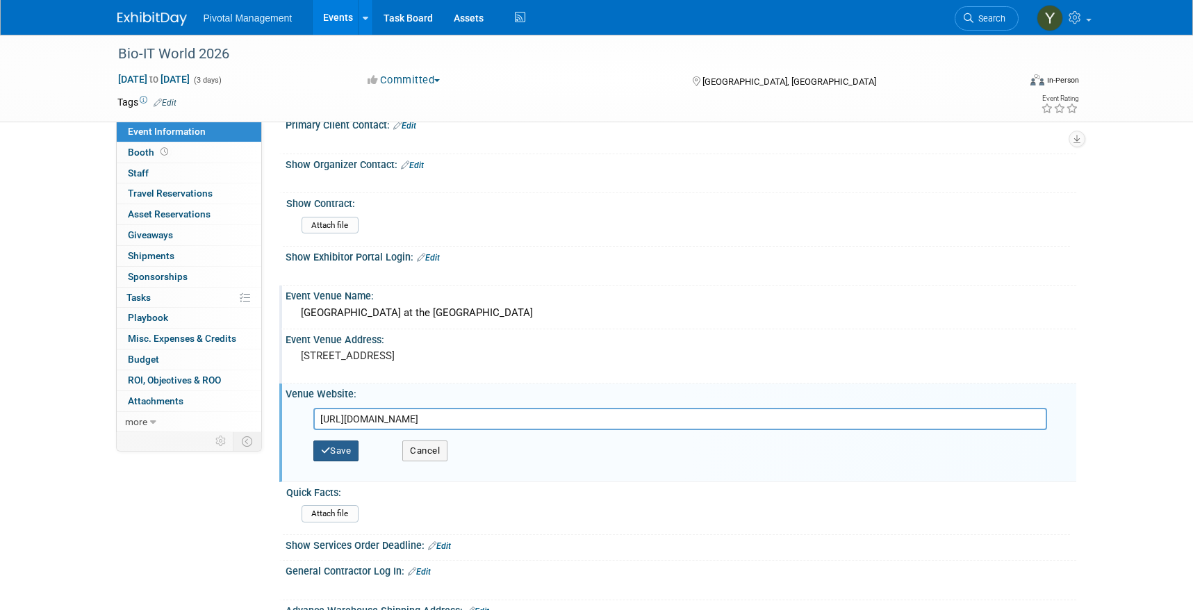
type input "https://bookings.omnihotels.com/event/boston-seaport/bio-it-world-conference-ex…"
click at [343, 461] on button "Save" at bounding box center [336, 450] width 46 height 21
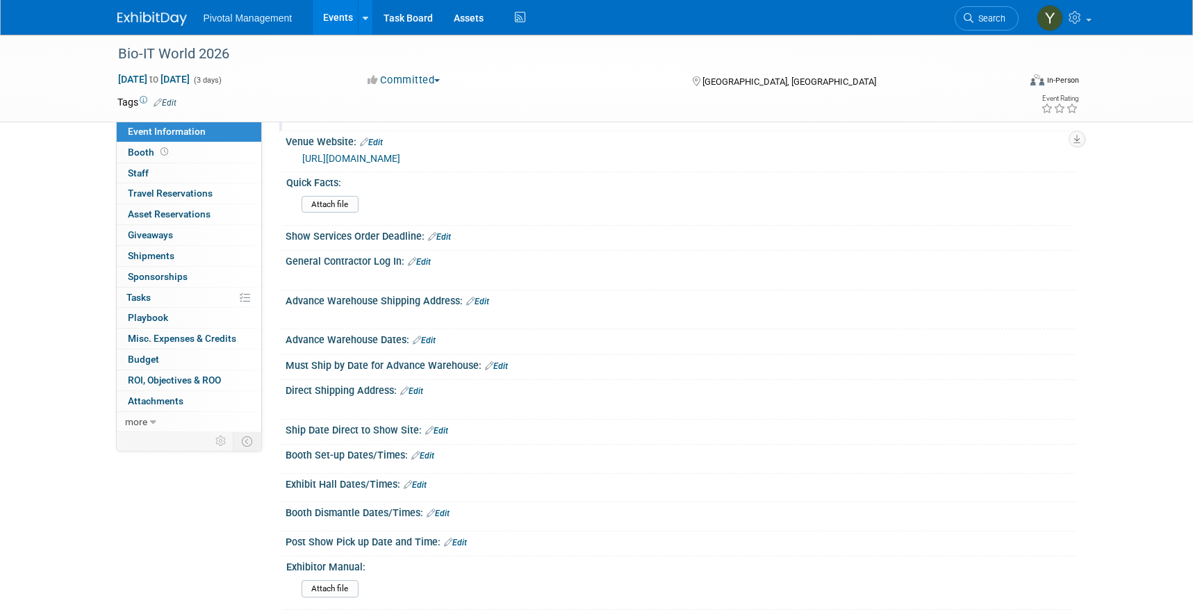
scroll to position [903, 0]
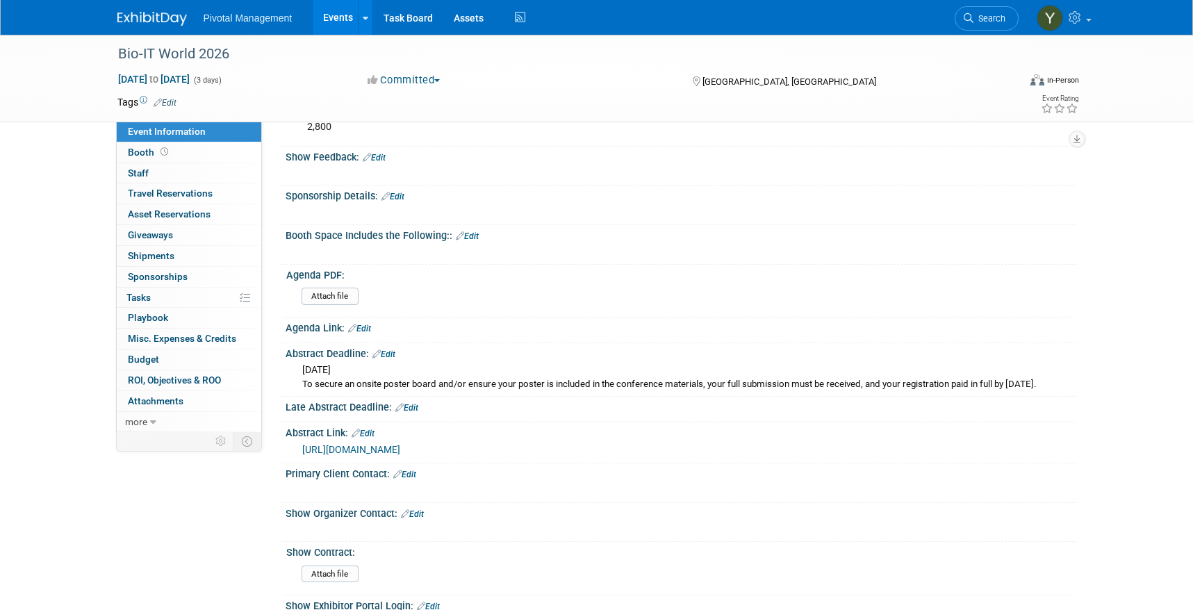
scroll to position [207, 0]
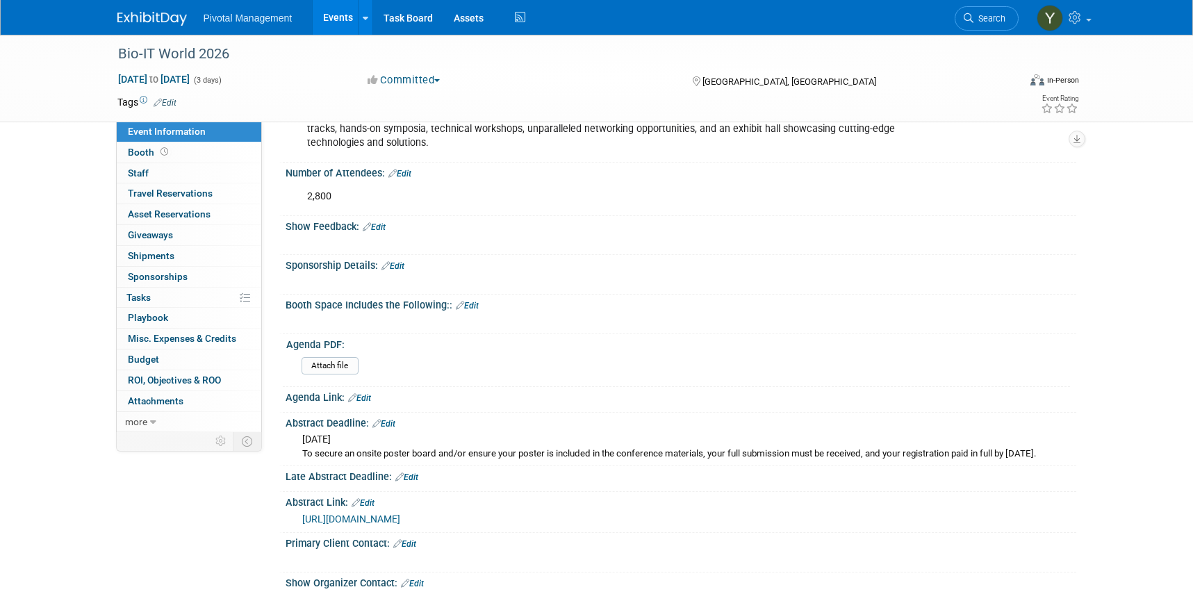
click at [336, 17] on link "Events" at bounding box center [338, 17] width 51 height 35
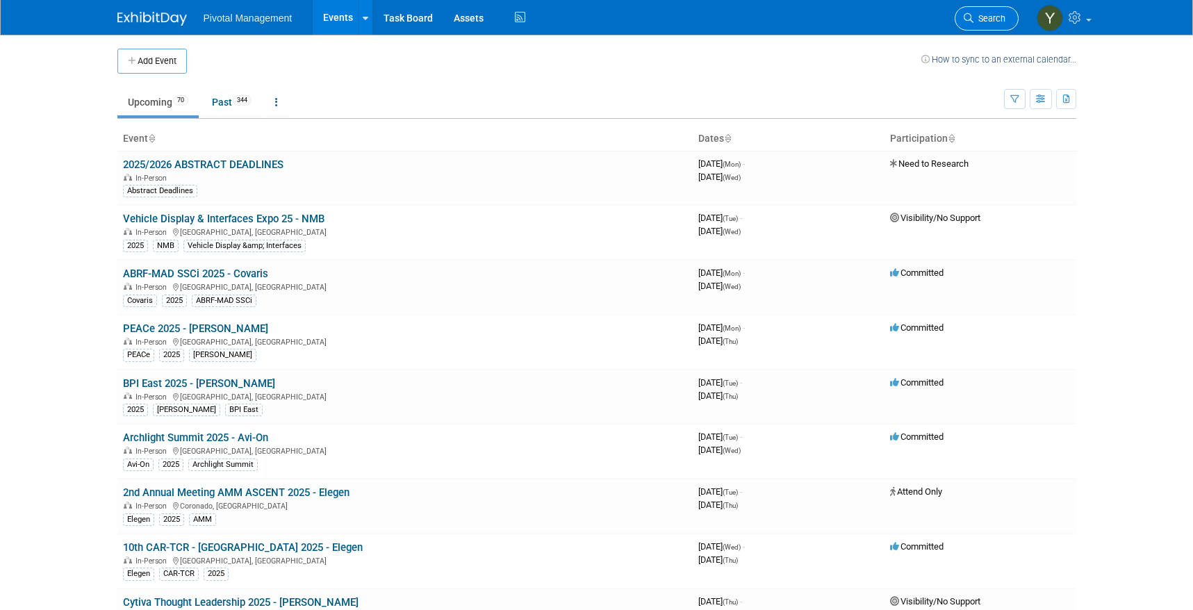
click at [980, 19] on span "Search" at bounding box center [989, 18] width 32 height 10
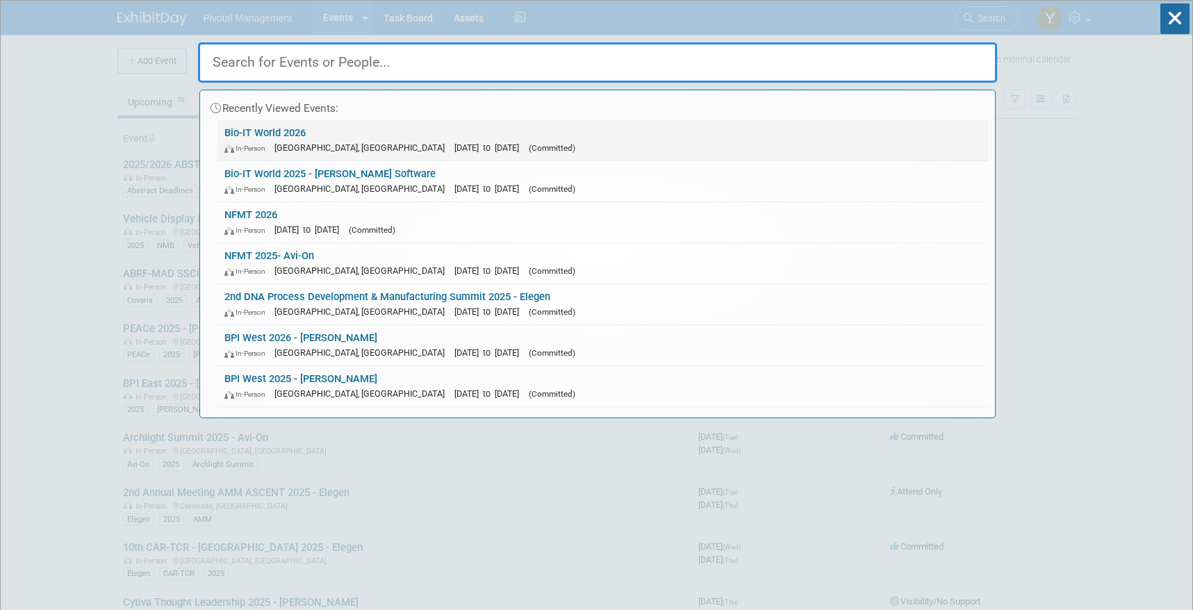
click at [301, 133] on link "Bio-IT World 2026 In-Person [GEOGRAPHIC_DATA], [GEOGRAPHIC_DATA] [DATE] to [DAT…" at bounding box center [602, 140] width 770 height 40
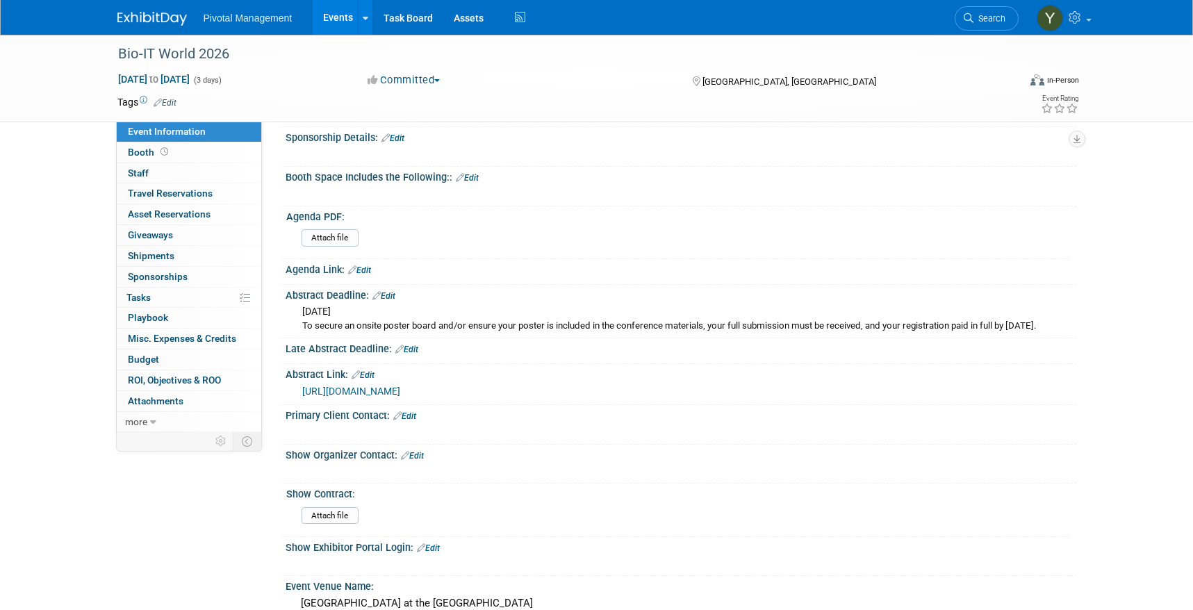
scroll to position [347, 0]
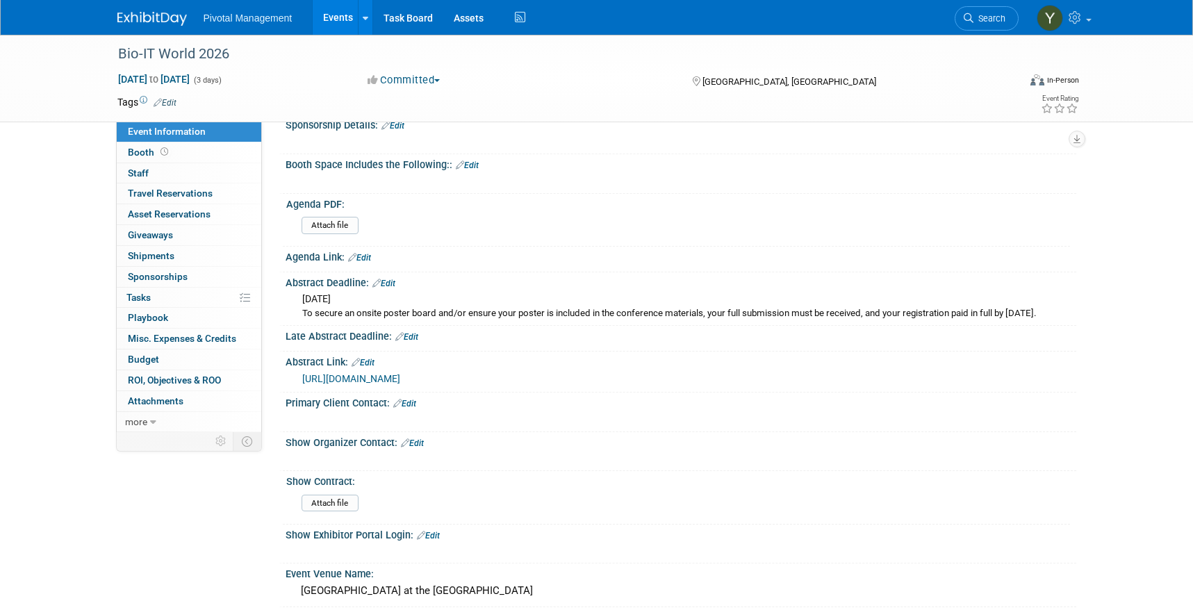
click at [369, 384] on link "[URL][DOMAIN_NAME]" at bounding box center [351, 378] width 98 height 11
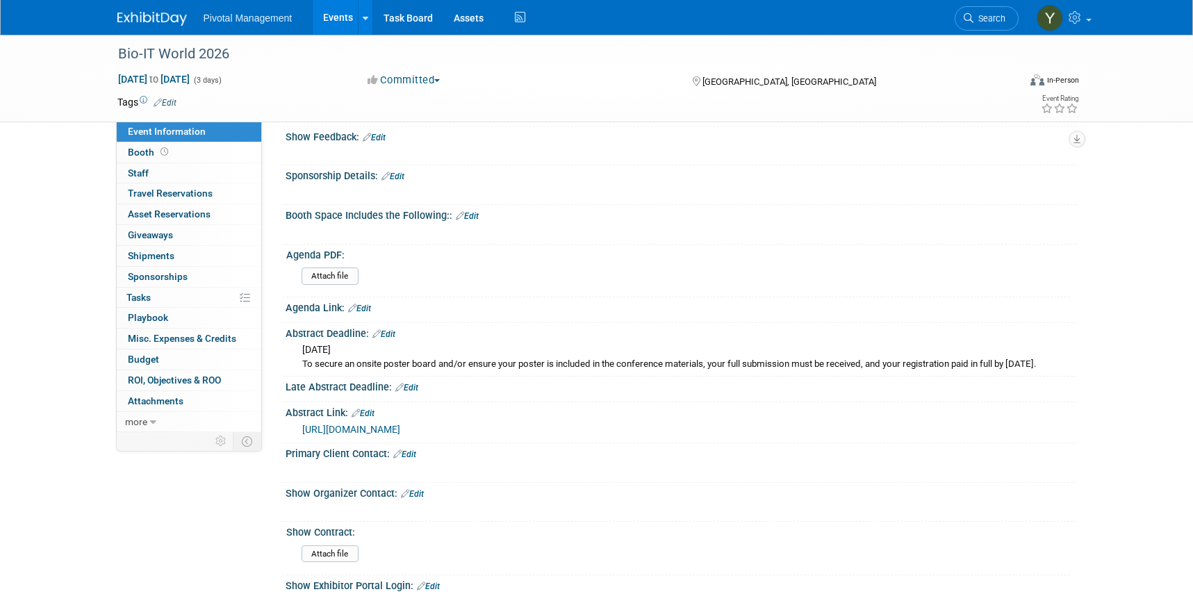
scroll to position [208, 0]
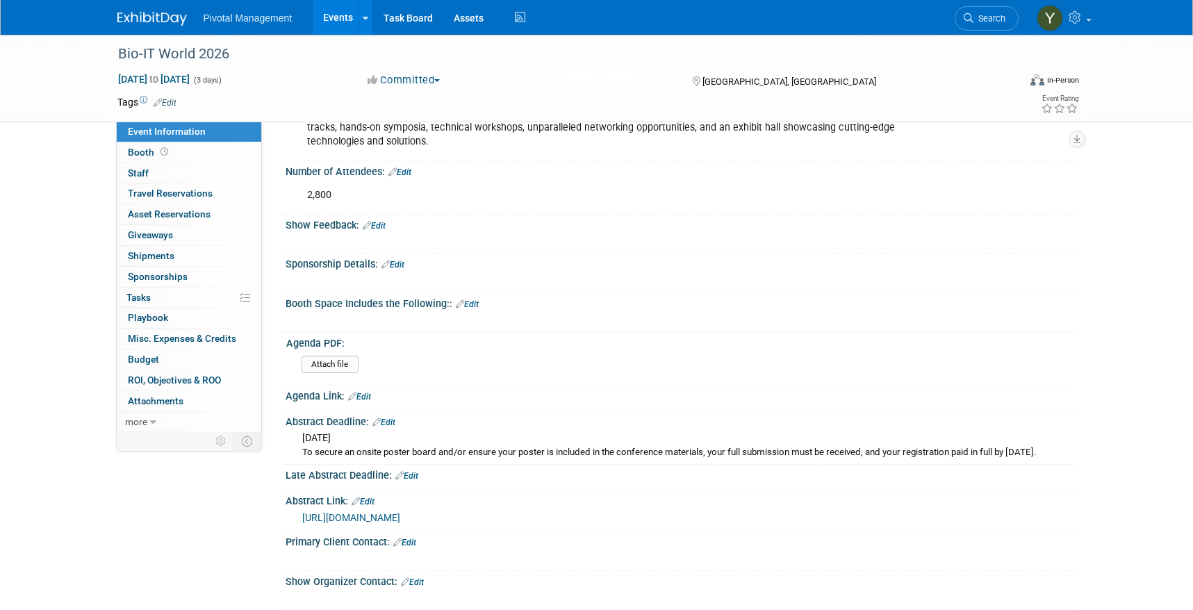
click at [442, 78] on button "Committed" at bounding box center [404, 80] width 83 height 15
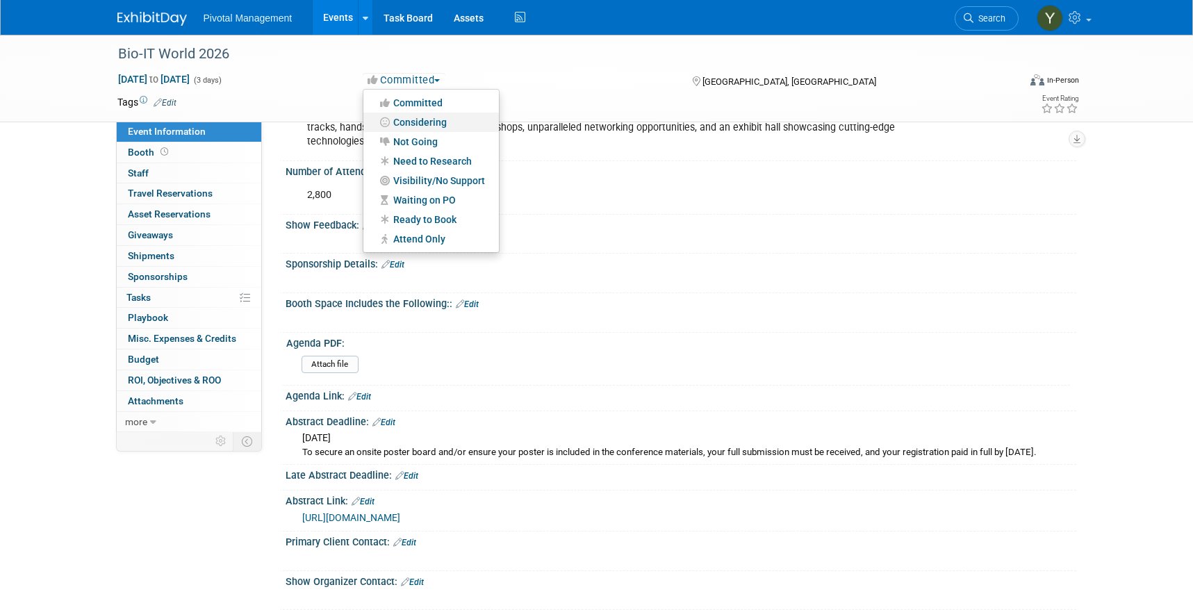
click at [431, 122] on link "Considering" at bounding box center [430, 122] width 135 height 19
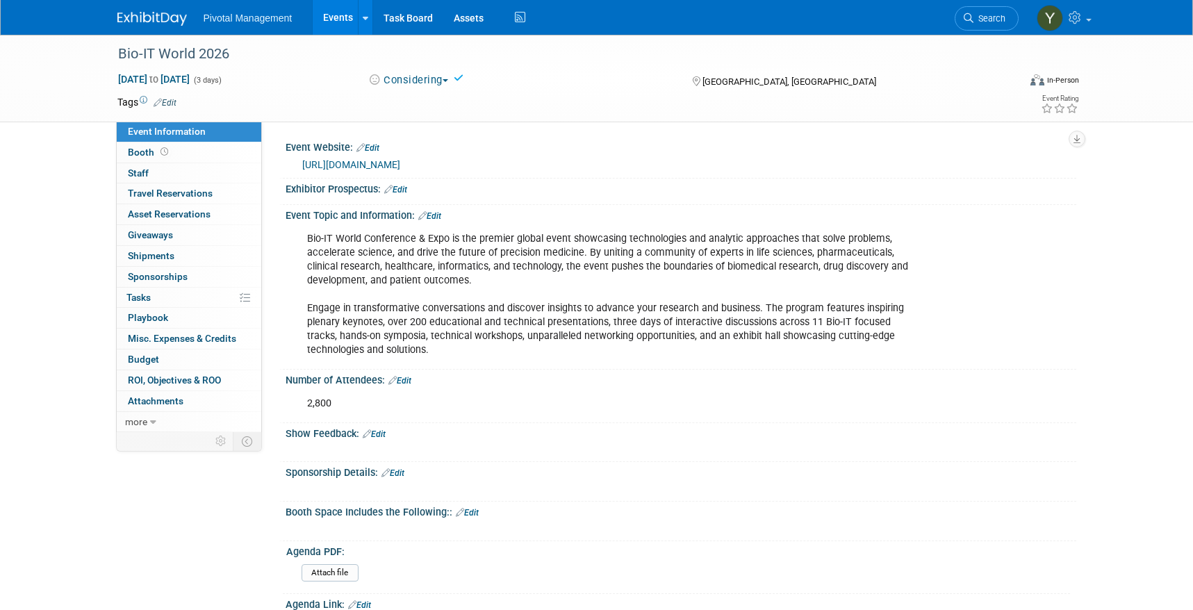
click at [532, 269] on div "Bio-IT World Conference & Expo is the premier global event showcasing technolog…" at bounding box center [610, 295] width 626 height 140
click at [337, 17] on link "Events" at bounding box center [338, 17] width 51 height 35
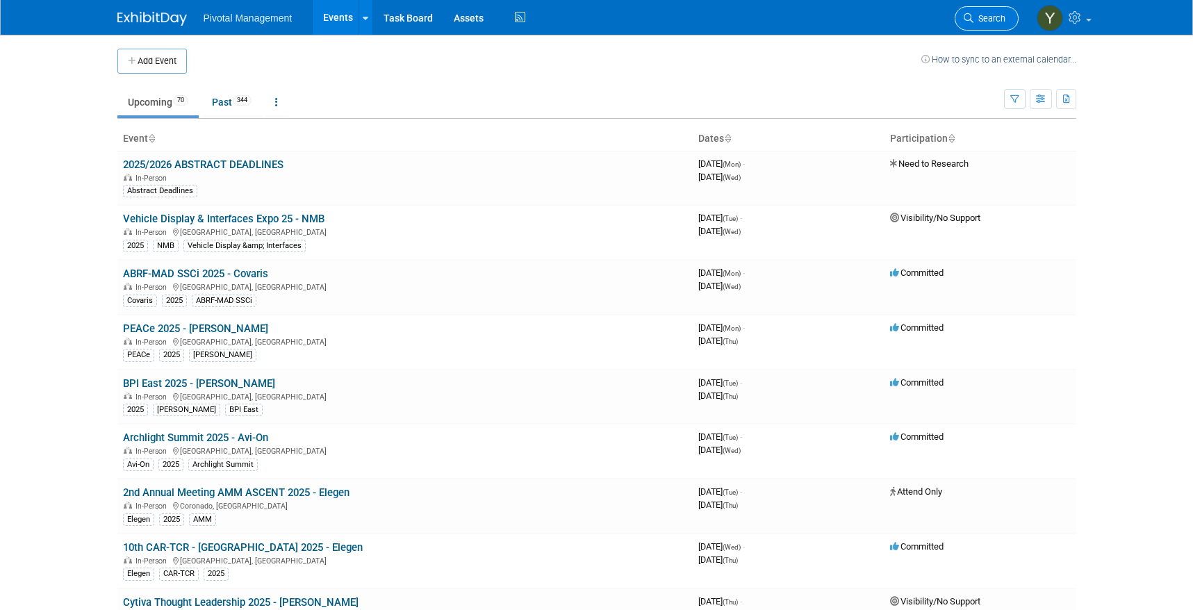
drag, startPoint x: 981, startPoint y: 14, endPoint x: 966, endPoint y: 19, distance: 16.0
click at [981, 13] on span "Search" at bounding box center [989, 18] width 32 height 10
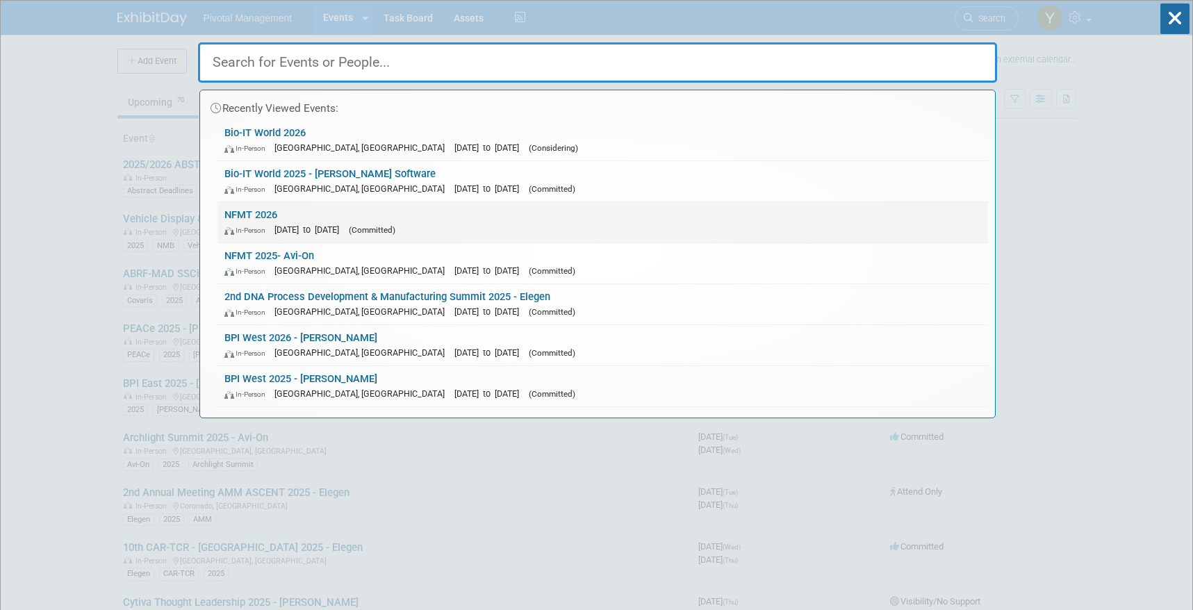
click at [323, 225] on span "[DATE] to [DATE]" at bounding box center [310, 229] width 72 height 10
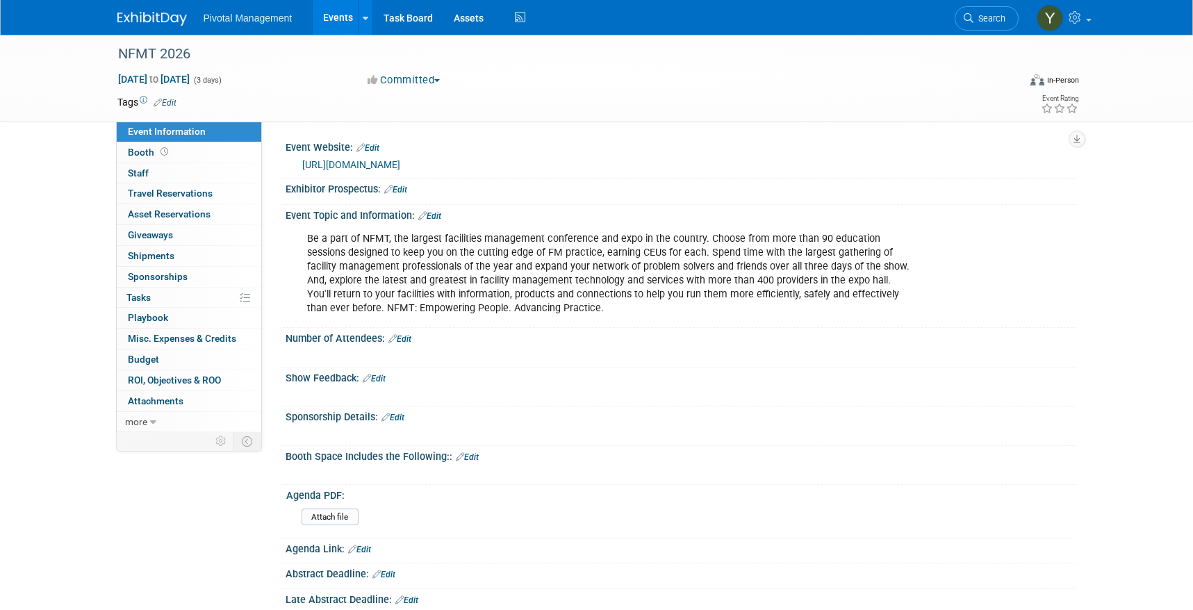
click at [440, 79] on span "button" at bounding box center [437, 80] width 6 height 3
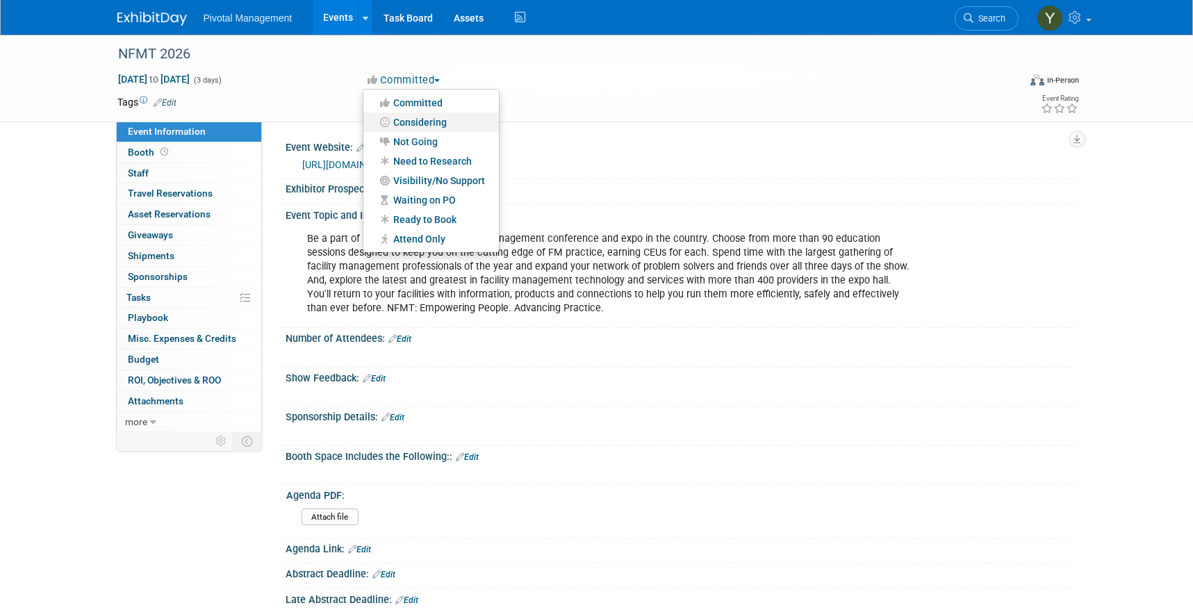
click at [440, 118] on link "Considering" at bounding box center [430, 122] width 135 height 19
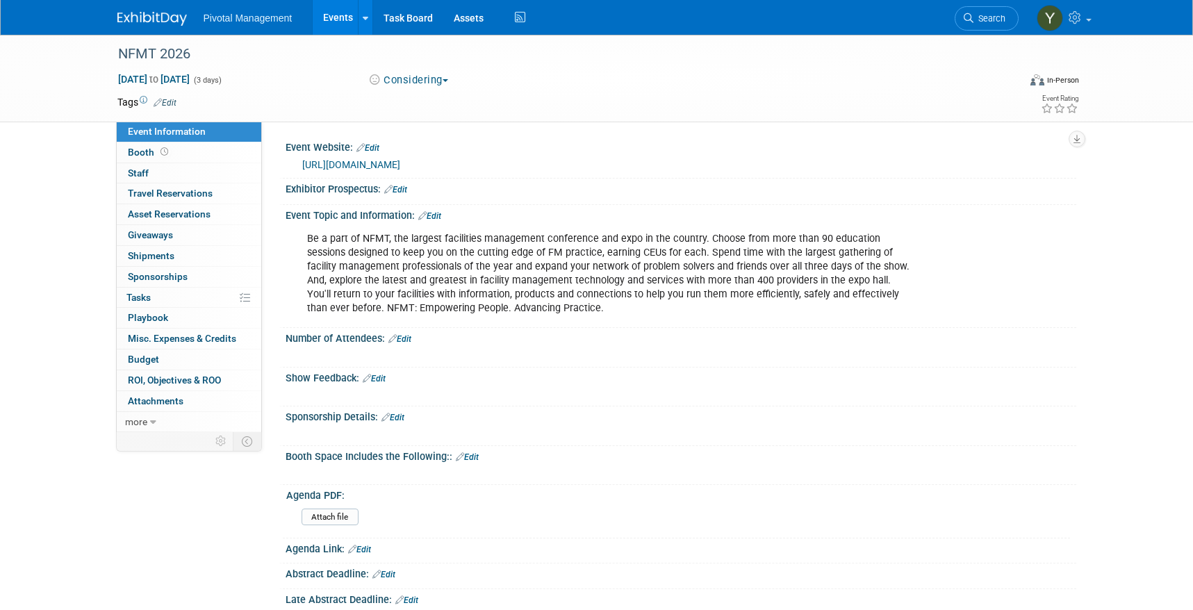
click at [344, 17] on link "Events" at bounding box center [338, 17] width 51 height 35
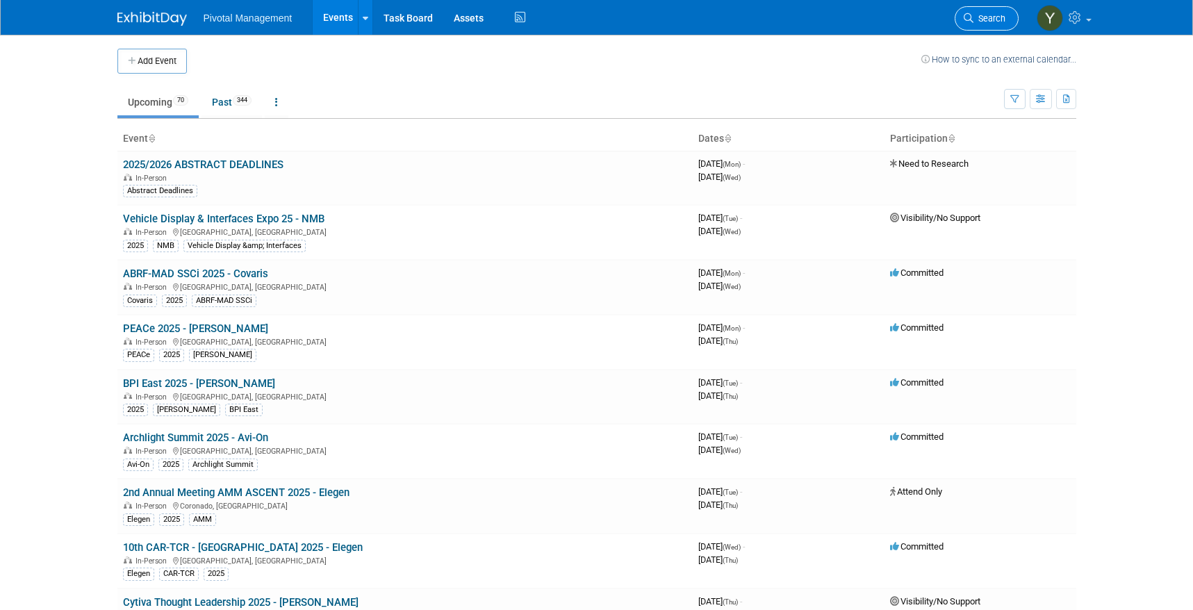
click at [983, 17] on span "Search" at bounding box center [989, 18] width 32 height 10
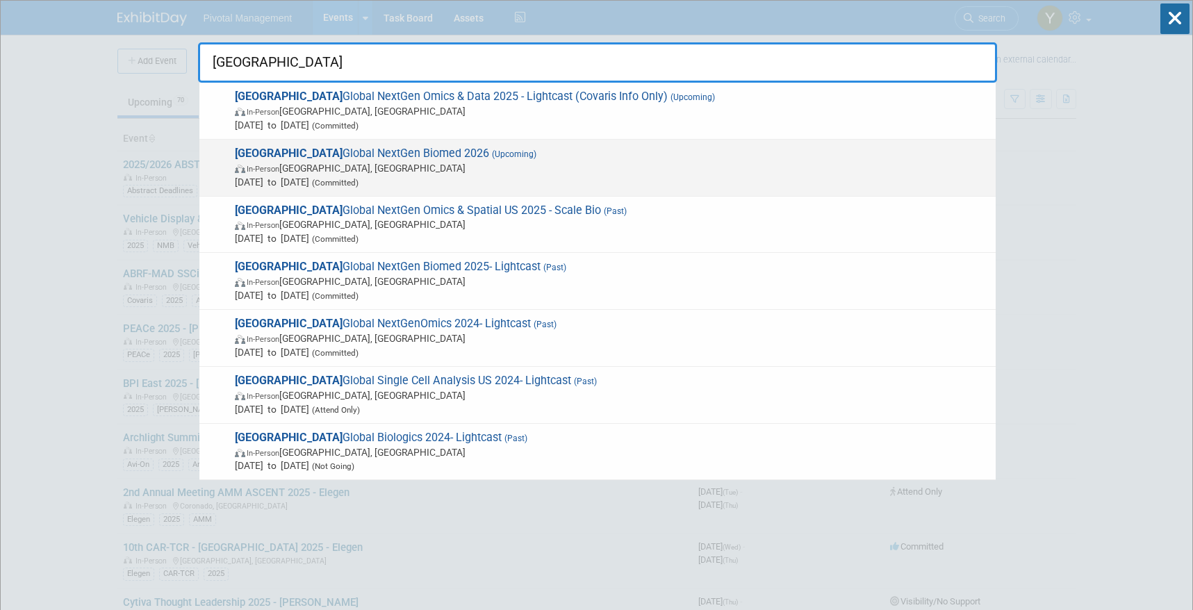
type input "[GEOGRAPHIC_DATA]"
click at [402, 154] on span "Oxford Global NextGen Biomed 2026 (Upcoming) In-Person [GEOGRAPHIC_DATA], [GEOG…" at bounding box center [610, 168] width 758 height 42
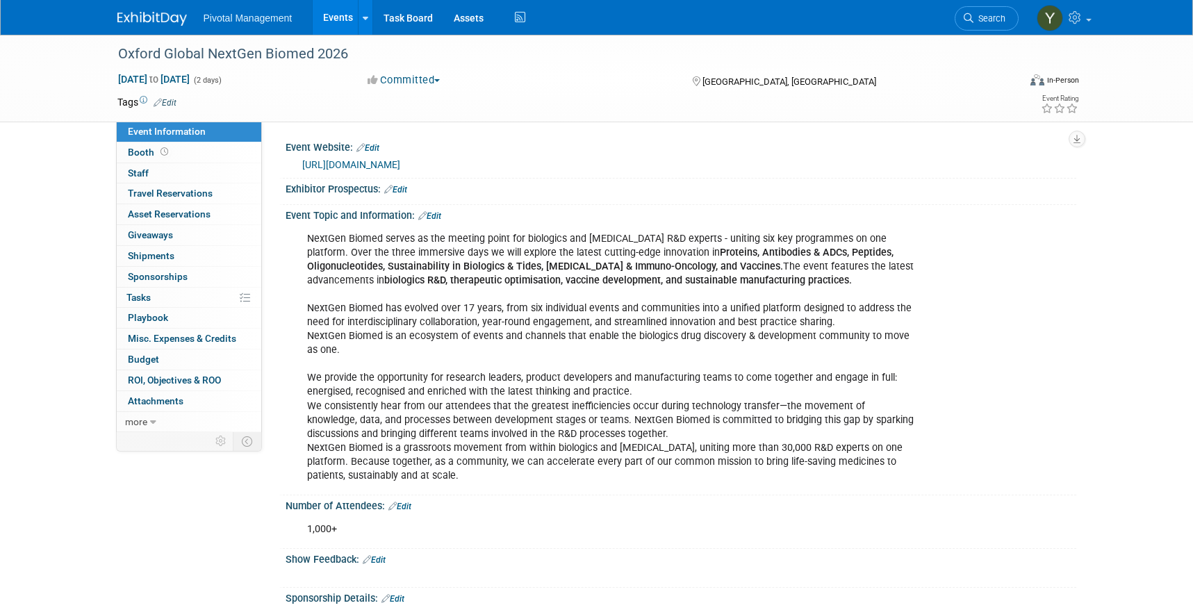
click at [445, 76] on button "Committed" at bounding box center [404, 80] width 83 height 15
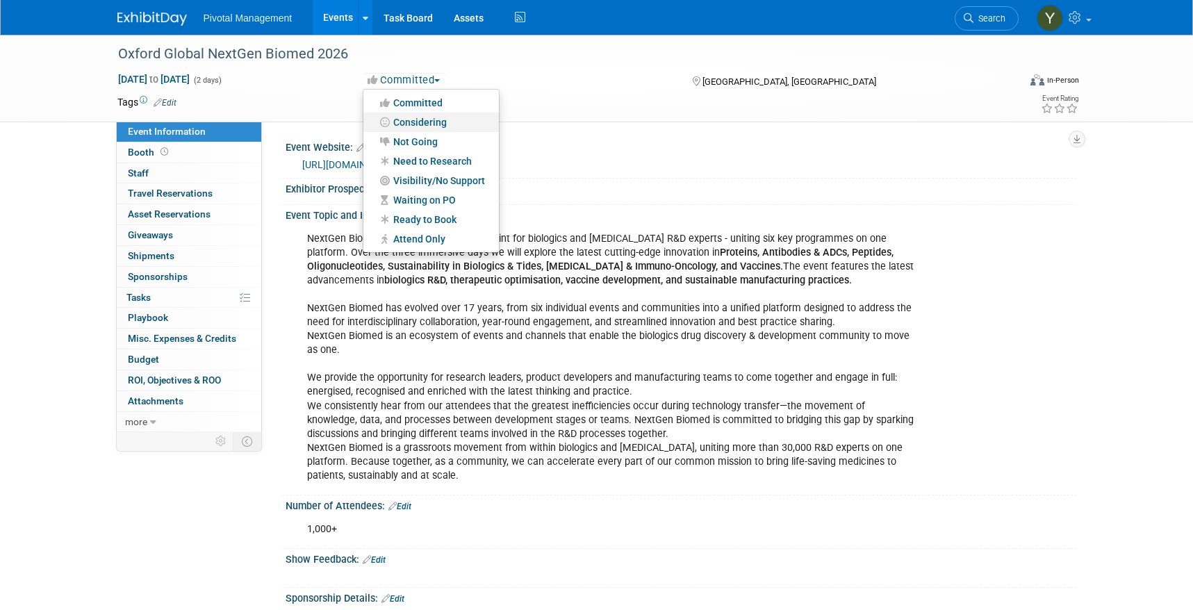
click at [438, 120] on link "Considering" at bounding box center [430, 122] width 135 height 19
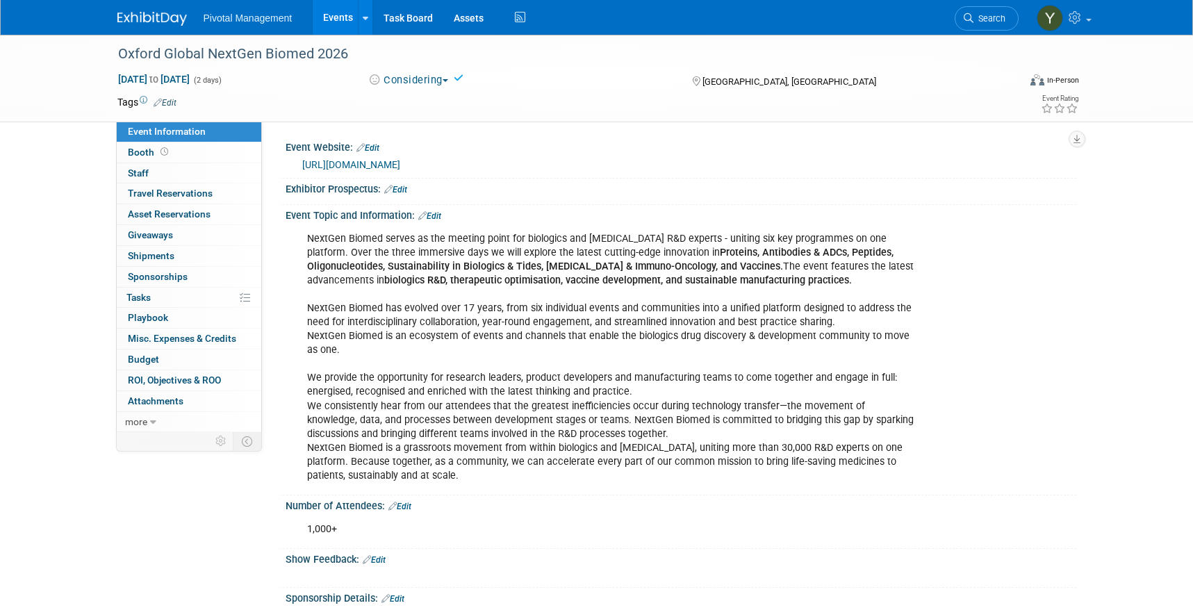
click at [338, 10] on link "Events" at bounding box center [338, 17] width 51 height 35
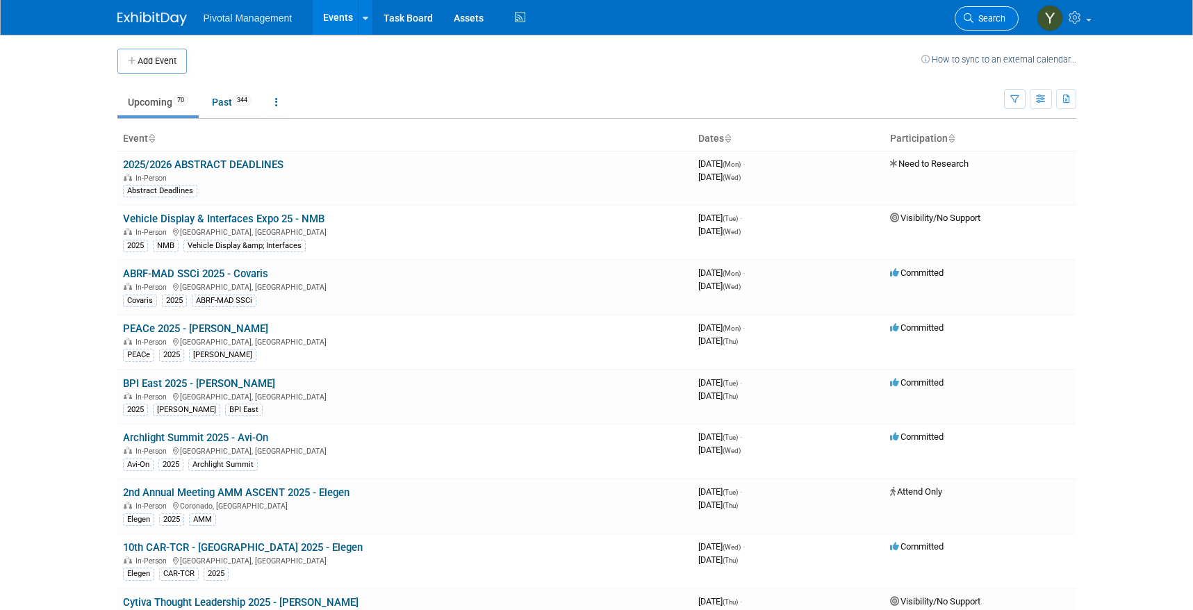
click at [975, 11] on link "Search" at bounding box center [986, 18] width 64 height 24
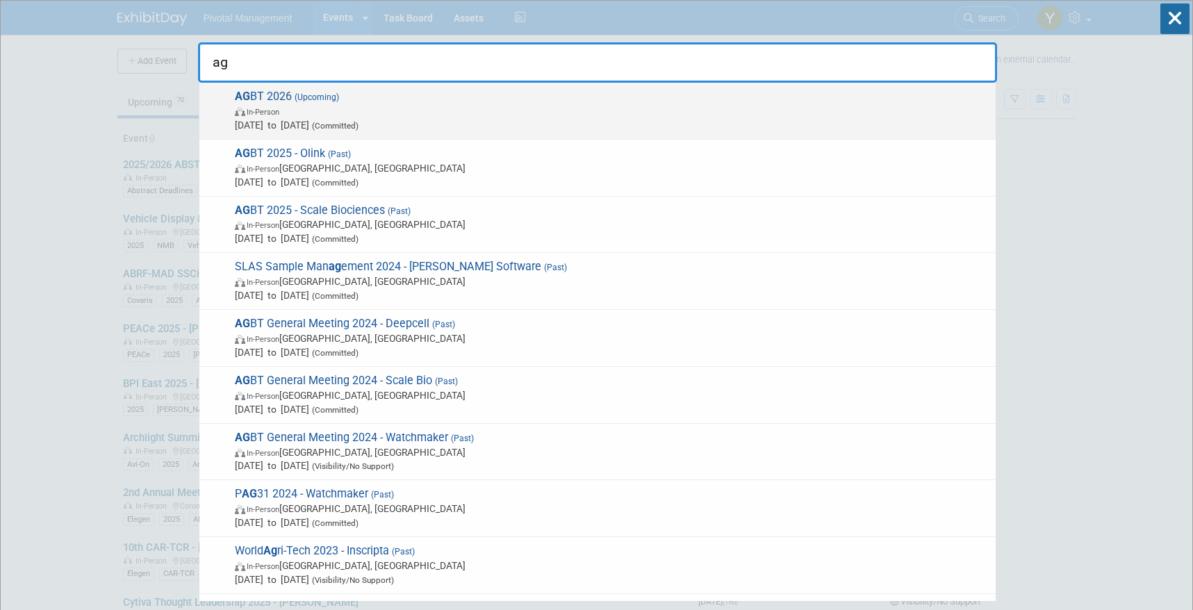
type input "ag"
click at [387, 116] on span "In-Person" at bounding box center [612, 111] width 754 height 14
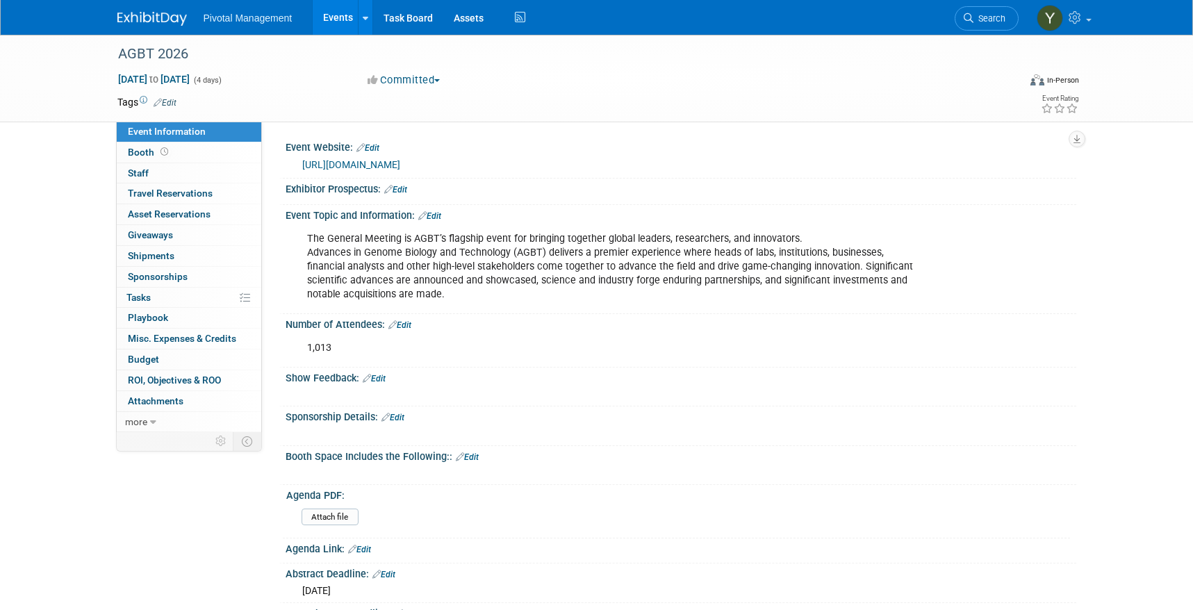
click at [437, 82] on button "Committed" at bounding box center [404, 80] width 83 height 15
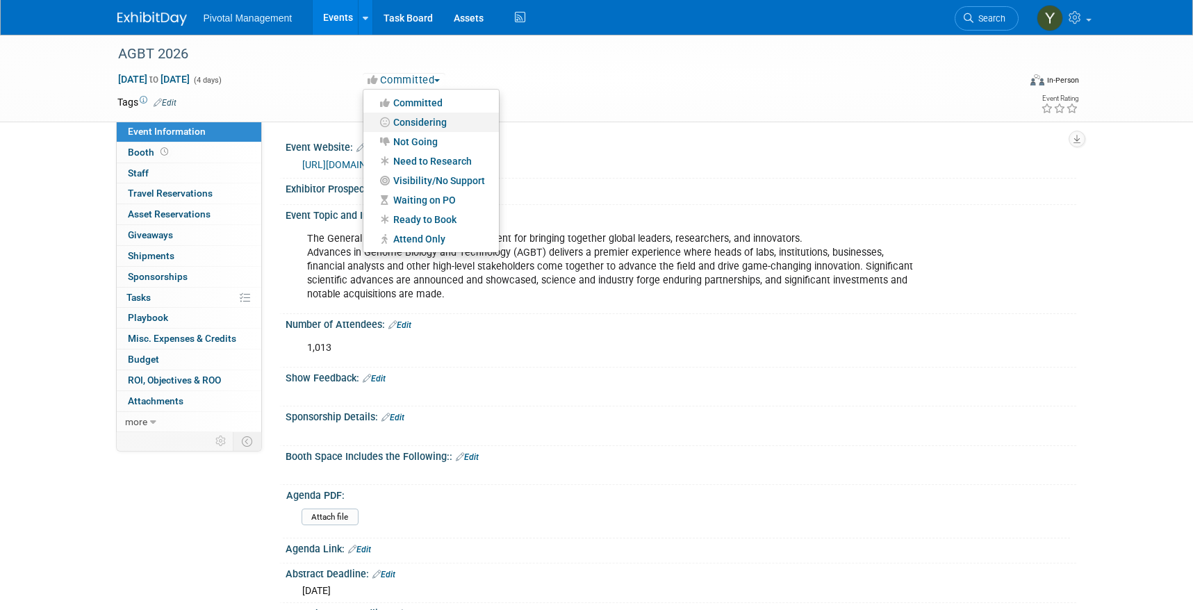
click at [443, 118] on link "Considering" at bounding box center [430, 122] width 135 height 19
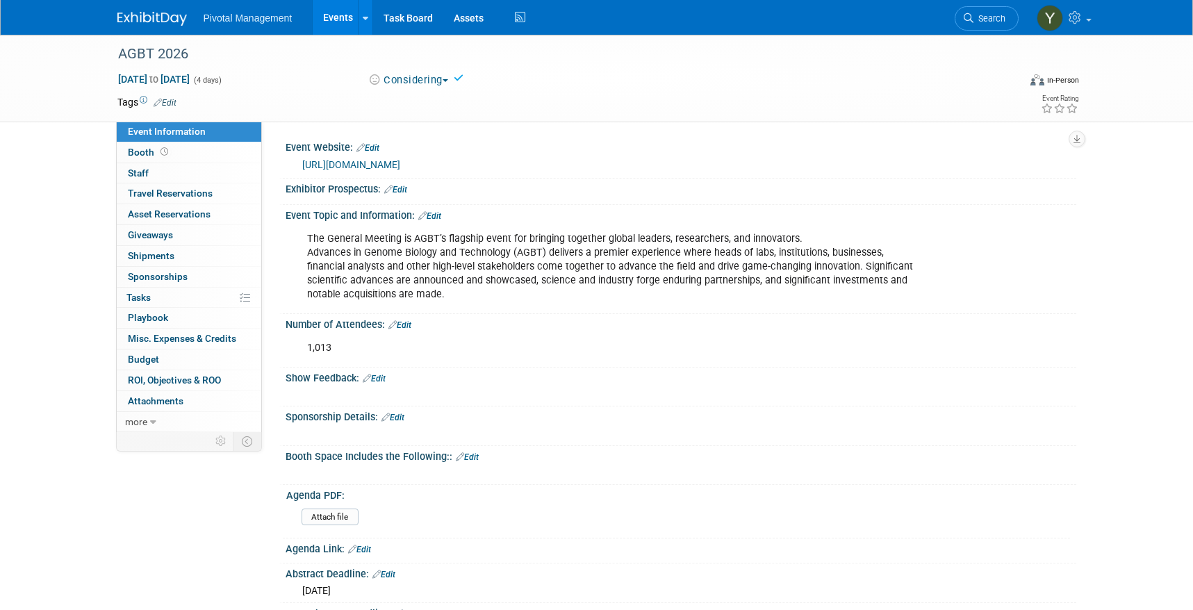
click at [338, 17] on link "Events" at bounding box center [338, 17] width 51 height 35
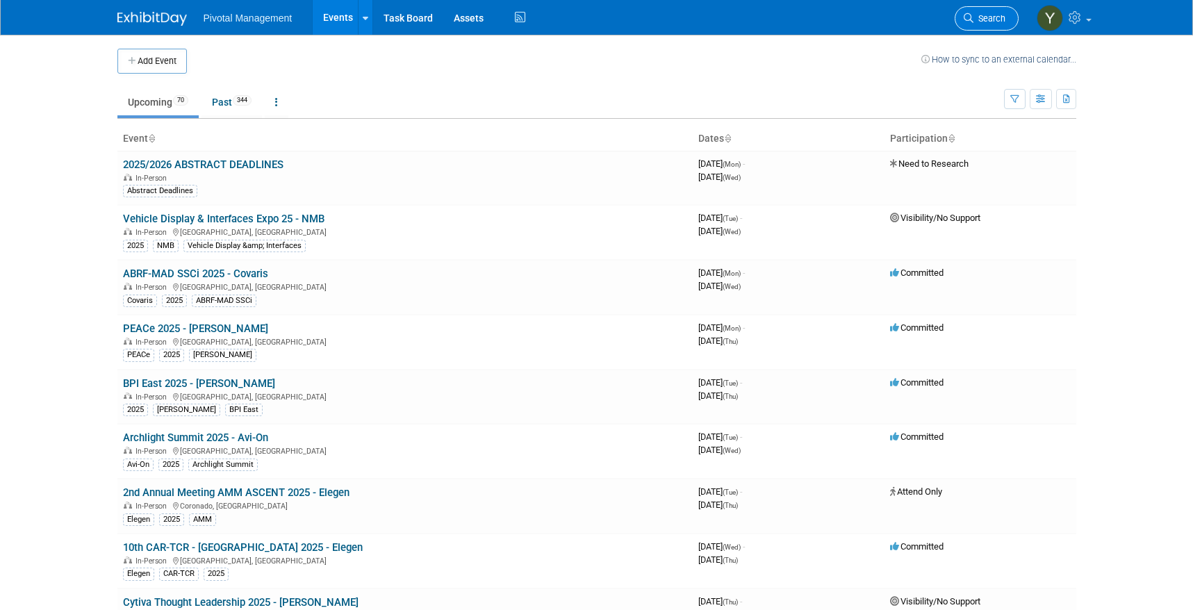
click at [993, 19] on span "Search" at bounding box center [989, 18] width 32 height 10
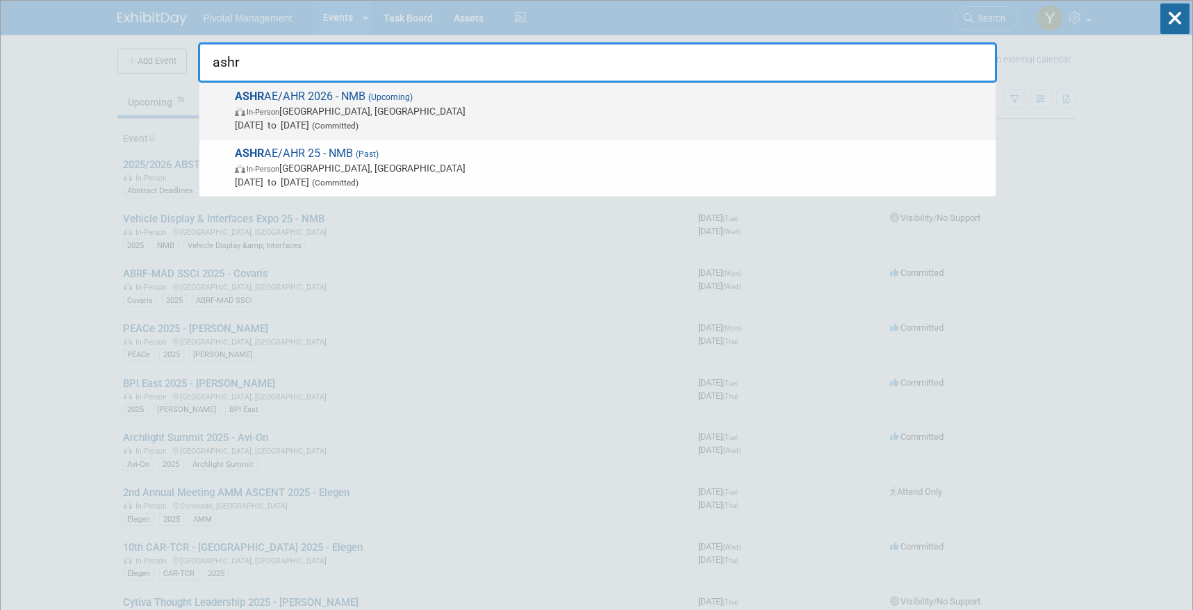
type input "ashr"
click at [291, 113] on span "In-Person Las Vegas, NV" at bounding box center [612, 111] width 754 height 14
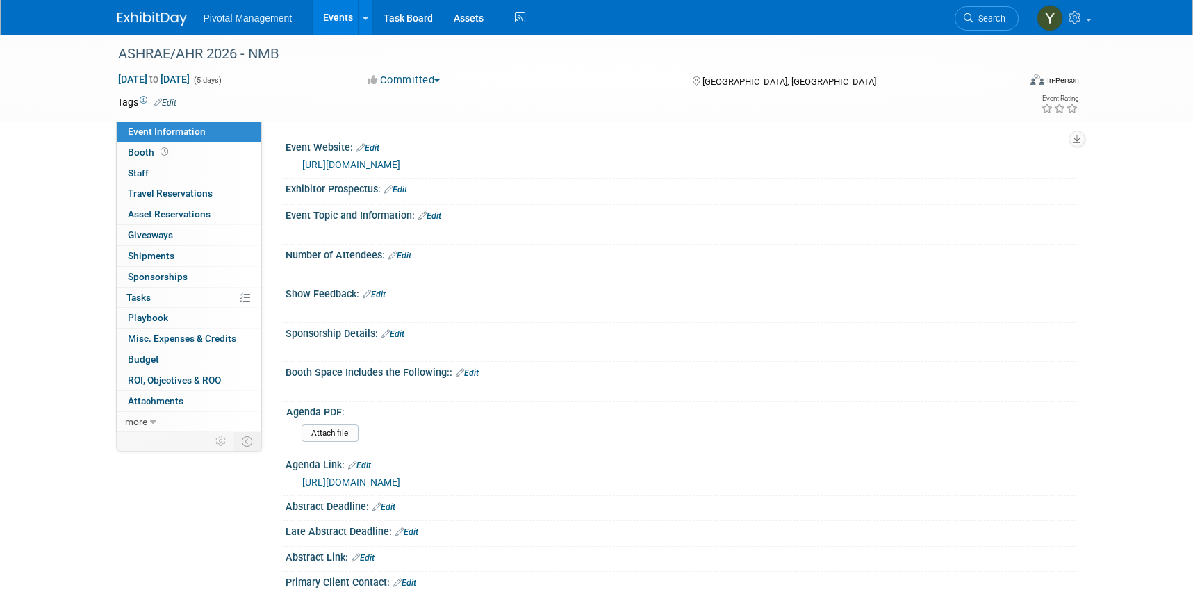
click at [440, 81] on span "button" at bounding box center [437, 80] width 6 height 3
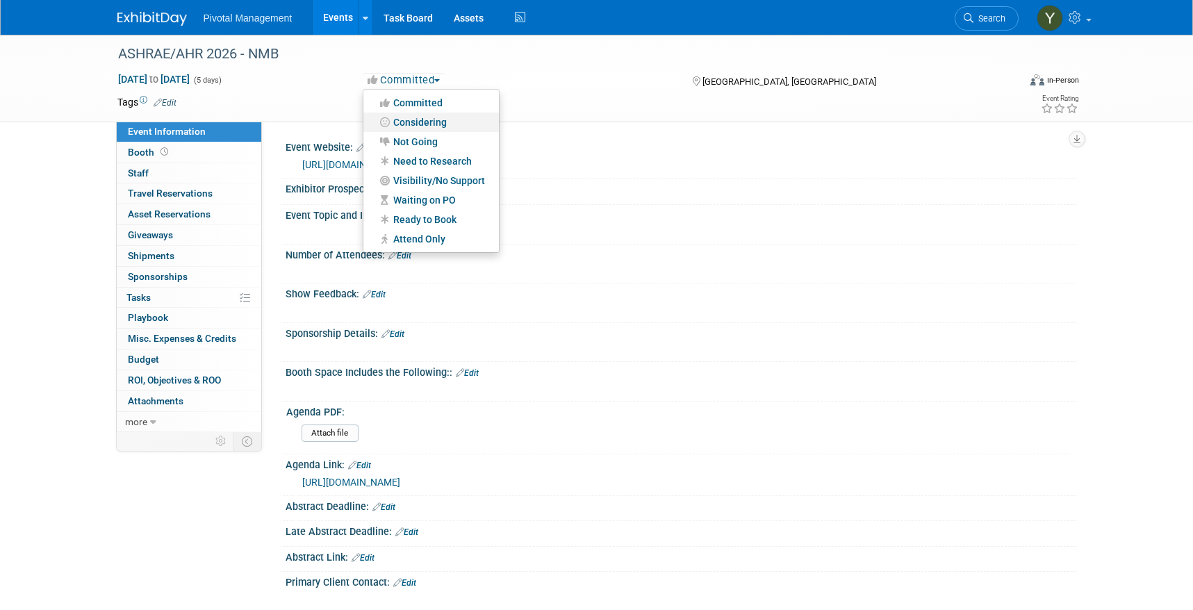
click at [436, 119] on link "Considering" at bounding box center [430, 122] width 135 height 19
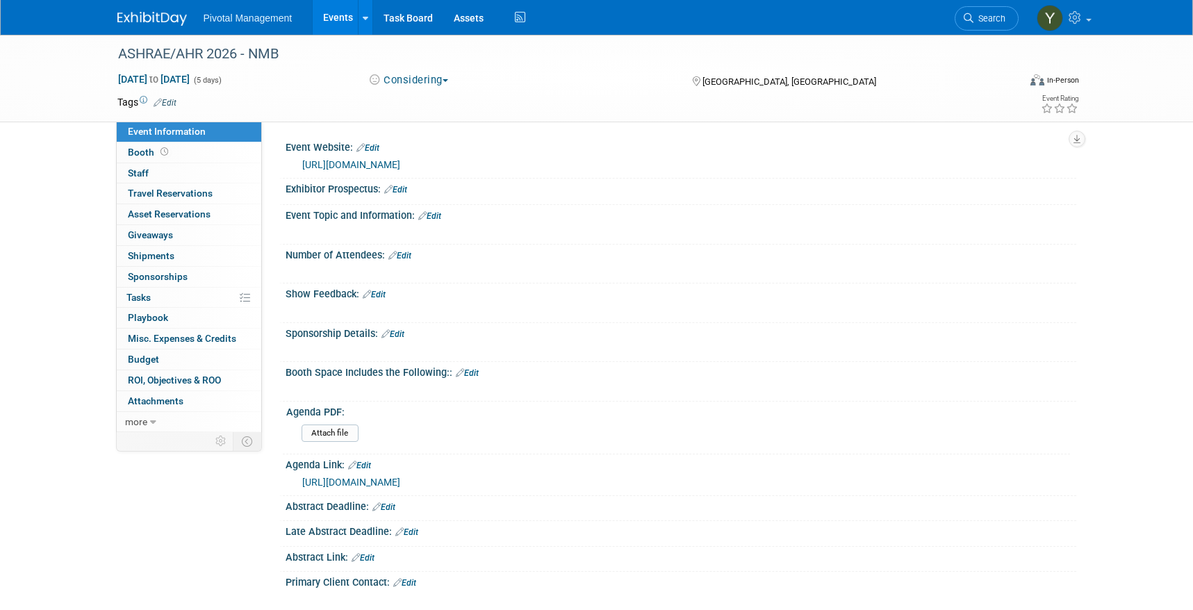
click at [338, 11] on link "Events" at bounding box center [338, 17] width 51 height 35
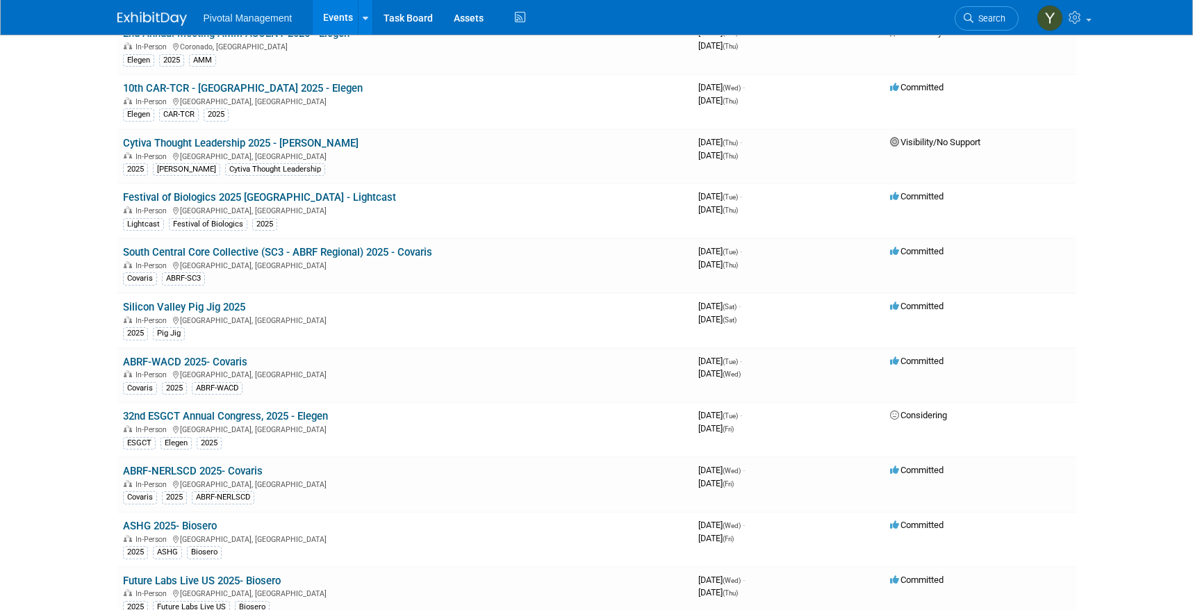
scroll to position [278, 0]
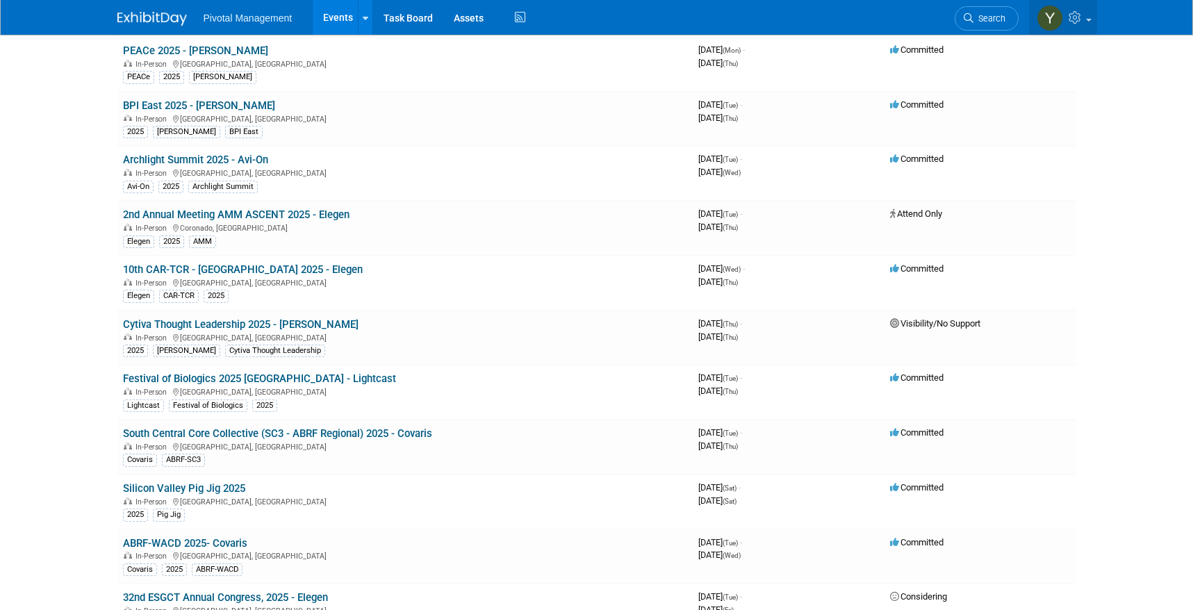
click at [1091, 19] on span at bounding box center [1089, 20] width 6 height 3
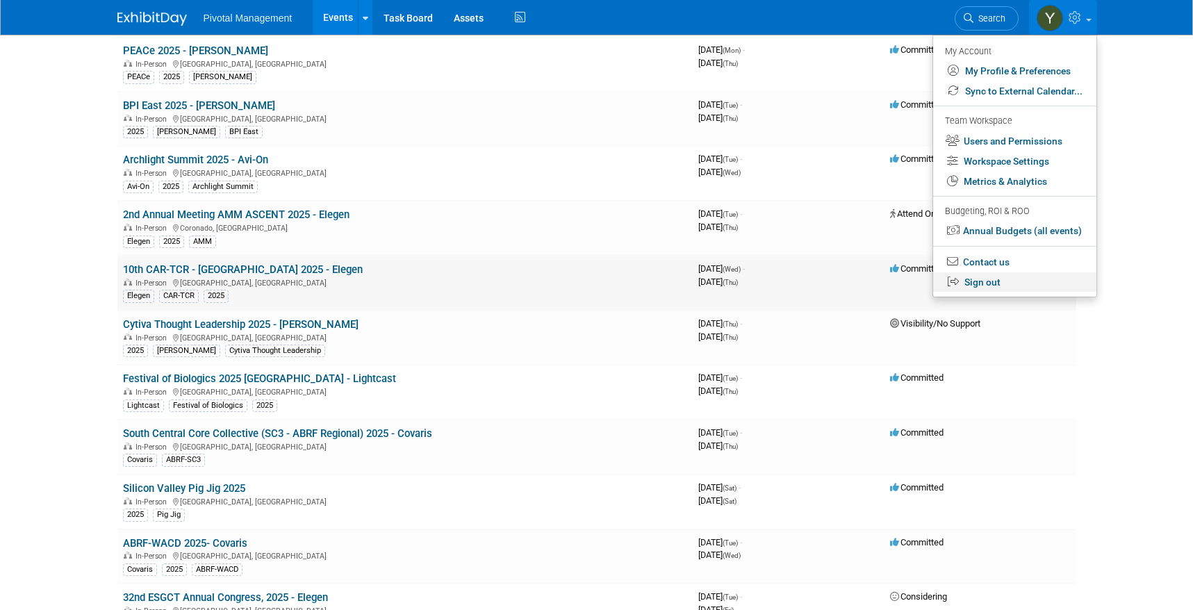
click at [1004, 282] on link "Sign out" at bounding box center [1014, 282] width 163 height 20
